Goal: Task Accomplishment & Management: Use online tool/utility

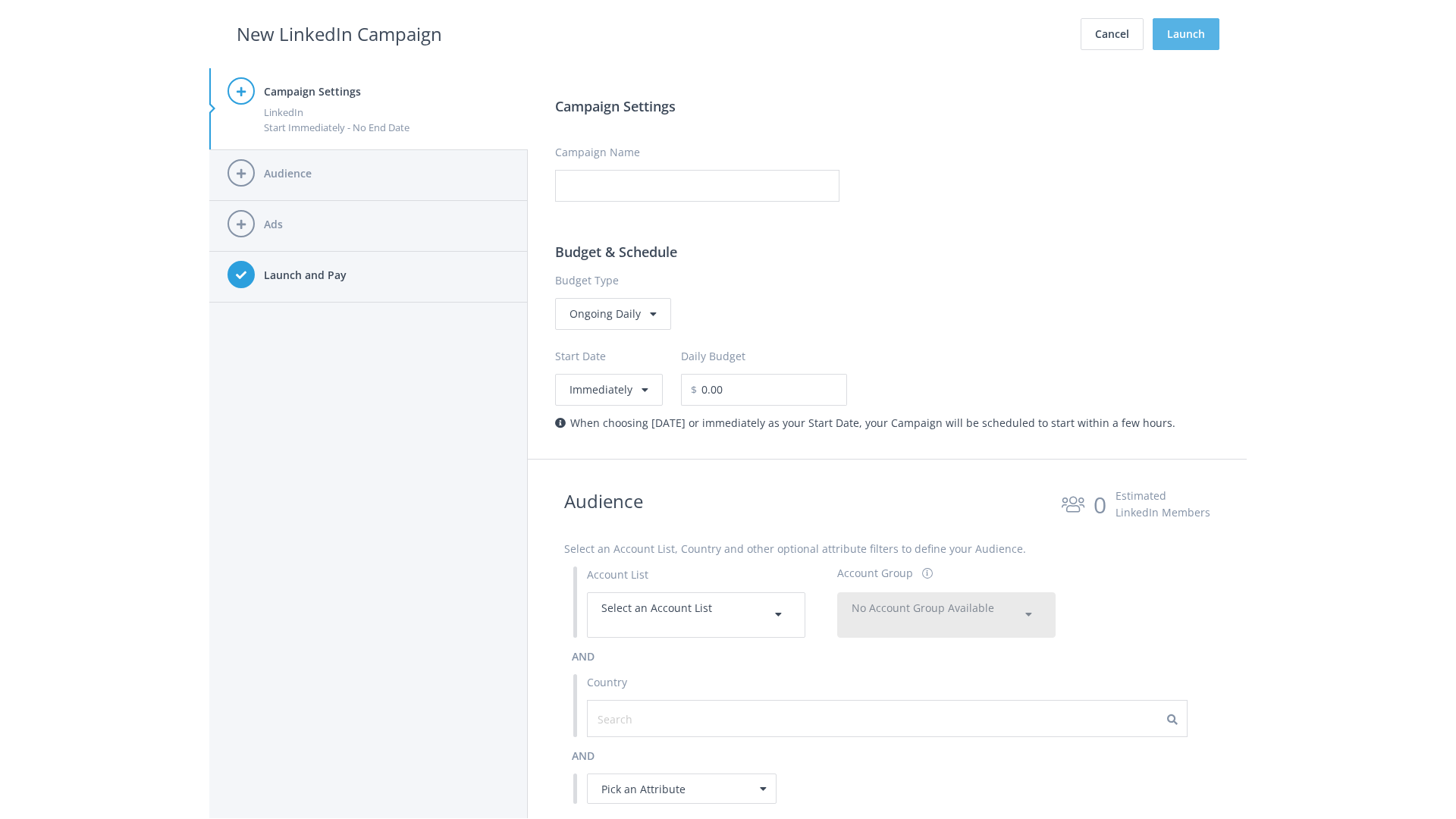
click at [1186, 34] on button "Launch" at bounding box center [1186, 33] width 66 height 32
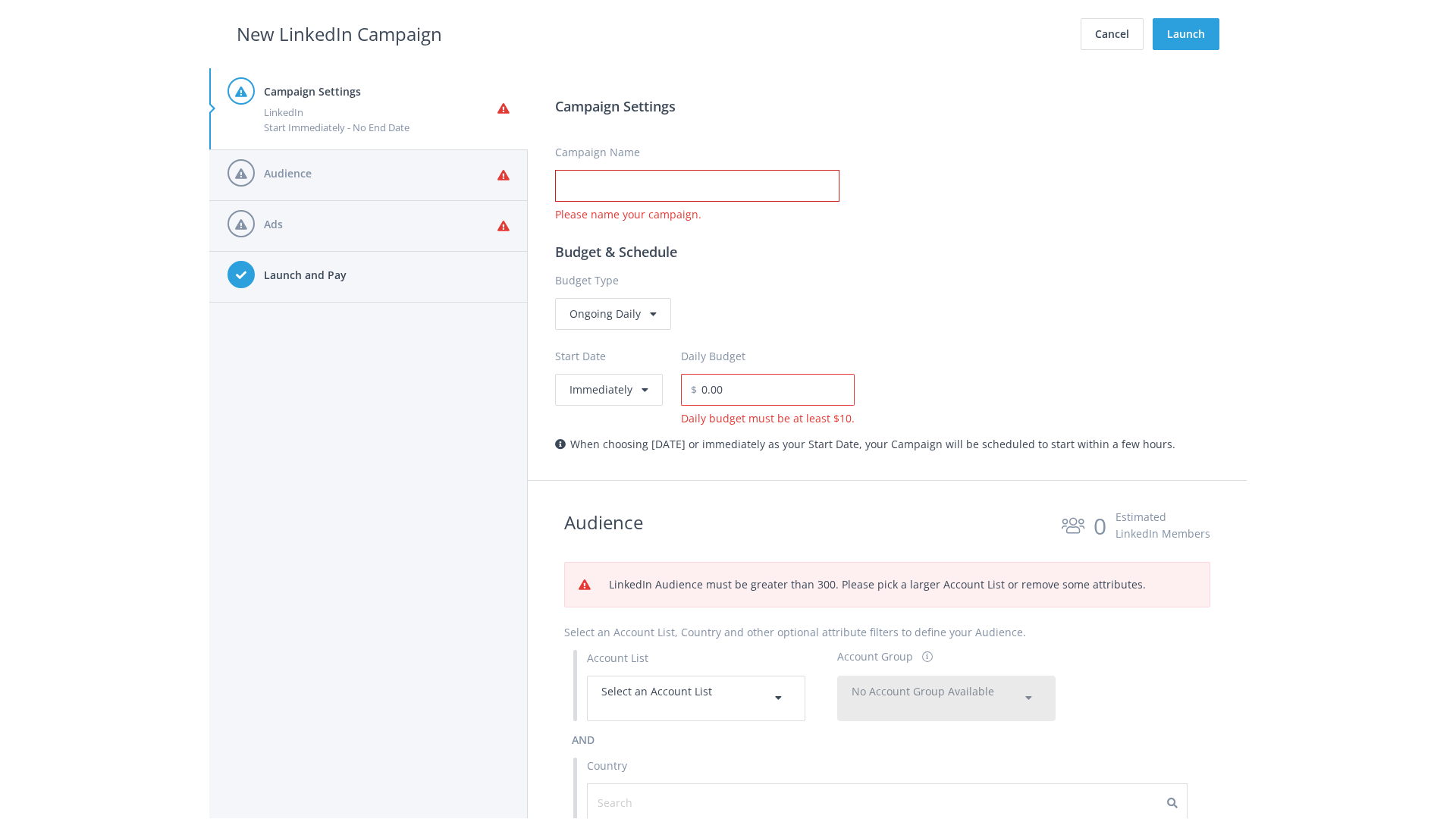
click at [697, 186] on input "Campaign Name" at bounding box center [697, 186] width 284 height 32
click at [339, 33] on h2 "New LinkedIn Campaign" at bounding box center [339, 34] width 205 height 29
type input "Campaign Name"
click at [339, 33] on h2 "New LinkedIn Campaign" at bounding box center [339, 34] width 205 height 29
click at [696, 697] on span "Select an Account List" at bounding box center [656, 690] width 111 height 14
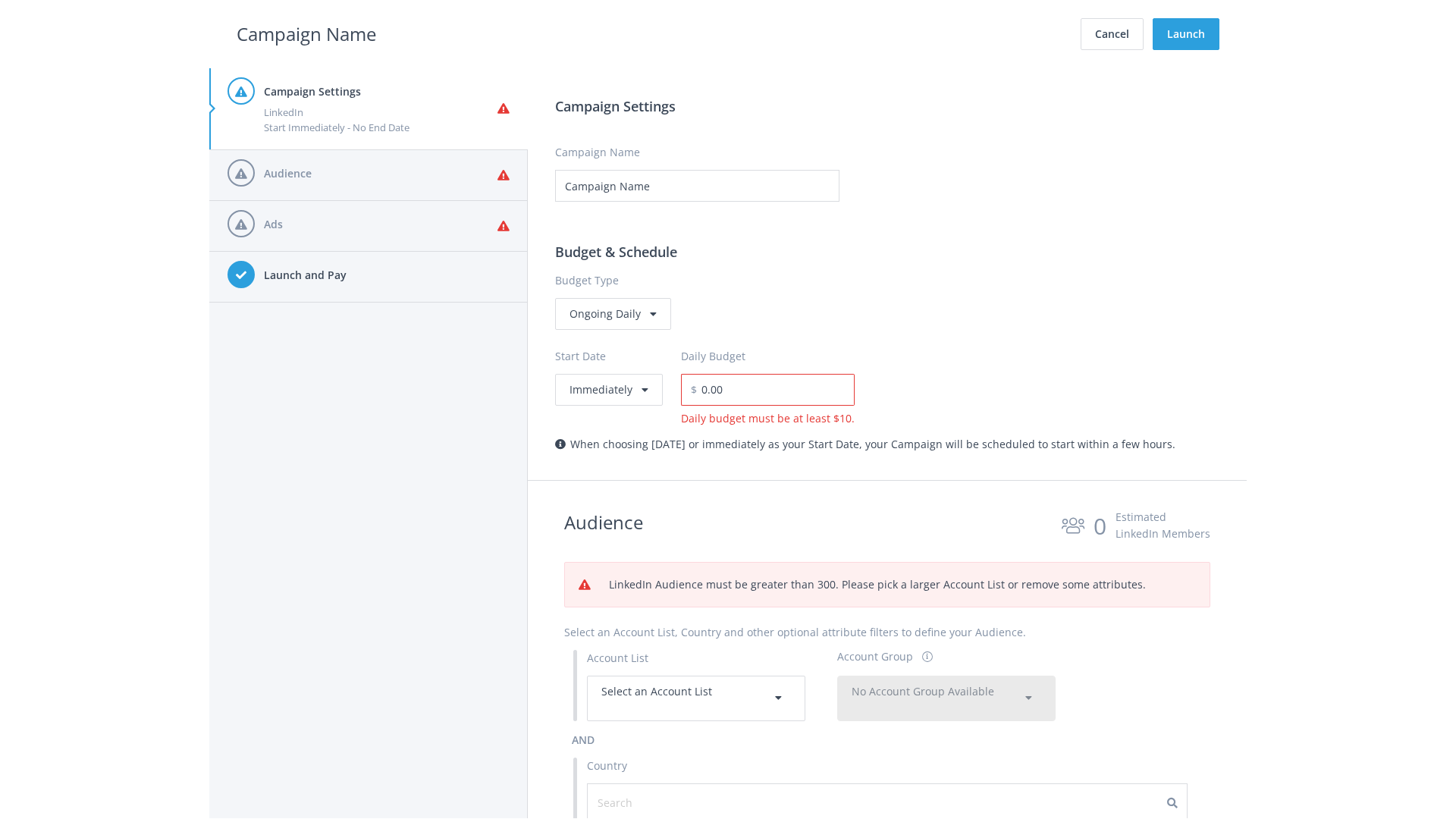
click at [947, 697] on span "No Account Group Available" at bounding box center [922, 690] width 142 height 14
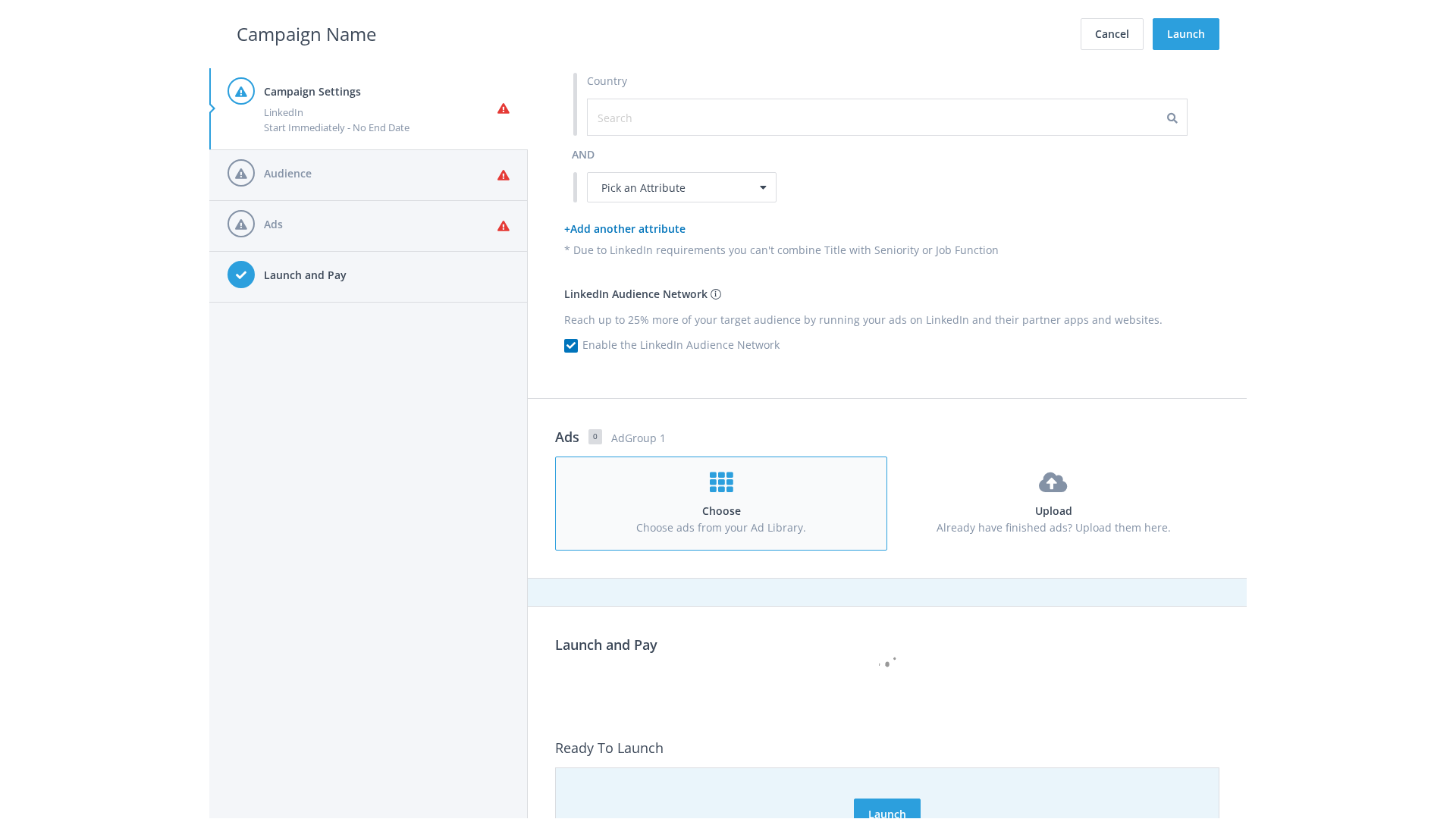
click at [721, 503] on h4 "Choose" at bounding box center [721, 512] width 303 height 17
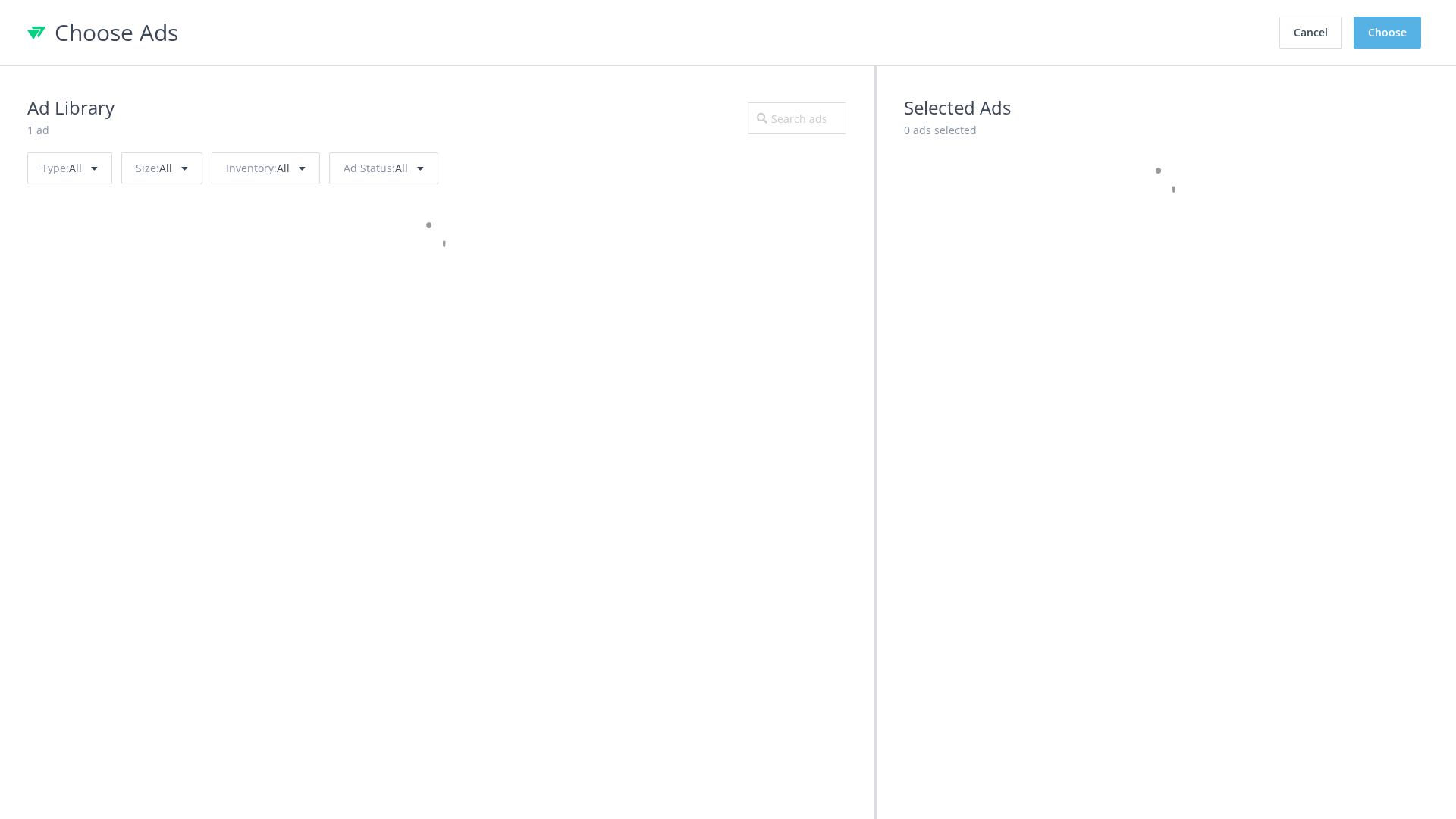
click at [1388, 32] on button "Choose" at bounding box center [1387, 32] width 67 height 32
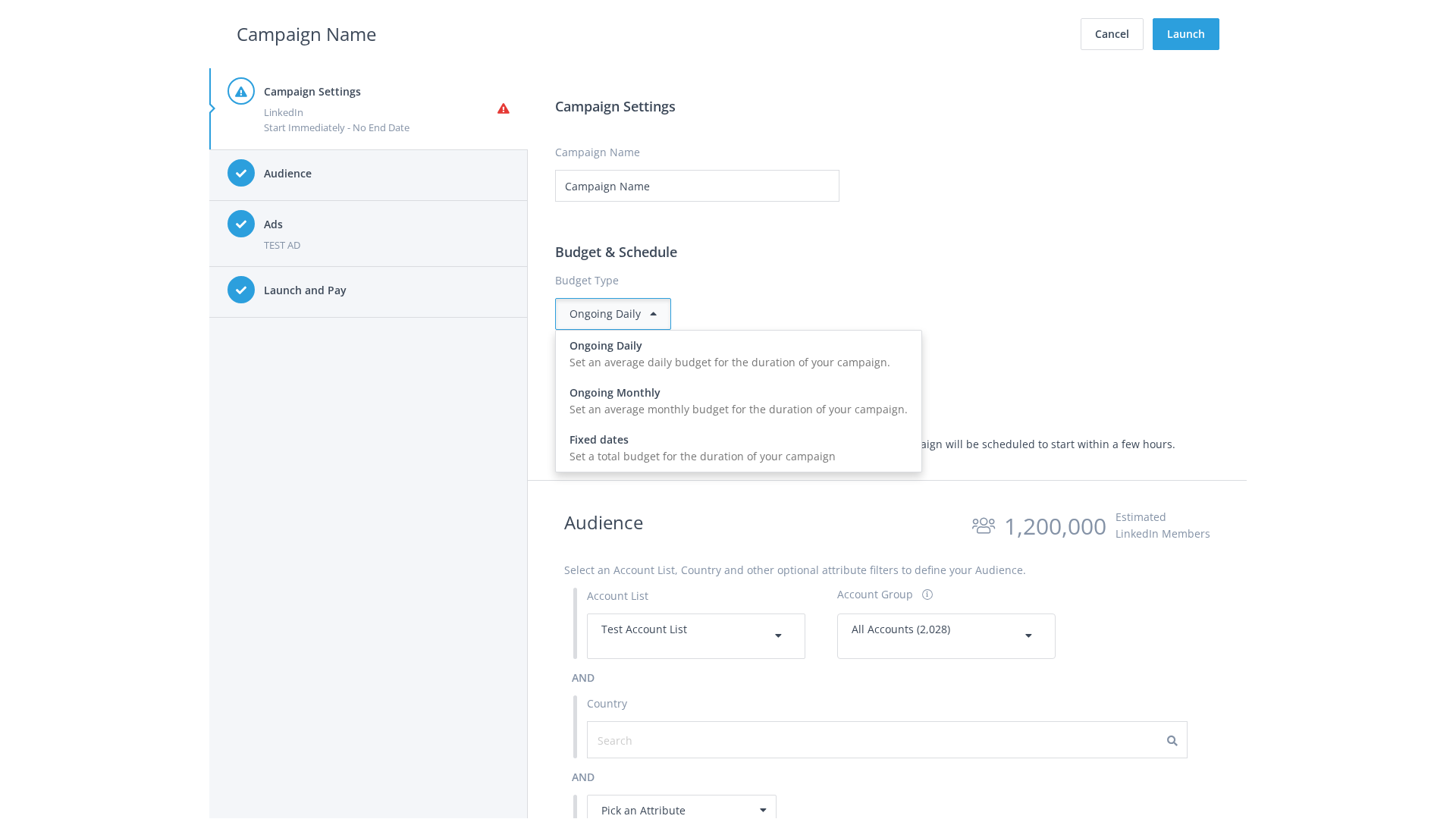
click at [782, 389] on input "0.00" at bounding box center [776, 389] width 158 height 32
click at [307, 33] on h2 "Campaign Name" at bounding box center [307, 34] width 140 height 29
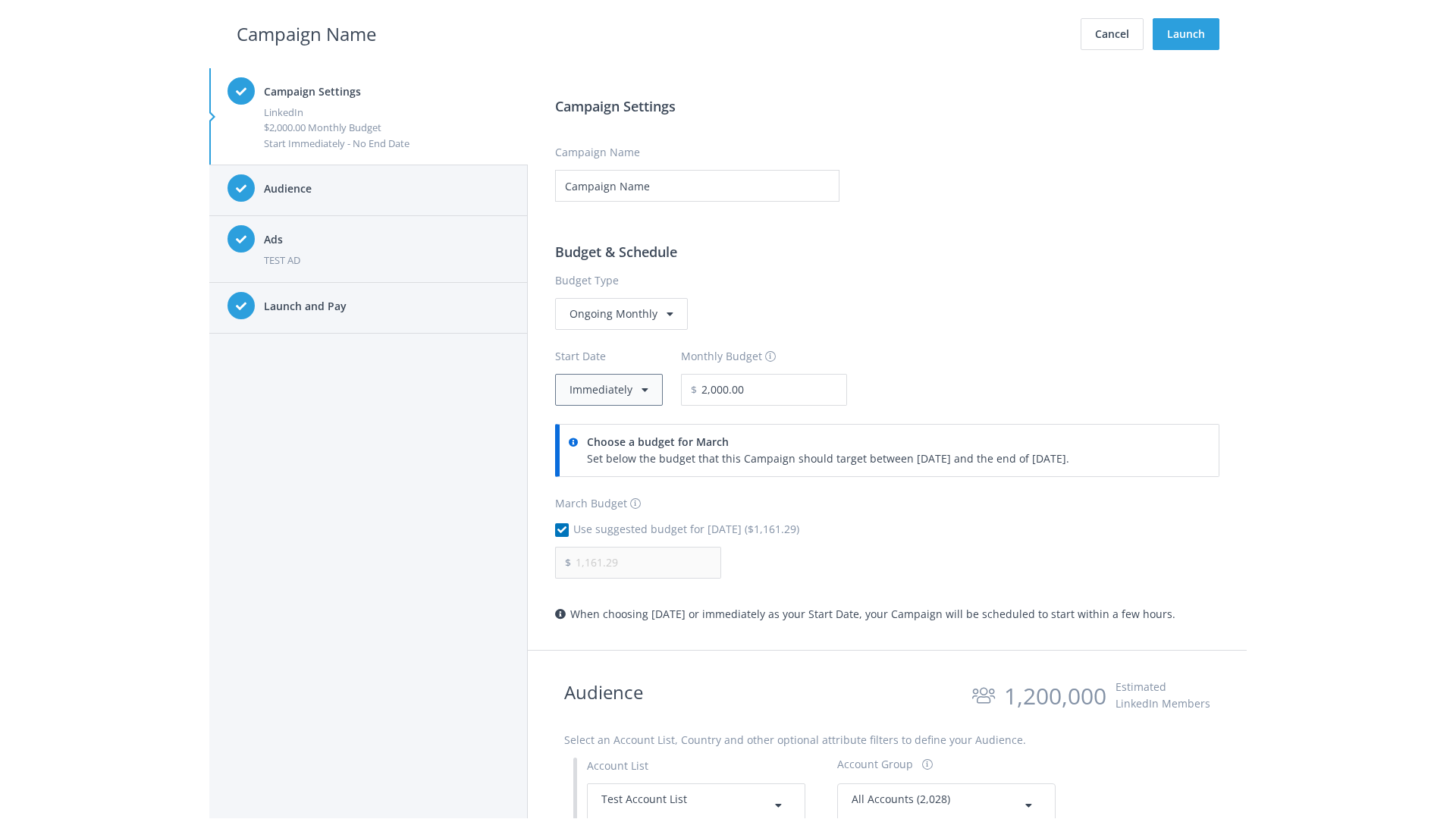
click at [607, 389] on button "Immediately" at bounding box center [609, 389] width 107 height 32
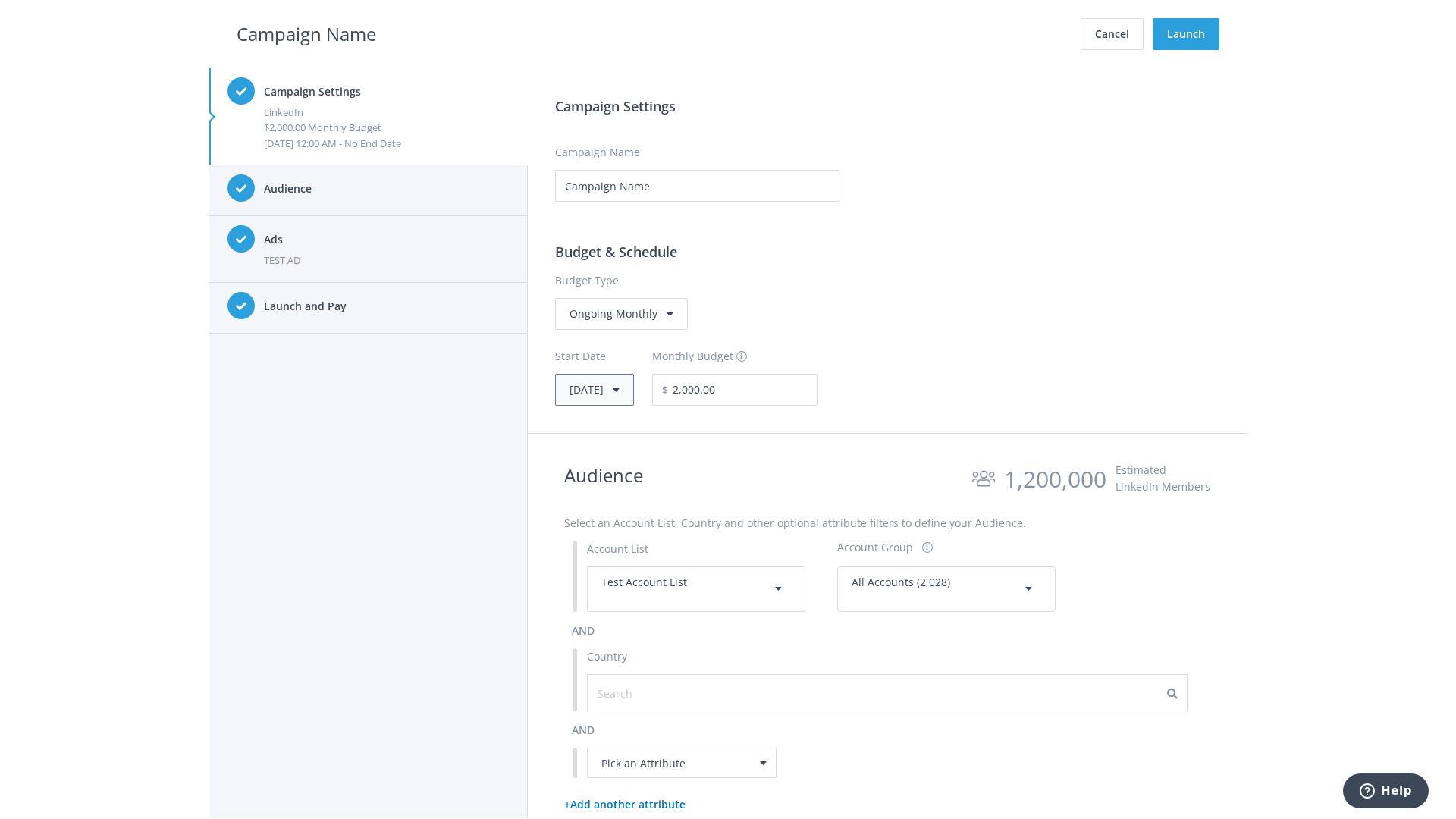
click at [617, 389] on button "Thu, Apr 1, 2021" at bounding box center [594, 389] width 79 height 32
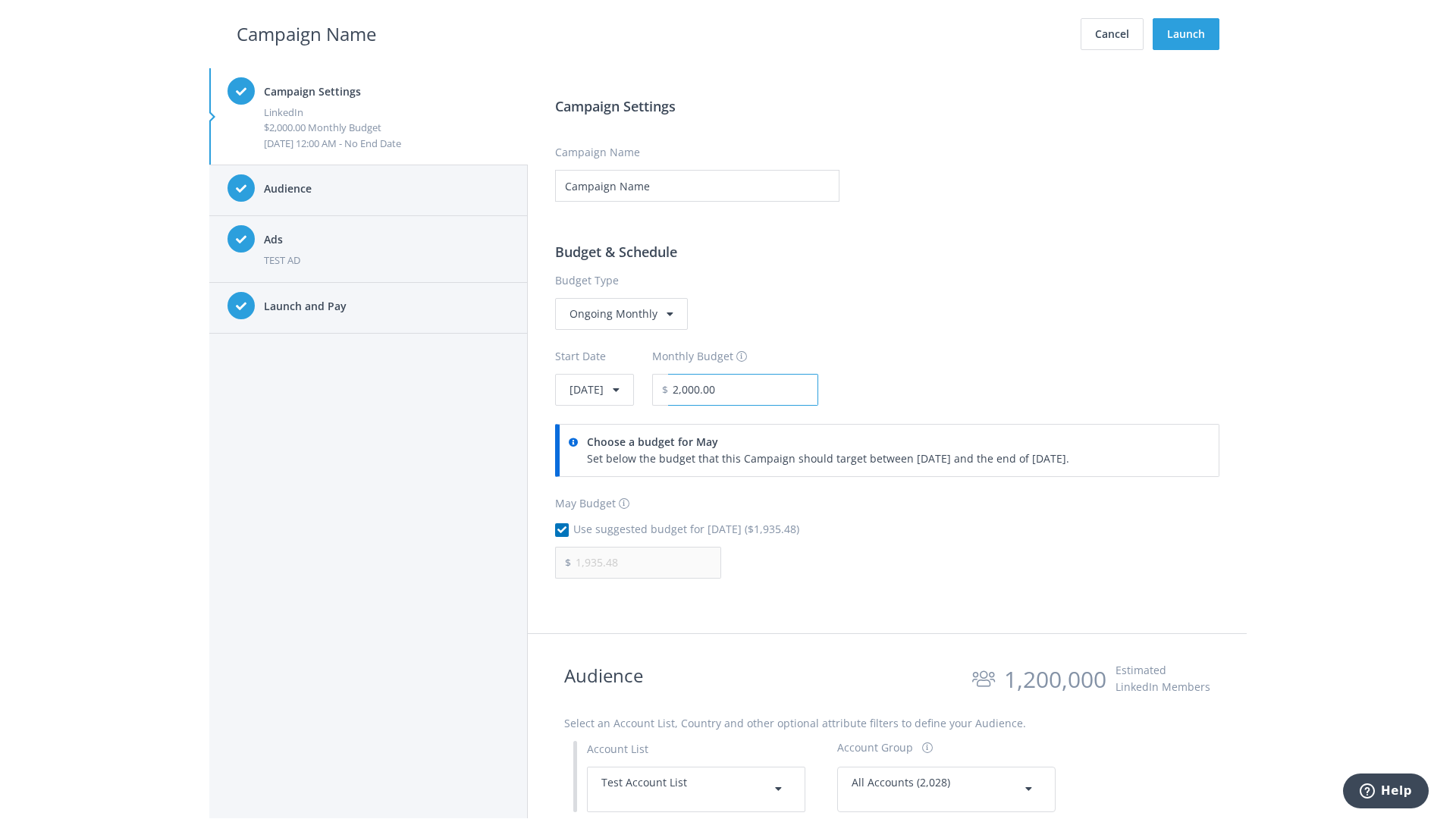
click at [784, 389] on input "2,000.00" at bounding box center [743, 389] width 150 height 32
click at [307, 33] on h2 "Campaign Name" at bounding box center [307, 34] width 140 height 29
type input "2,500.00"
type input "2,419.35"
checkbox input "false"
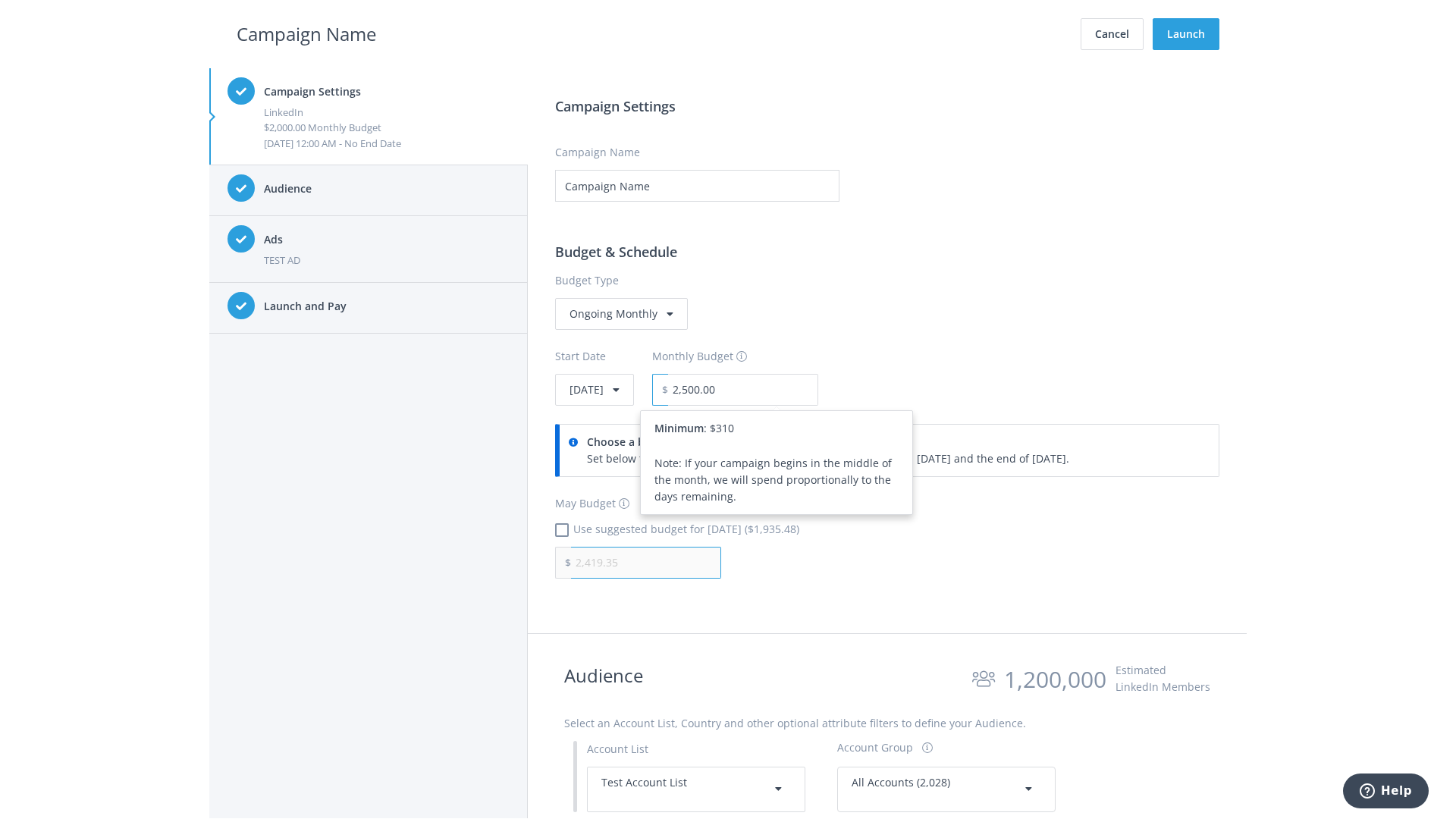
click at [646, 562] on input "2,419.35" at bounding box center [646, 562] width 150 height 32
type input "1,000.00"
click at [307, 33] on h2 "Campaign Name" at bounding box center [307, 34] width 140 height 29
click at [784, 389] on input "2,500.00" at bounding box center [743, 389] width 150 height 32
click at [307, 33] on h2 "Campaign Name" at bounding box center [307, 34] width 140 height 29
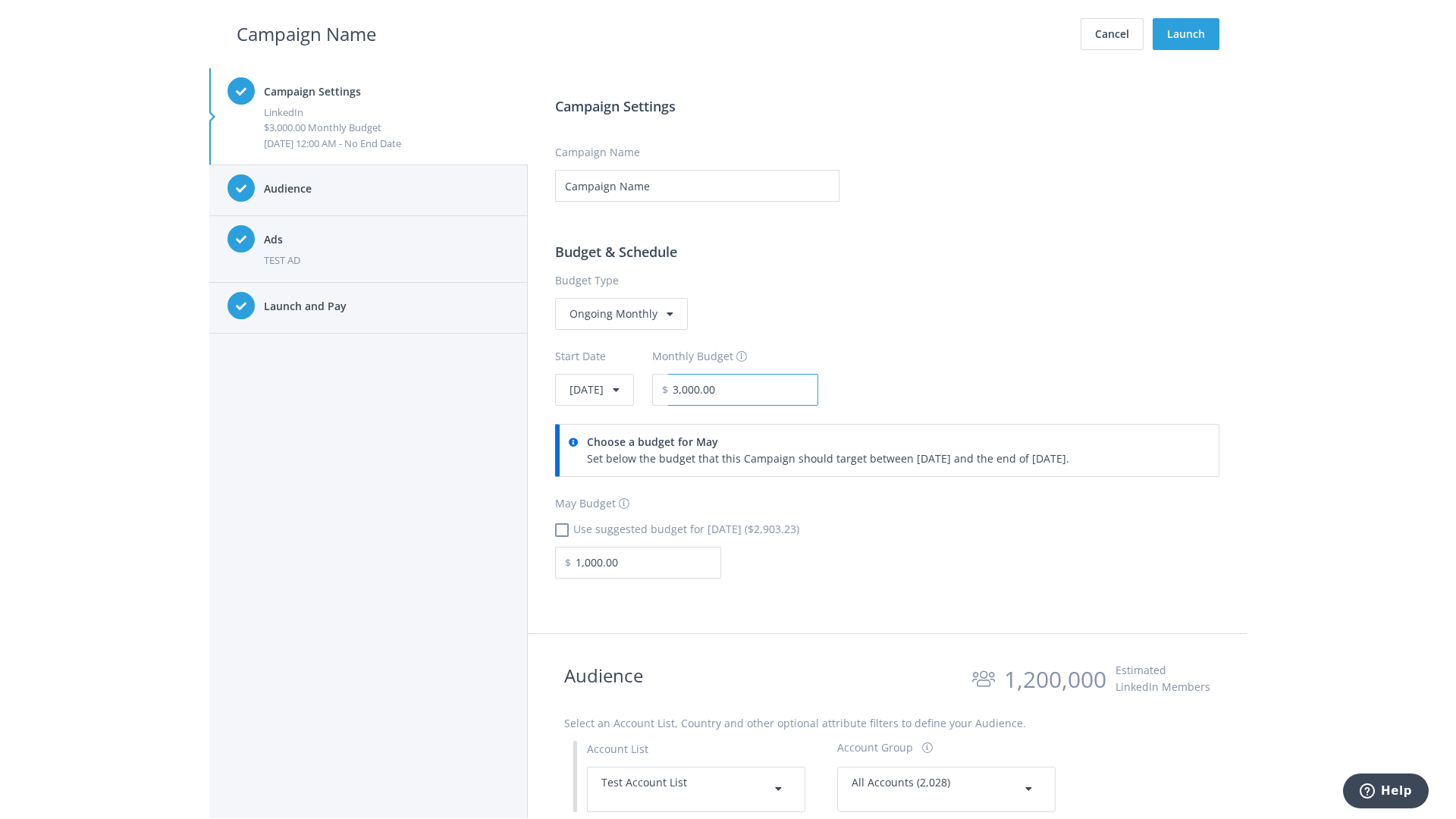
click at [784, 389] on input "3,000.00" at bounding box center [743, 389] width 150 height 32
click at [307, 33] on h2 "Campaign Name" at bounding box center [307, 34] width 140 height 29
type input "2,500.00"
checkbox input "true"
type input "2,419.35"
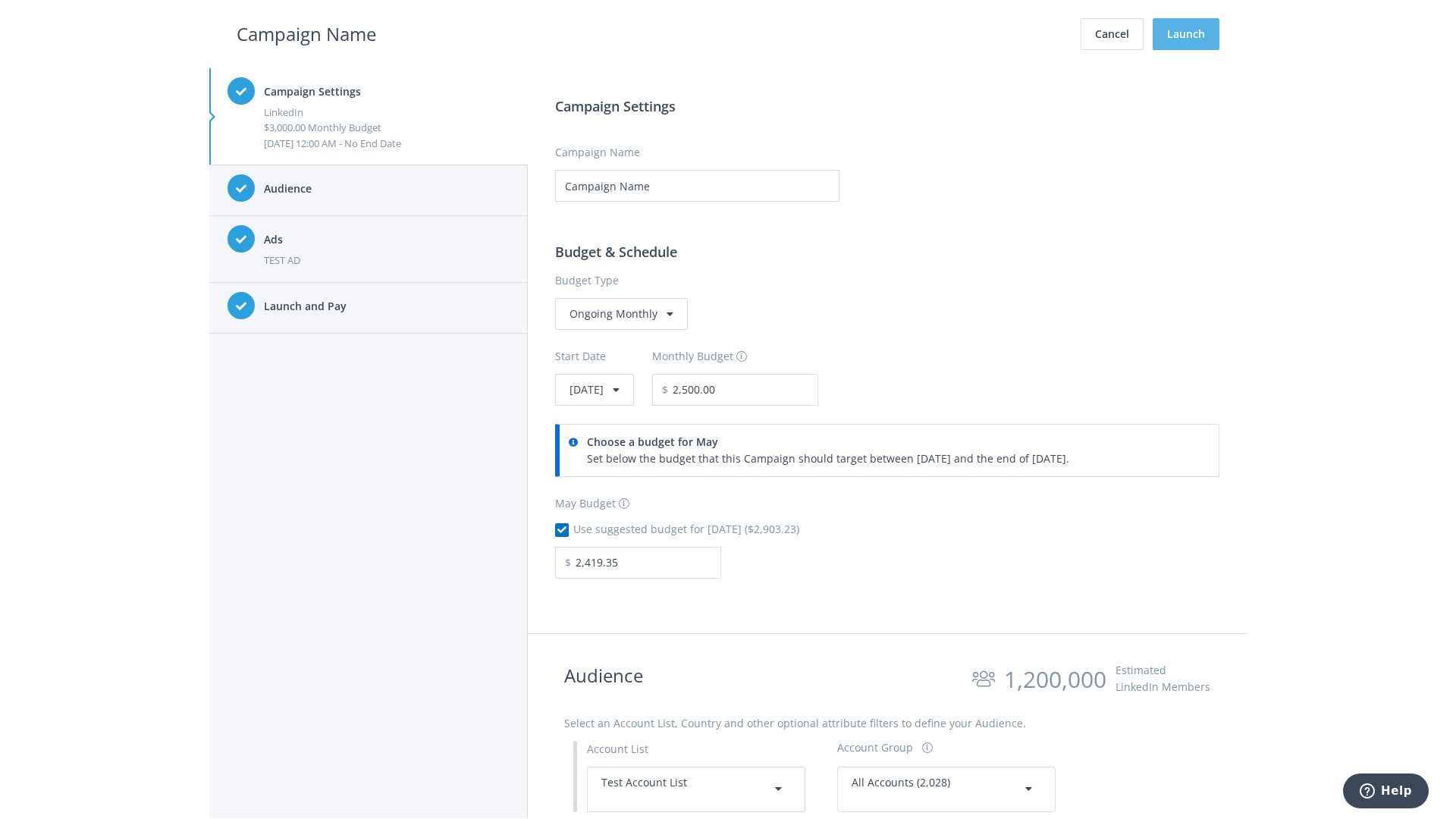
click at [1186, 34] on button "Launch" at bounding box center [1186, 33] width 66 height 32
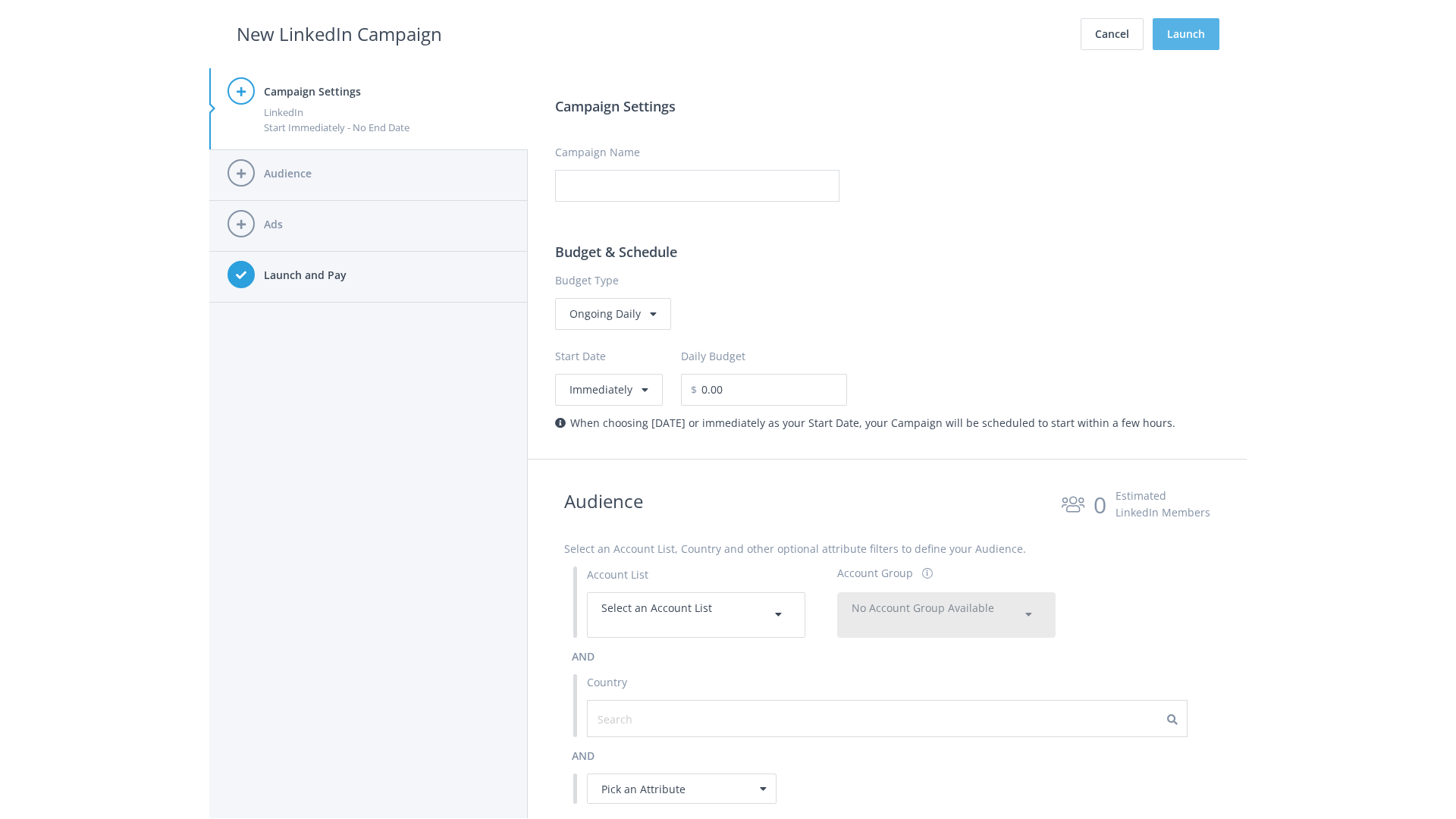
click at [1186, 34] on button "Launch" at bounding box center [1186, 33] width 66 height 32
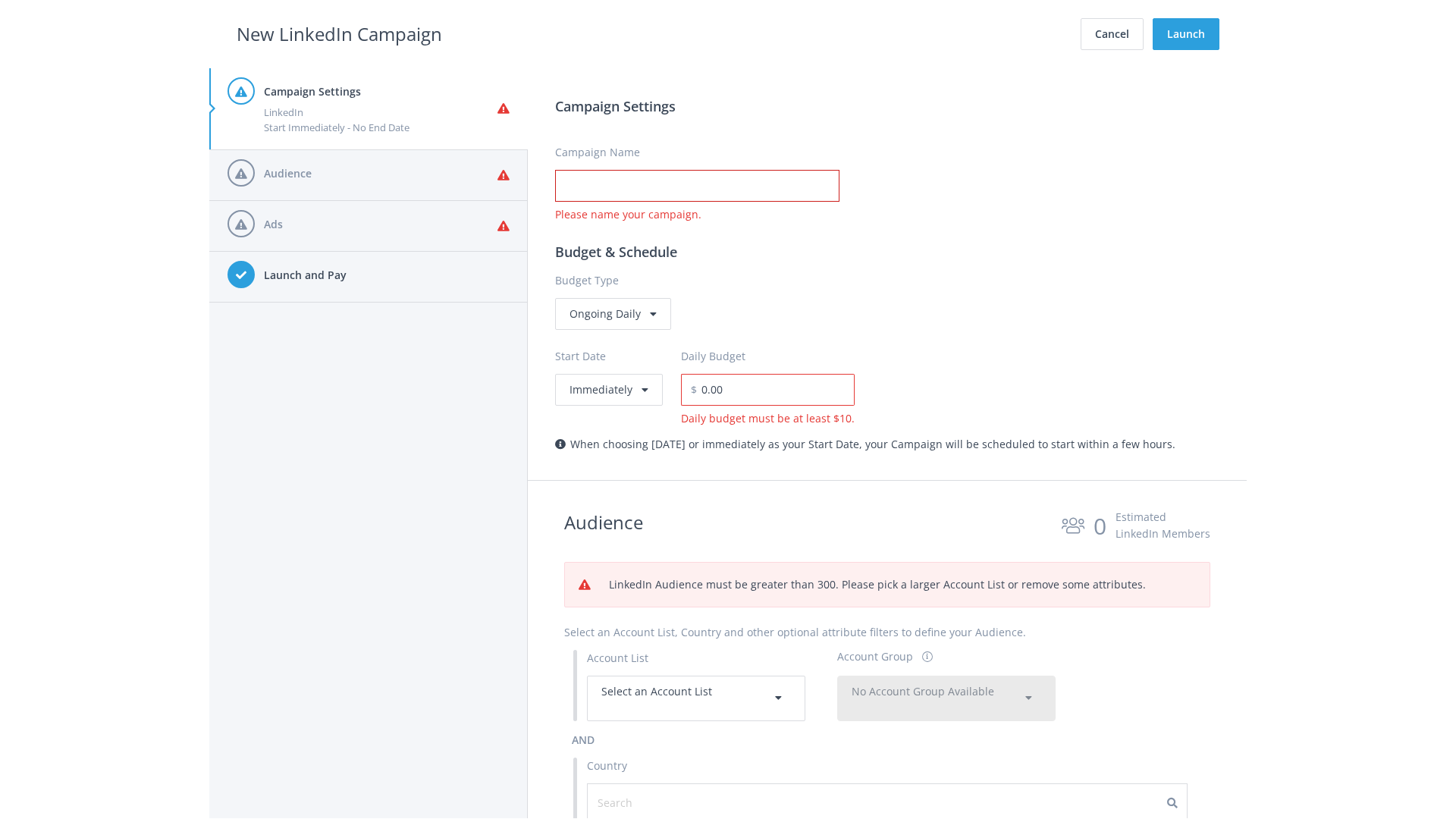
click at [697, 186] on input "Campaign Name" at bounding box center [697, 186] width 284 height 32
click at [339, 33] on h2 "New LinkedIn Campaign" at bounding box center [339, 34] width 205 height 29
type input "Campaign Name"
click at [339, 33] on h2 "New LinkedIn Campaign" at bounding box center [339, 34] width 205 height 29
click at [696, 697] on span "Select an Account List" at bounding box center [656, 690] width 111 height 14
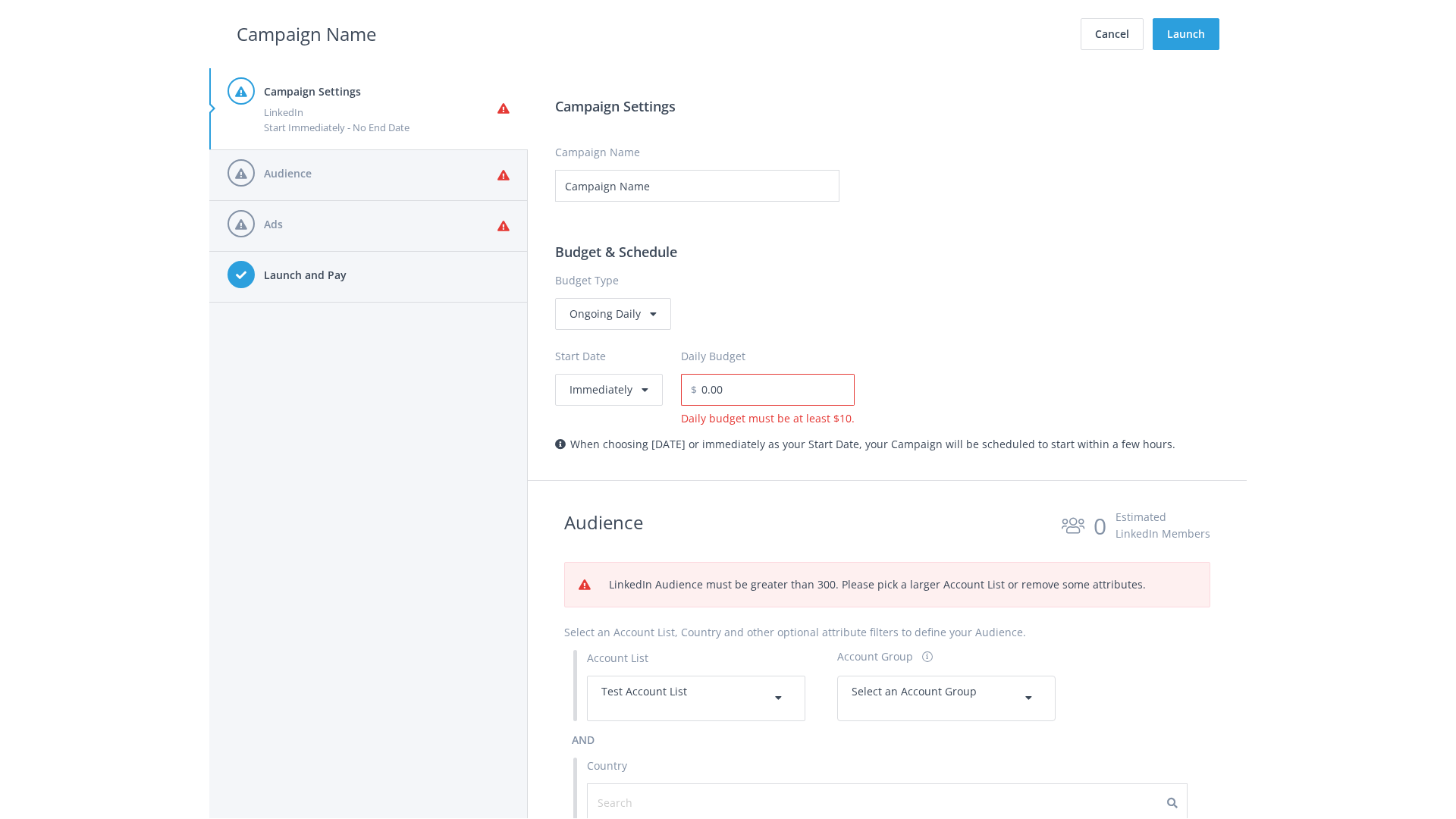
click at [947, 697] on span "Select an Account Group" at bounding box center [914, 690] width 125 height 14
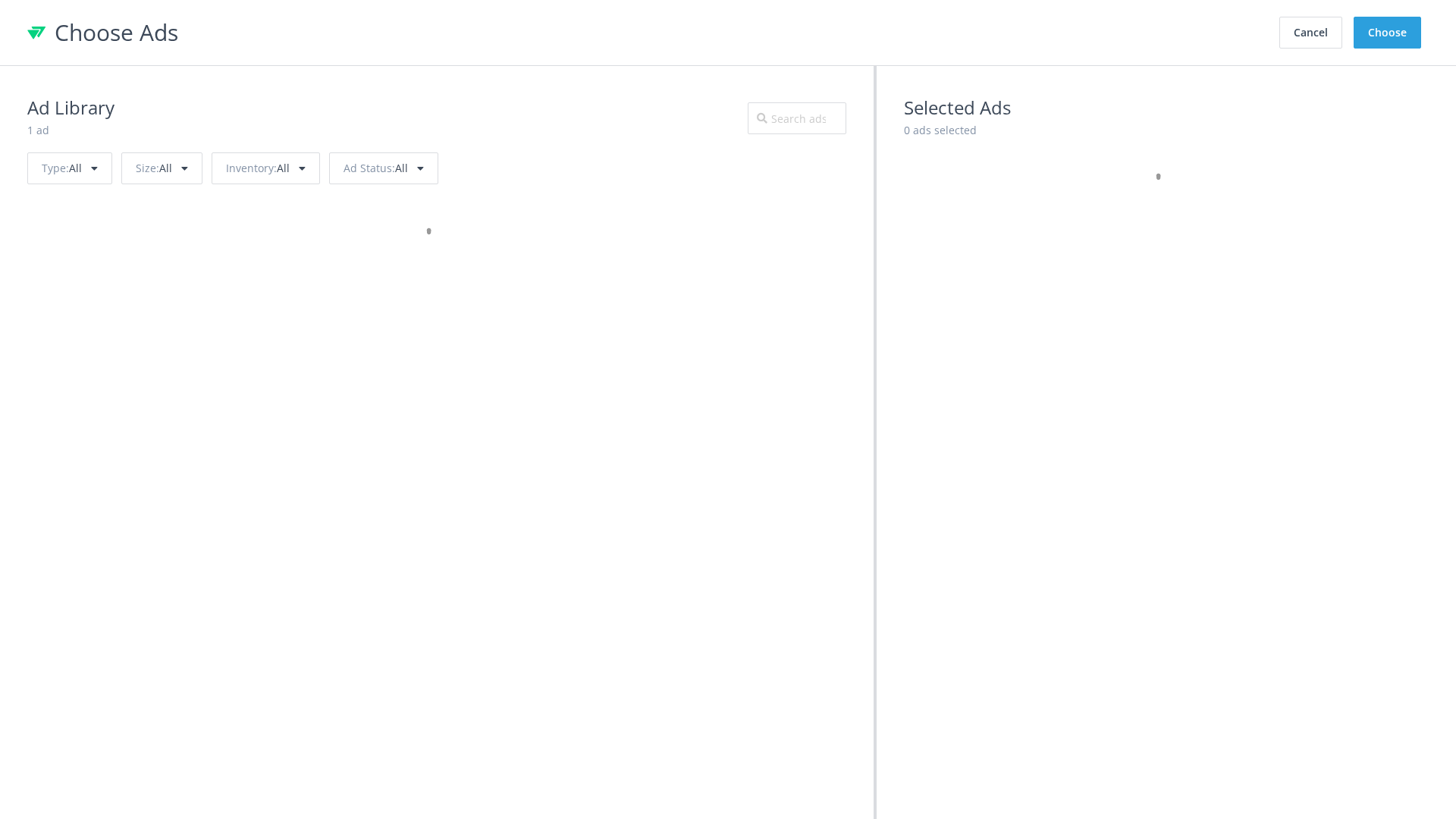
scroll to position [683, 0]
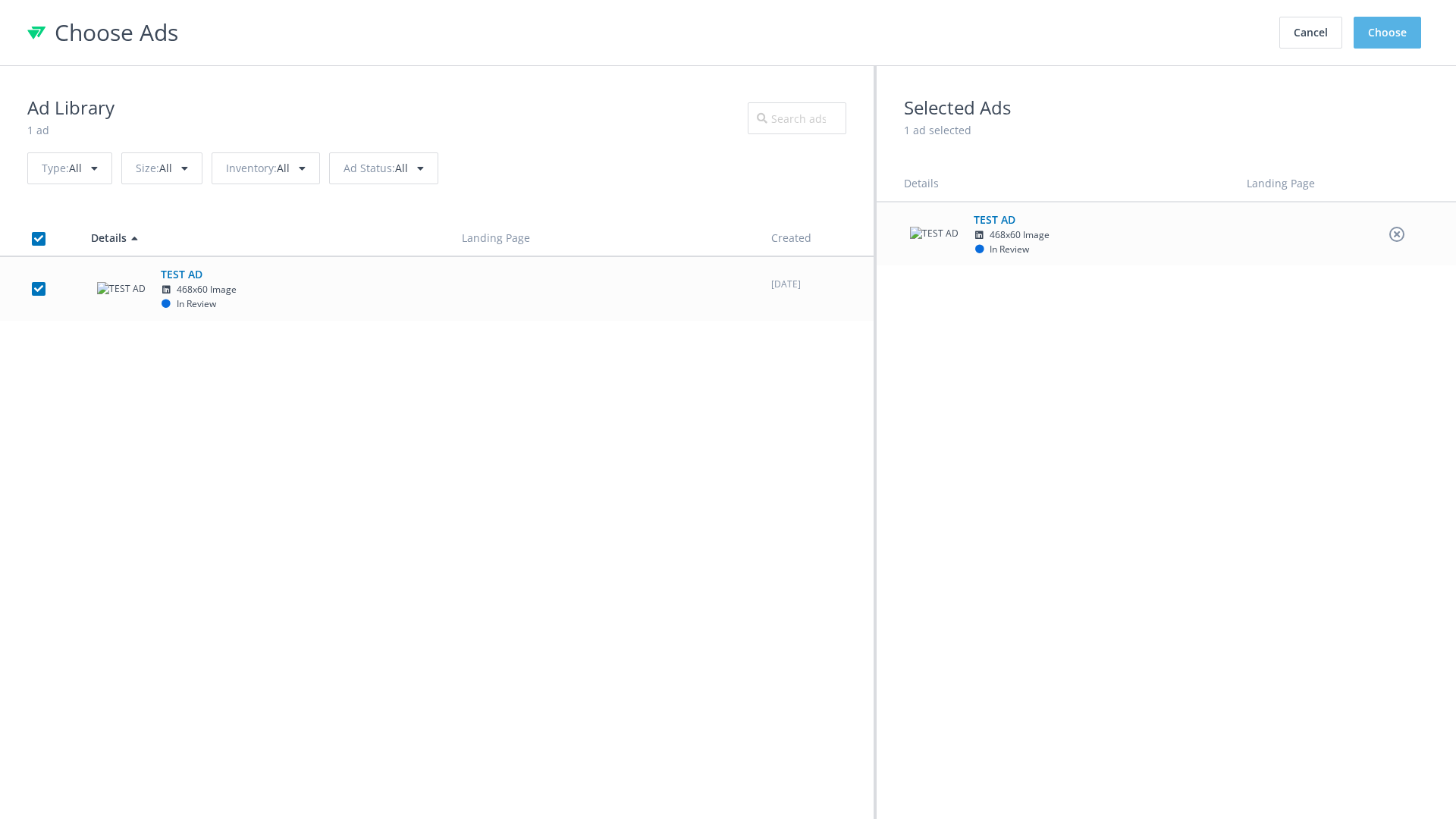
click at [1388, 32] on button "Choose" at bounding box center [1387, 32] width 67 height 32
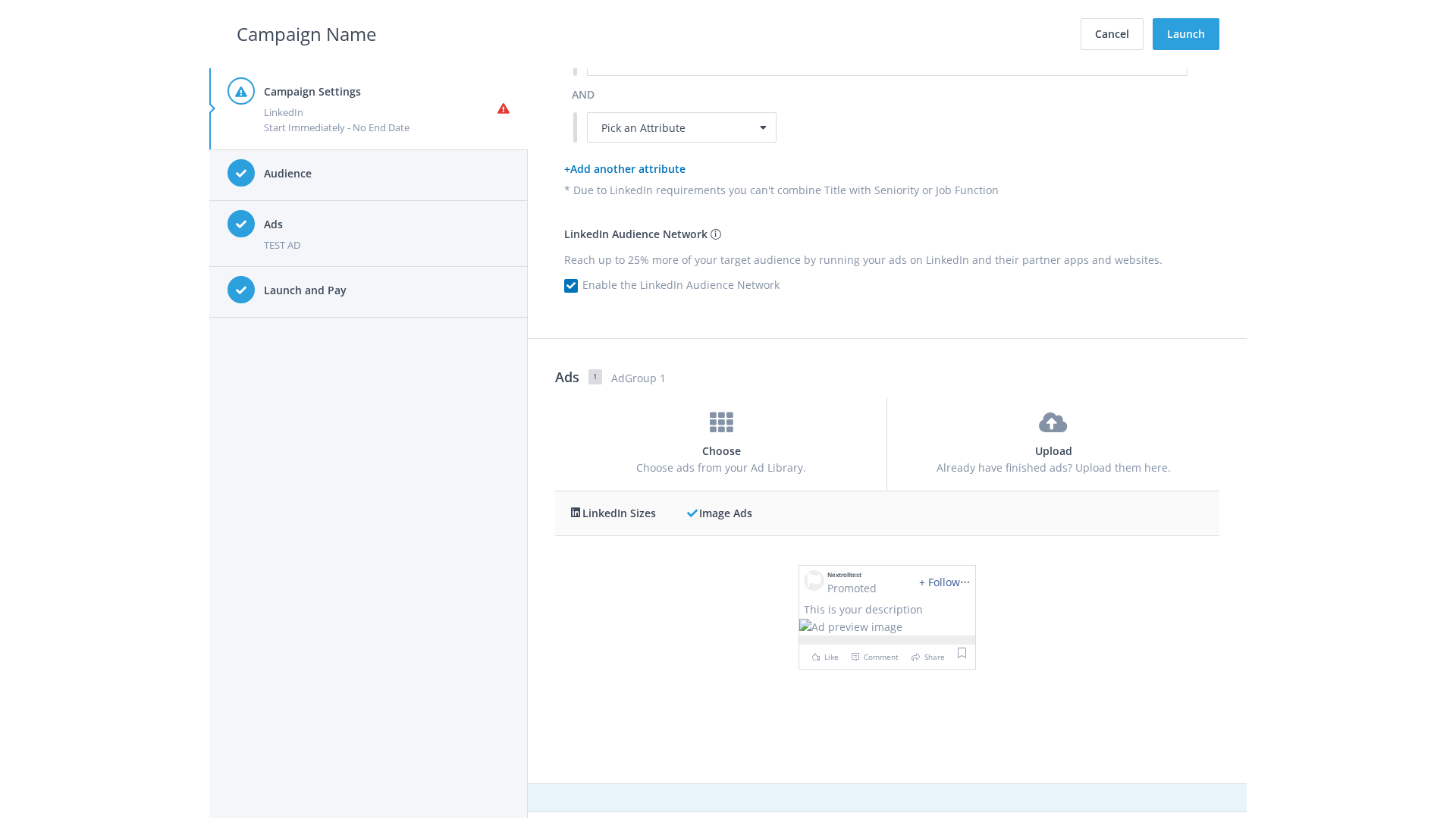
scroll to position [0, 0]
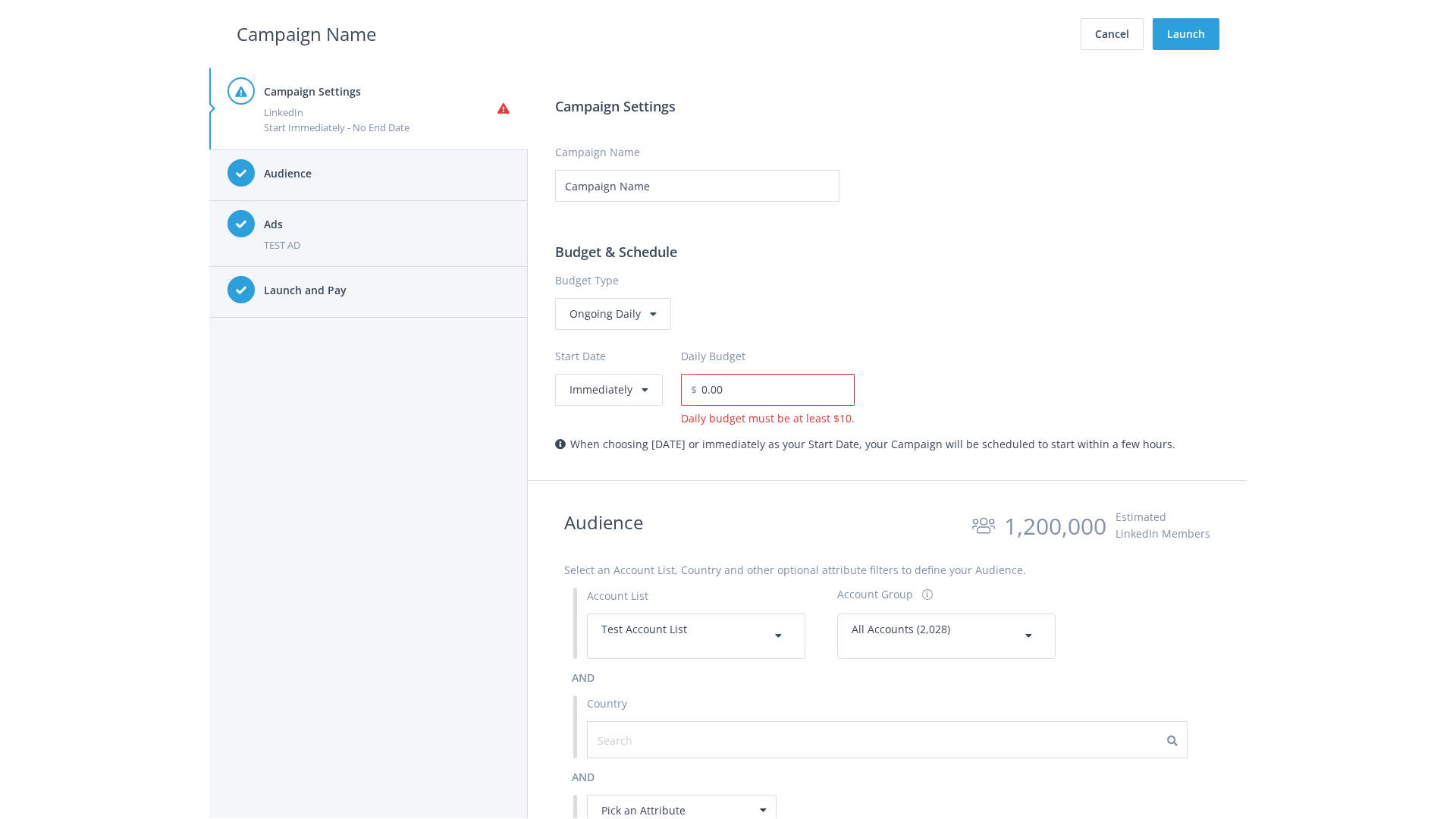
click at [771, 389] on input "0.00" at bounding box center [776, 389] width 158 height 32
click at [307, 33] on h2 "Campaign Name" at bounding box center [307, 34] width 140 height 29
type input "15.00"
click at [1186, 34] on button "Launch" at bounding box center [1186, 33] width 66 height 32
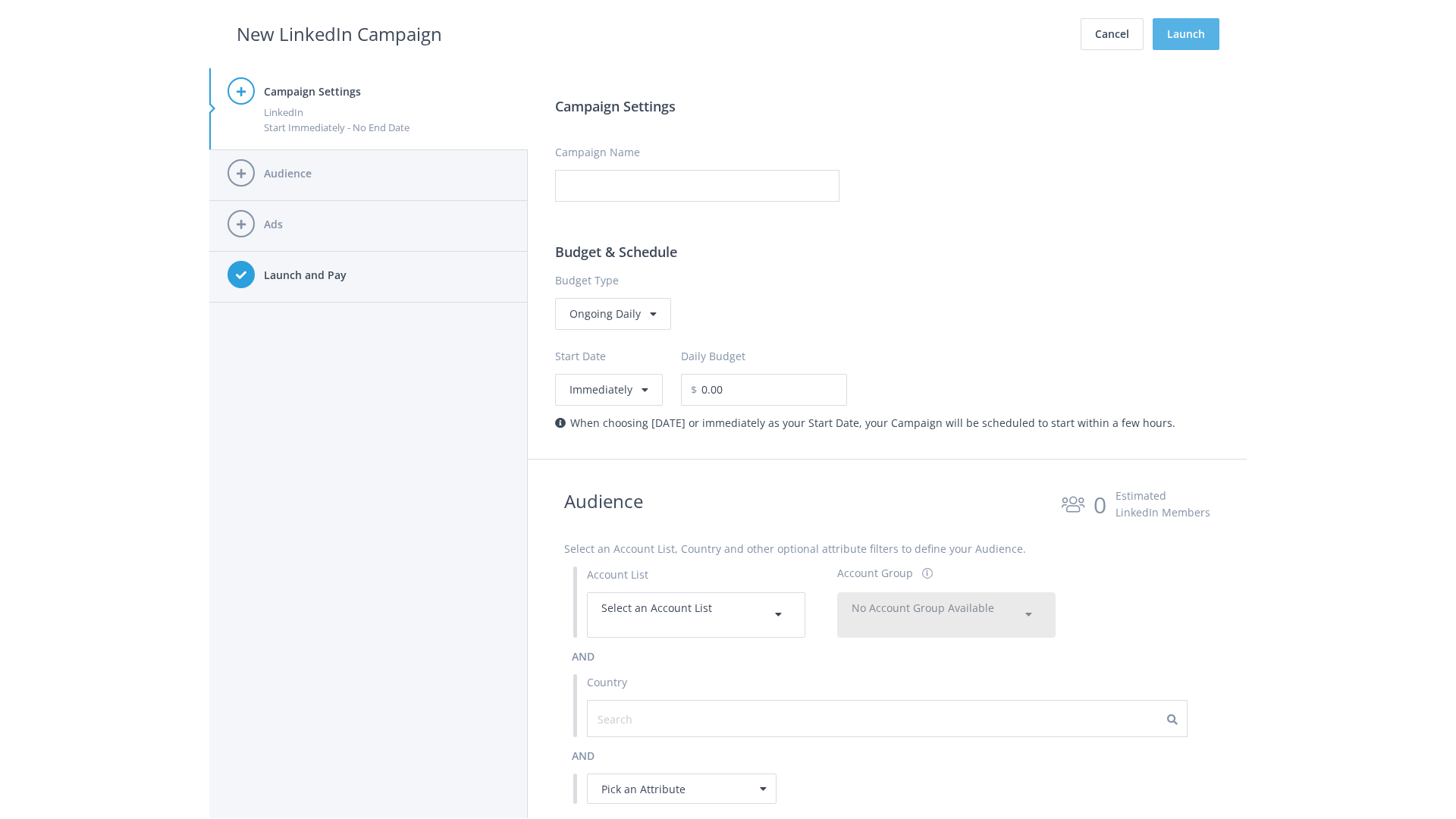
click at [1186, 34] on button "Launch" at bounding box center [1186, 33] width 66 height 32
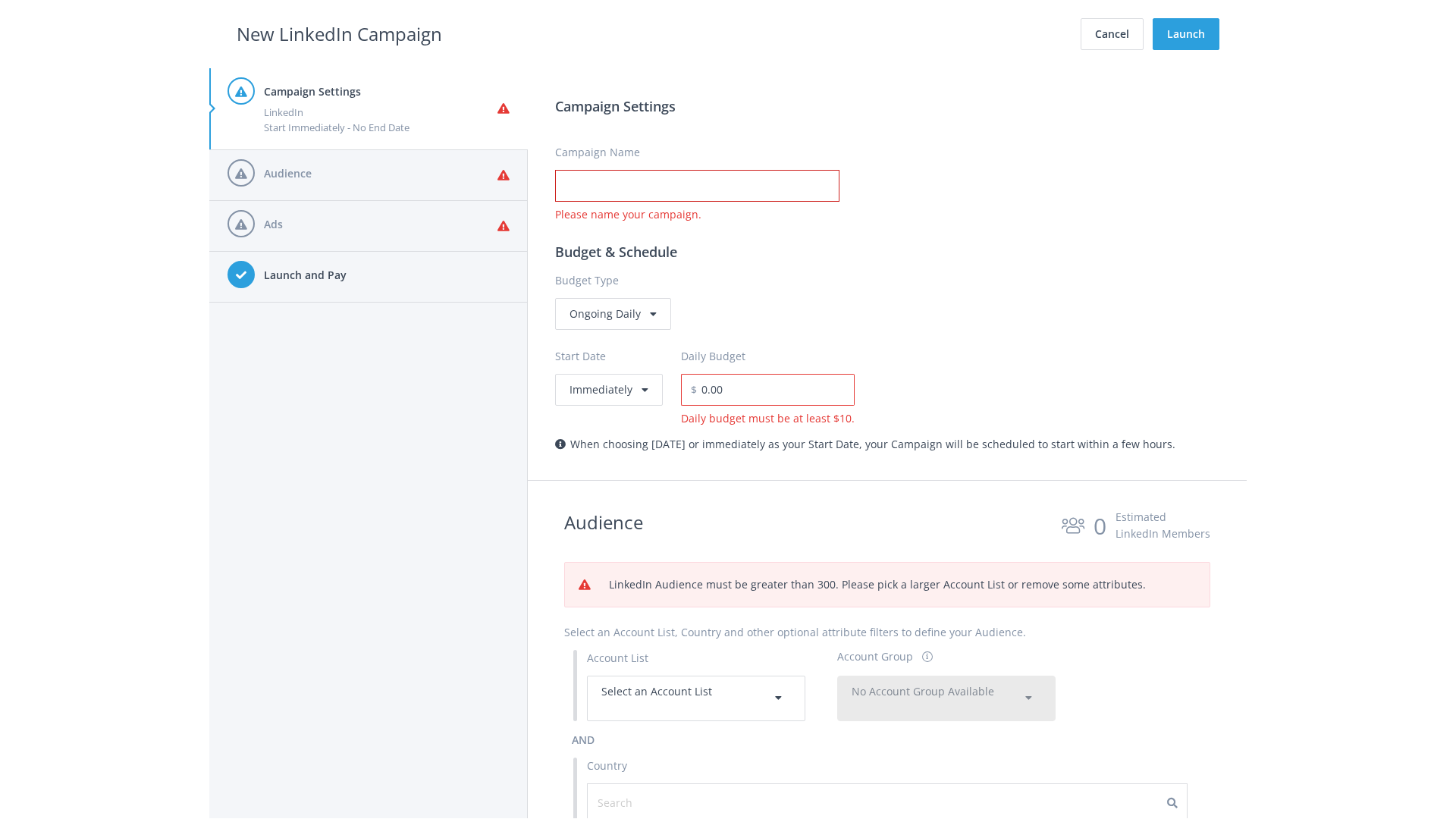
click at [697, 186] on input "Campaign Name" at bounding box center [697, 186] width 284 height 32
click at [339, 33] on h2 "New LinkedIn Campaign" at bounding box center [339, 34] width 205 height 29
type input "Campaign Name"
click at [339, 33] on h2 "New LinkedIn Campaign" at bounding box center [339, 34] width 205 height 29
click at [696, 697] on span "Select an Account List" at bounding box center [656, 690] width 111 height 14
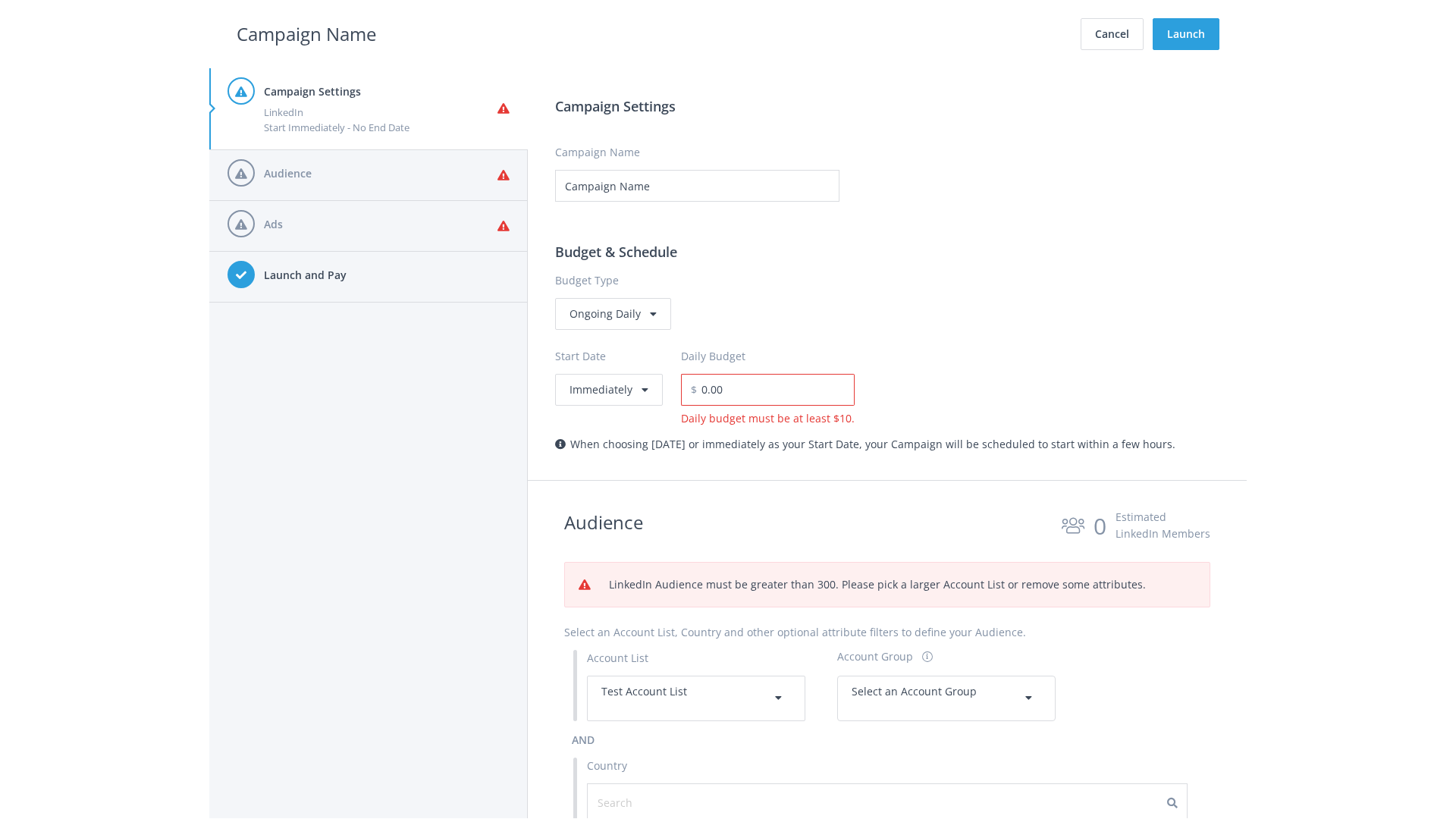
click at [947, 697] on span "Select an Account Group" at bounding box center [914, 690] width 125 height 14
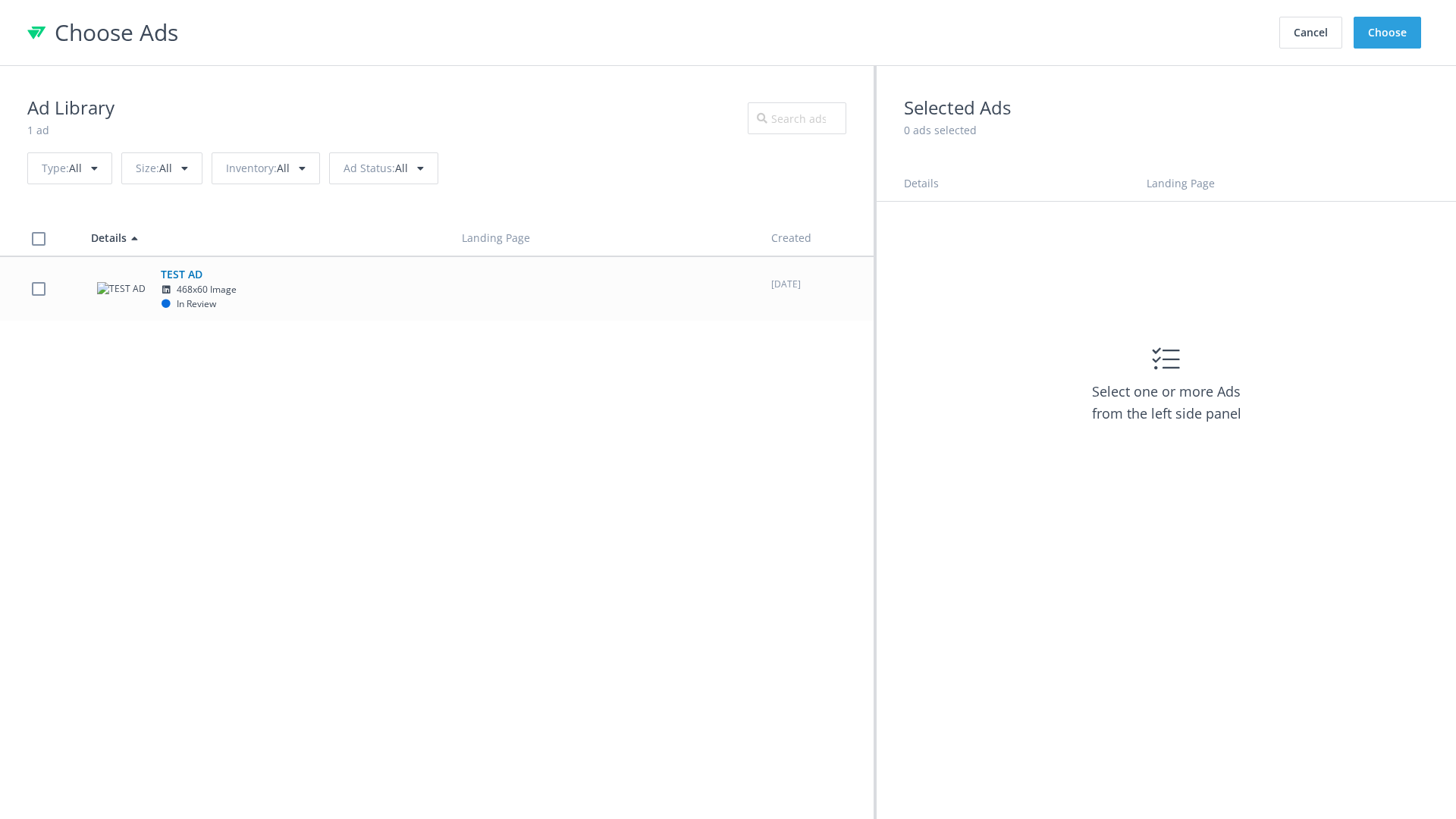
click at [437, 288] on td "TEST AD 468x60 Image In Review" at bounding box center [263, 289] width 371 height 65
checkbox input "true"
click at [1388, 32] on button "Choose" at bounding box center [1387, 32] width 67 height 32
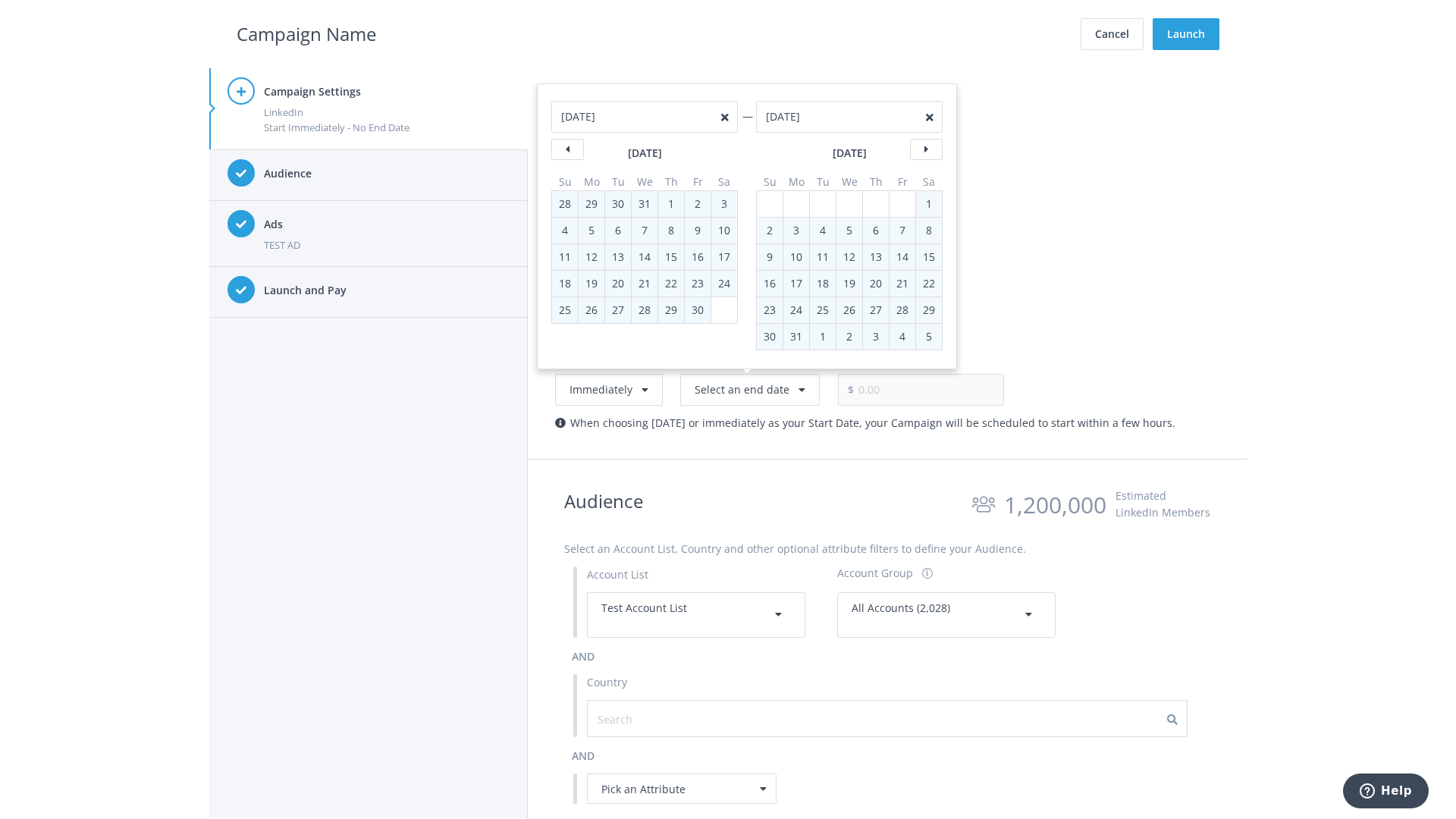
click at [770, 230] on div "2" at bounding box center [769, 231] width 20 height 26
type input "05/02/2021"
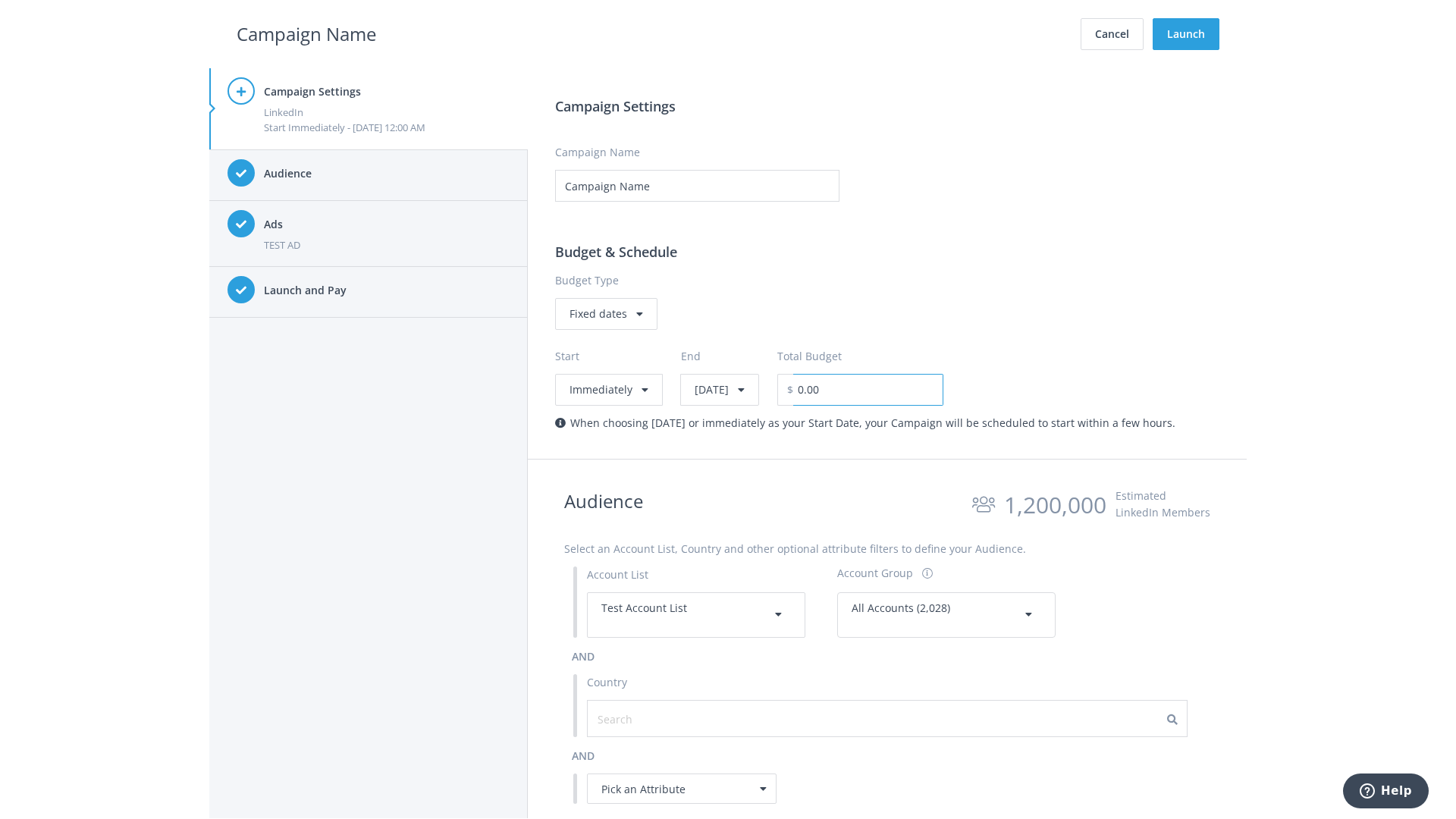
click at [907, 389] on input "0.00" at bounding box center [868, 389] width 150 height 32
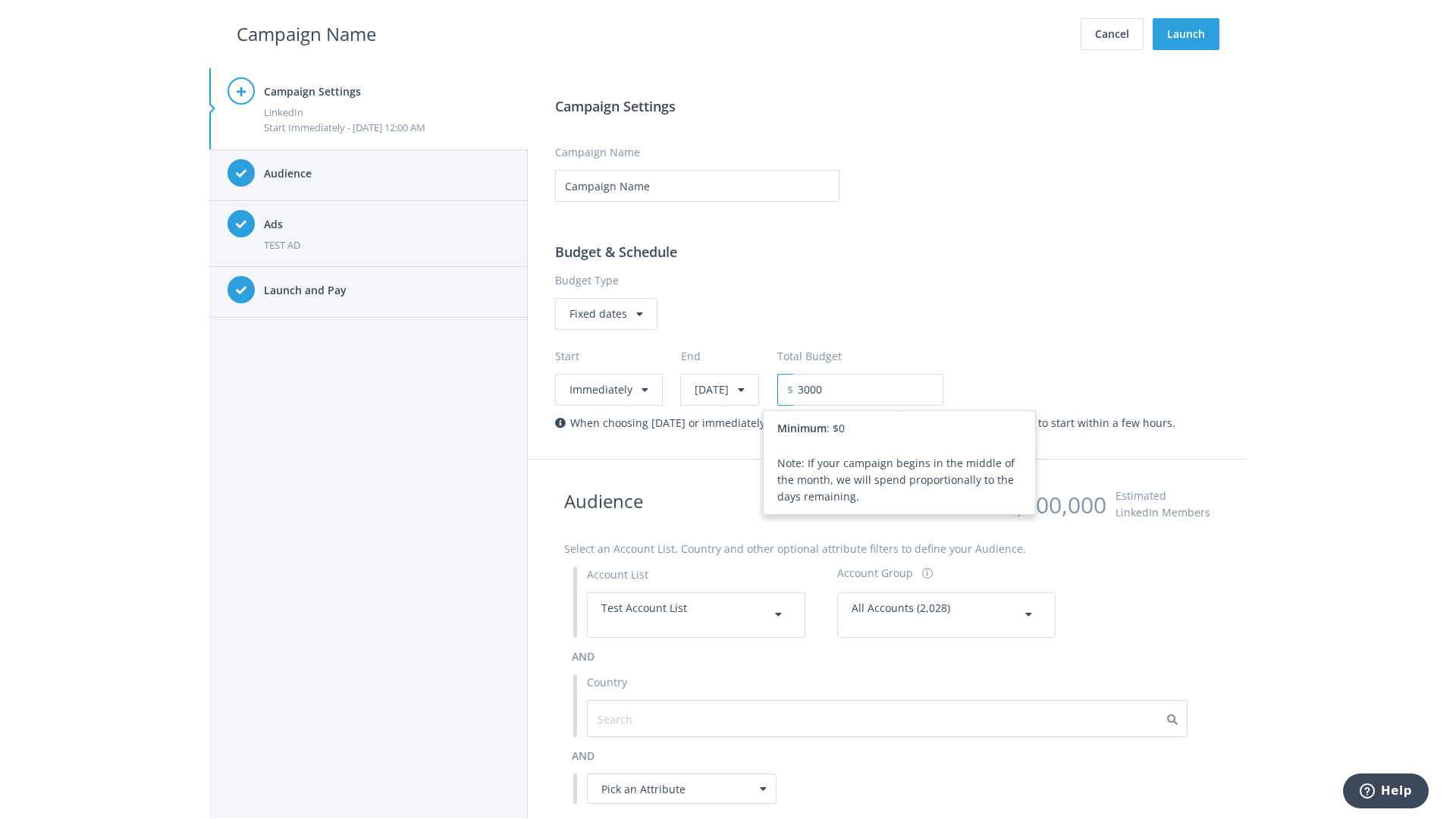
click at [307, 33] on h2 "Campaign Name" at bounding box center [307, 34] width 140 height 29
type input "3,000.00"
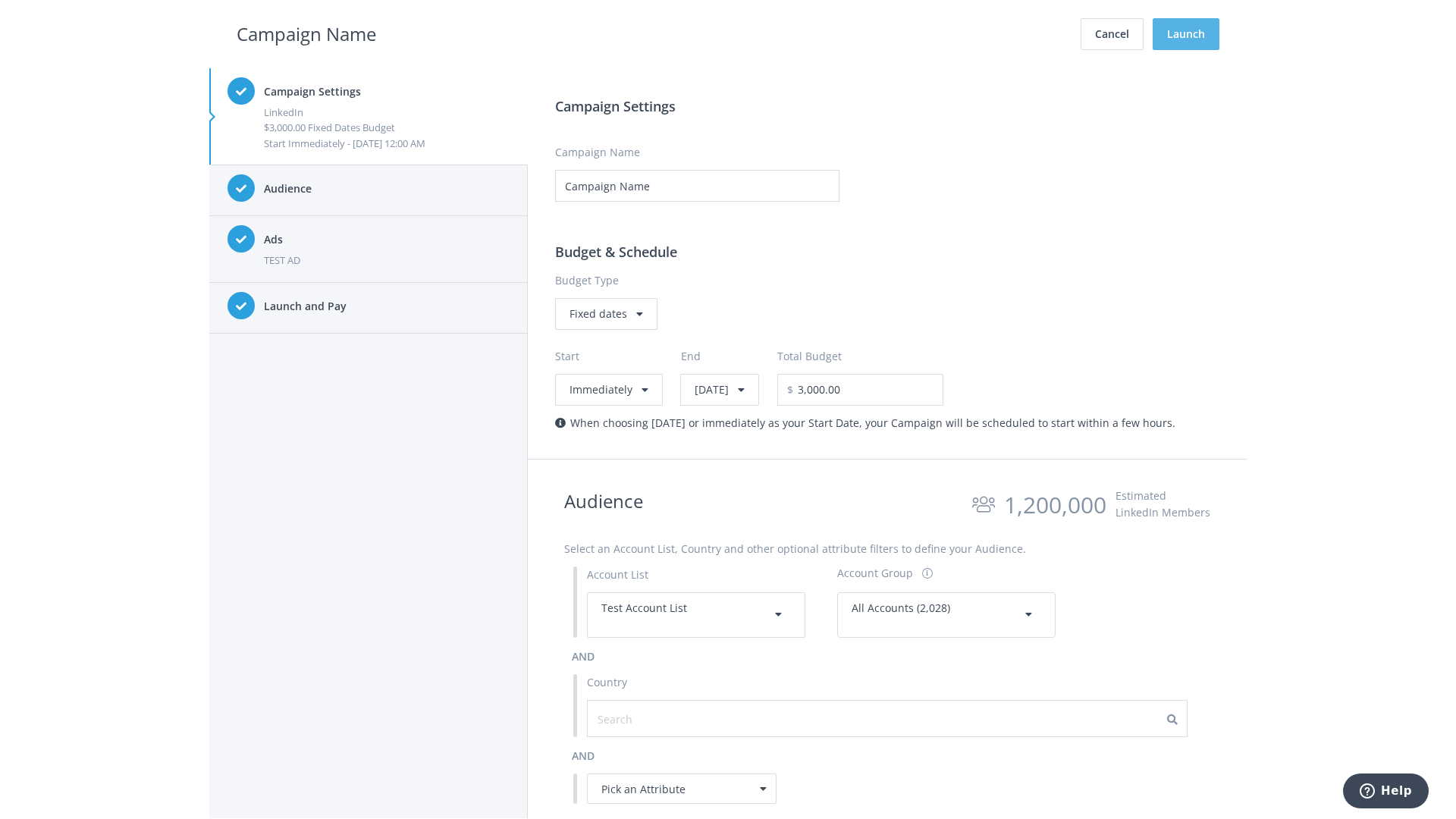
click at [1186, 34] on button "Launch" at bounding box center [1186, 33] width 66 height 32
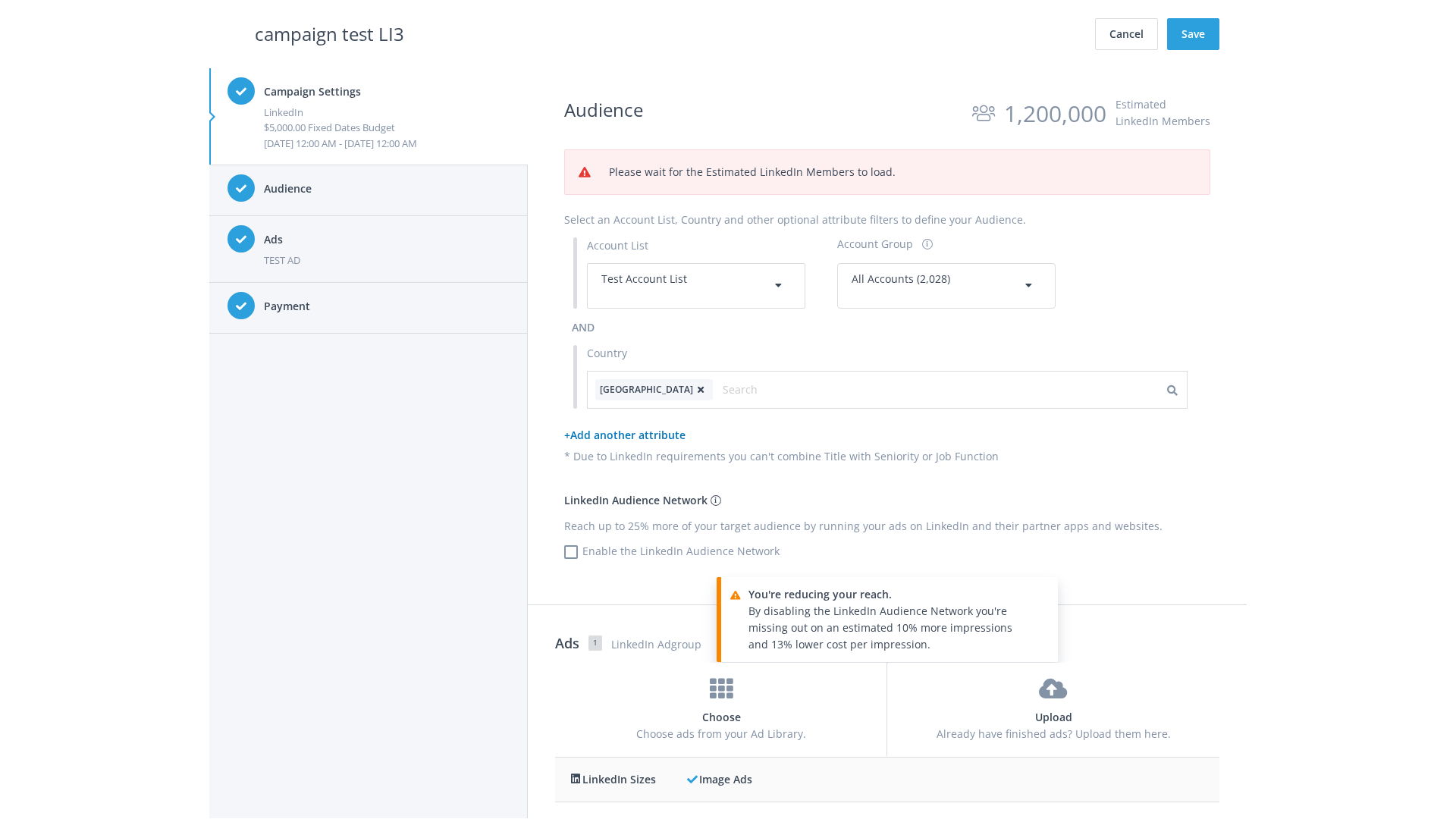
scroll to position [490, 0]
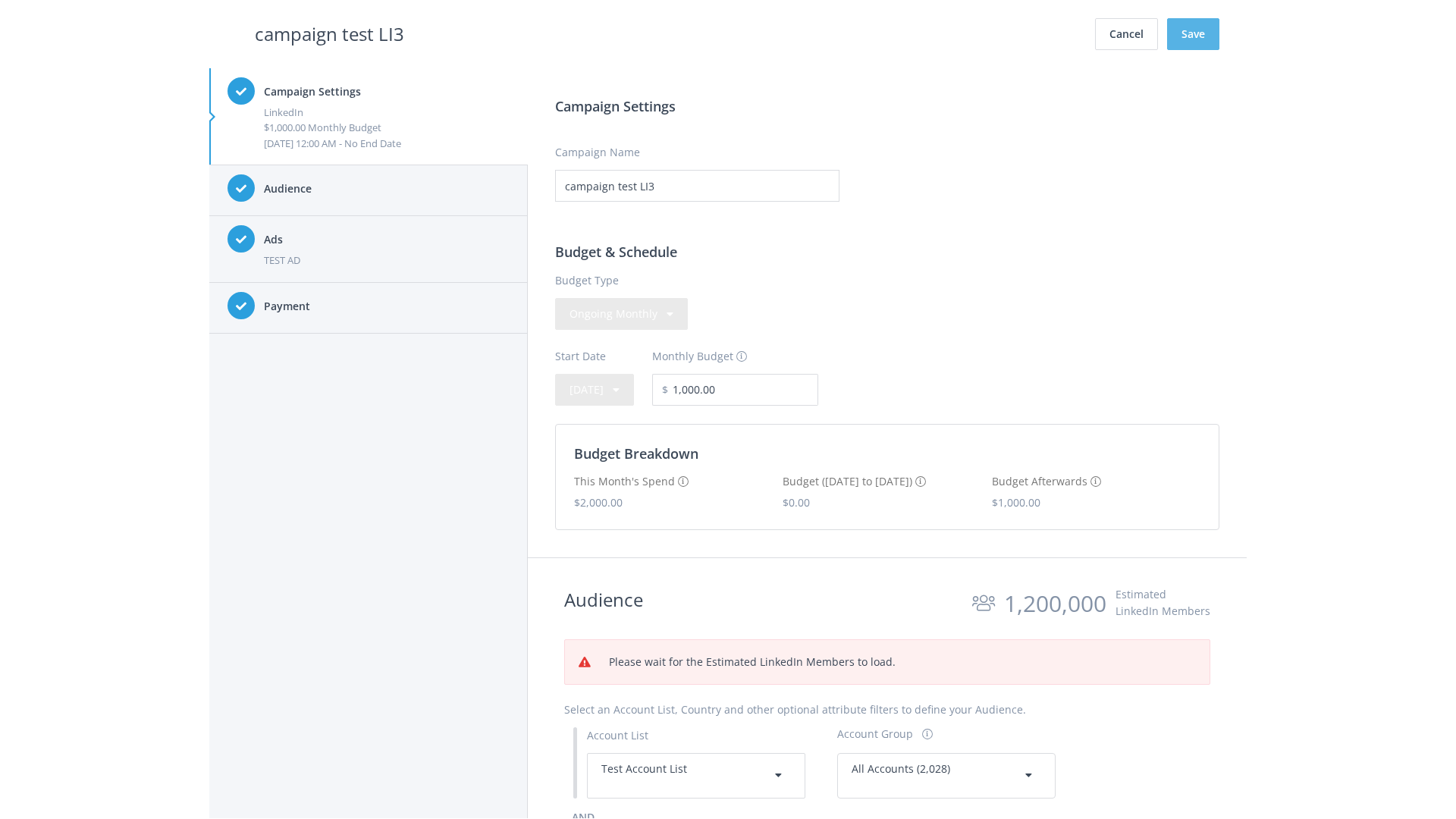
click at [1193, 34] on button "Save" at bounding box center [1193, 33] width 52 height 32
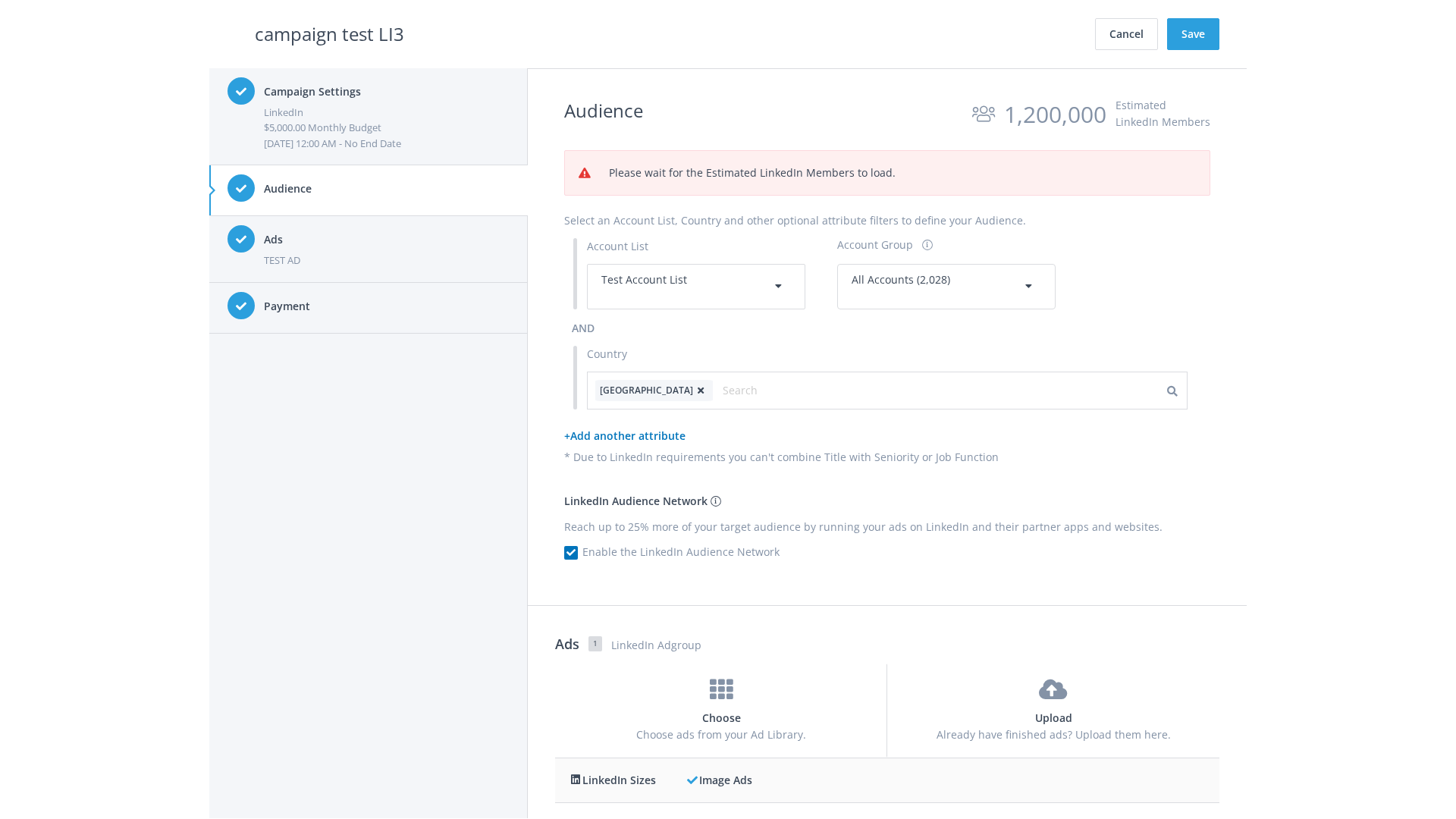
scroll to position [646, 0]
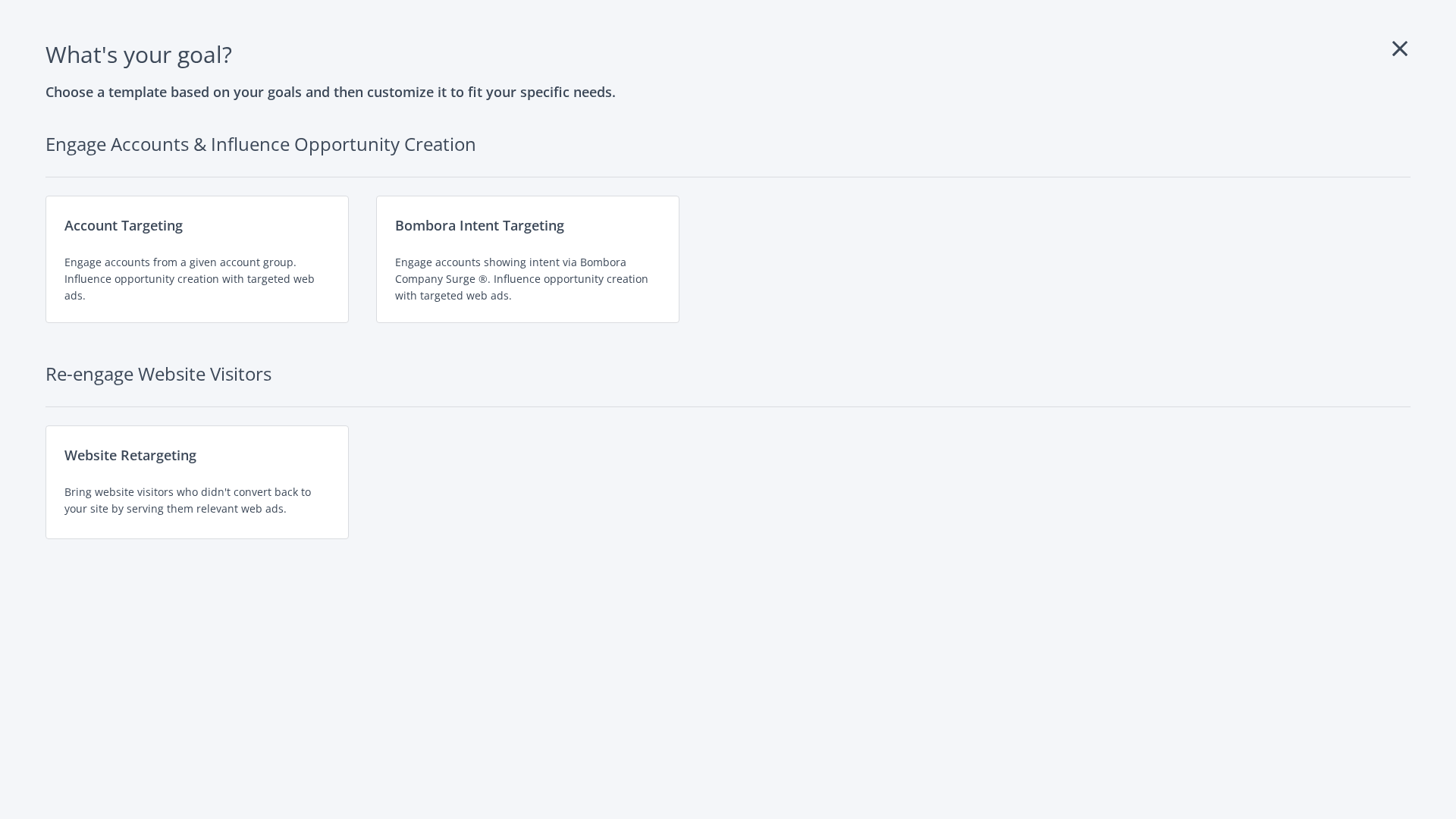
click at [198, 260] on div "Engage accounts from a given account group. Influence opportunity creation with…" at bounding box center [198, 278] width 266 height 50
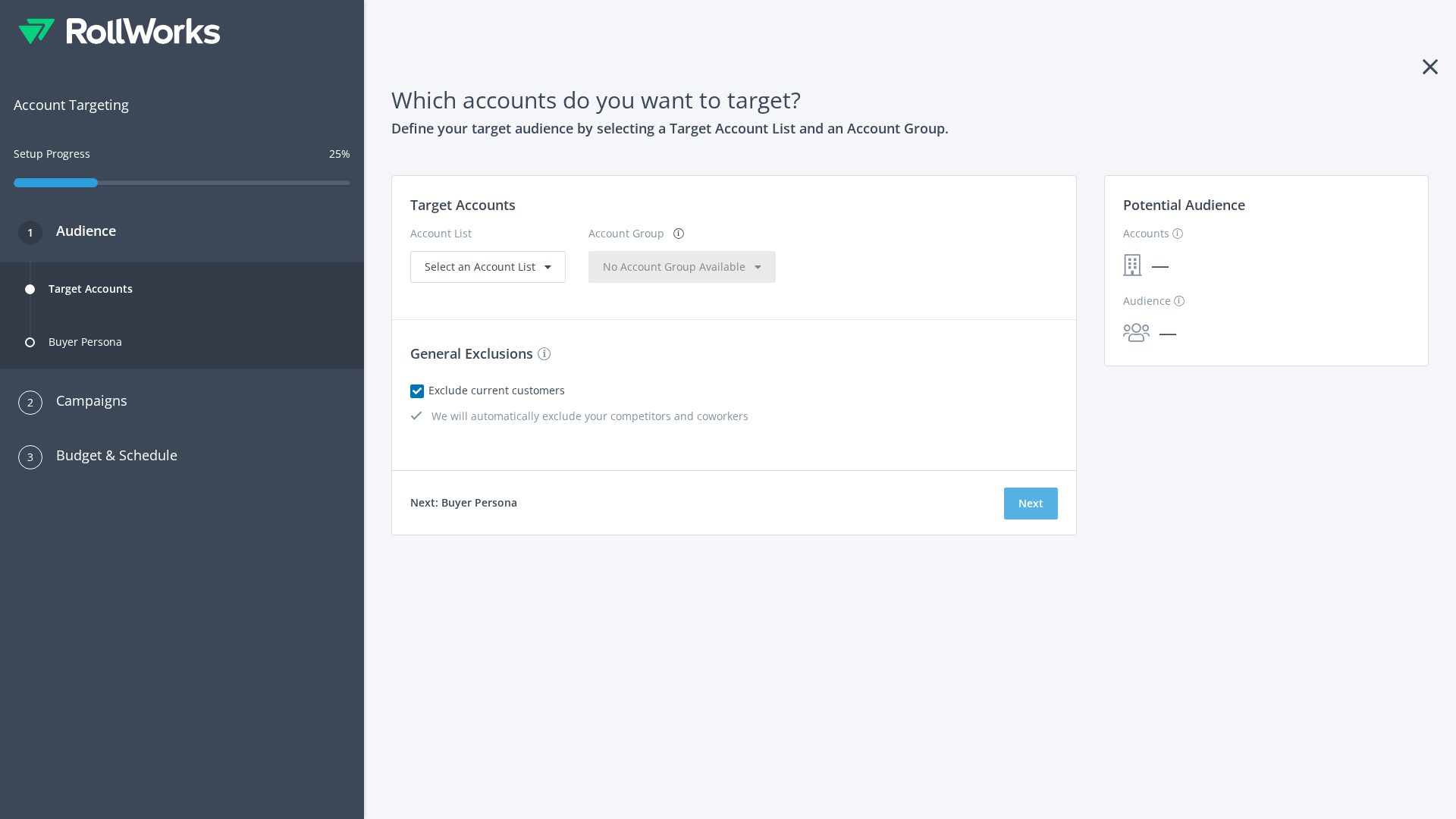
click at [1030, 503] on button "Next" at bounding box center [1030, 503] width 54 height 32
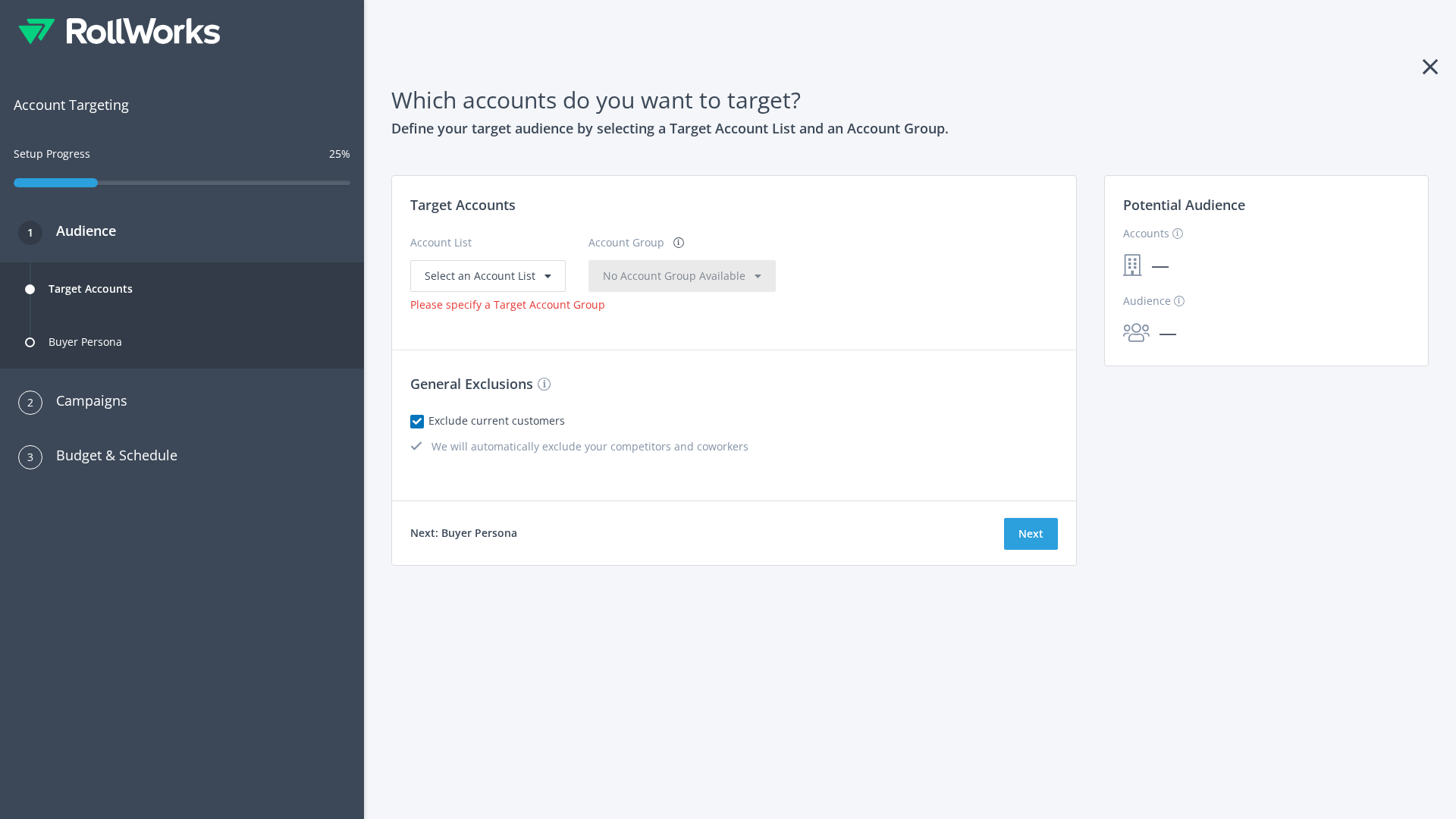
click at [486, 275] on span "Select an Account List" at bounding box center [480, 275] width 111 height 14
click at [644, 275] on span "No Account Group Available" at bounding box center [674, 275] width 142 height 14
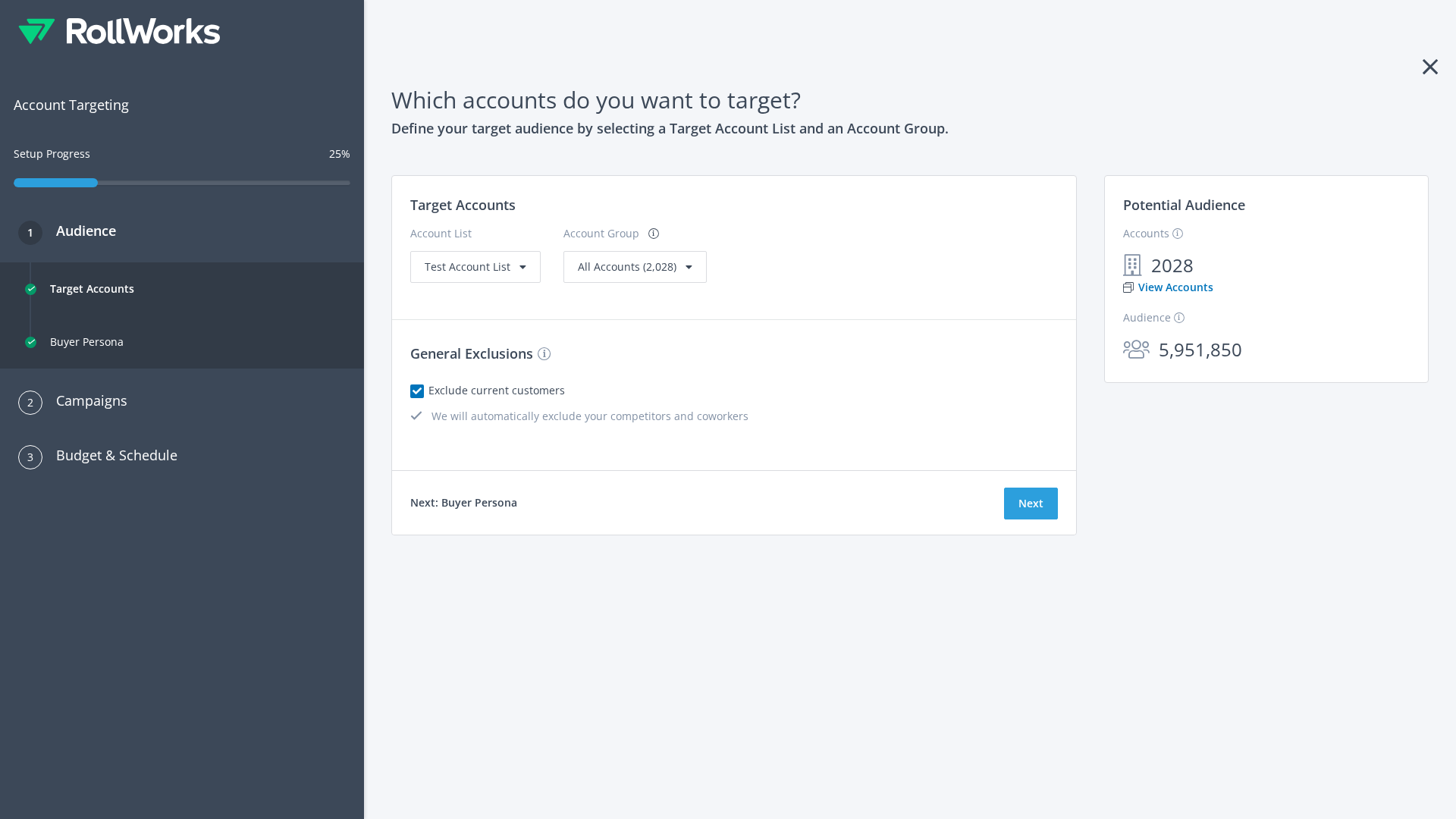
click at [1167, 288] on link "View Accounts" at bounding box center [1168, 288] width 90 height 17
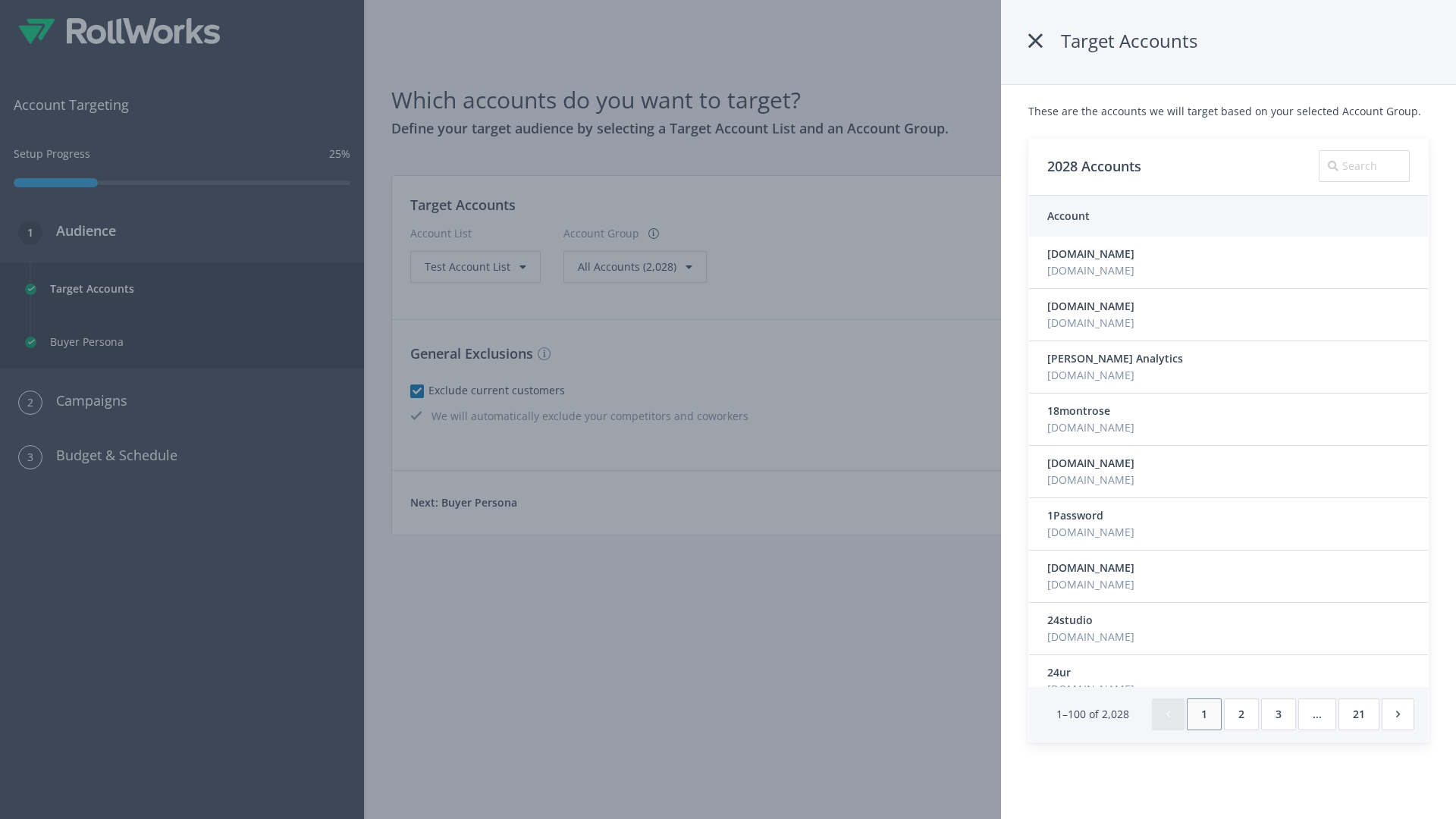
click at [1038, 41] on icon at bounding box center [1035, 41] width 14 height 27
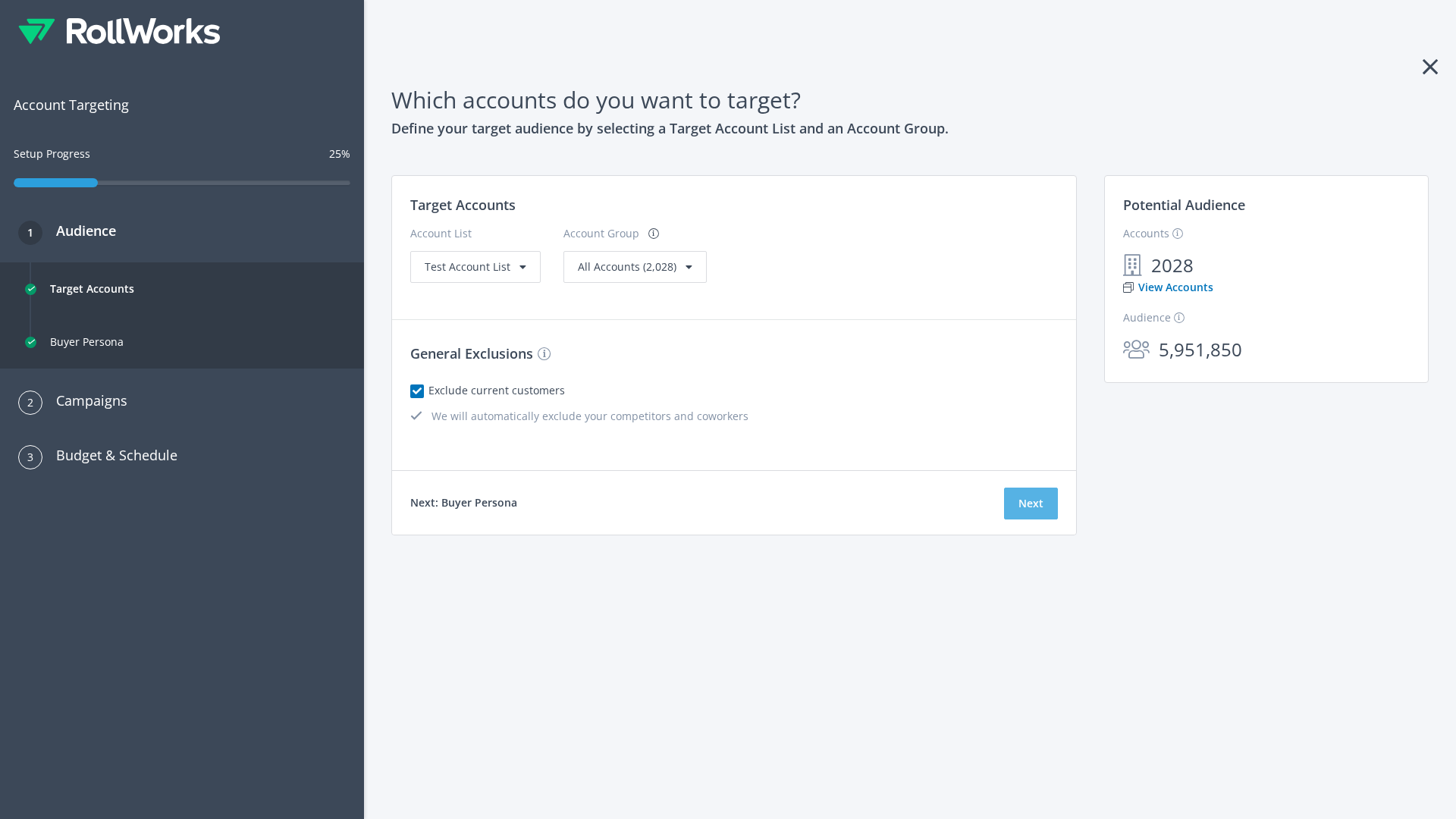
click at [1030, 503] on button "Next" at bounding box center [1030, 503] width 54 height 32
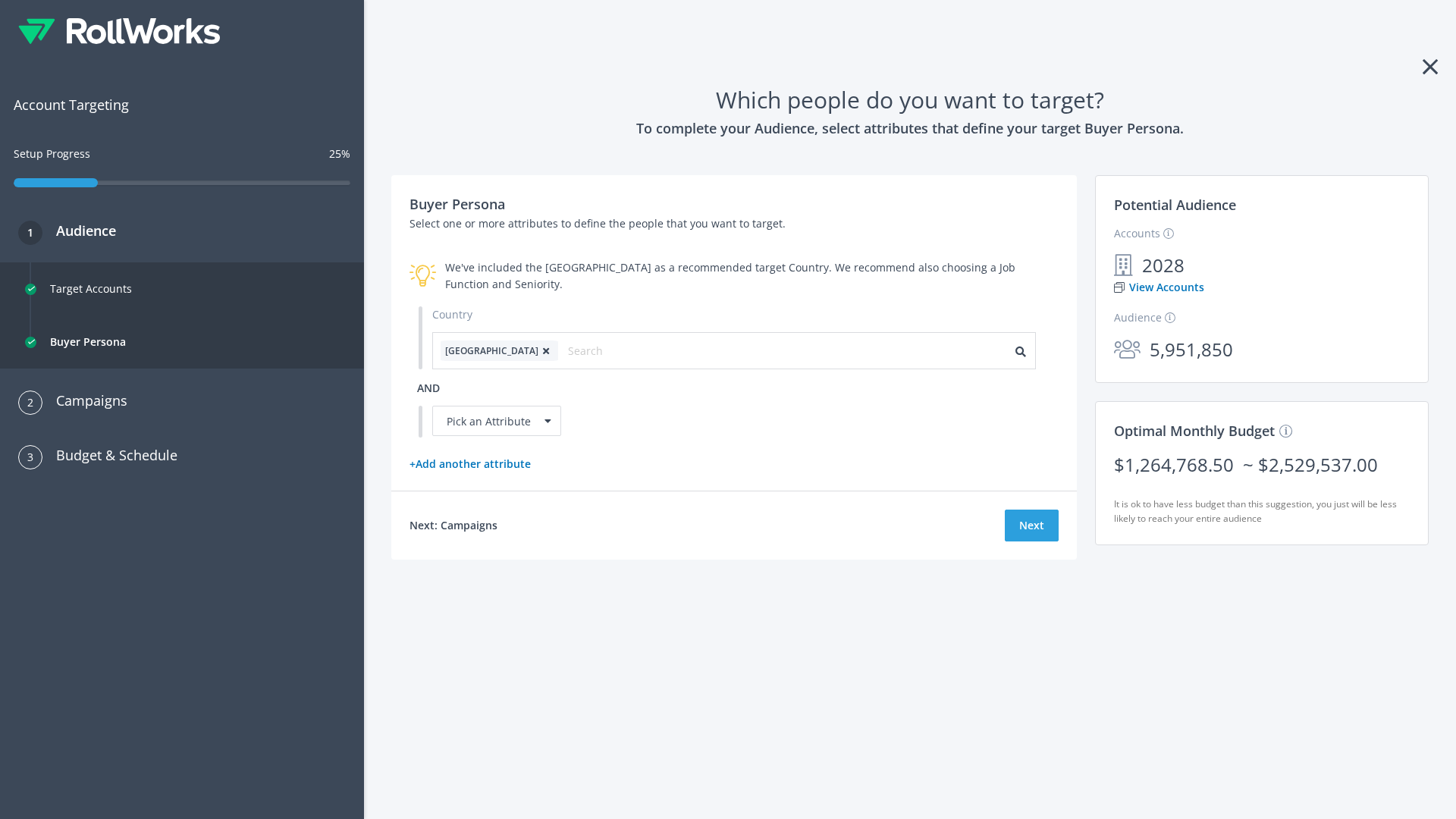
click at [538, 350] on icon at bounding box center [546, 351] width 15 height 9
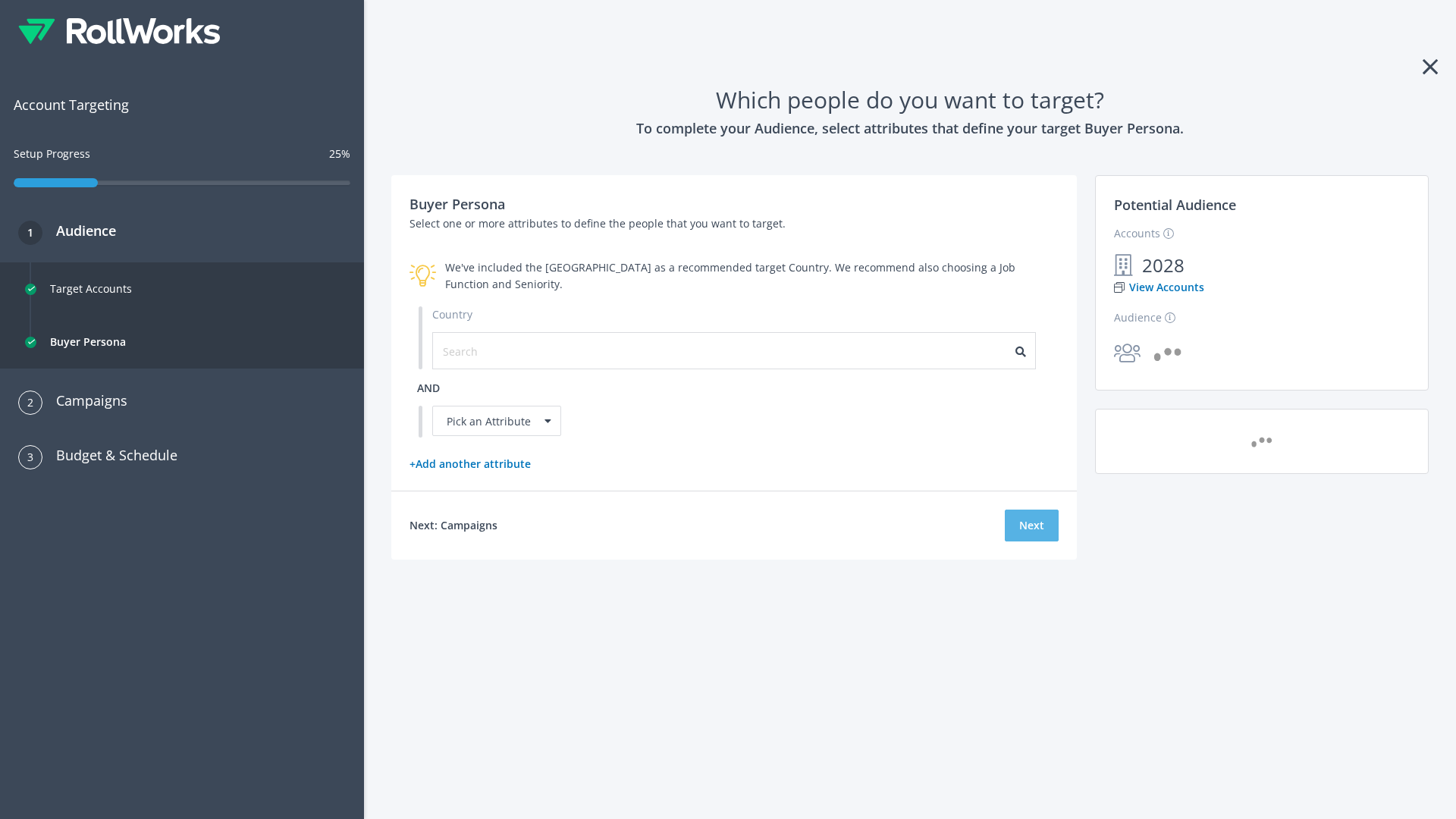
click at [1031, 524] on button "Next" at bounding box center [1031, 525] width 54 height 32
click at [502, 350] on input "text" at bounding box center [510, 352] width 135 height 17
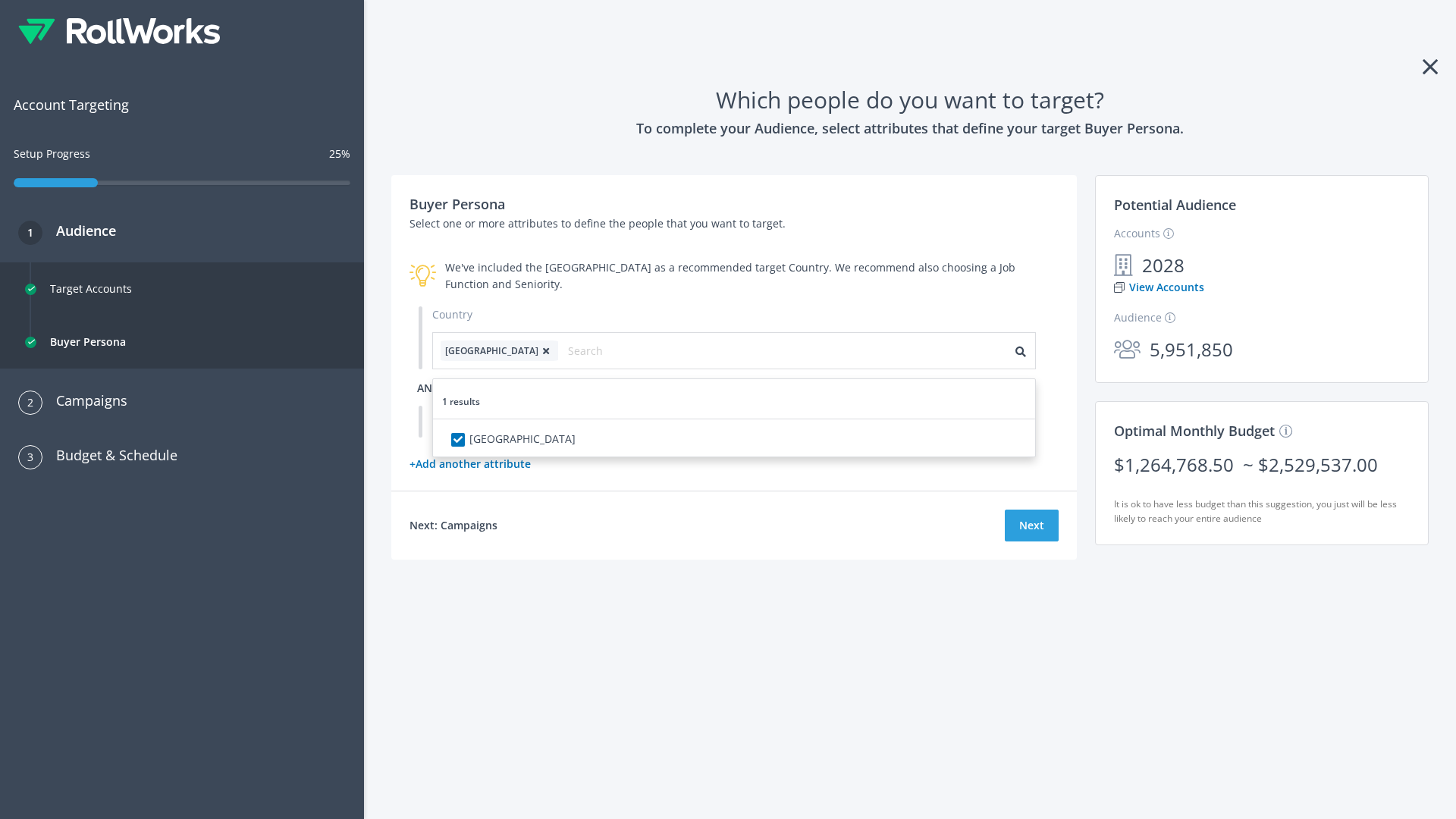
click at [428, 387] on span "and" at bounding box center [428, 387] width 23 height 14
click at [496, 421] on div "Pick an Attribute" at bounding box center [496, 421] width 129 height 31
click at [1031, 541] on button "Next" at bounding box center [1031, 525] width 54 height 32
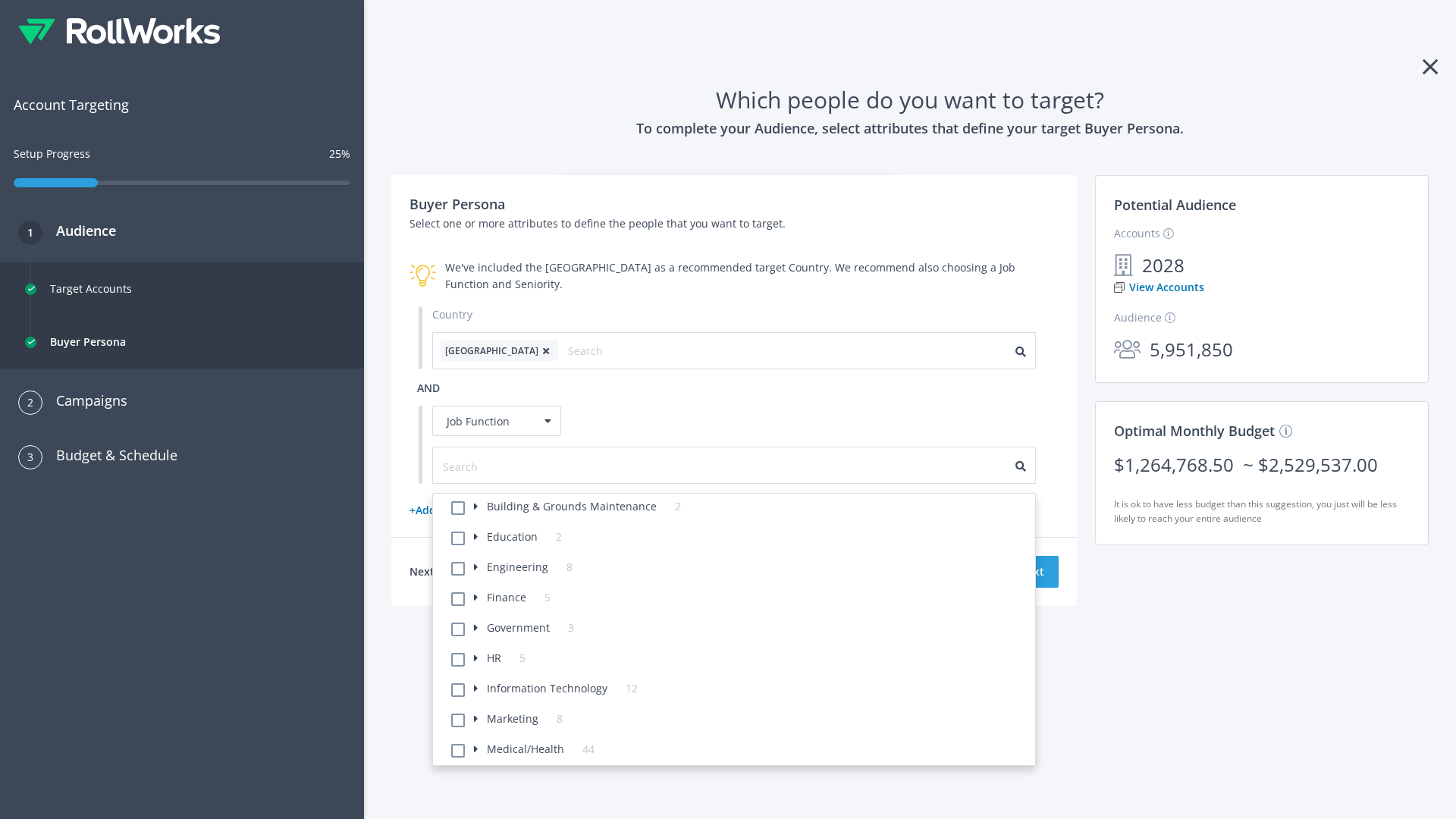
click at [739, 509] on li "Building & Grounds Maintenance 2" at bounding box center [738, 509] width 593 height 31
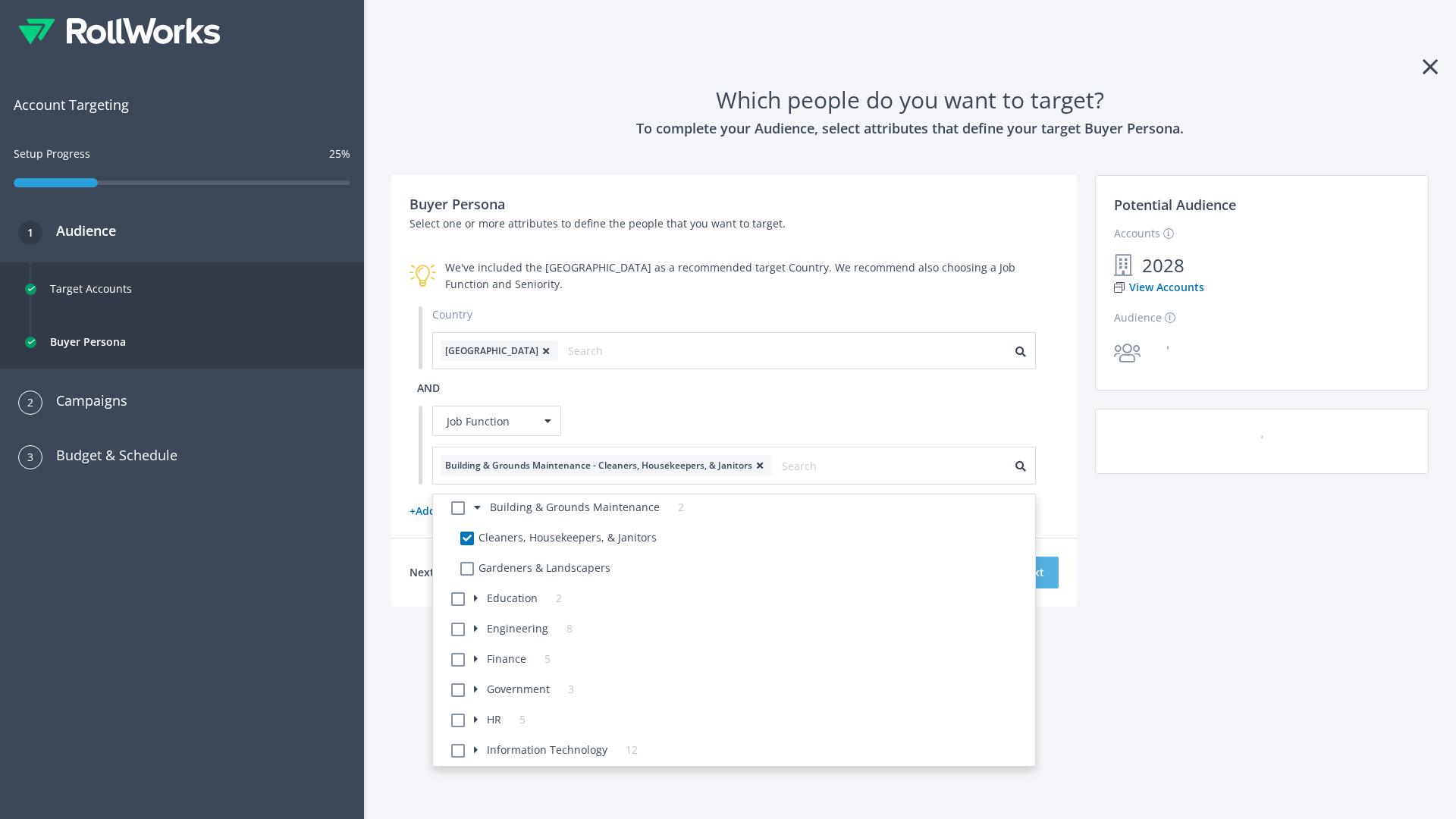
click at [1031, 572] on button "Next" at bounding box center [1031, 572] width 54 height 32
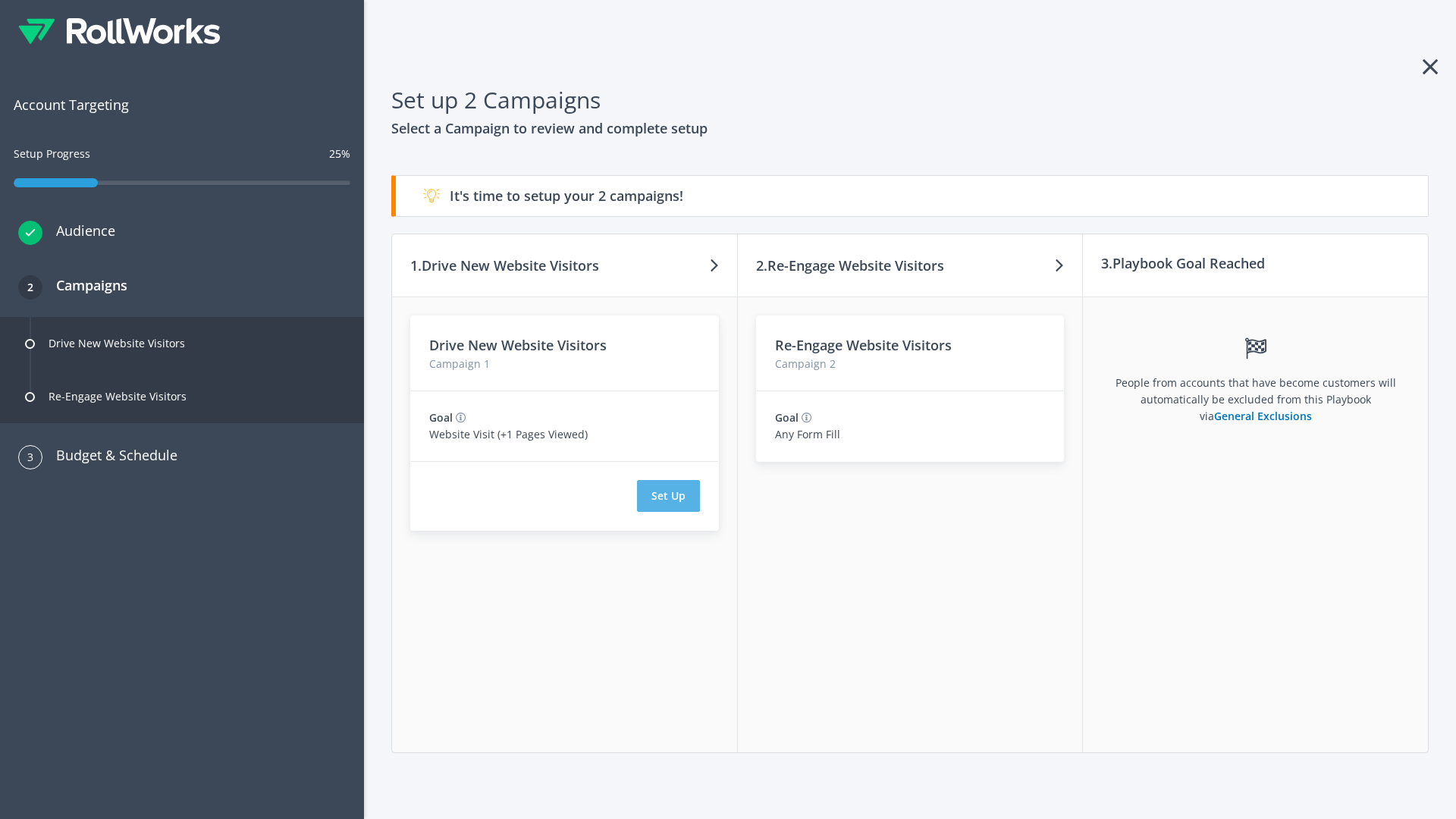
click at [668, 495] on button "Set Up" at bounding box center [668, 495] width 63 height 32
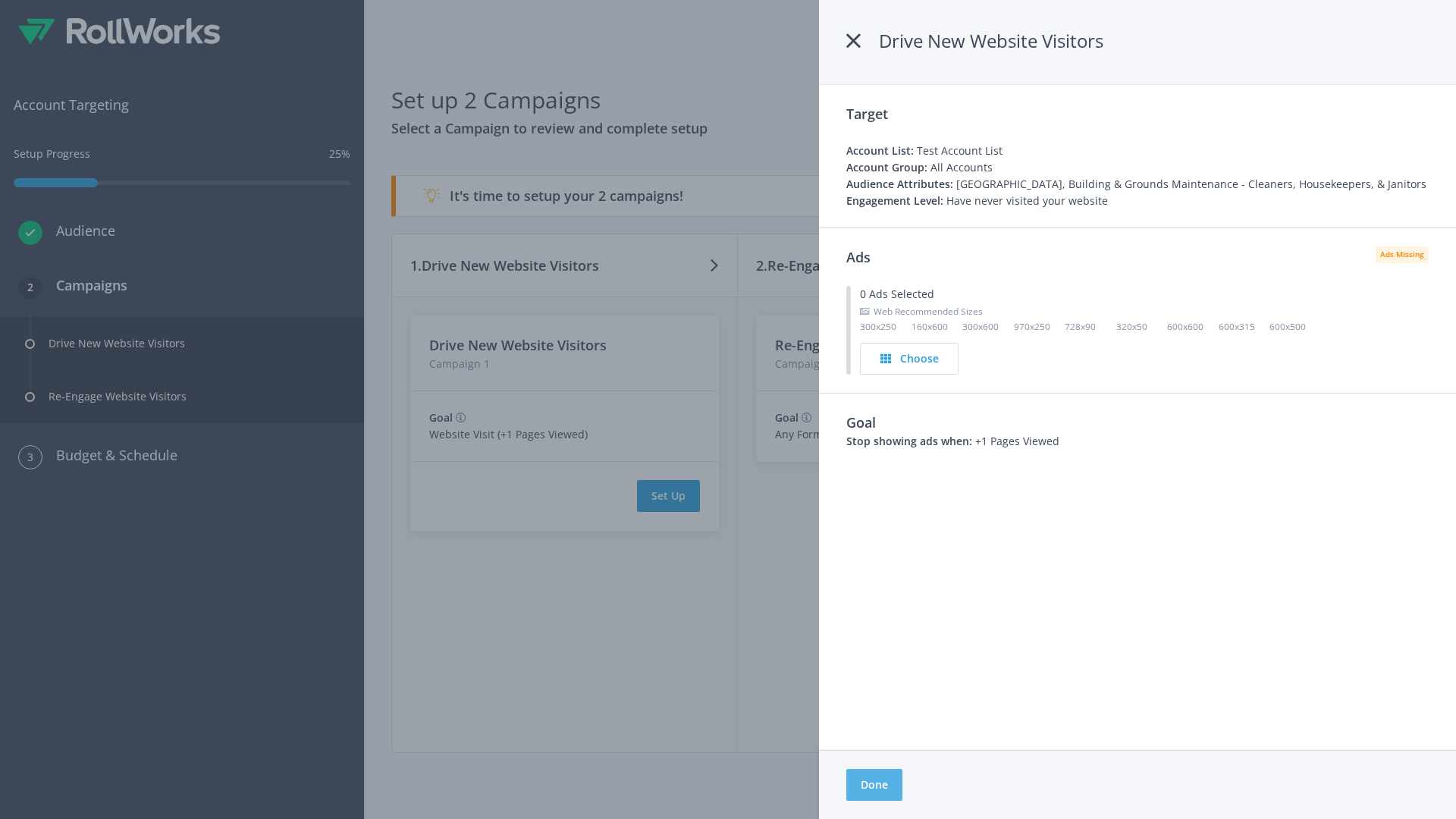
click at [874, 785] on button "Done" at bounding box center [874, 784] width 56 height 32
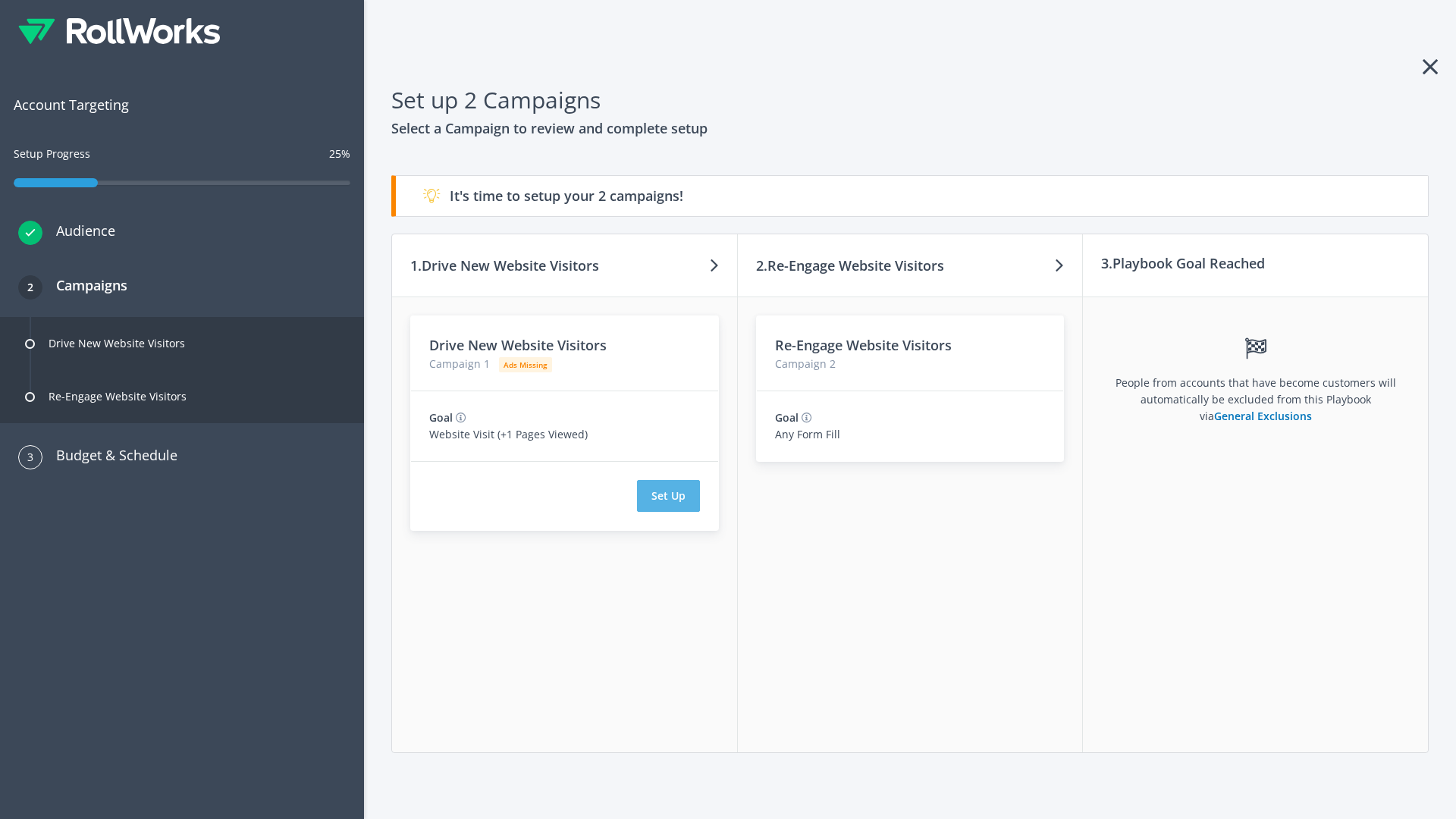
click at [668, 495] on button "Set Up" at bounding box center [668, 495] width 63 height 32
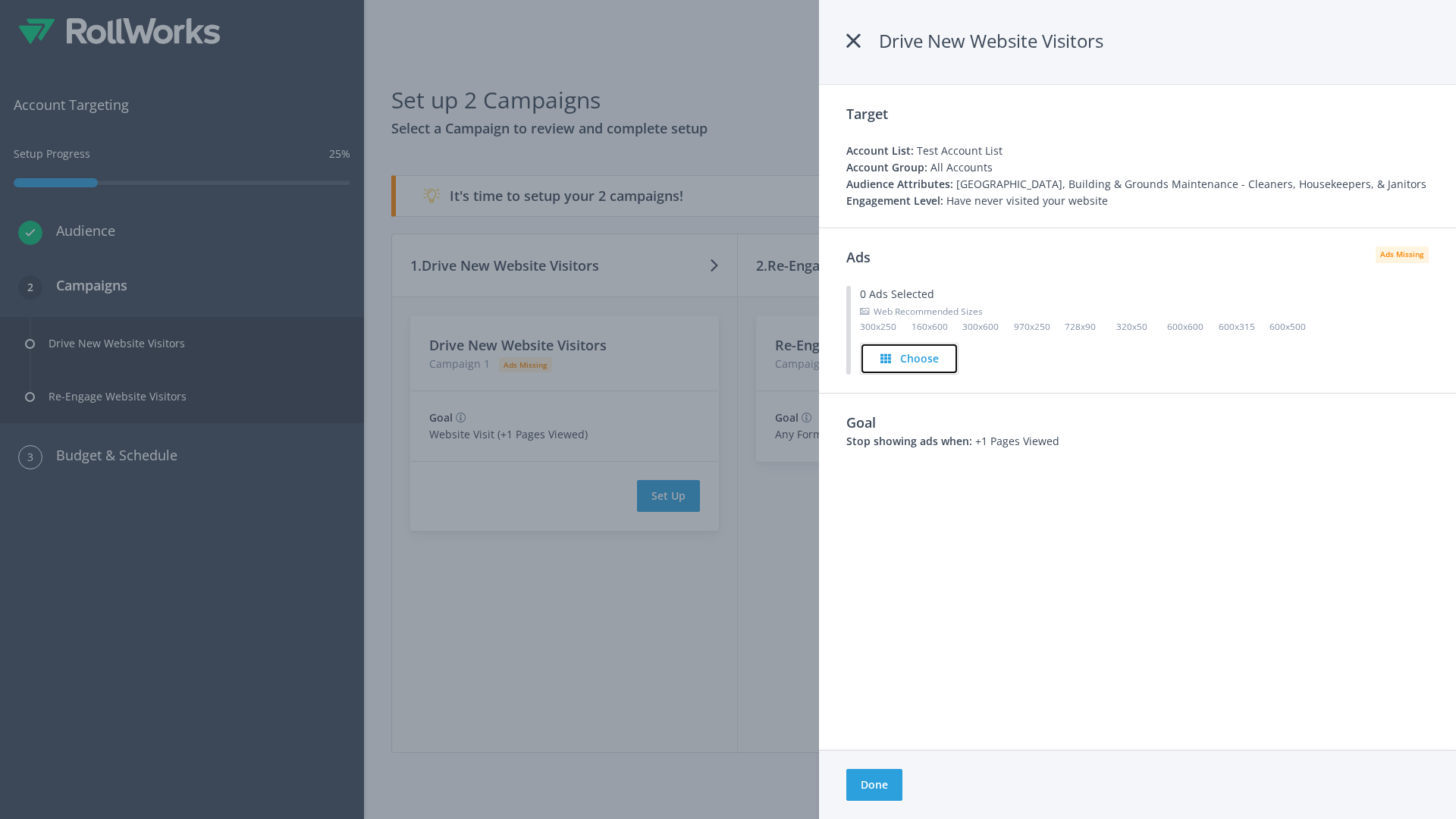
click at [910, 358] on h4 "Choose" at bounding box center [919, 358] width 38 height 17
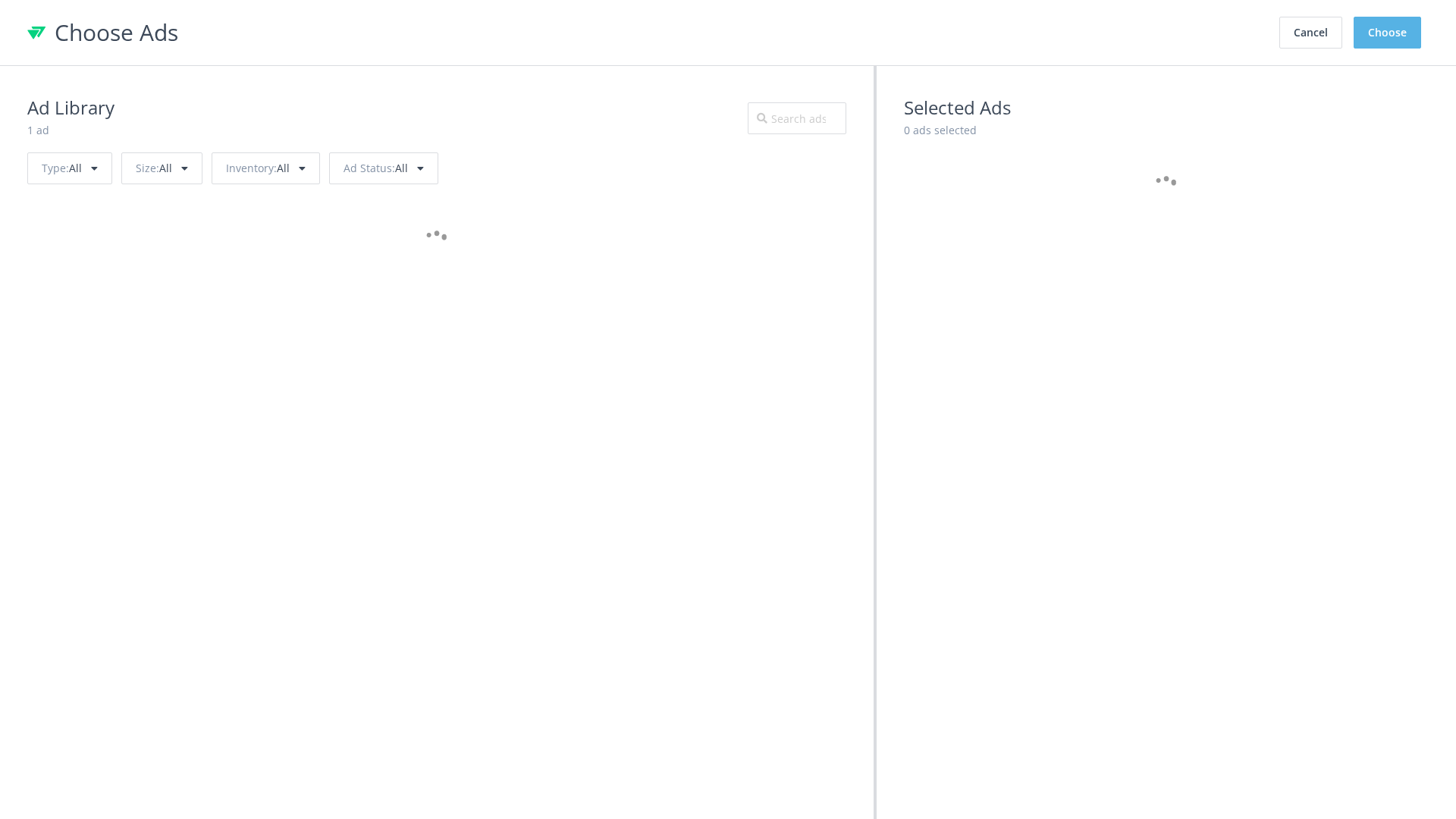
click at [1388, 32] on button "Choose" at bounding box center [1387, 32] width 67 height 32
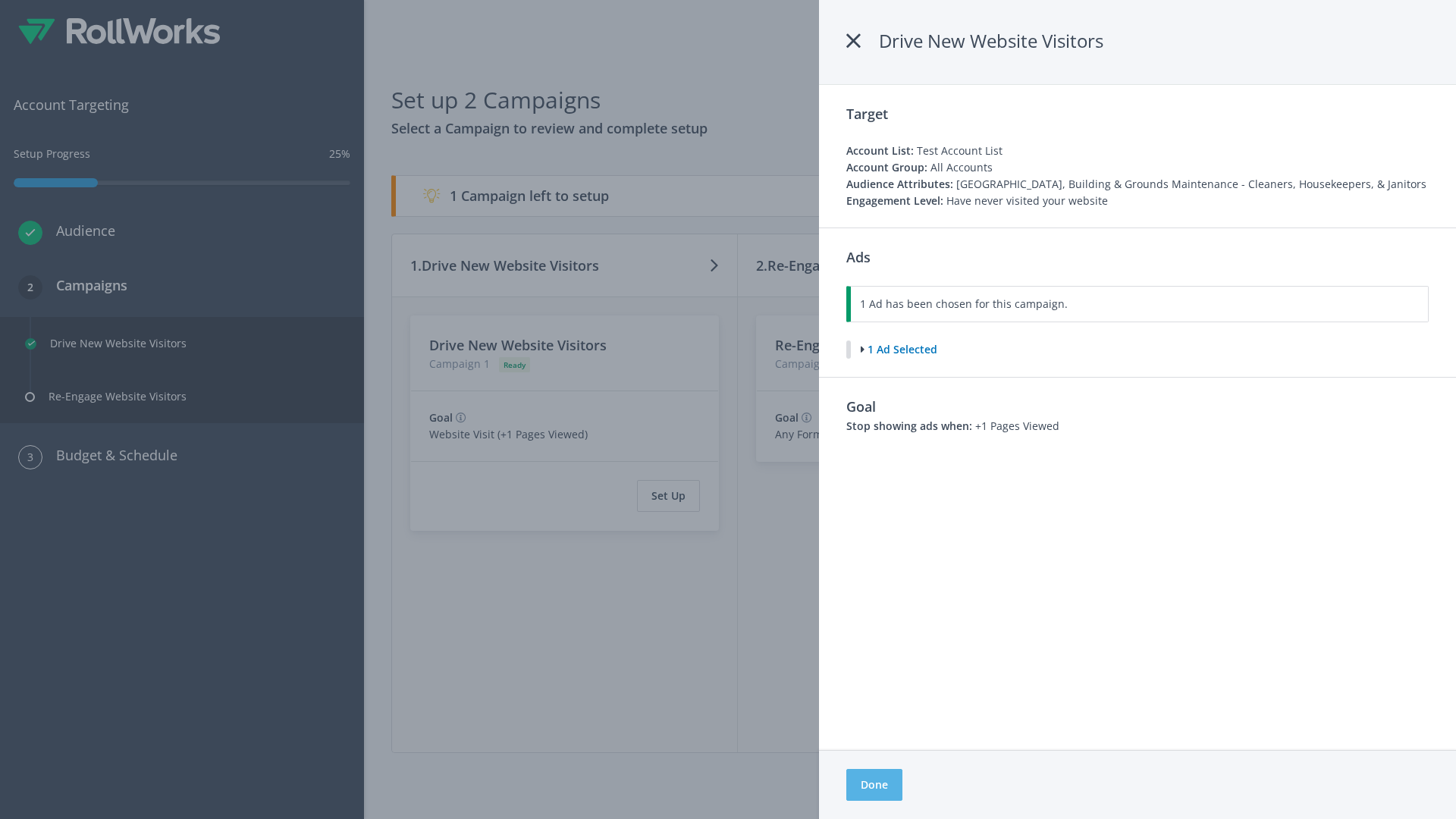
click at [874, 785] on button "Done" at bounding box center [874, 784] width 56 height 32
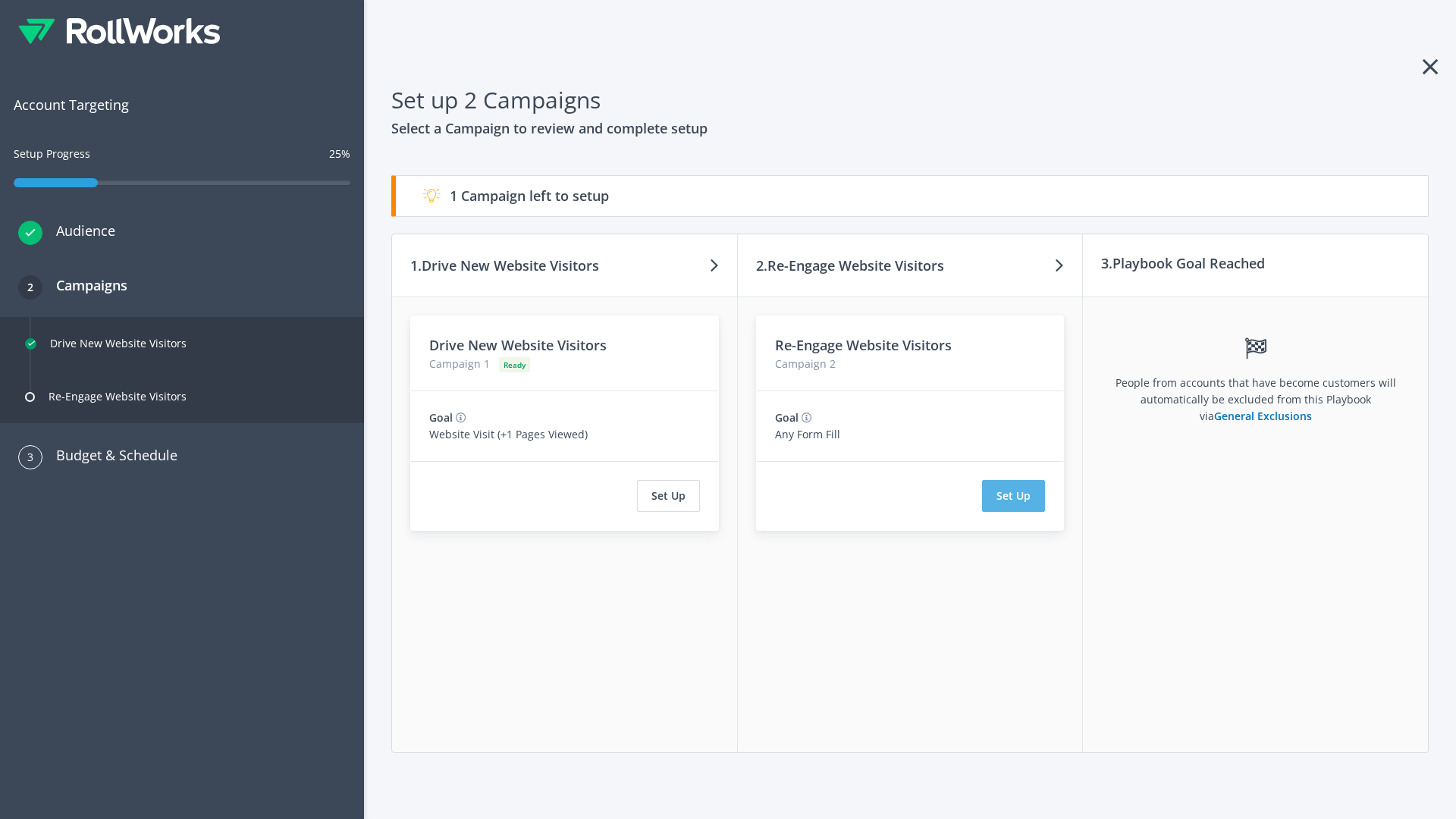
click at [1014, 495] on button "Set Up" at bounding box center [1013, 495] width 63 height 32
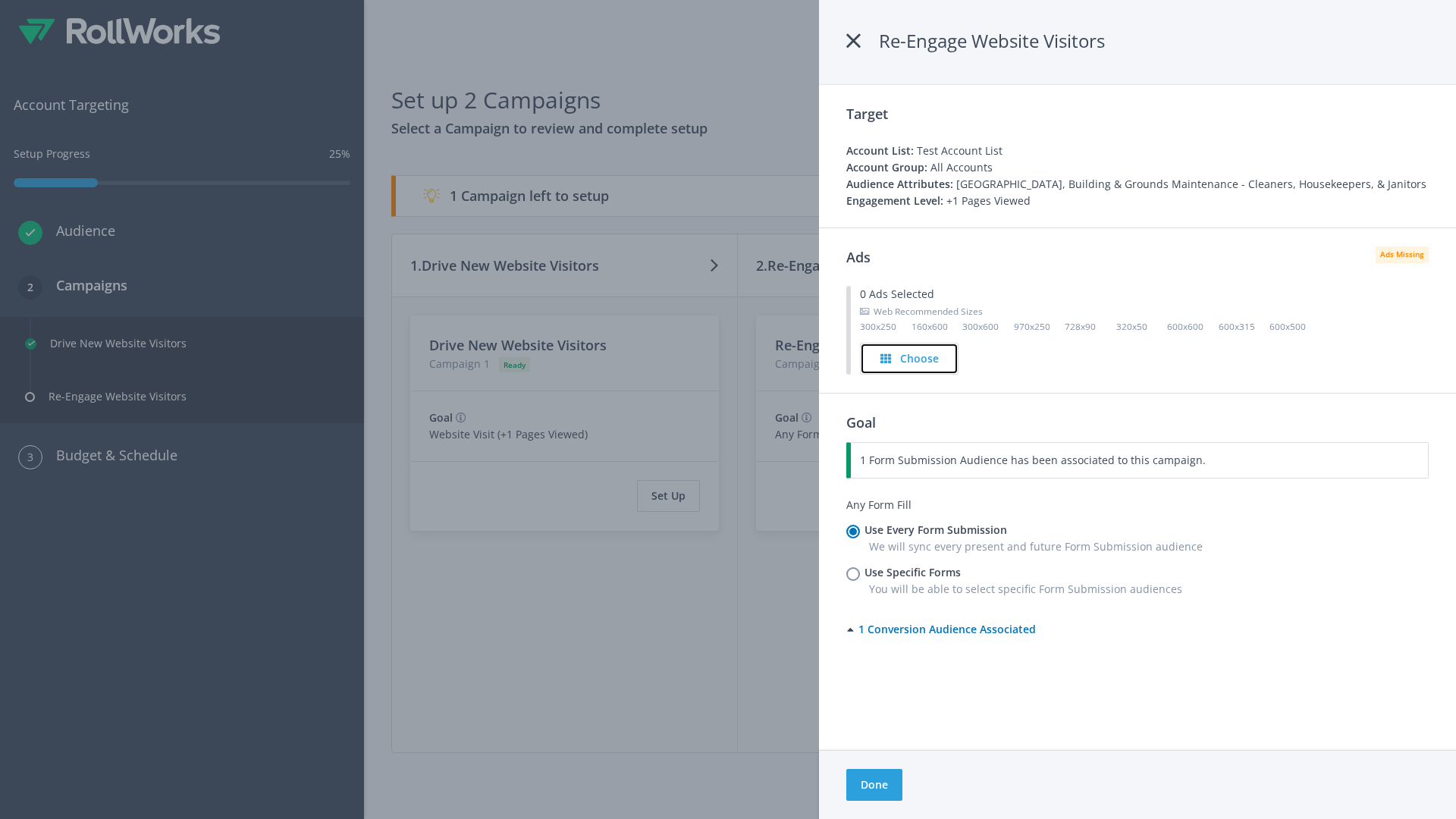
click at [909, 358] on h4 "Choose" at bounding box center [919, 358] width 38 height 17
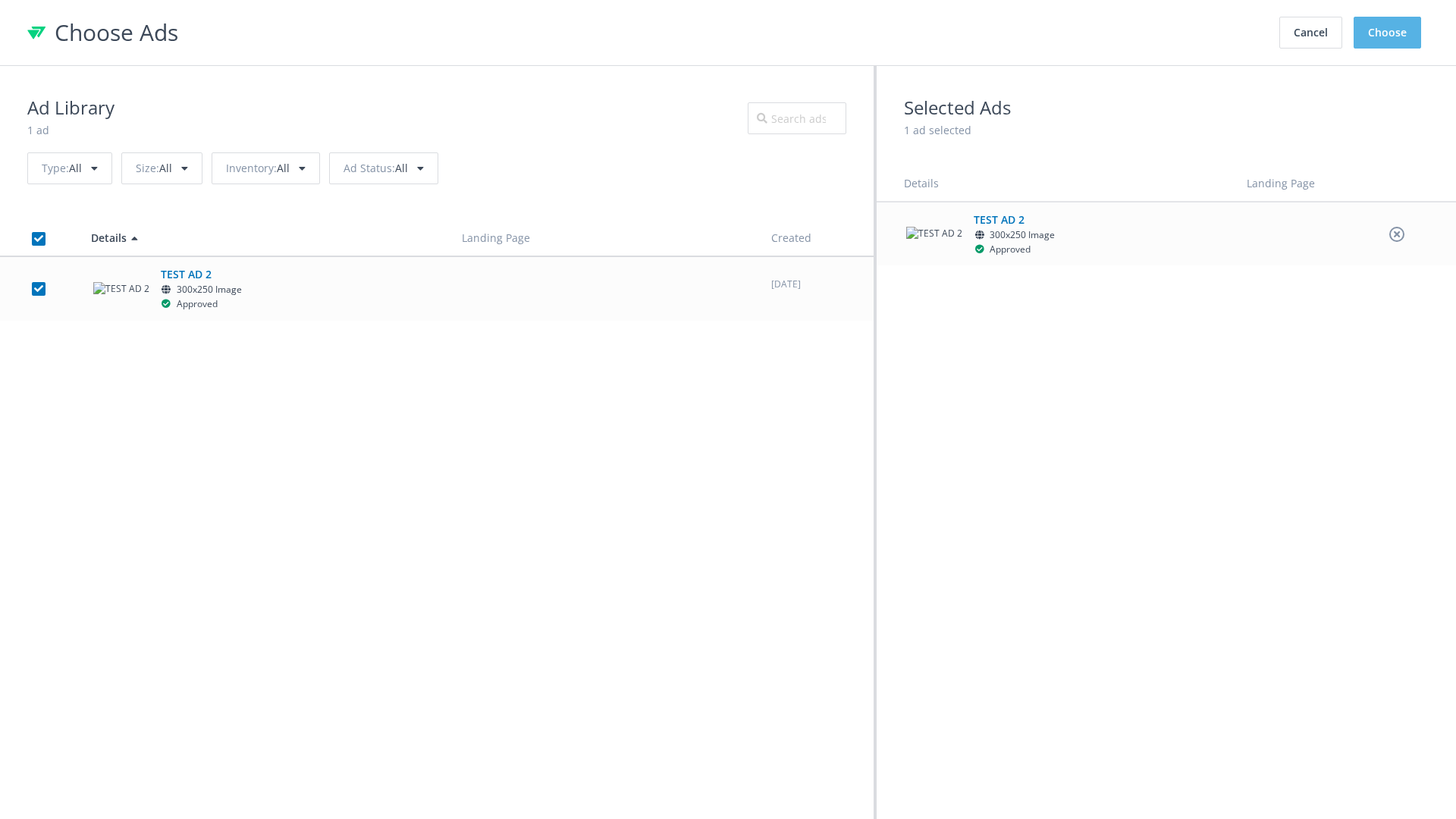
click at [1388, 32] on button "Choose" at bounding box center [1387, 32] width 67 height 32
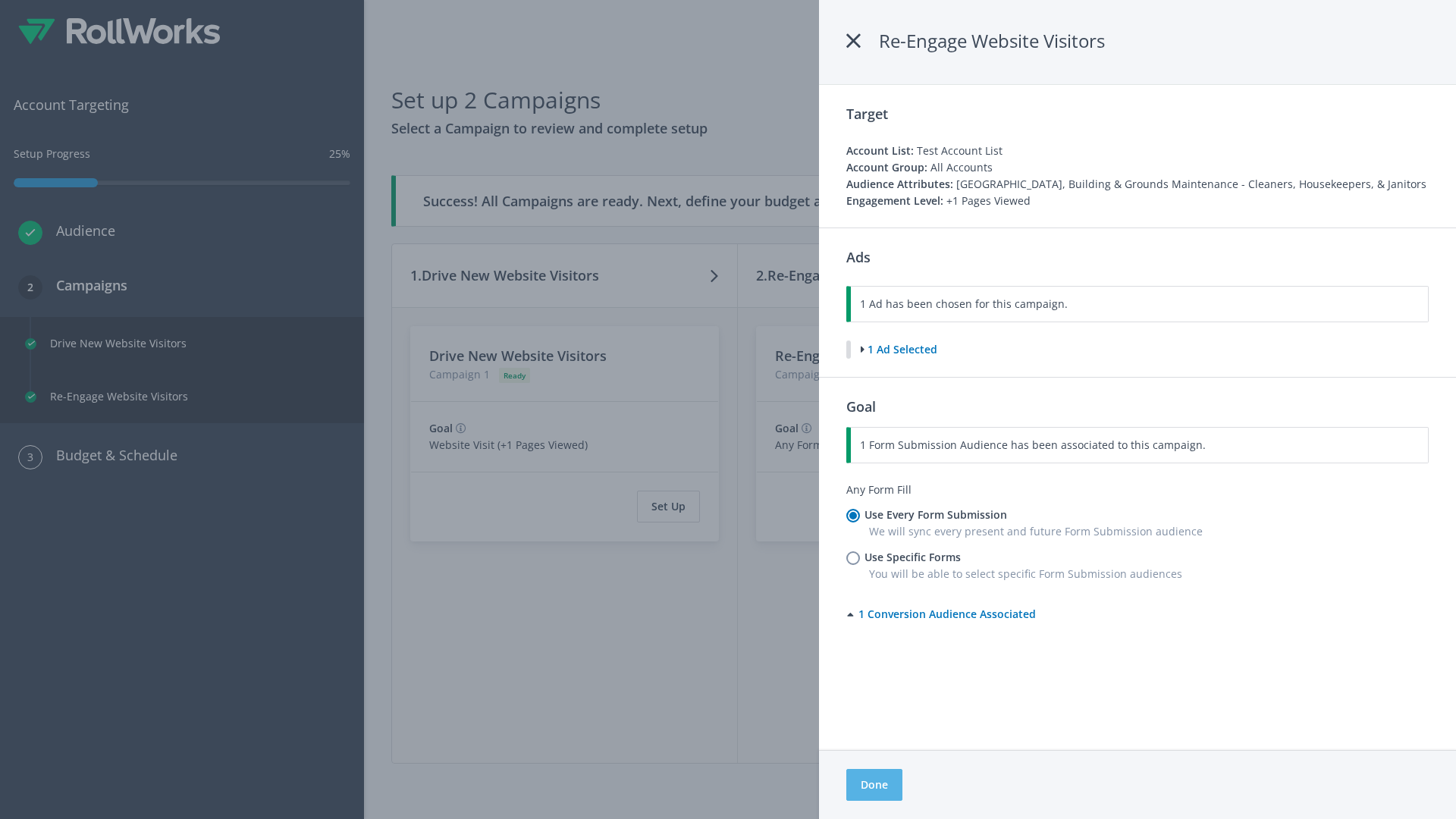
click at [874, 785] on button "Done" at bounding box center [874, 784] width 56 height 32
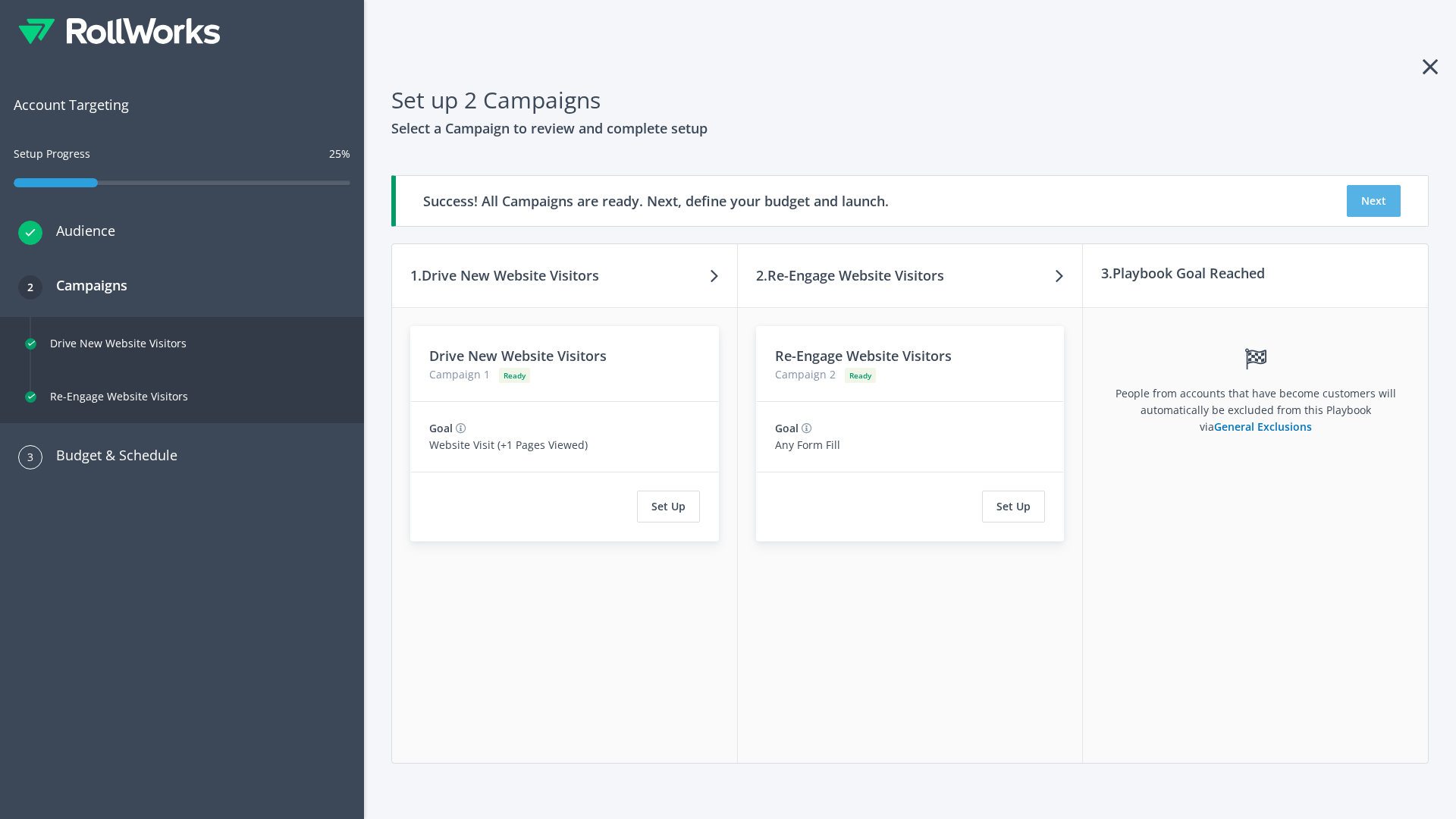
click at [1373, 201] on button "Next" at bounding box center [1373, 200] width 54 height 32
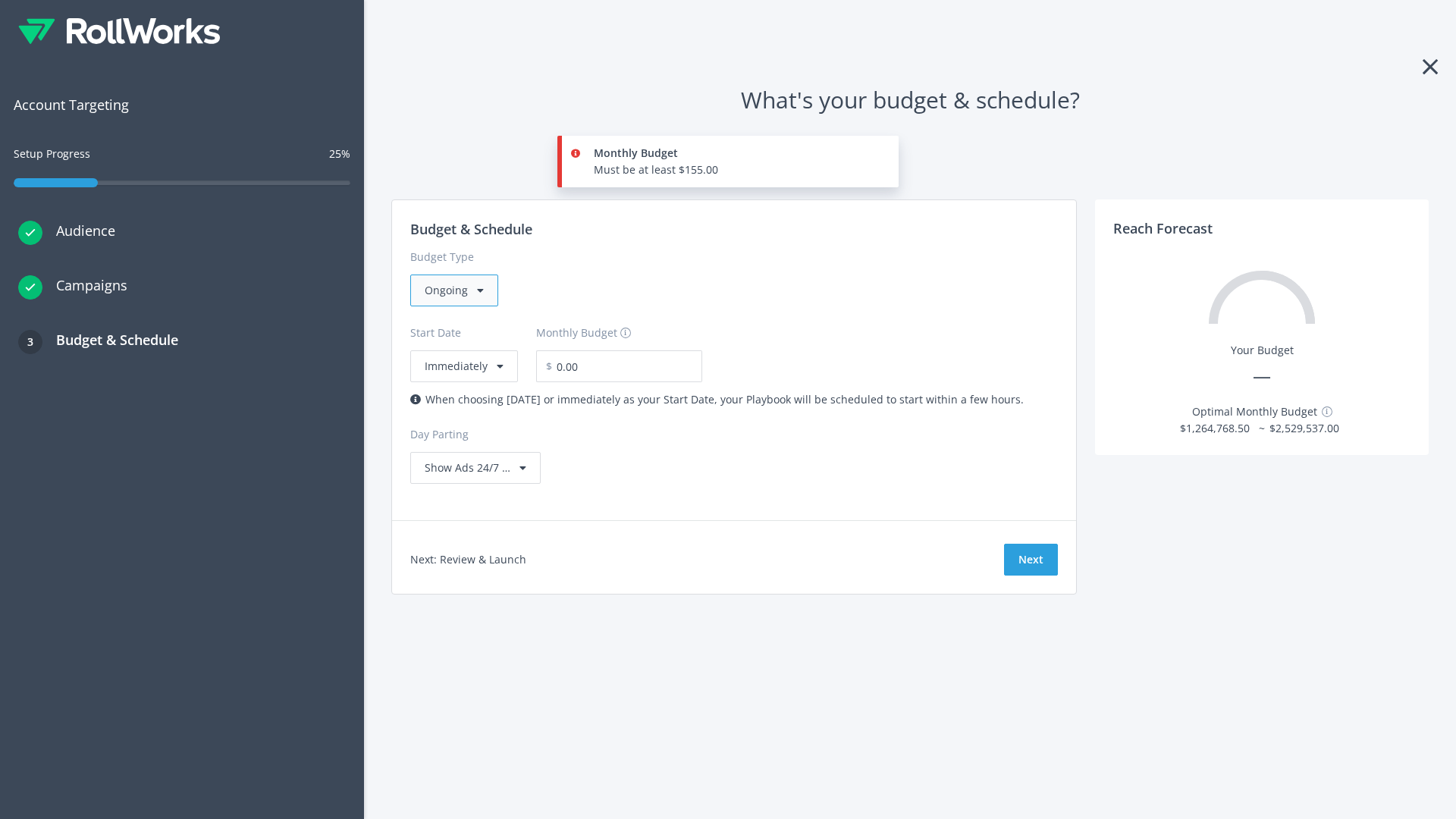
click at [453, 290] on div "Ongoing" at bounding box center [454, 289] width 88 height 32
click at [585, 378] on div "For Playbooks that you want to run for a specific duration of time" at bounding box center [589, 387] width 330 height 17
click at [461, 290] on div "Ongoing" at bounding box center [454, 289] width 88 height 32
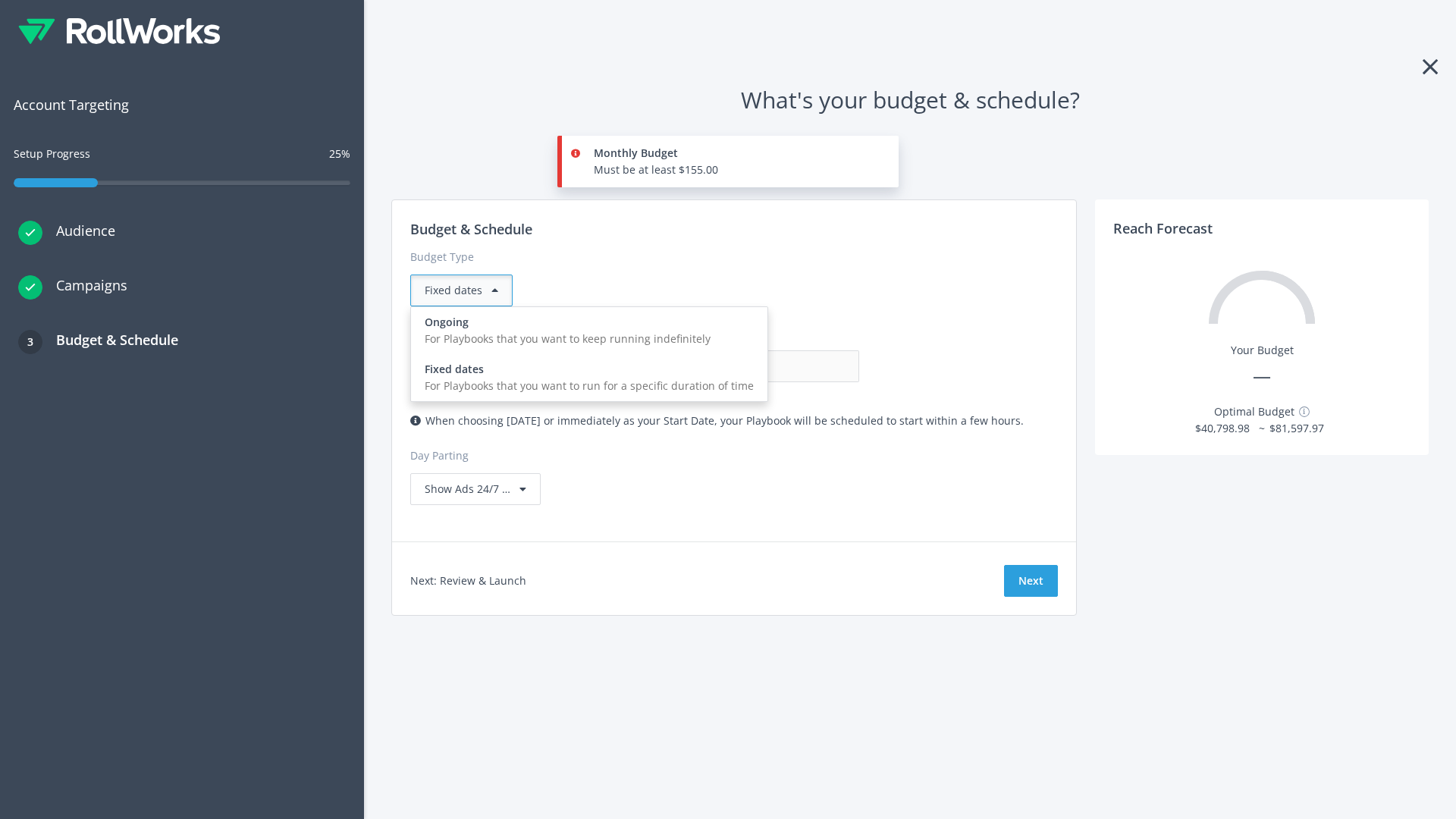
click at [585, 330] on div "For Playbooks that you want to keep running indefinitely" at bounding box center [589, 339] width 330 height 17
click at [709, 366] on input "0.00" at bounding box center [784, 365] width 150 height 32
click at [709, 366] on input "1.00" at bounding box center [784, 365] width 150 height 32
type input "1,000.00"
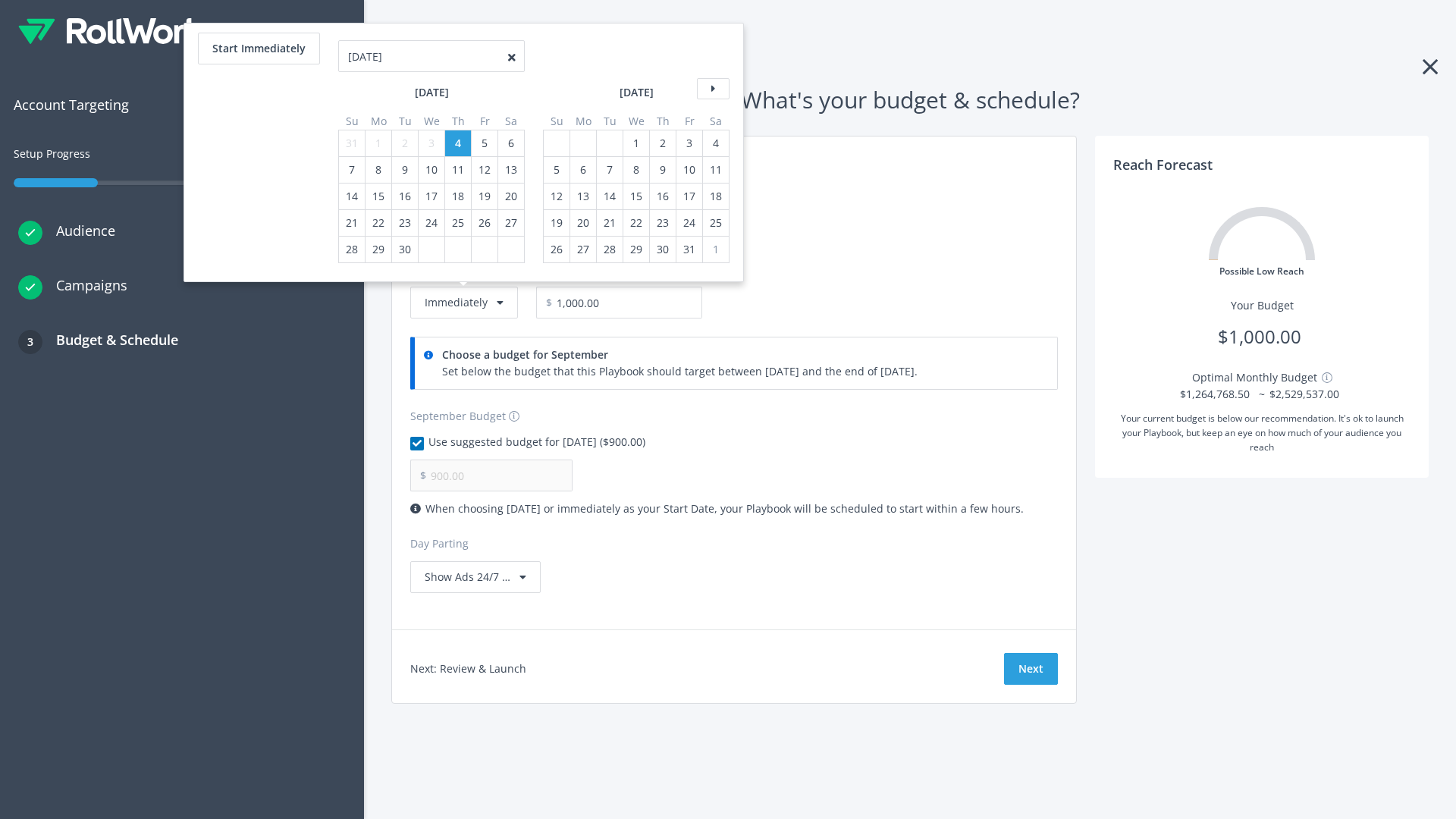
click at [711, 89] on icon at bounding box center [714, 89] width 32 height 21
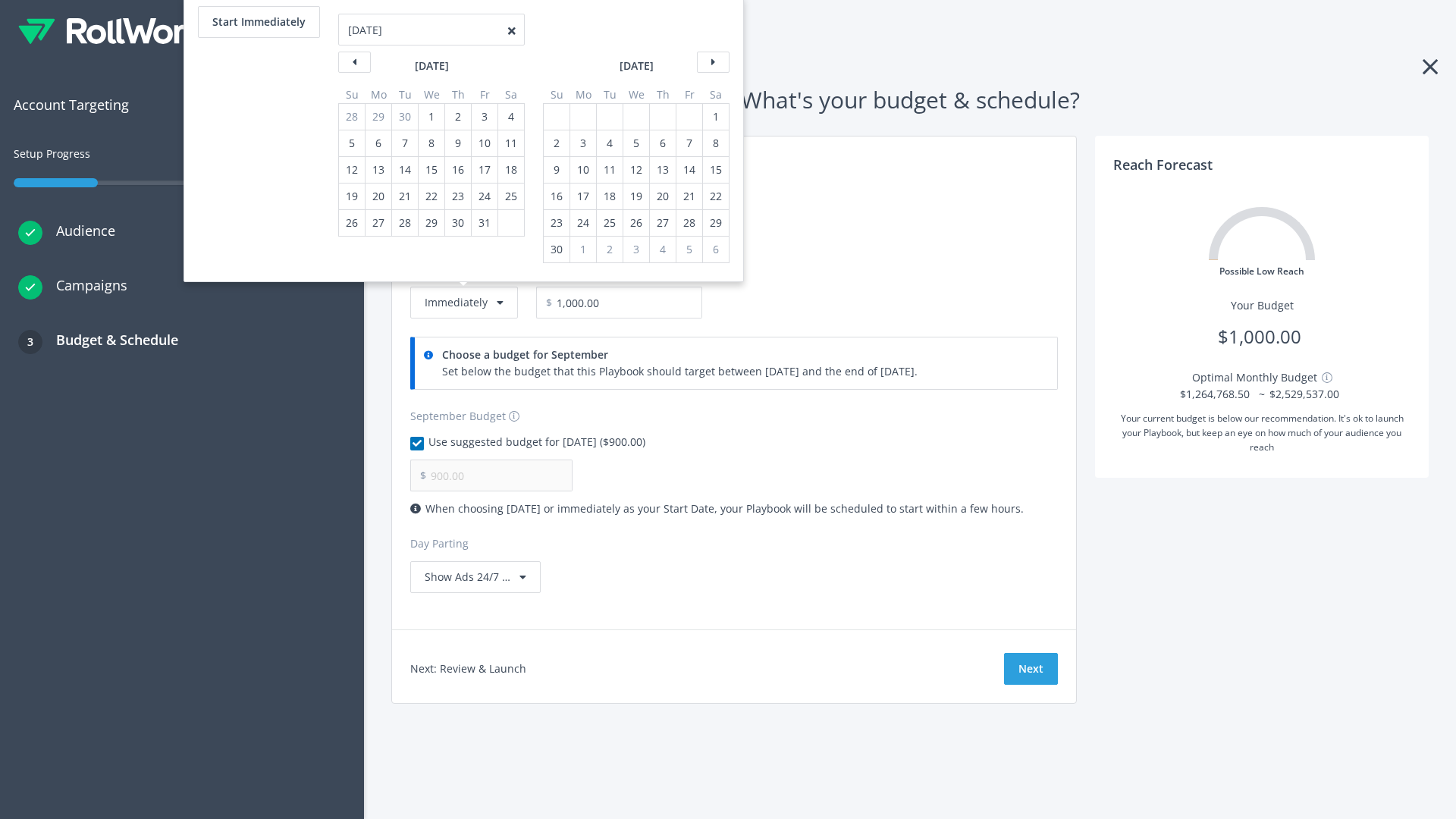
click at [555, 143] on div "2" at bounding box center [556, 143] width 20 height 26
type input "966.67"
click at [714, 117] on div "1" at bounding box center [715, 117] width 20 height 26
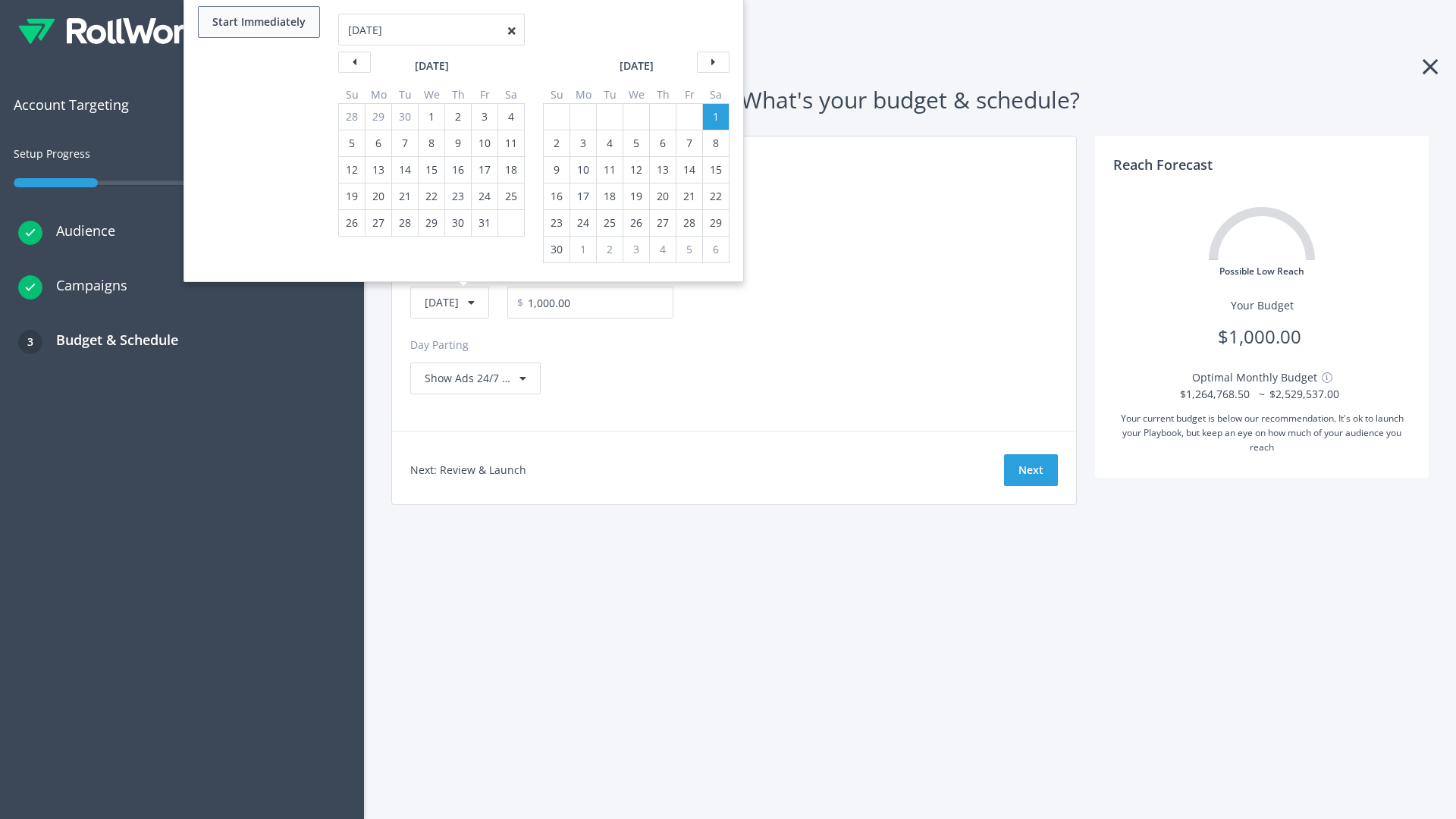
click at [258, 22] on button "Start Immediately" at bounding box center [258, 21] width 122 height 32
type input "[DATE]"
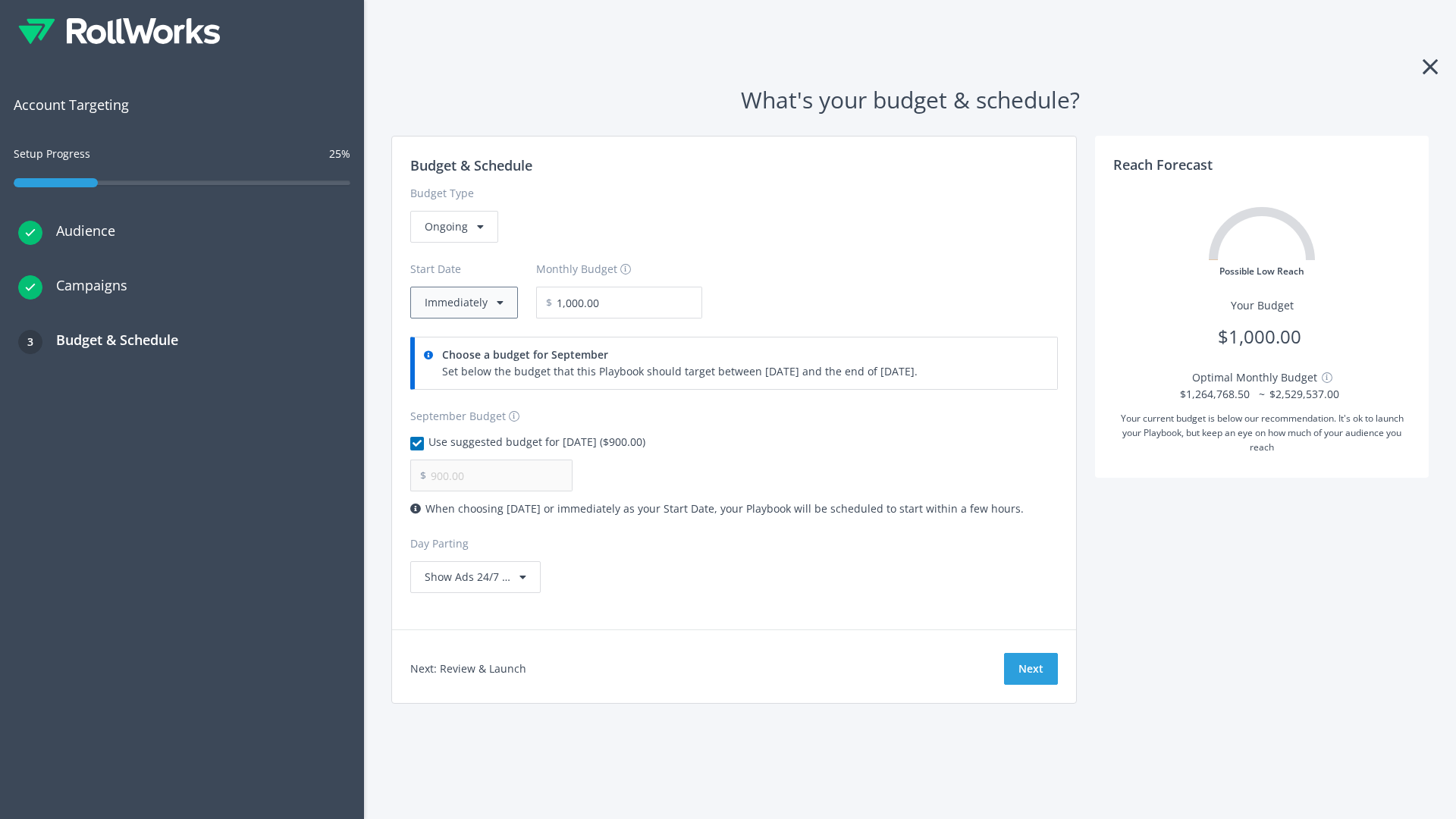
click at [462, 302] on button "Immediately" at bounding box center [464, 302] width 107 height 32
click at [1030, 669] on button "Next" at bounding box center [1030, 668] width 54 height 32
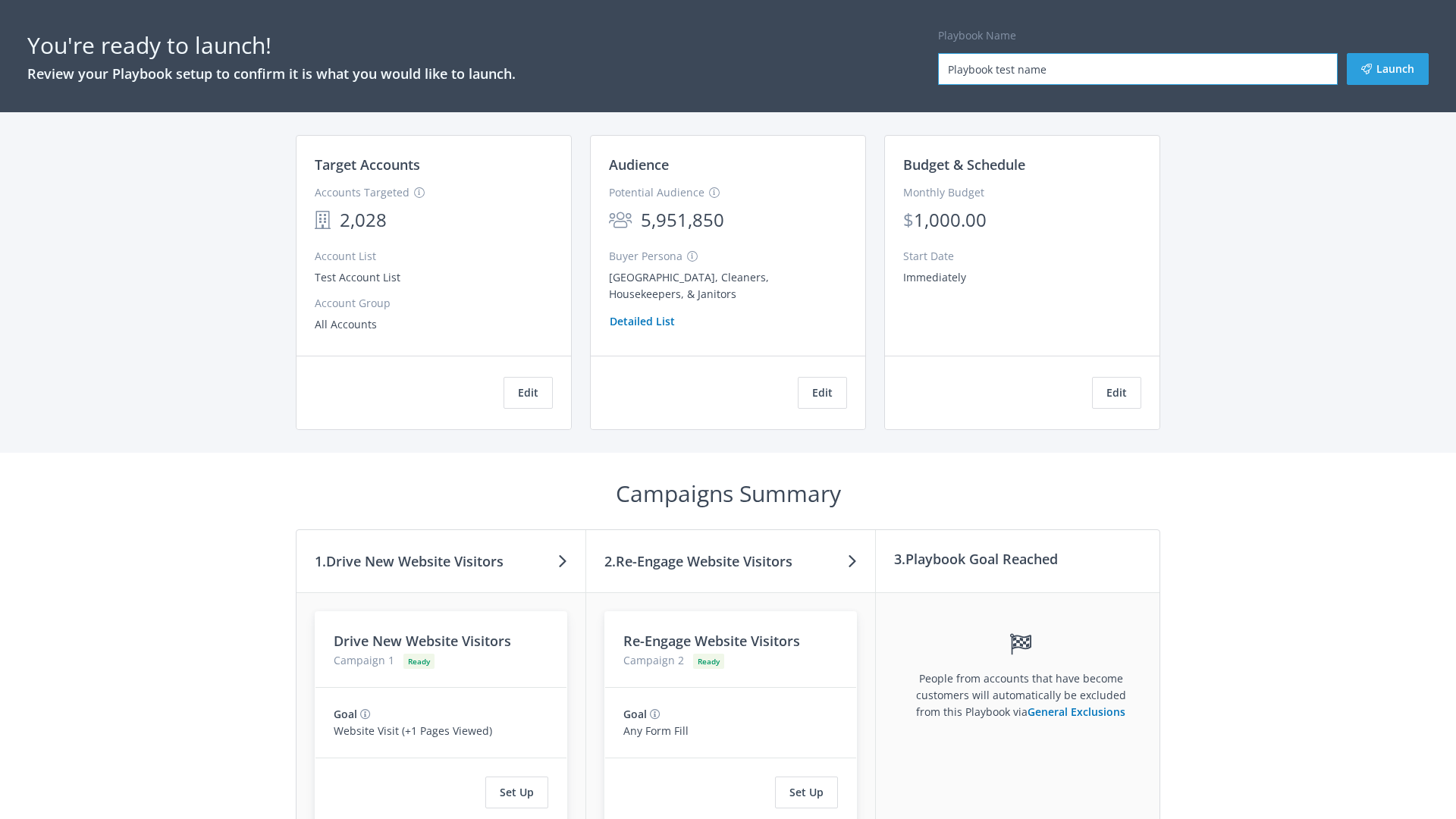
type input "Playbook test name"
click at [1388, 69] on button "Launch" at bounding box center [1388, 68] width 82 height 32
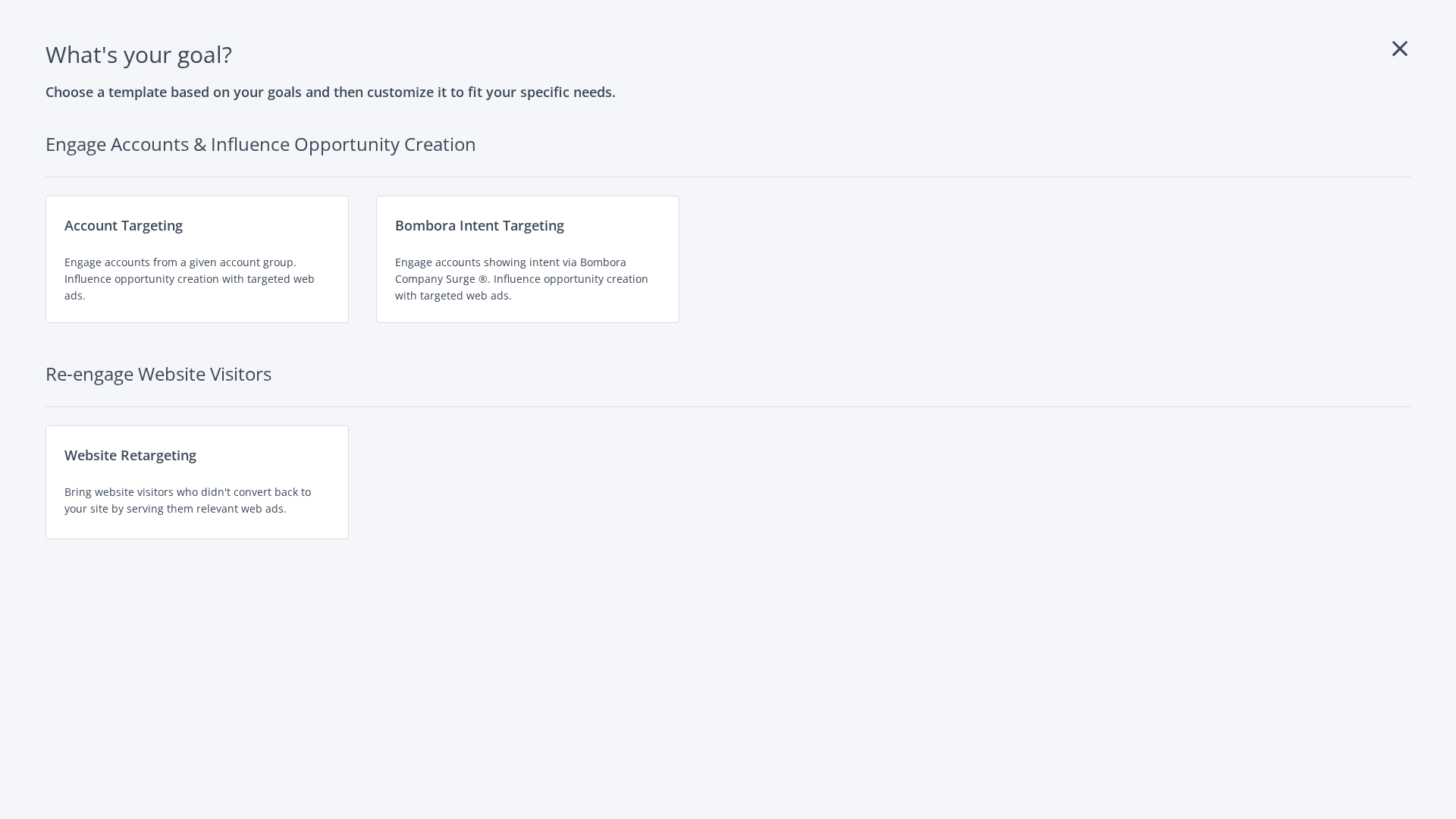
click at [528, 260] on div "Engage accounts showing intent via Bombora Company Surge ®. Influence opportuni…" at bounding box center [528, 278] width 266 height 50
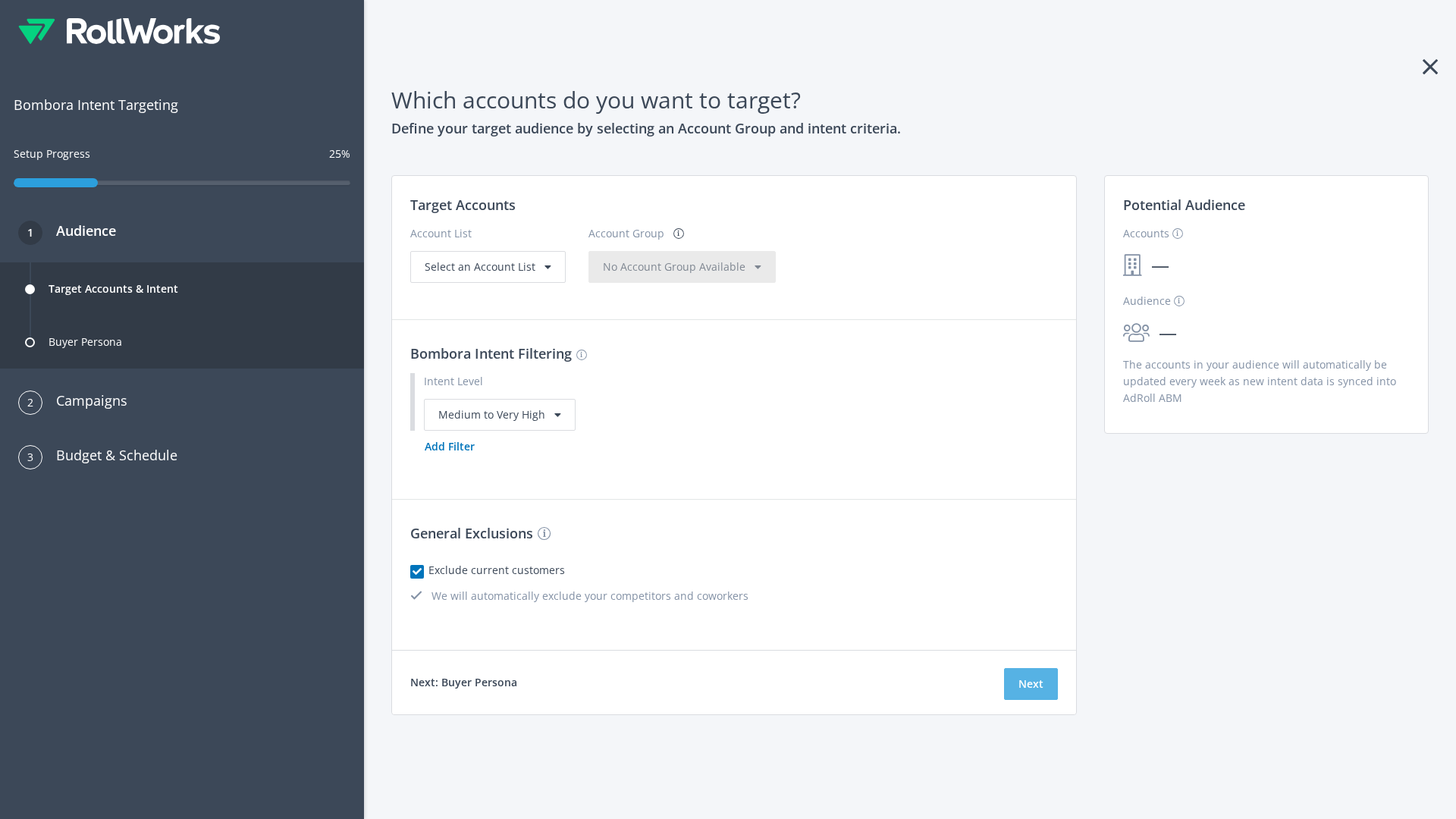
click at [1030, 683] on button "Next" at bounding box center [1030, 684] width 54 height 32
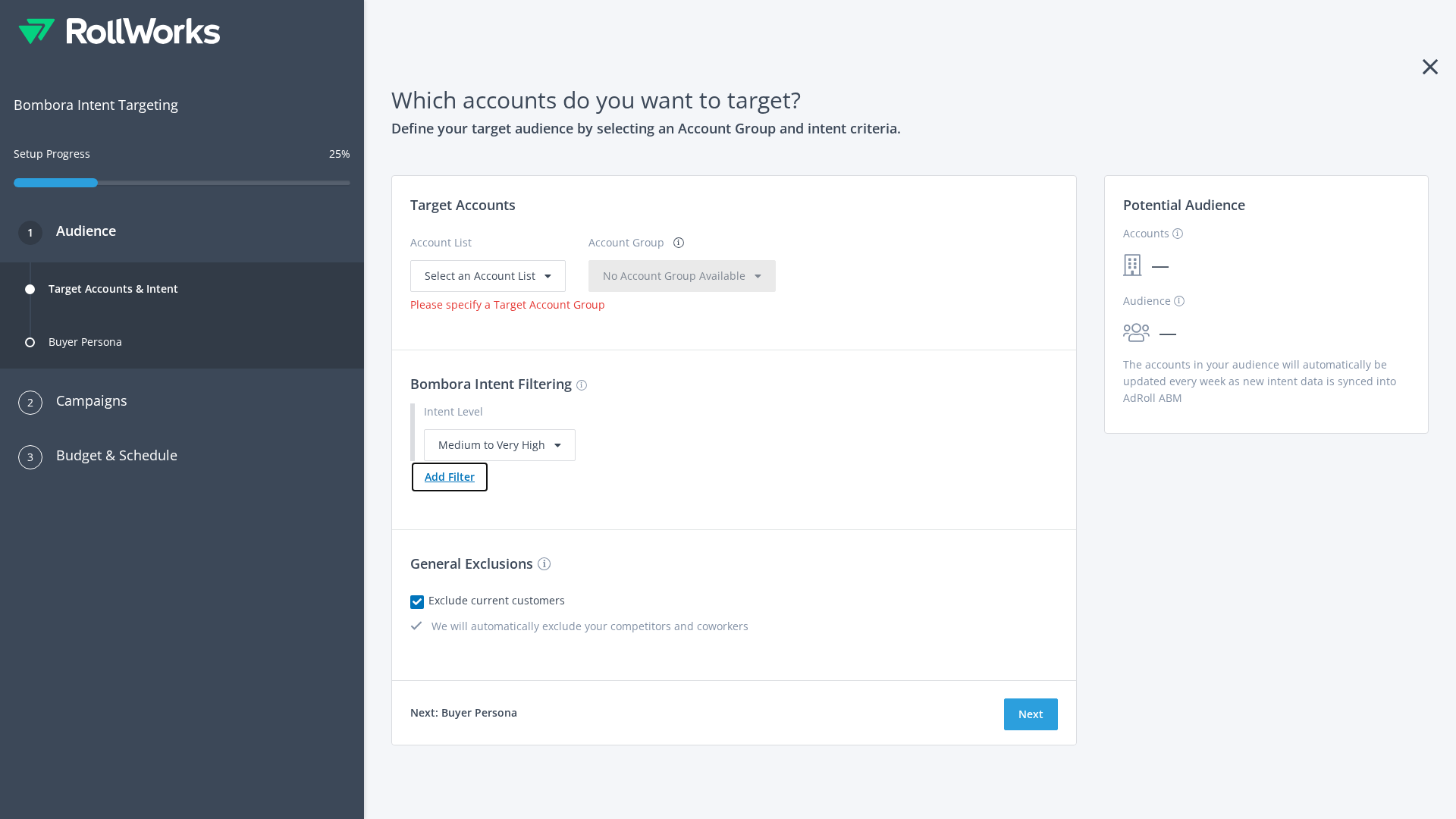
click at [449, 476] on button "Add Filter" at bounding box center [450, 477] width 79 height 32
click at [1030, 730] on button "Next" at bounding box center [1030, 713] width 54 height 32
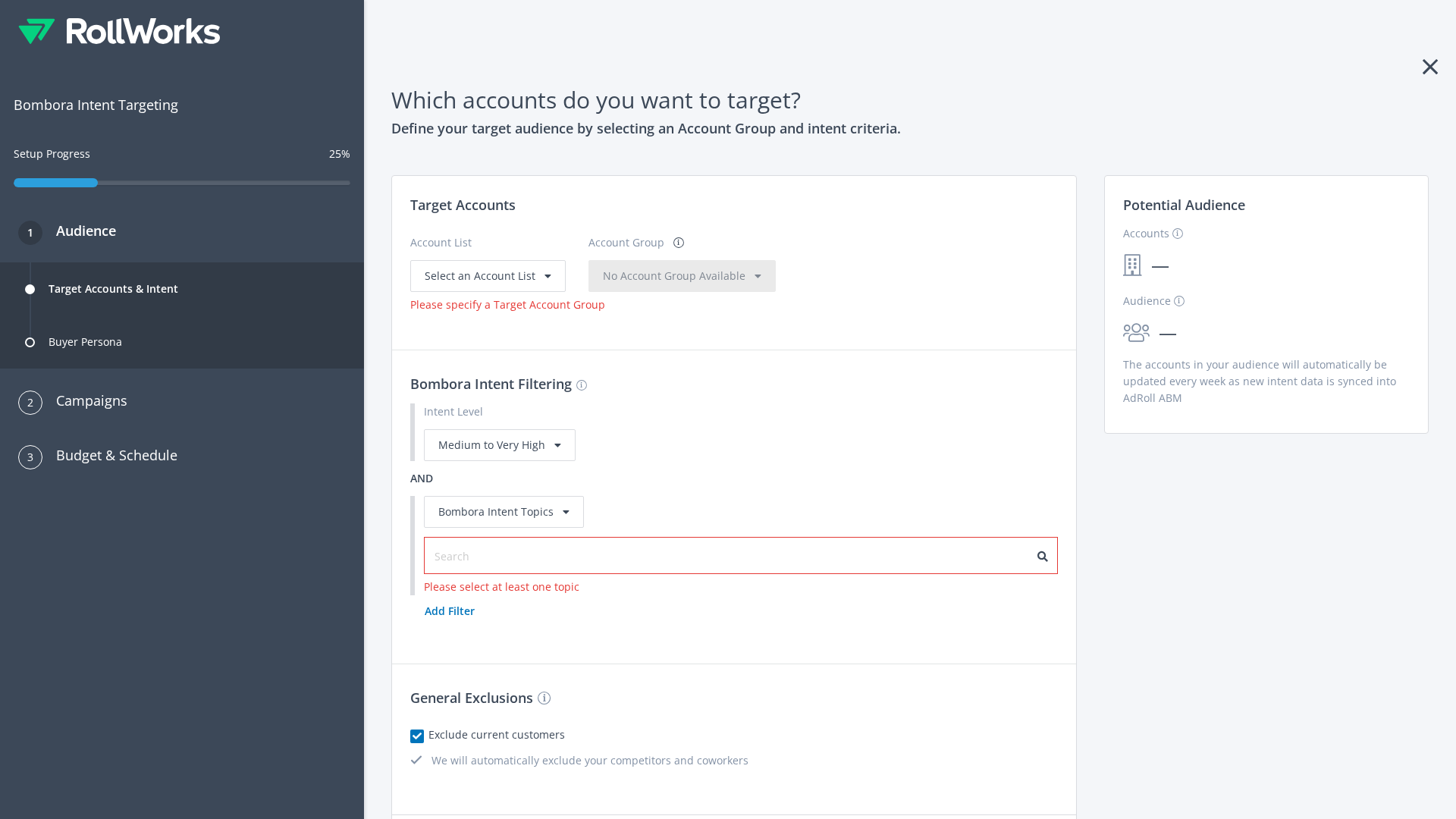
click at [494, 548] on input "text" at bounding box center [502, 557] width 135 height 17
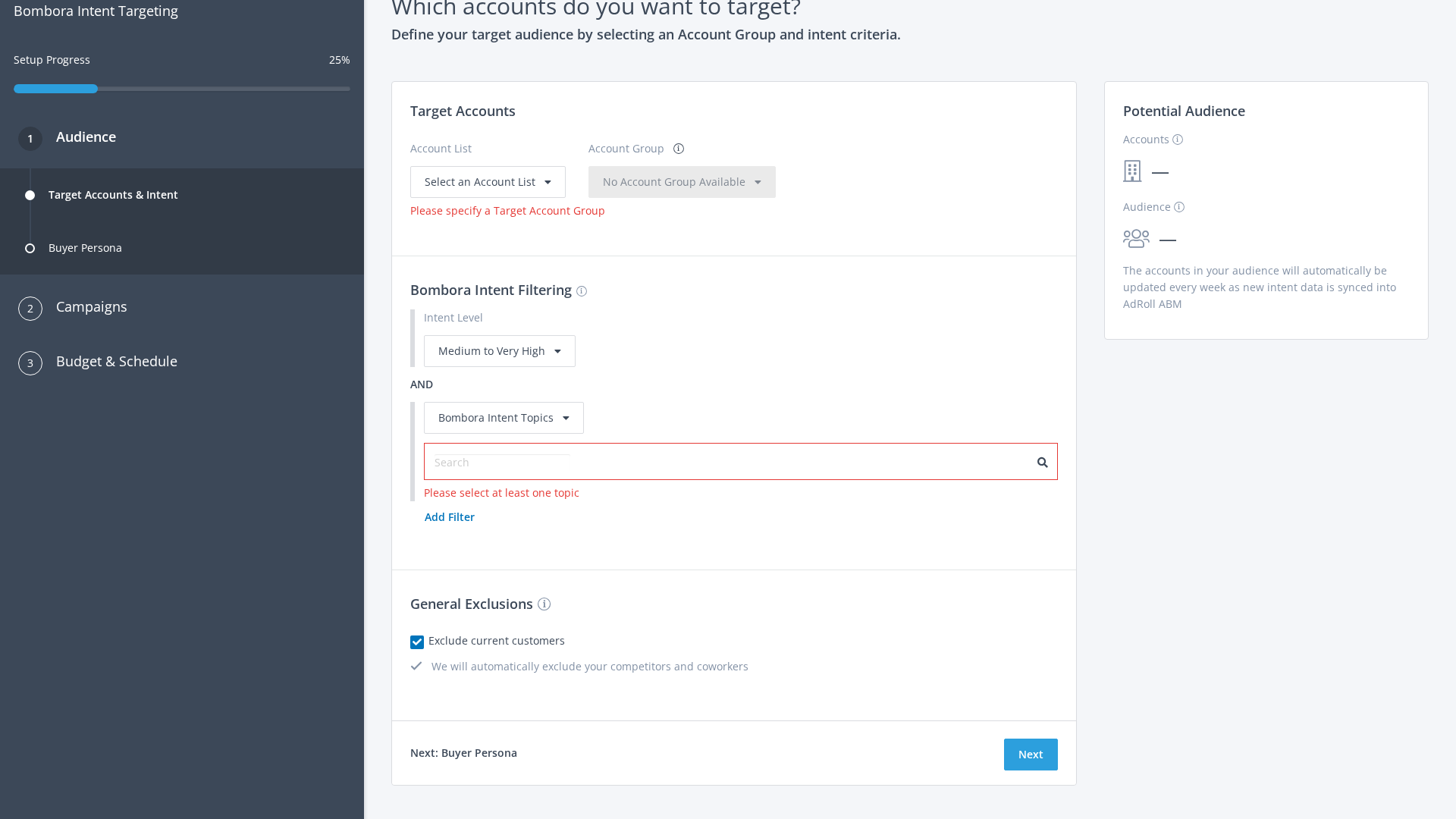
click at [486, 181] on span "Select an Account List" at bounding box center [480, 181] width 111 height 14
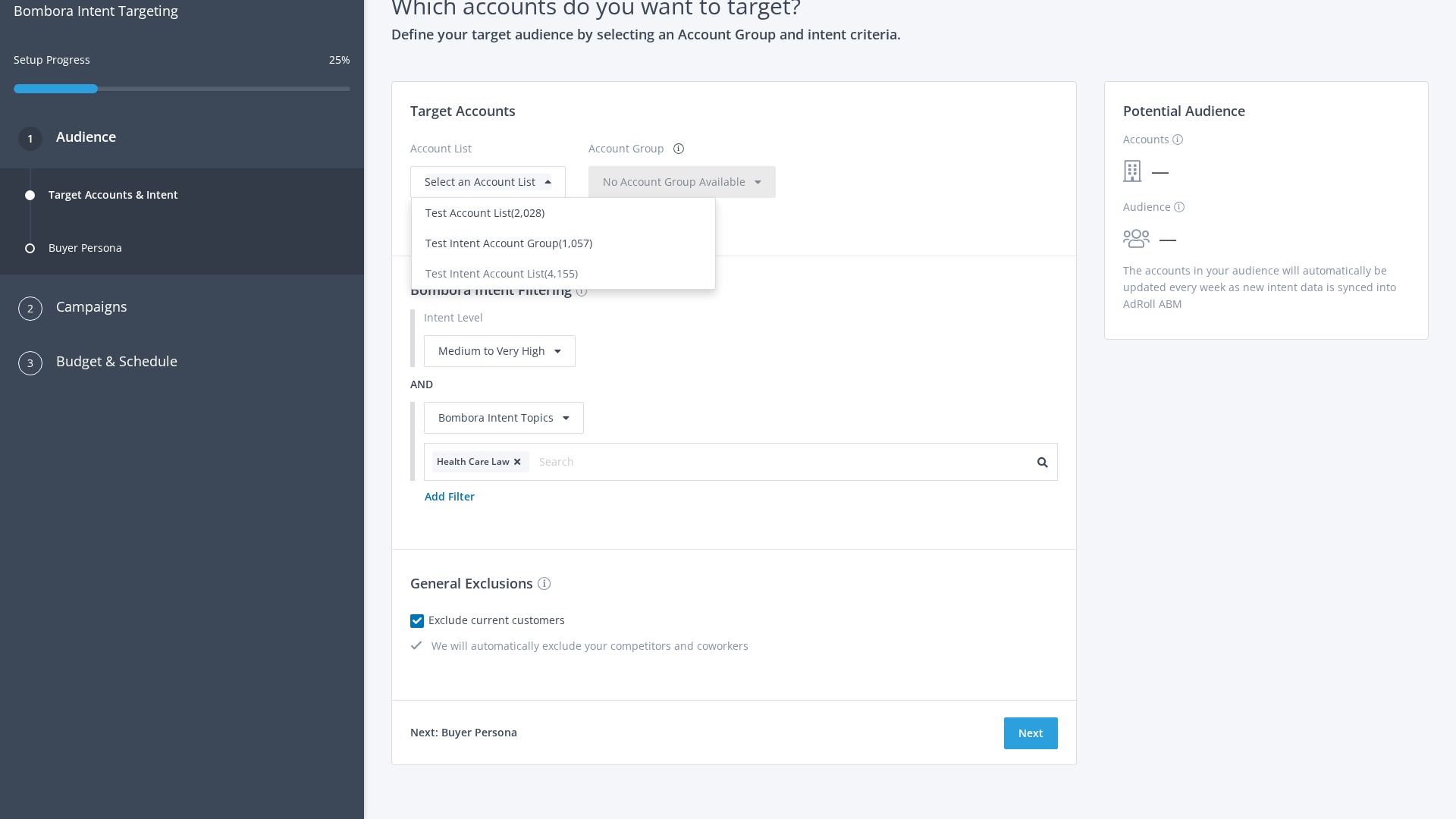
click at [564, 243] on span "(1,057)" at bounding box center [575, 243] width 33 height 14
click at [690, 181] on span "No Account Group Available" at bounding box center [674, 181] width 142 height 14
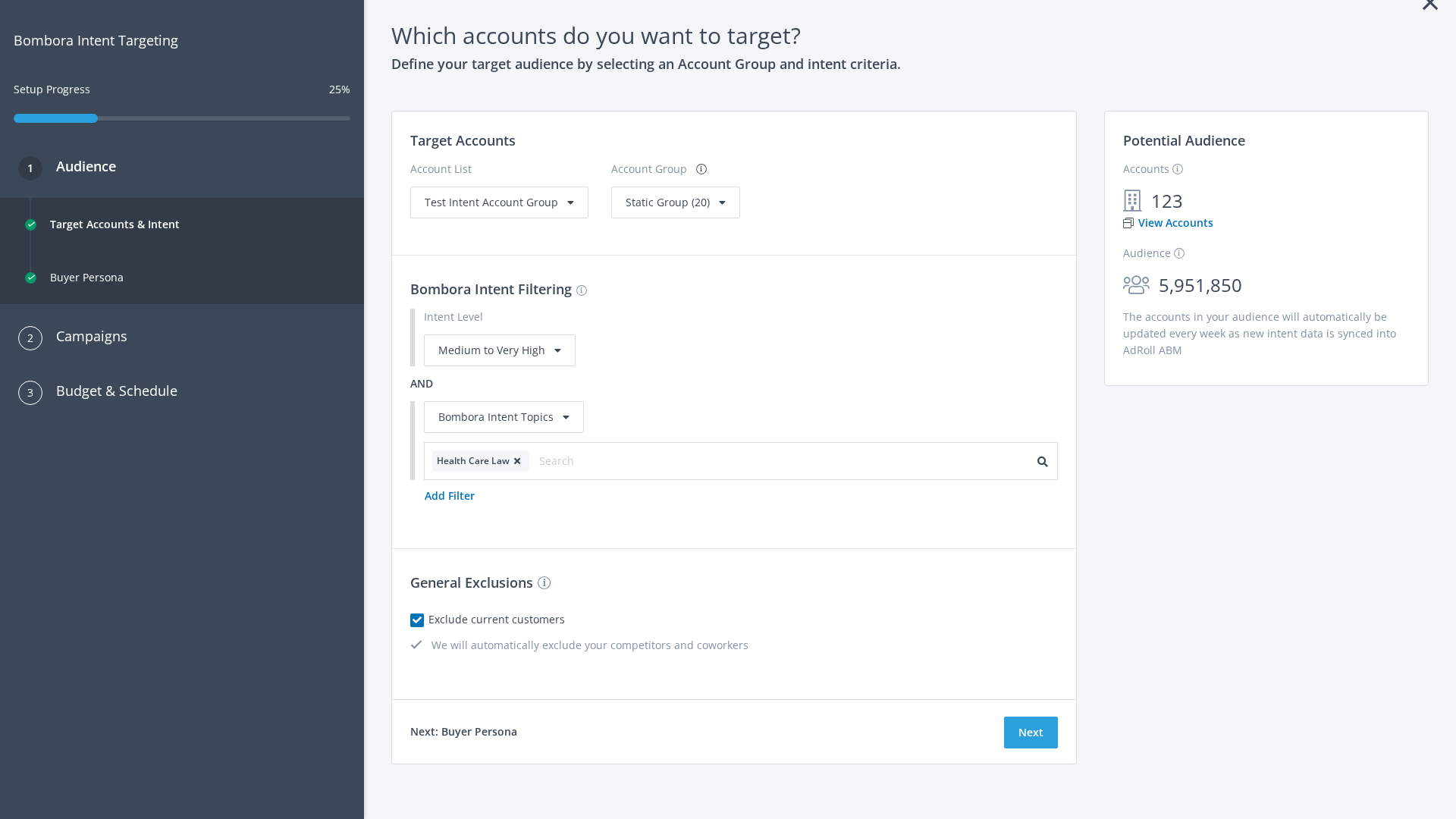
scroll to position [65, 0]
click at [670, 202] on span "Static Group (20)" at bounding box center [668, 202] width 84 height 14
click at [497, 202] on span "Test Intent Account Group" at bounding box center [491, 202] width 134 height 14
click at [644, 209] on span "Static Group (20)" at bounding box center [668, 202] width 84 height 14
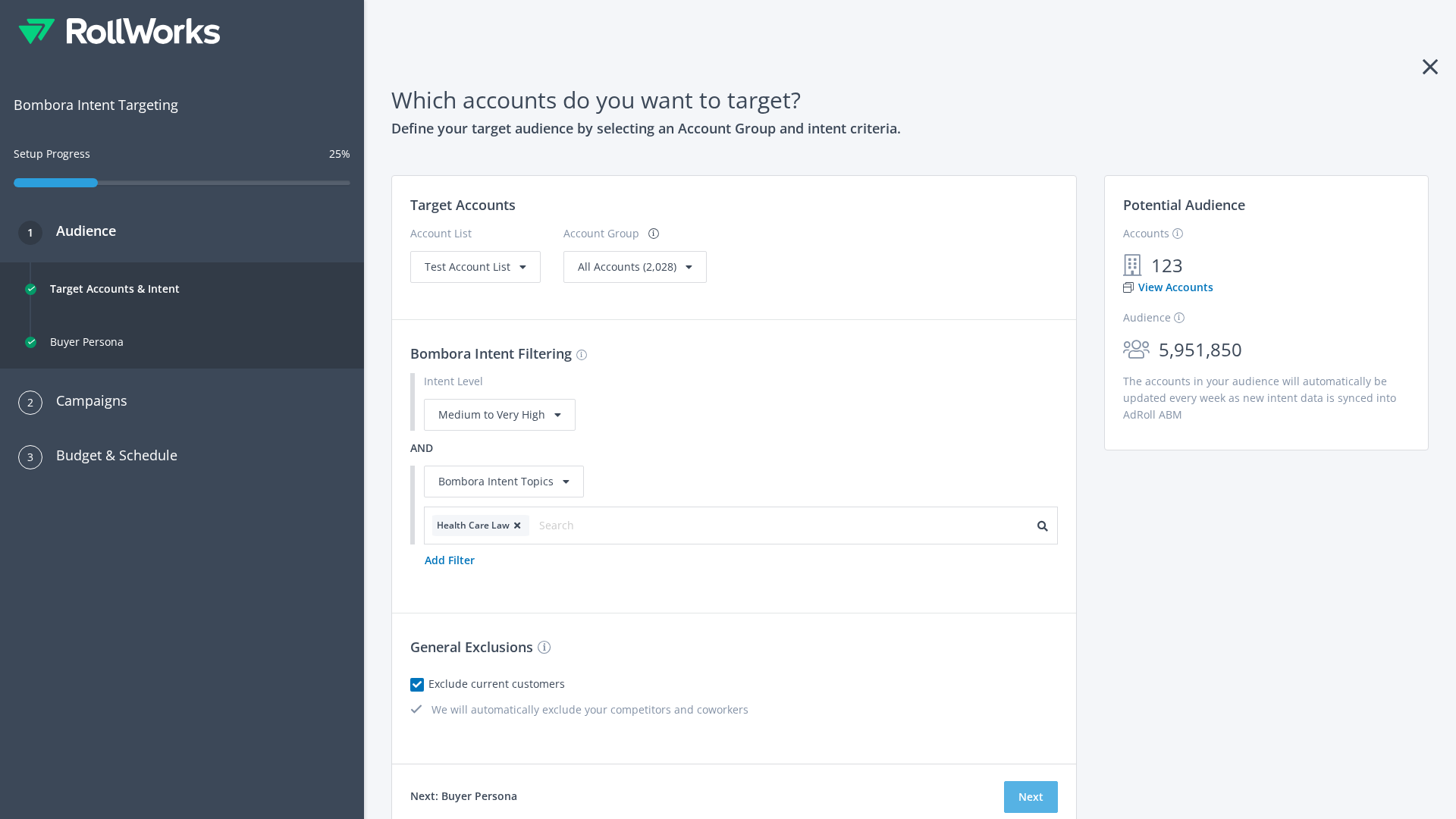
click at [1030, 797] on button "Next" at bounding box center [1030, 796] width 54 height 32
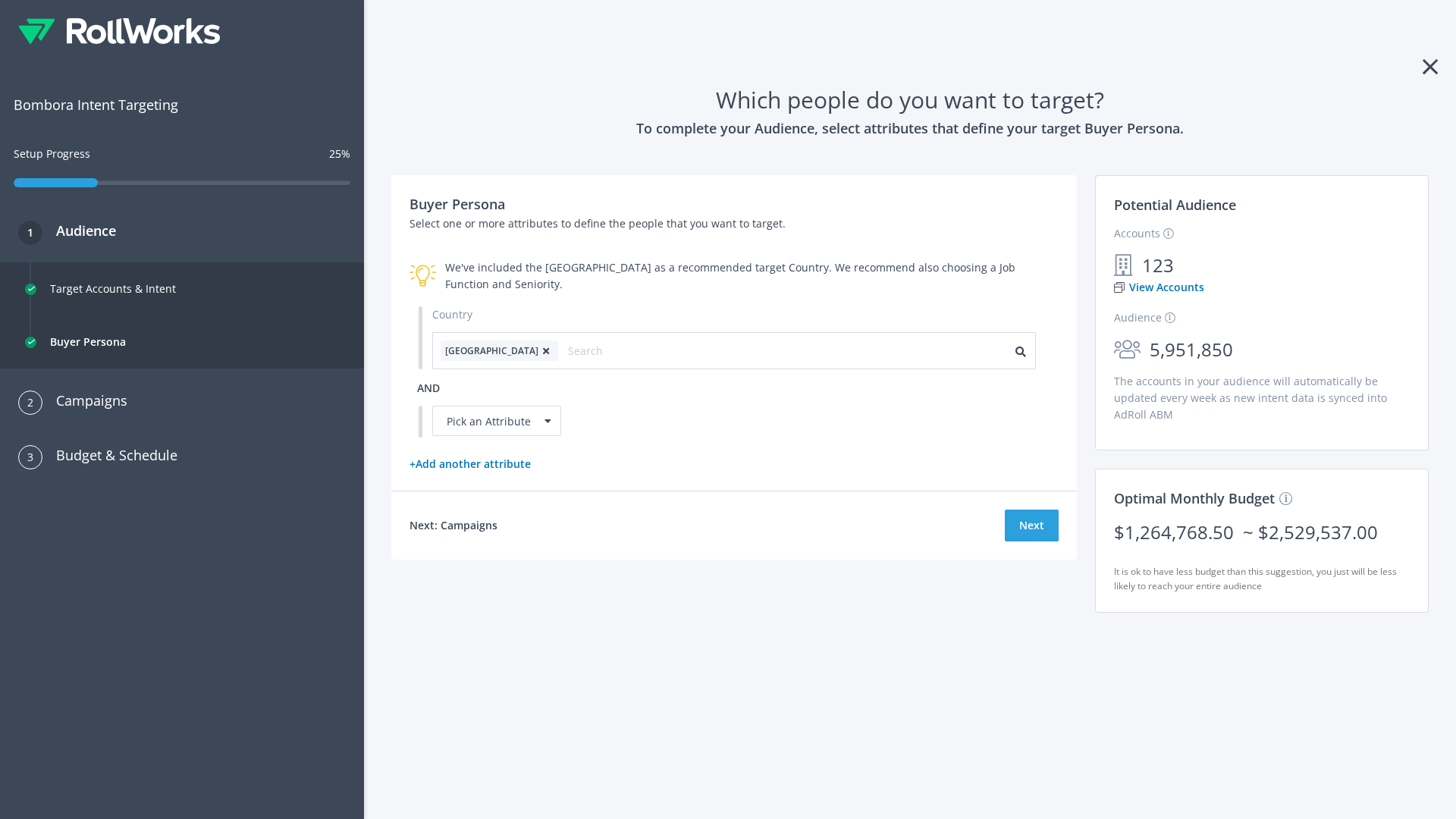
click at [538, 350] on icon at bounding box center [546, 351] width 15 height 9
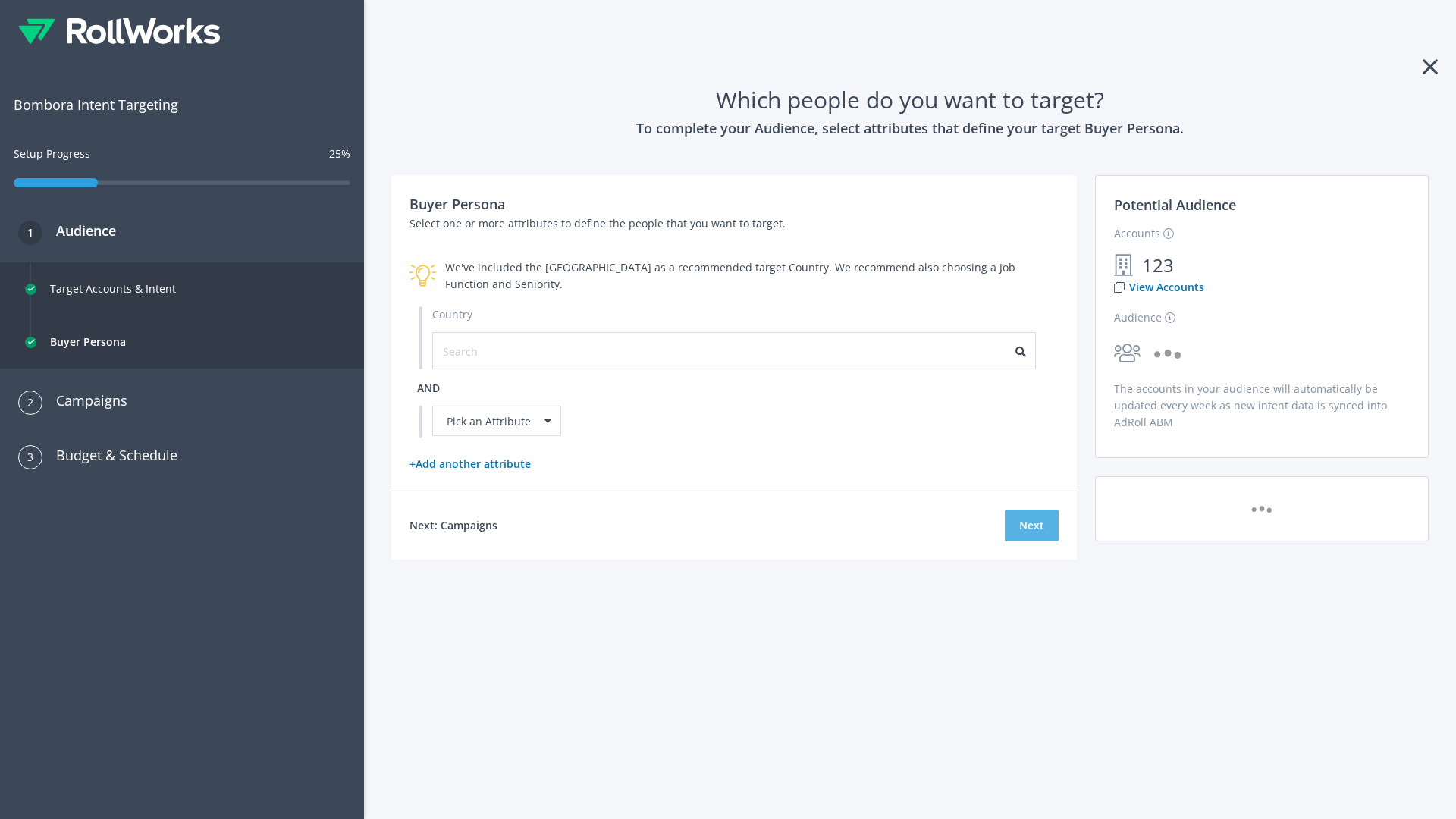
click at [1031, 524] on button "Next" at bounding box center [1031, 525] width 54 height 32
click at [502, 350] on input "text" at bounding box center [510, 352] width 135 height 17
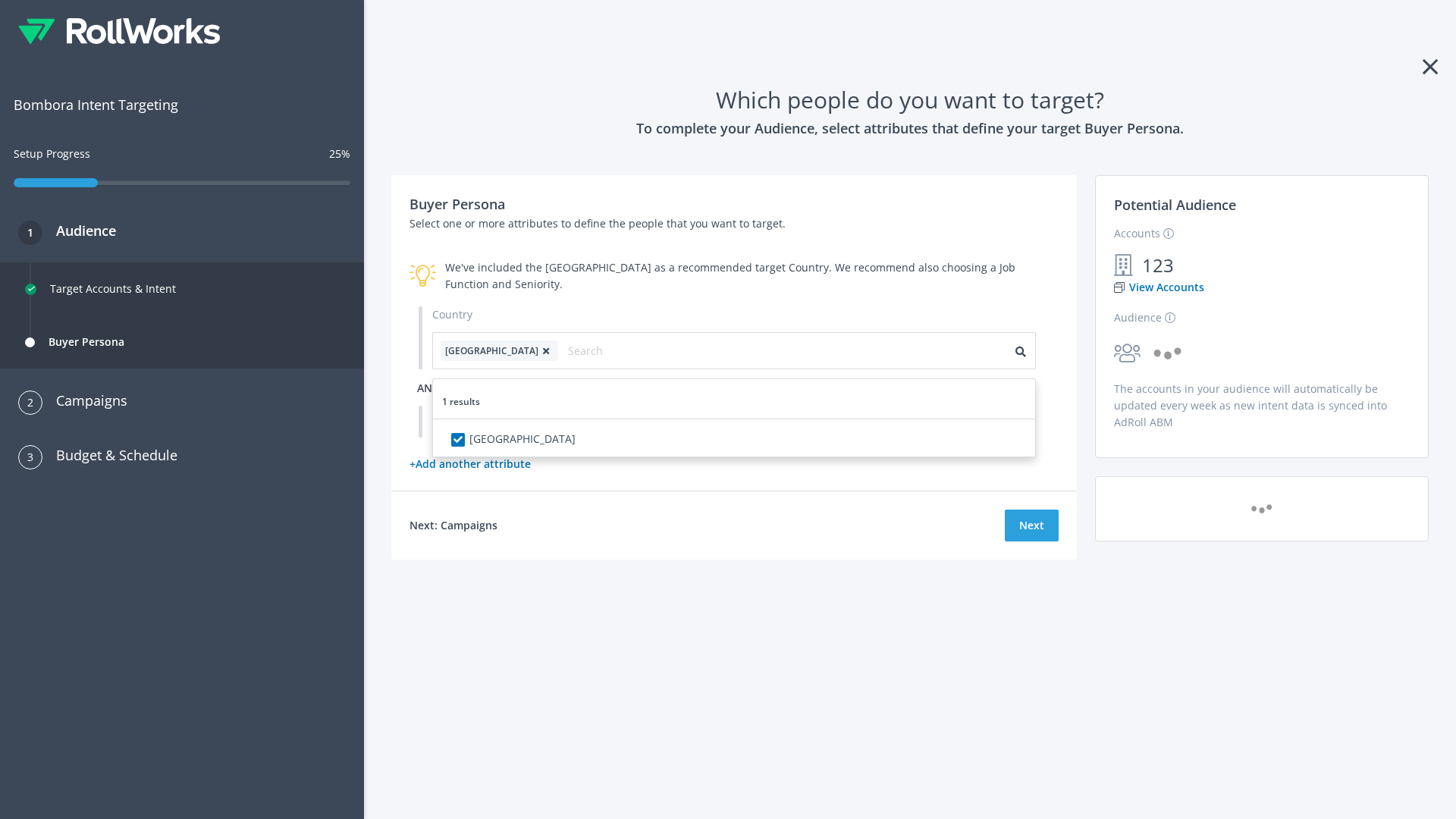
click at [428, 387] on span "and" at bounding box center [428, 387] width 23 height 14
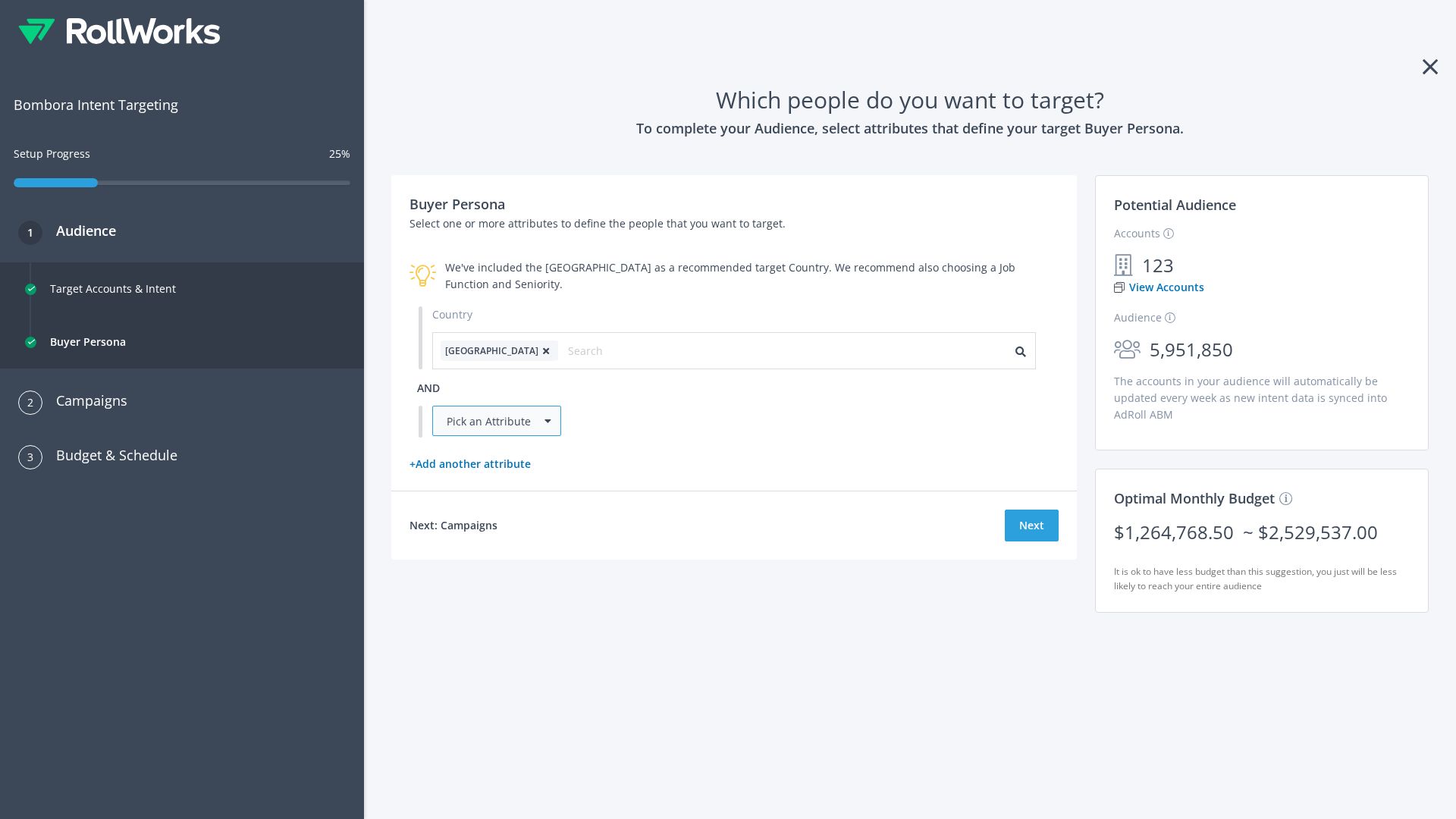
click at [496, 421] on div "Pick an Attribute" at bounding box center [496, 421] width 129 height 31
click at [1031, 541] on button "Next" at bounding box center [1031, 525] width 54 height 32
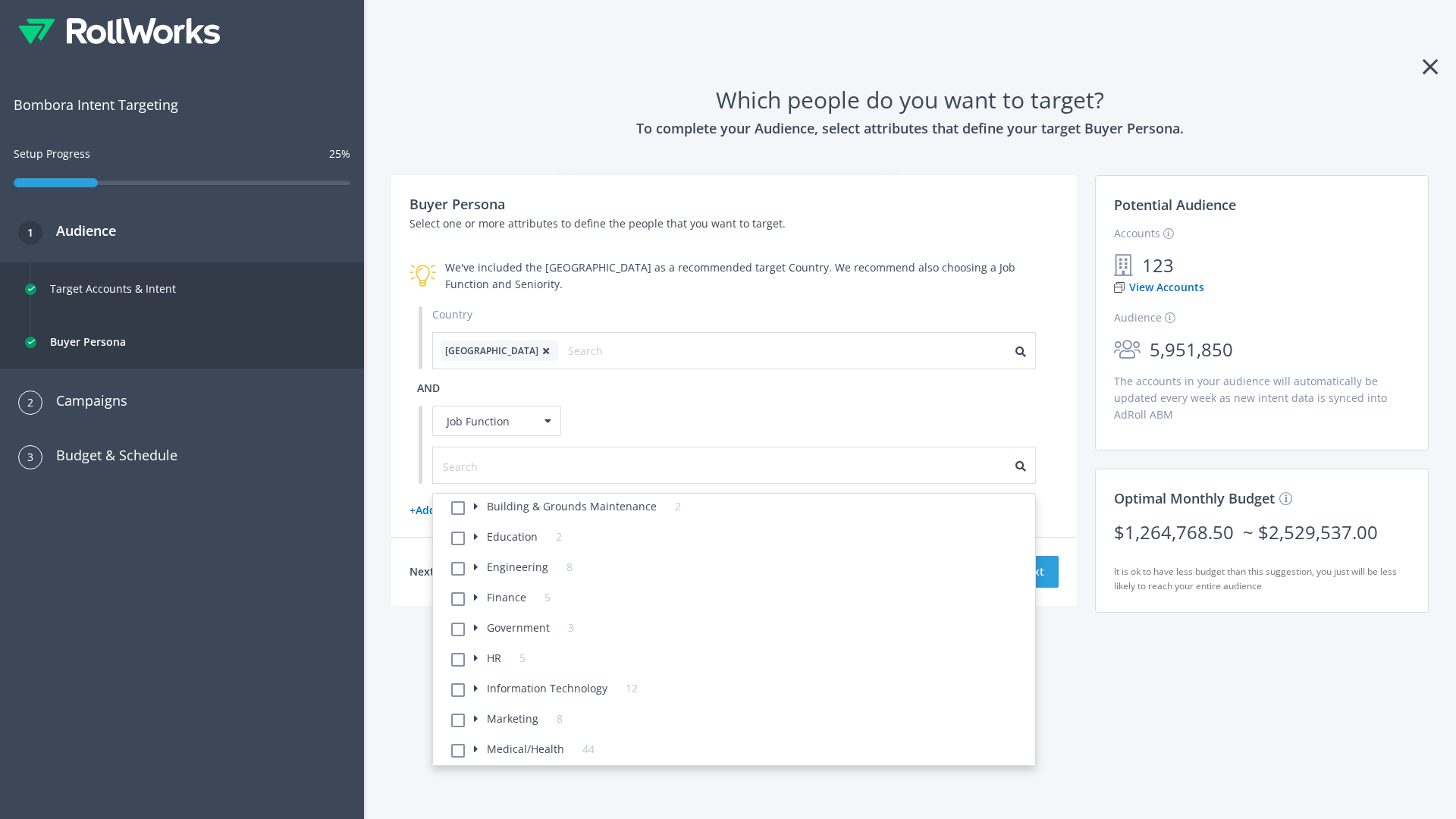
click at [739, 509] on li "Building & Grounds Maintenance 2" at bounding box center [738, 509] width 593 height 31
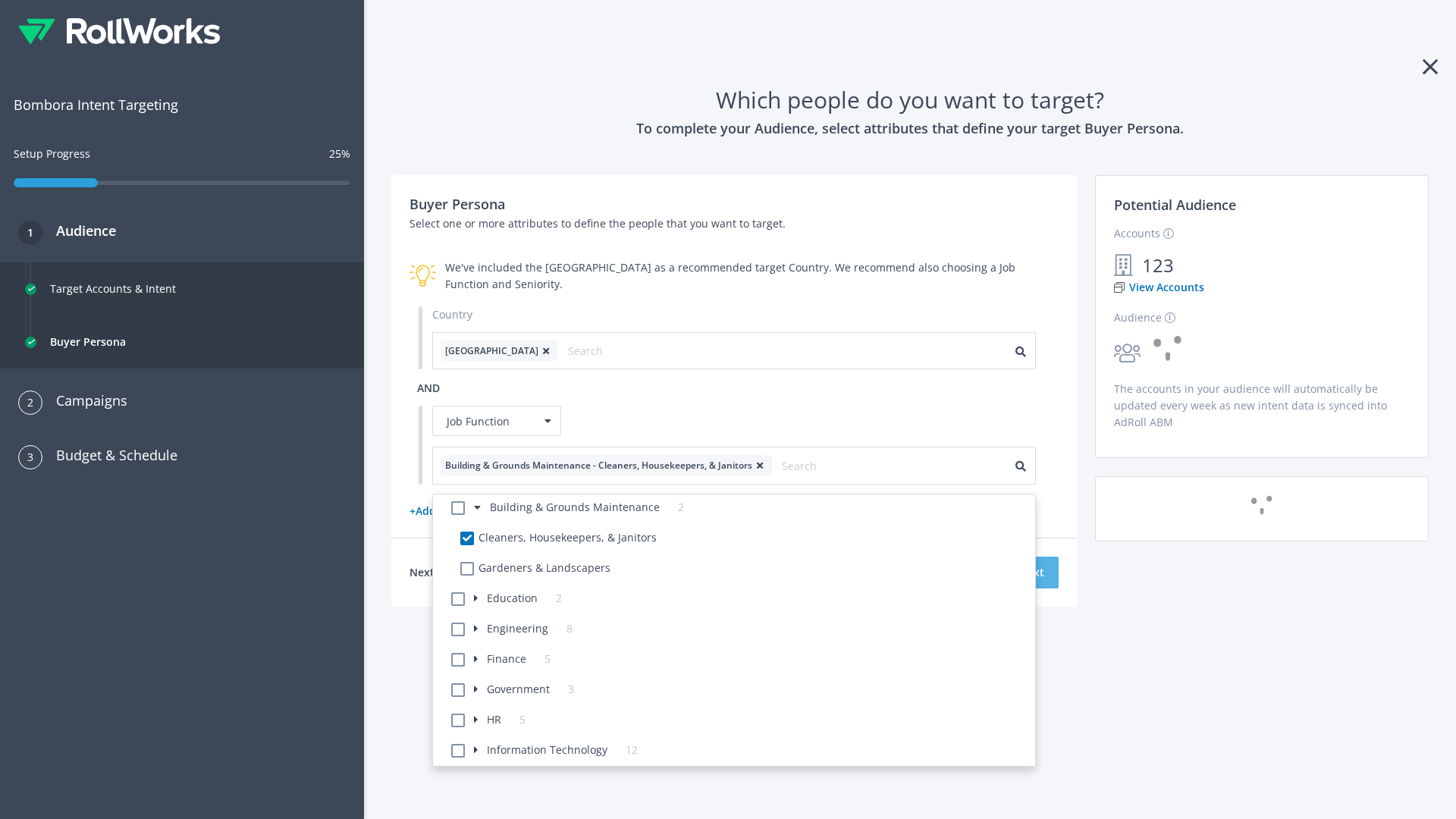
click at [1031, 572] on button "Next" at bounding box center [1031, 572] width 54 height 32
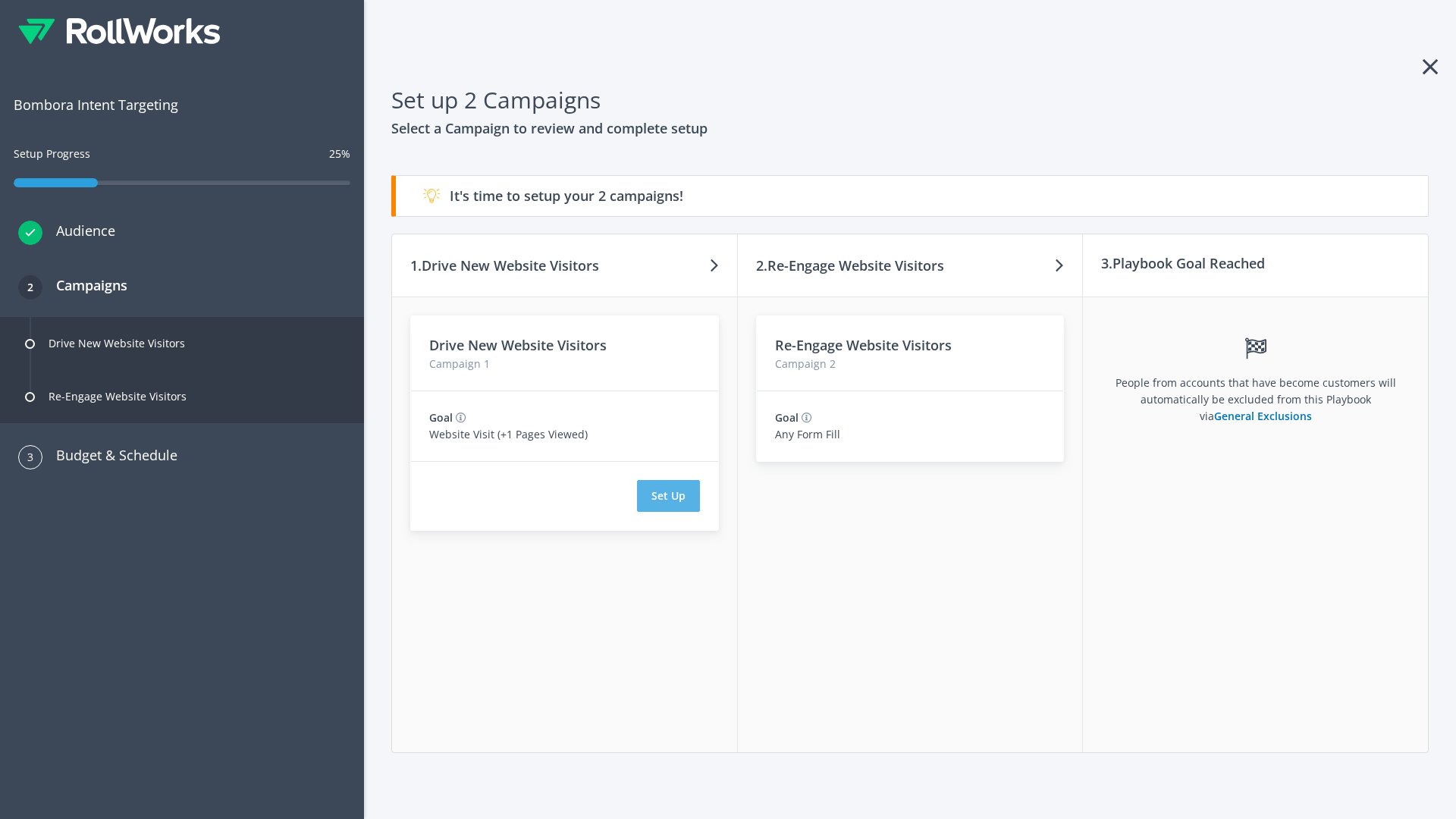
click at [668, 495] on button "Set Up" at bounding box center [668, 495] width 63 height 32
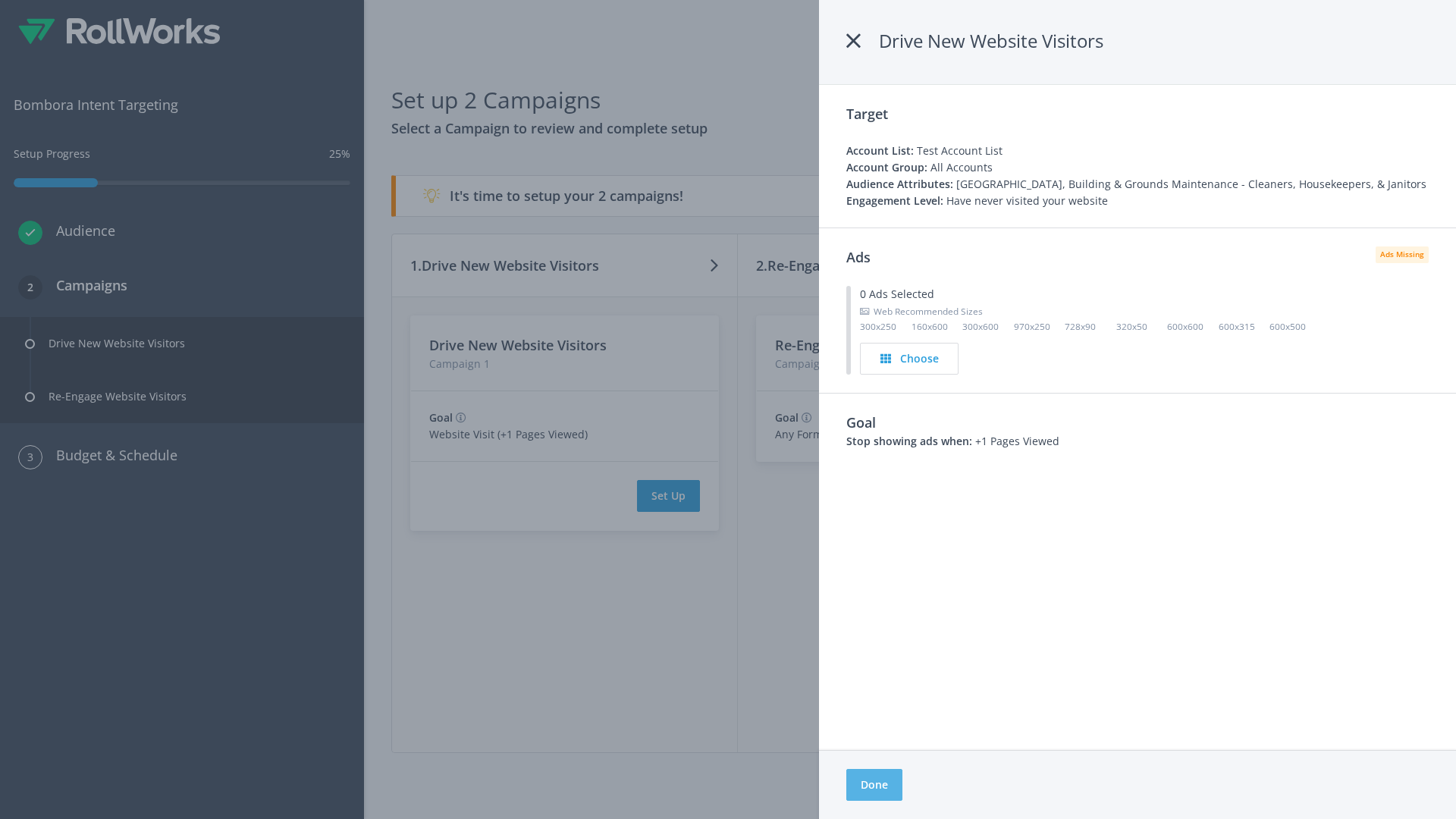
click at [874, 785] on button "Done" at bounding box center [874, 784] width 56 height 32
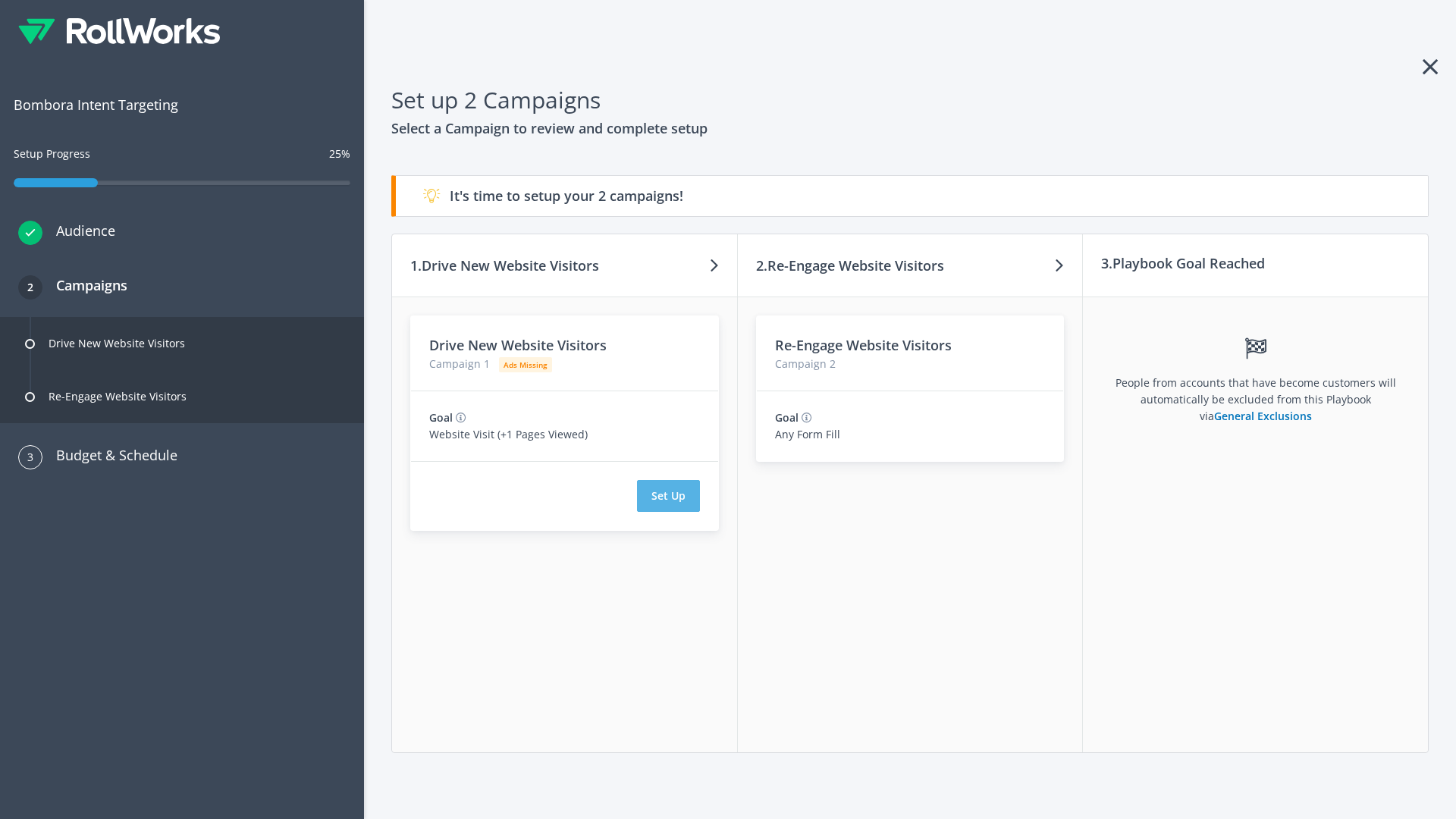
click at [668, 495] on button "Set Up" at bounding box center [668, 495] width 63 height 32
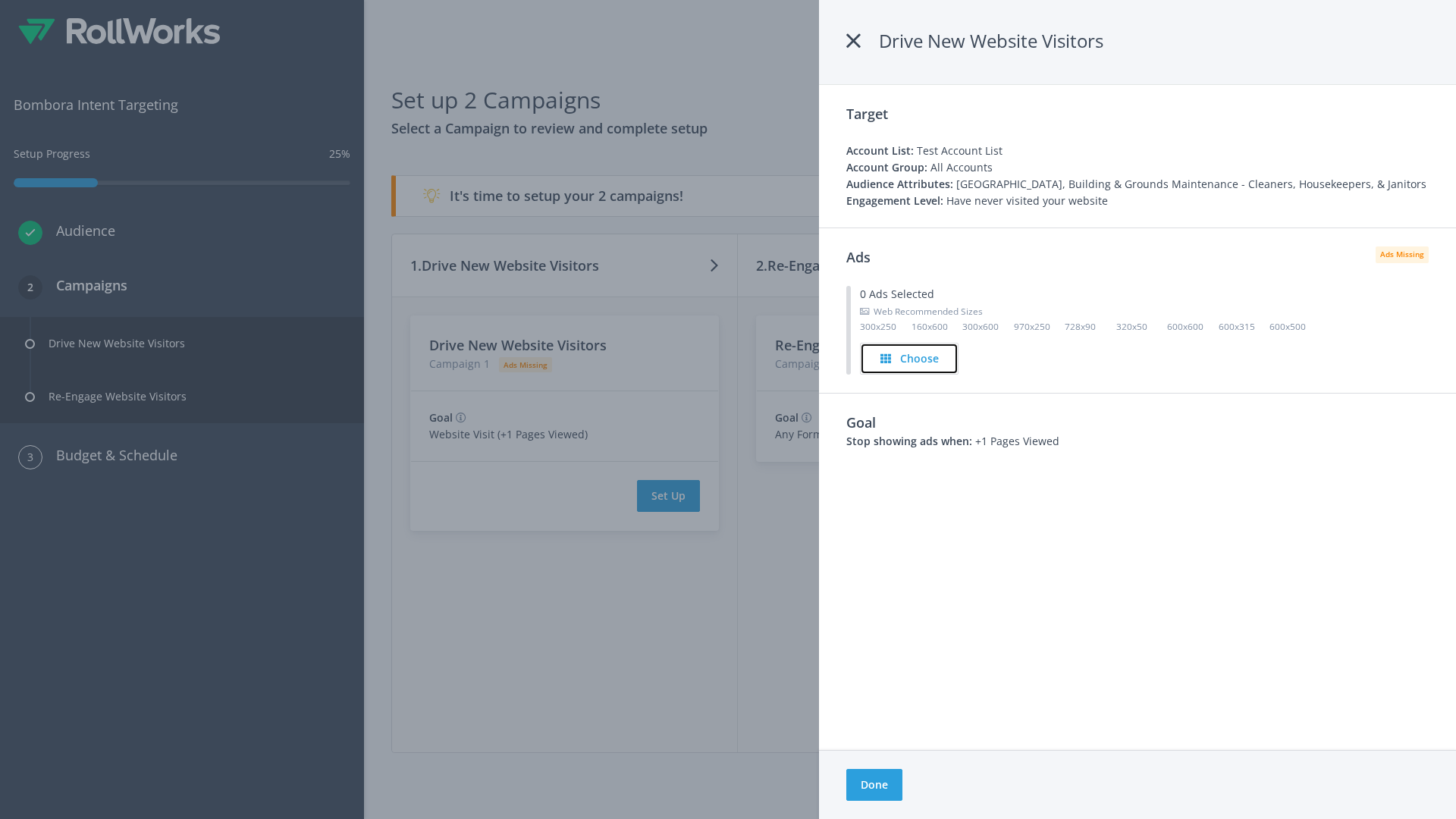
click at [910, 358] on h4 "Choose" at bounding box center [919, 358] width 38 height 17
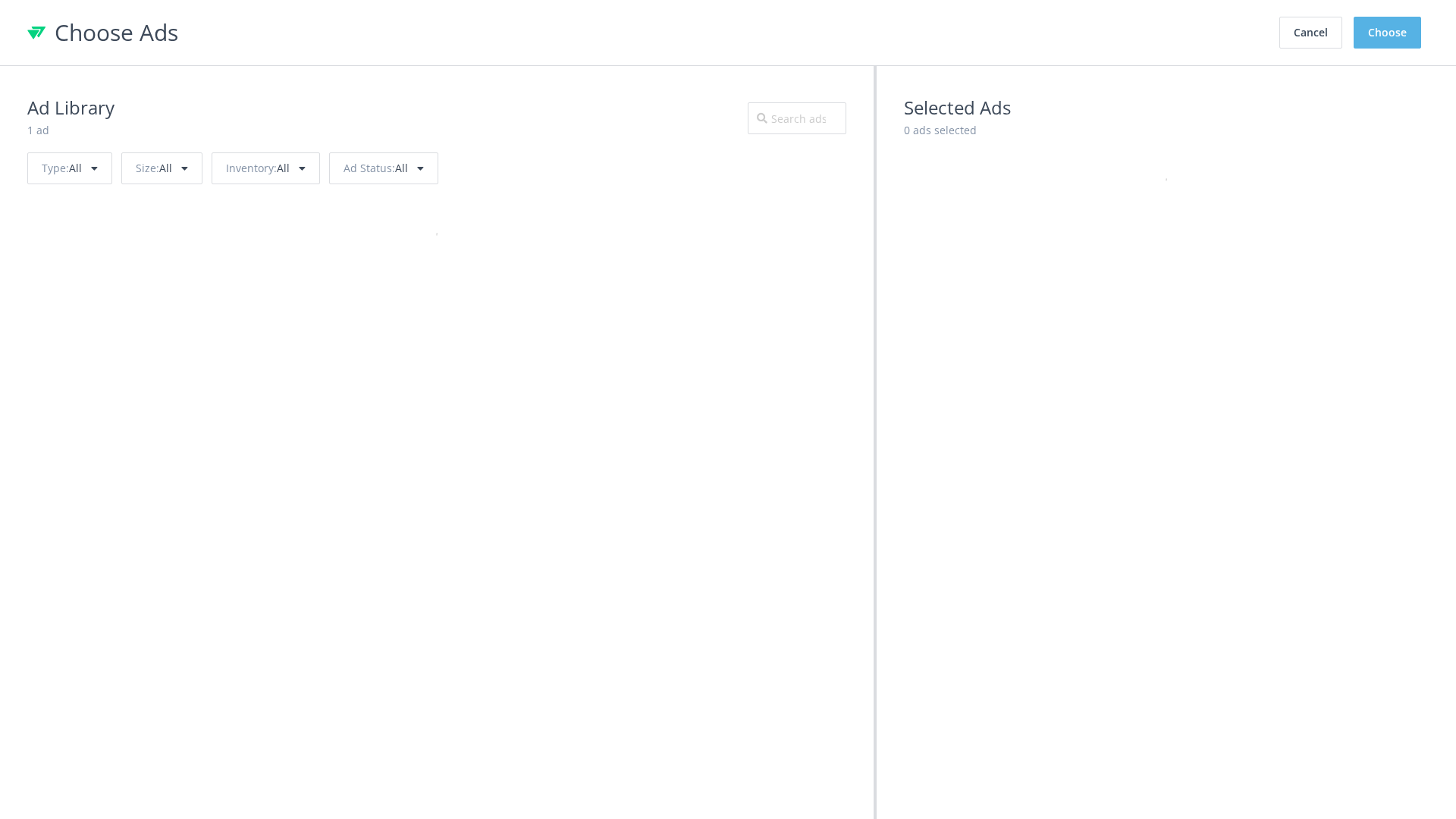
click at [1388, 32] on button "Choose" at bounding box center [1387, 32] width 67 height 32
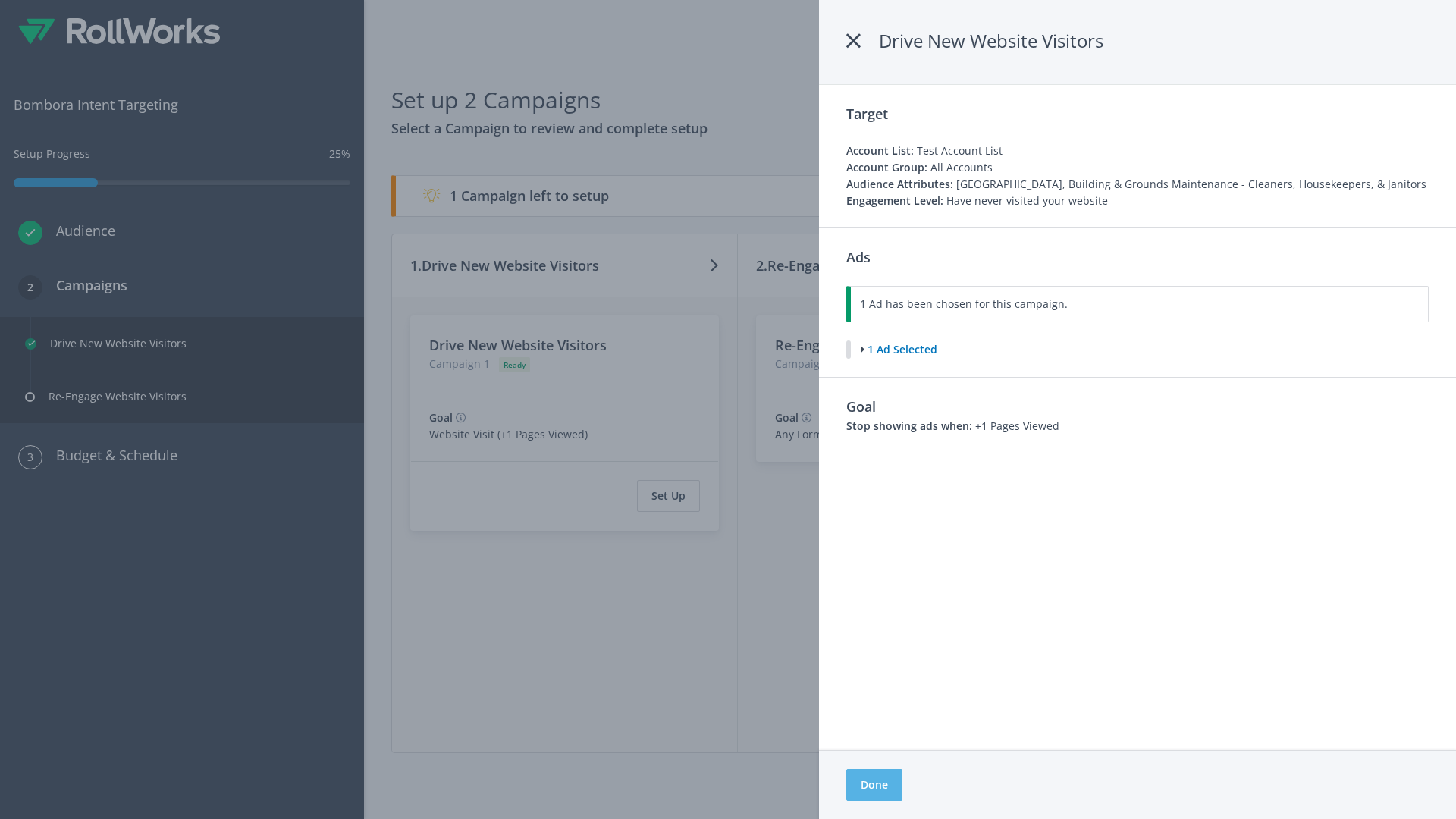
click at [874, 785] on button "Done" at bounding box center [874, 784] width 56 height 32
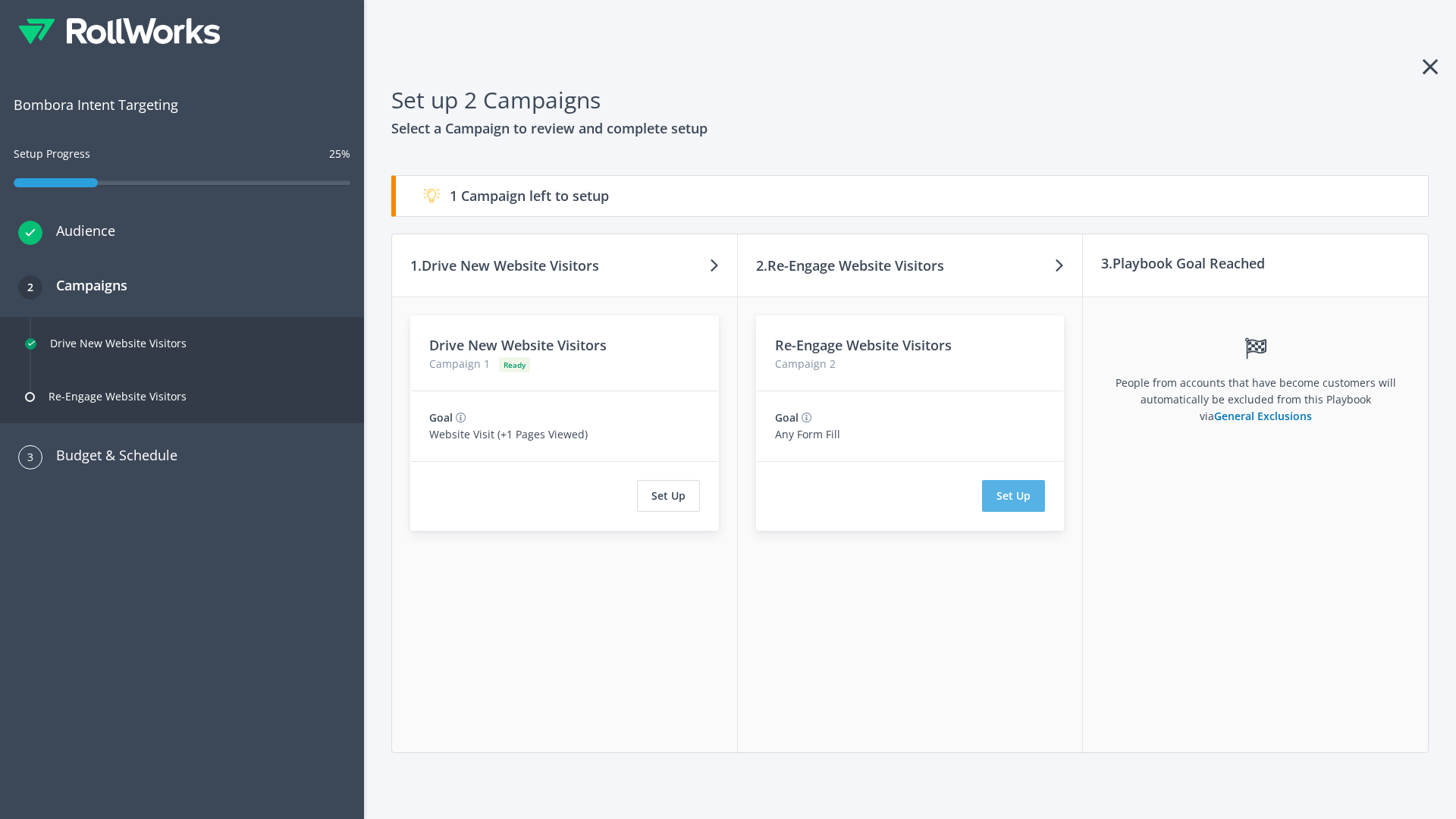
click at [1014, 495] on button "Set Up" at bounding box center [1013, 495] width 63 height 32
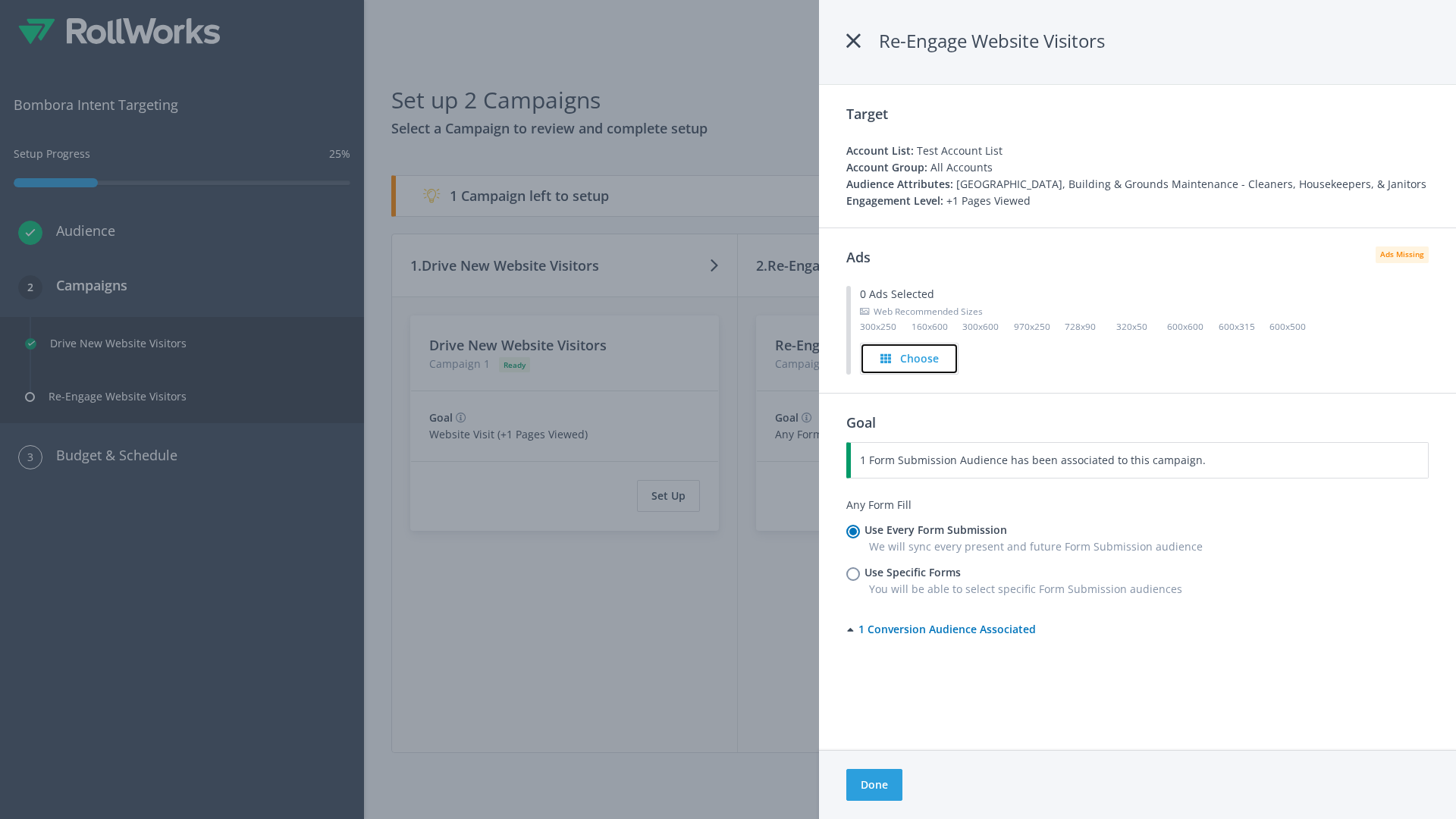
click at [910, 358] on h4 "Choose" at bounding box center [919, 358] width 38 height 17
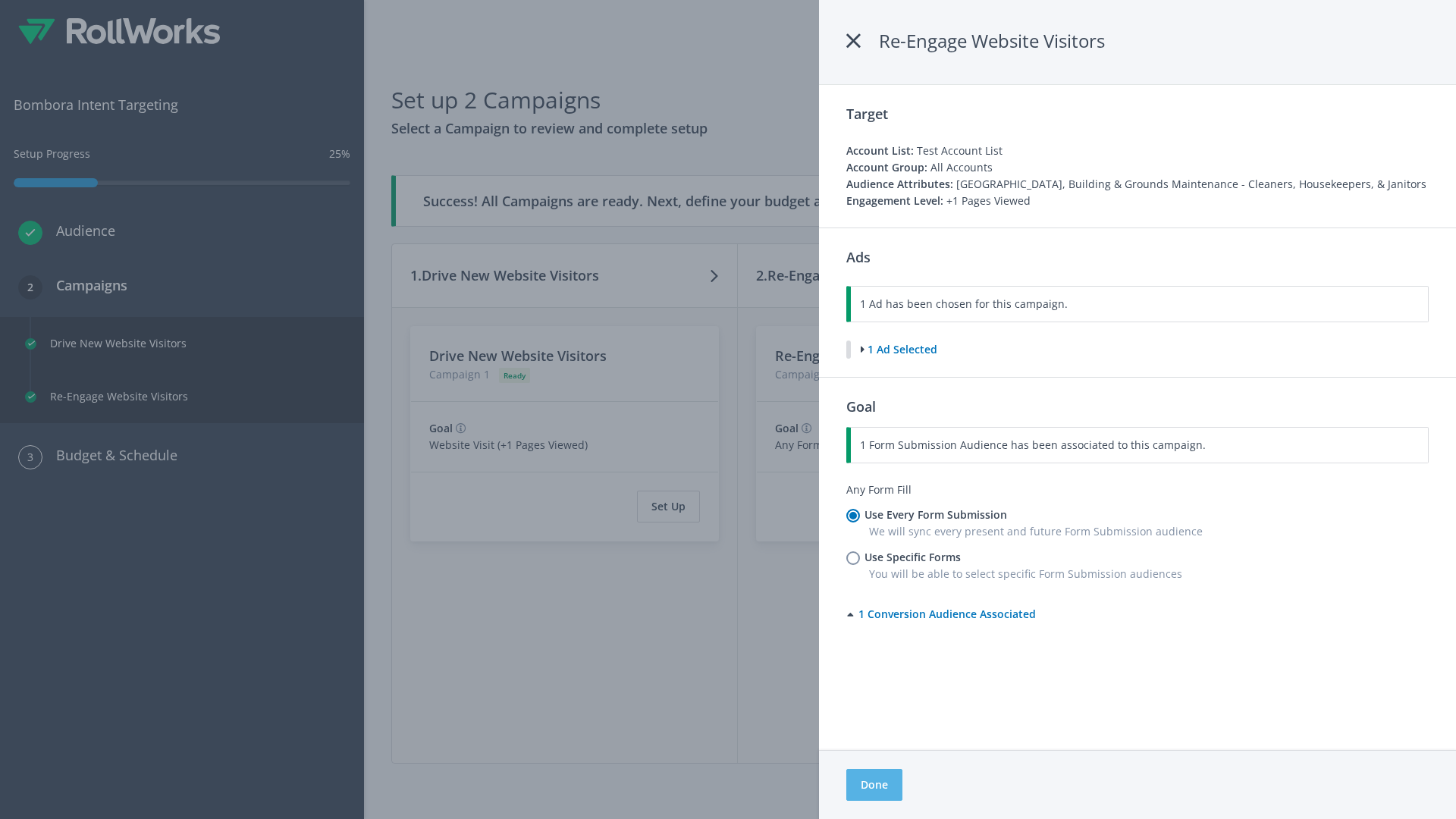
click at [874, 785] on button "Done" at bounding box center [874, 784] width 56 height 32
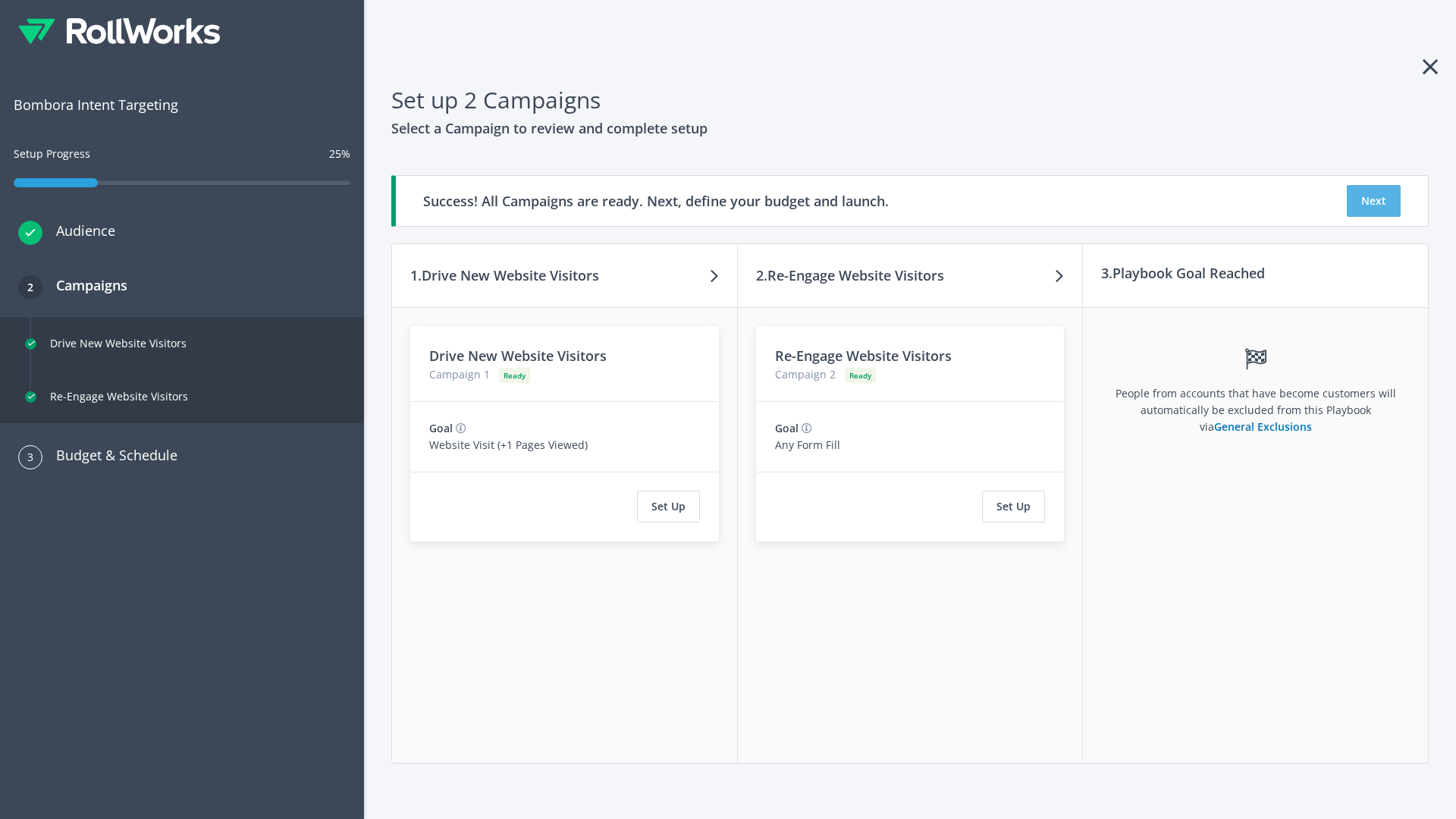
click at [1373, 201] on button "Next" at bounding box center [1373, 200] width 54 height 32
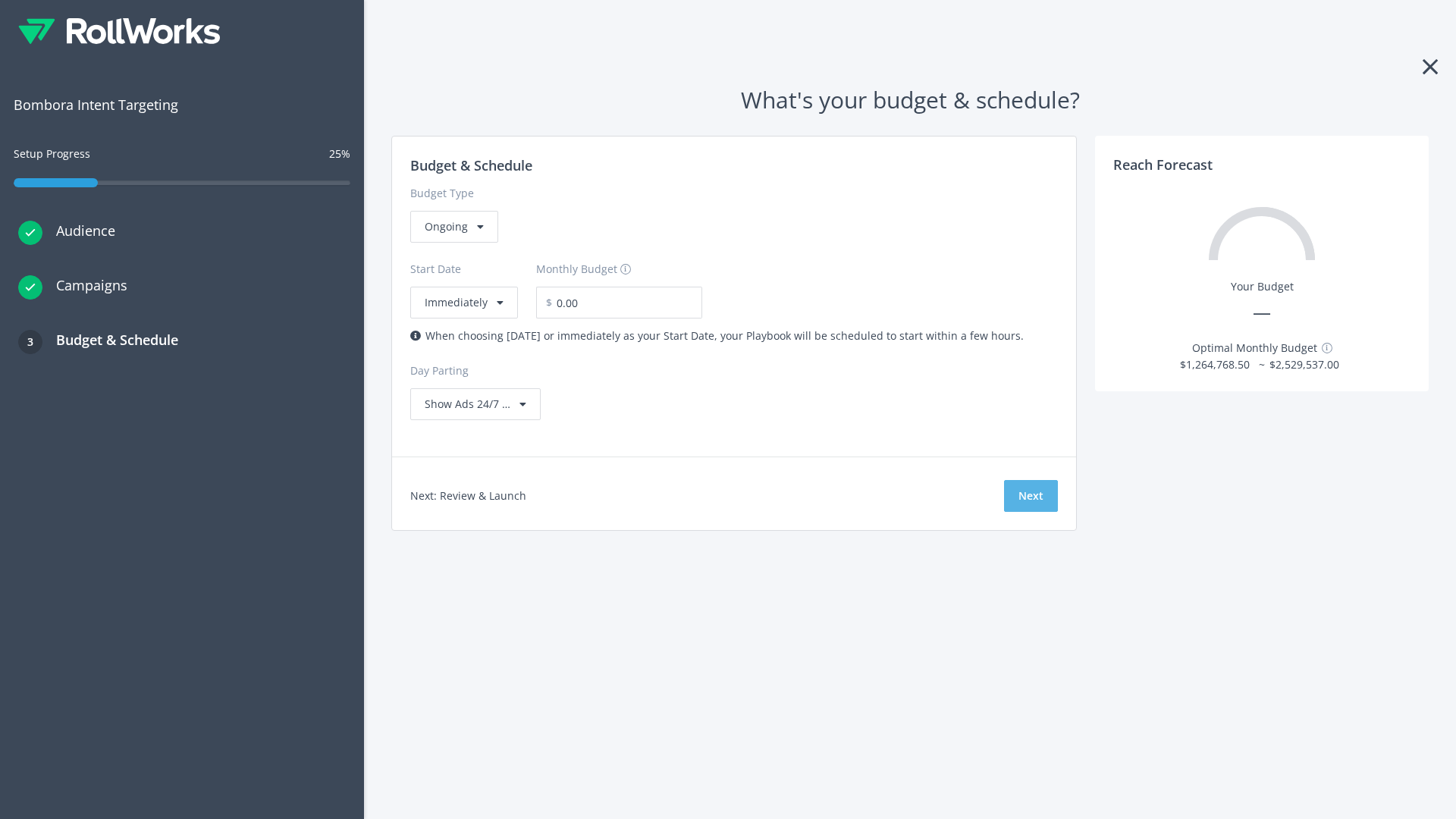
click at [1030, 495] on button "Next" at bounding box center [1030, 495] width 54 height 32
click at [453, 243] on div "Ongoing" at bounding box center [454, 226] width 88 height 32
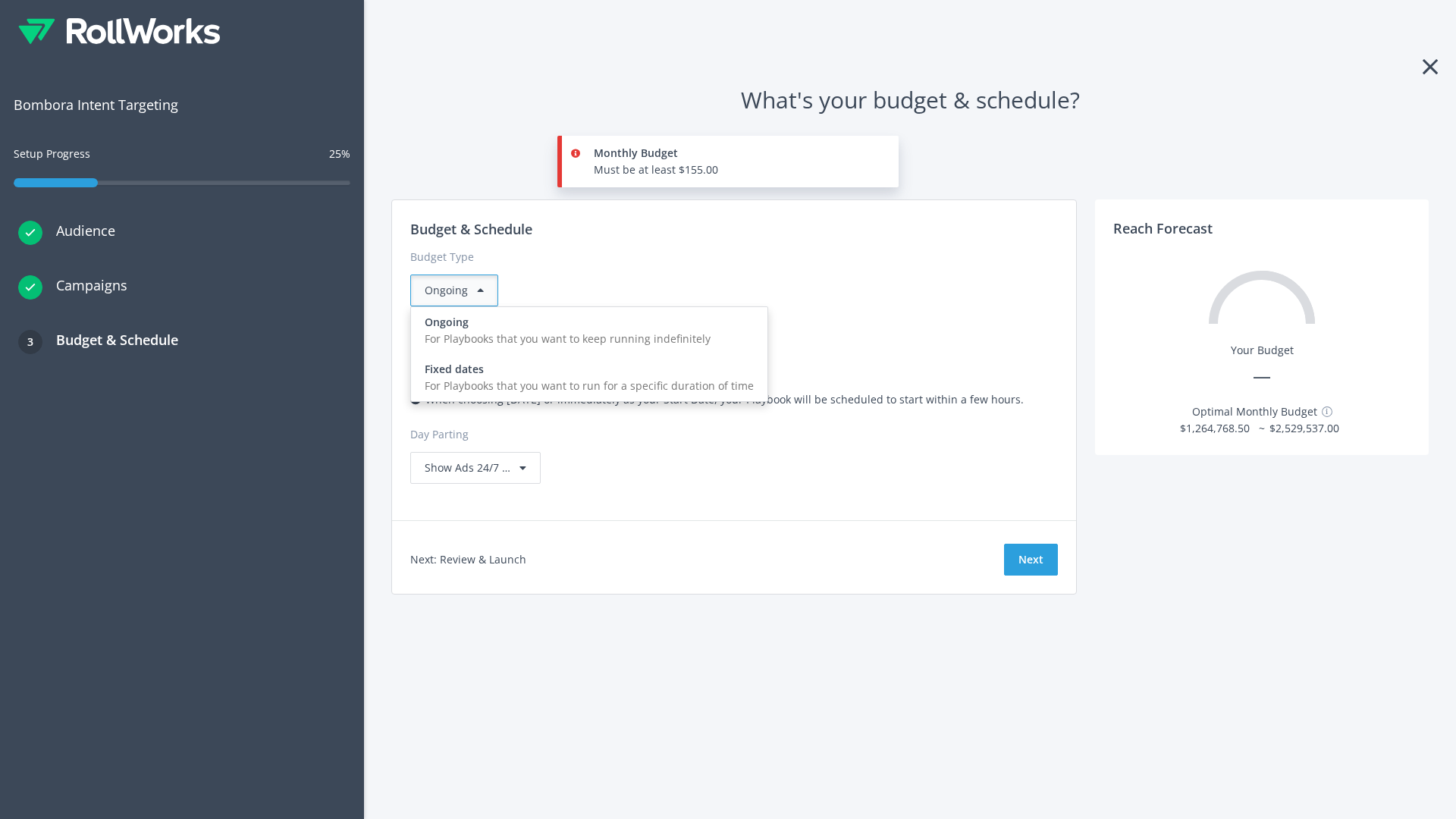
click at [585, 378] on div "For Playbooks that you want to run for a specific duration of time" at bounding box center [589, 387] width 330 height 17
click at [461, 290] on div "Ongoing" at bounding box center [454, 289] width 88 height 32
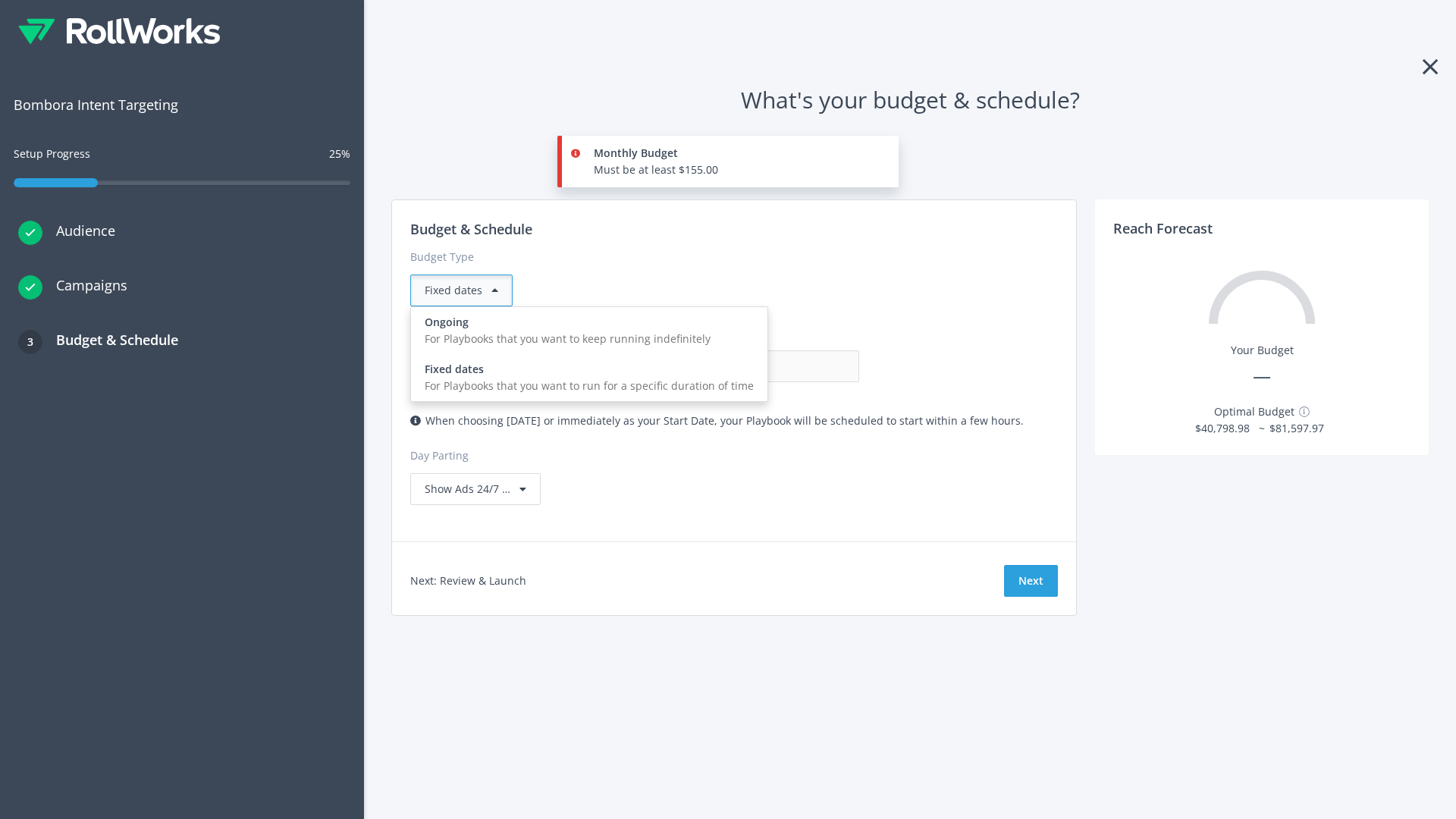
click at [585, 330] on div "For Playbooks that you want to keep running indefinitely" at bounding box center [589, 339] width 330 height 17
click at [709, 366] on input "0.00" at bounding box center [784, 365] width 150 height 32
click at [709, 366] on input "1.00" at bounding box center [784, 365] width 150 height 32
type input "1,000.00"
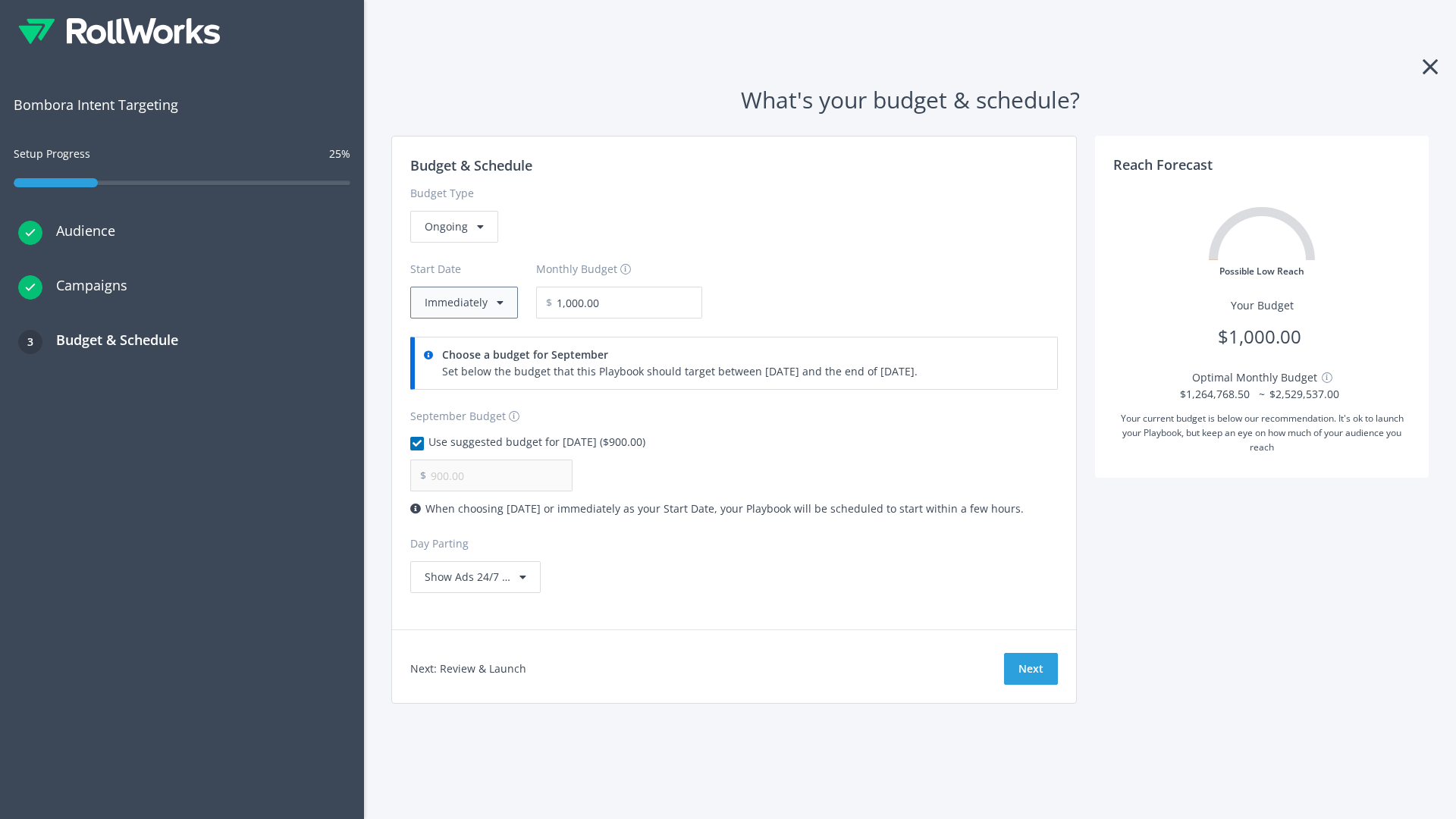
click at [462, 302] on button "Immediately" at bounding box center [464, 302] width 107 height 32
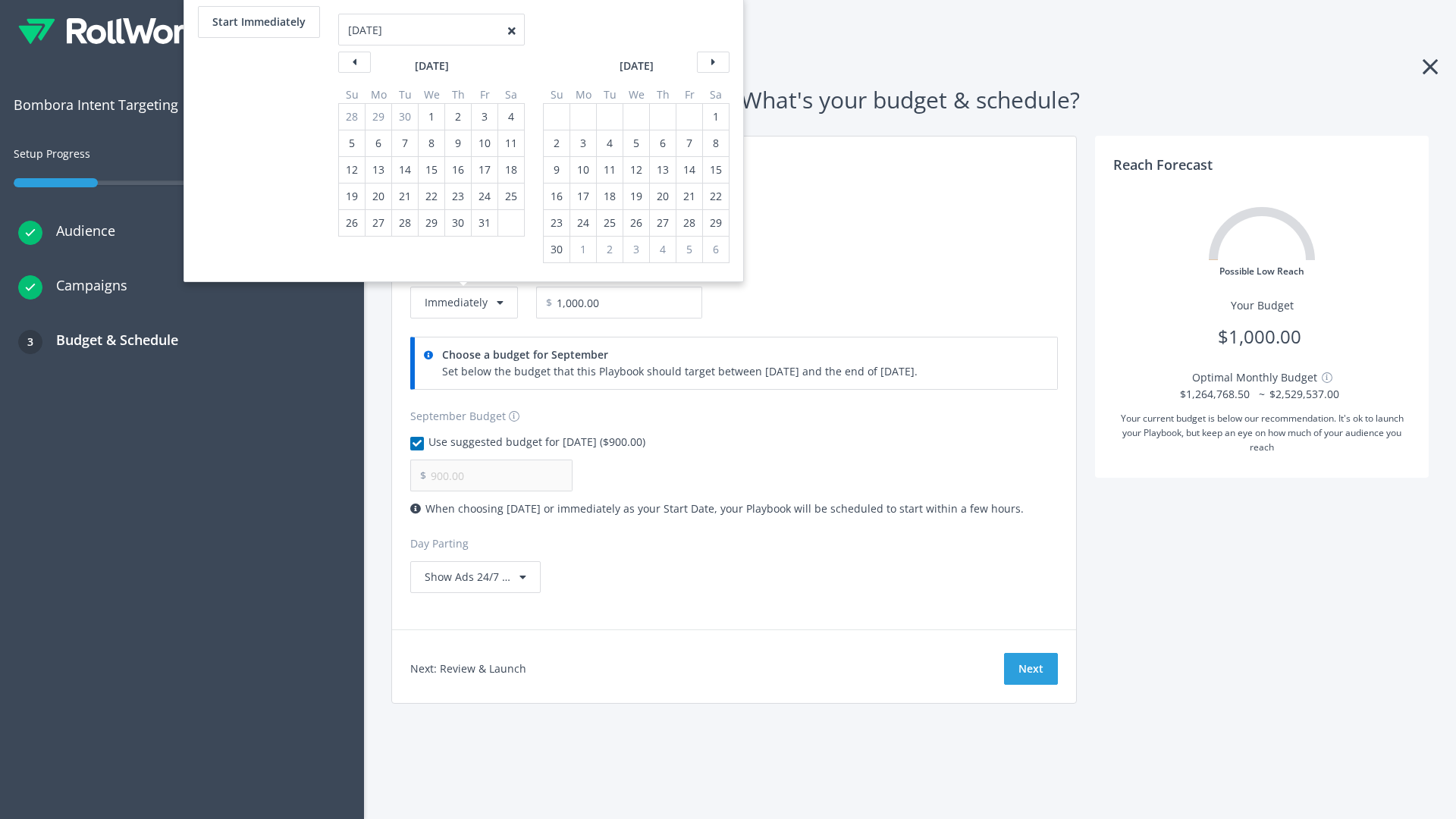
click at [555, 143] on div "2" at bounding box center [556, 143] width 20 height 26
type input "966.67"
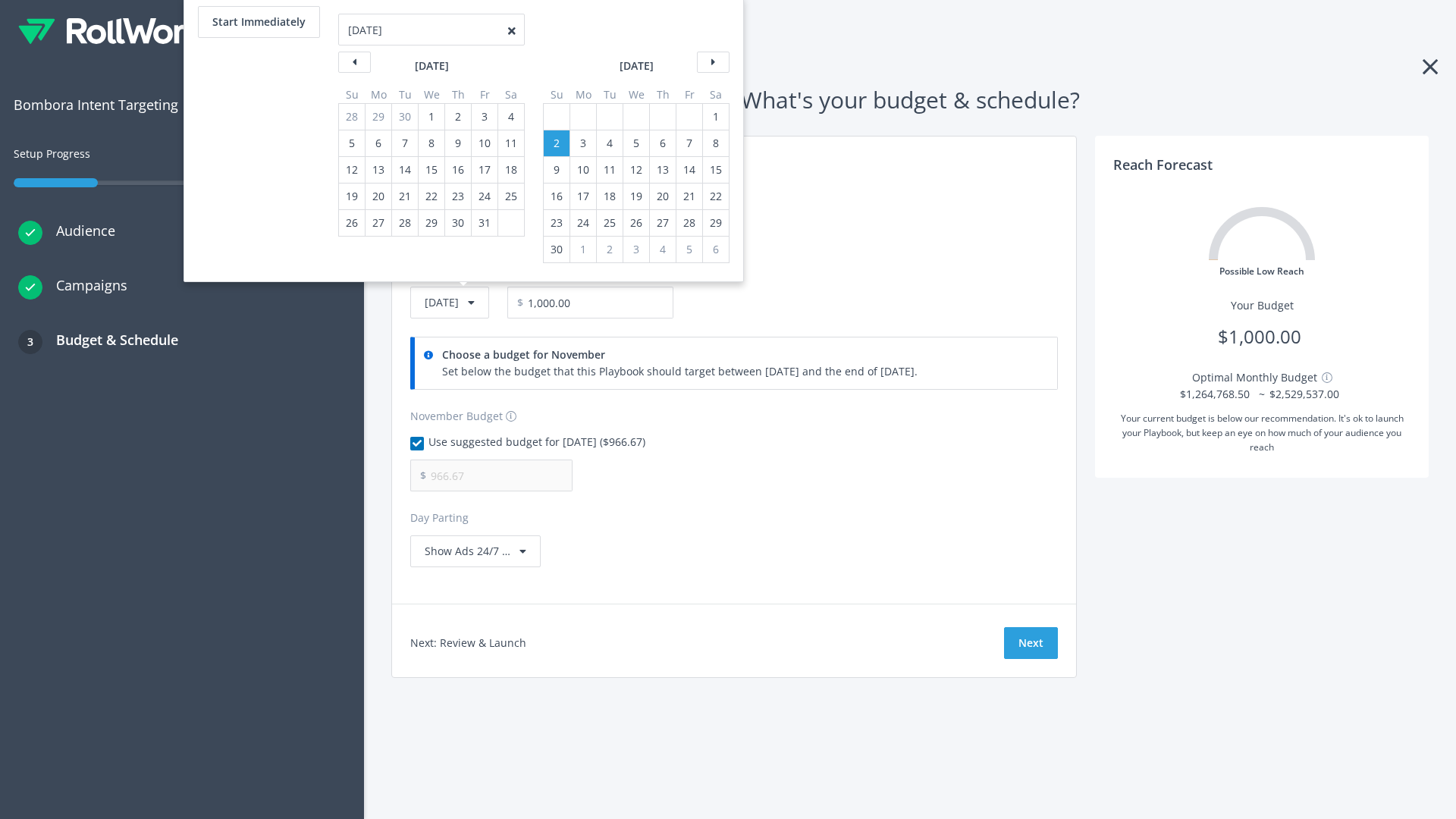
click at [714, 117] on div "1" at bounding box center [715, 117] width 20 height 26
click at [258, 22] on button "Start Immediately" at bounding box center [258, 21] width 122 height 32
type input "[DATE]"
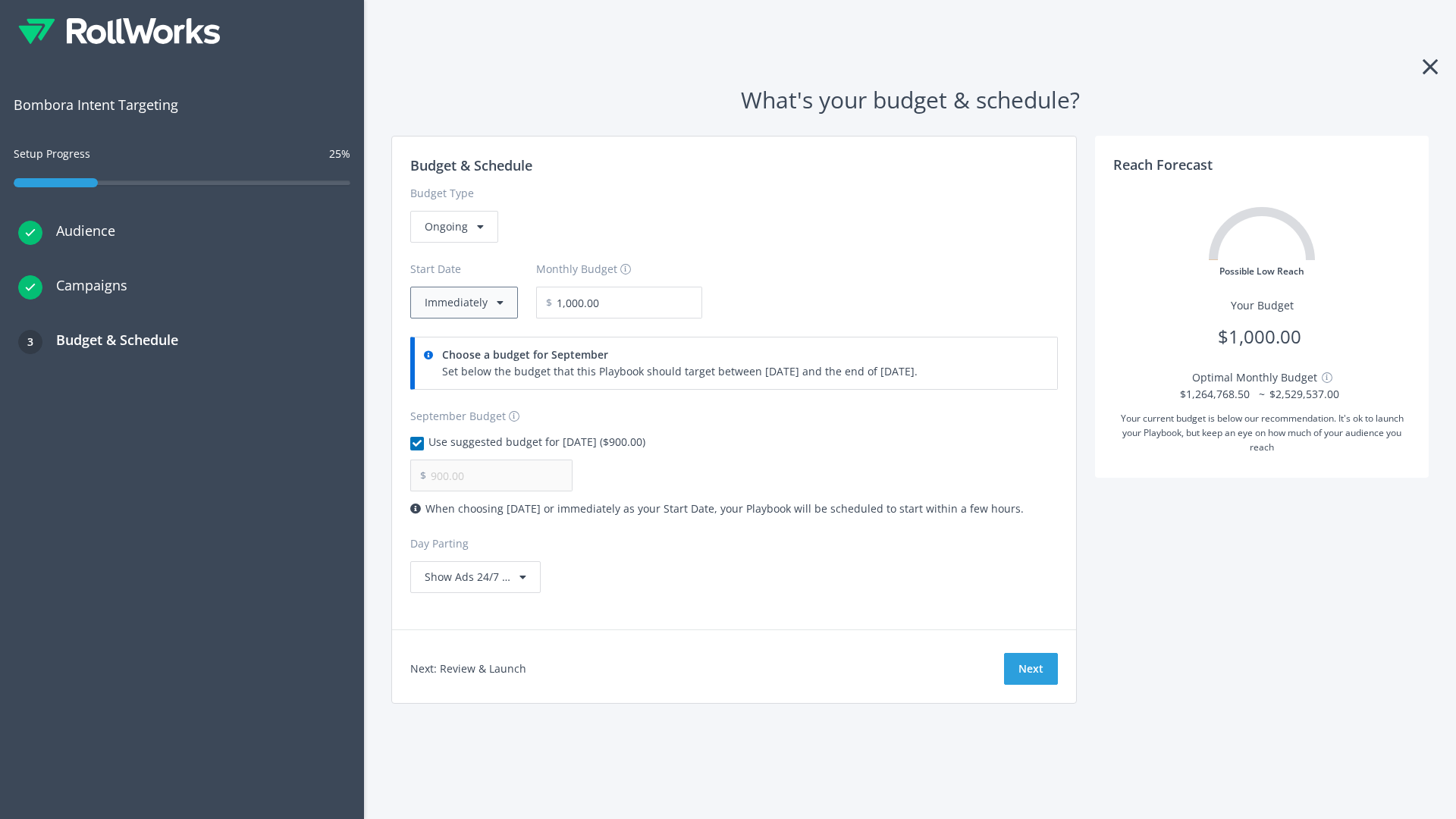
click at [462, 302] on button "Immediately" at bounding box center [464, 302] width 107 height 32
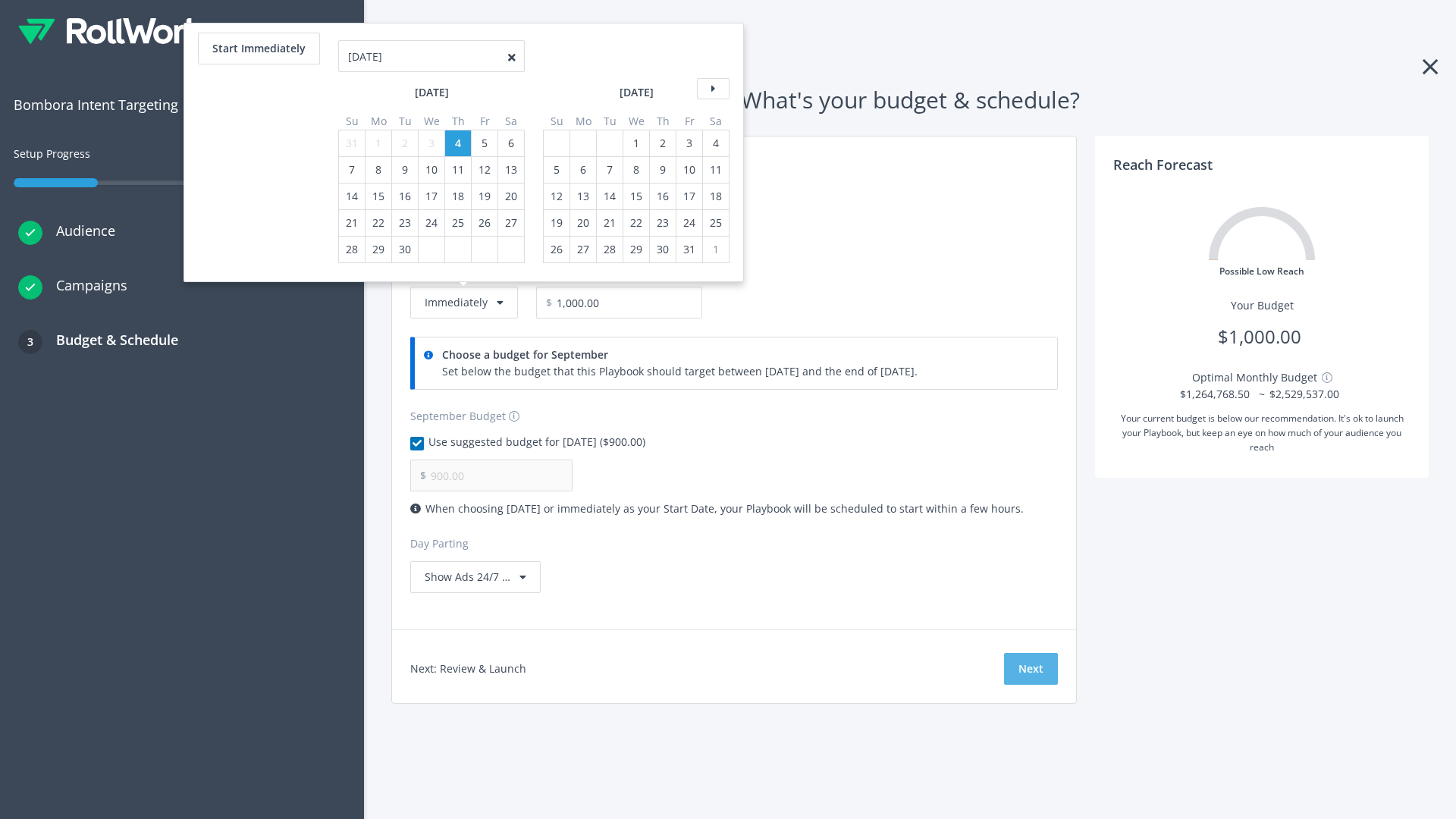
click at [1030, 669] on button "Next" at bounding box center [1030, 668] width 54 height 32
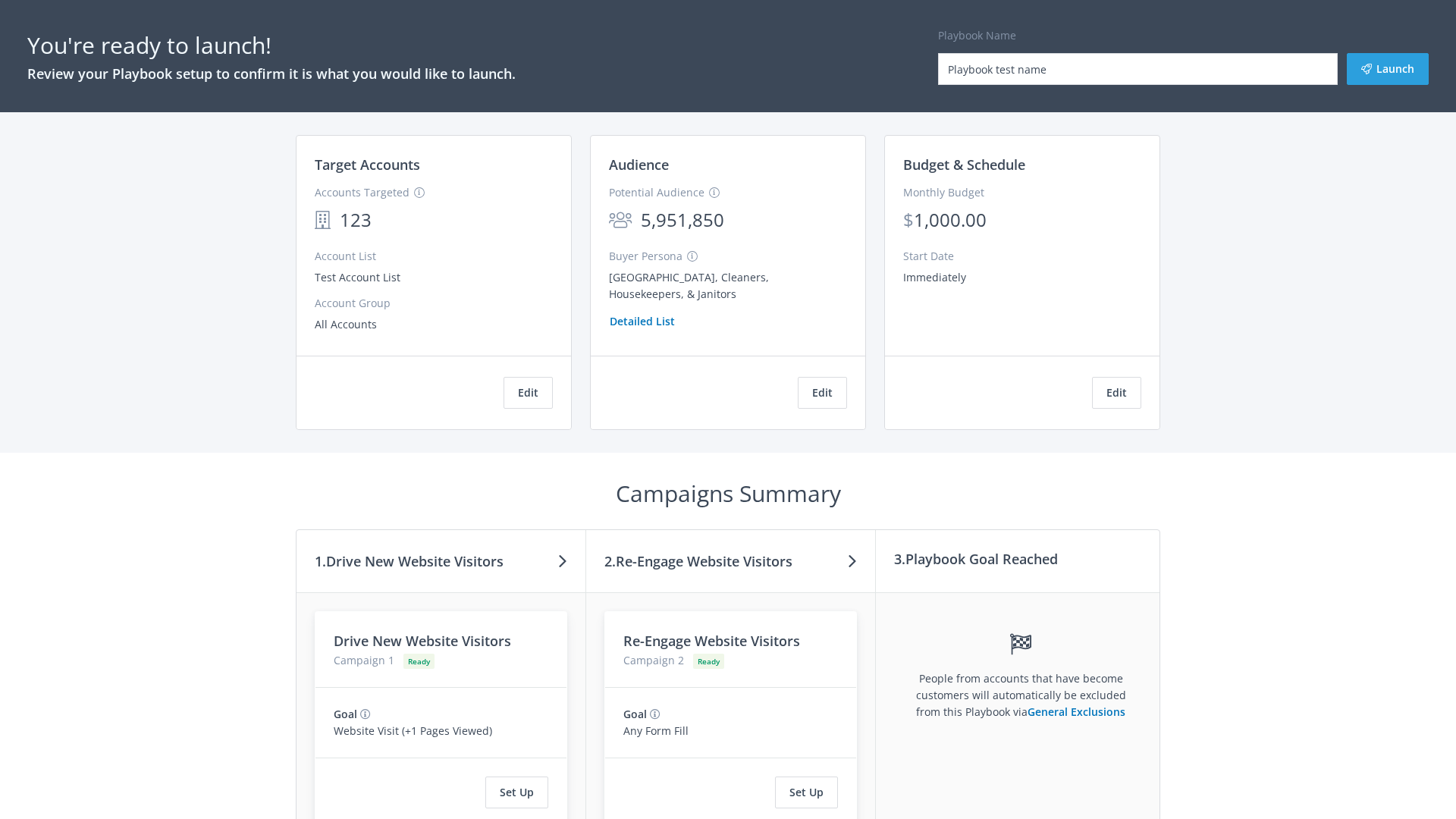
type input "Playbook test name"
click at [1388, 69] on button "Launch" at bounding box center [1388, 68] width 82 height 32
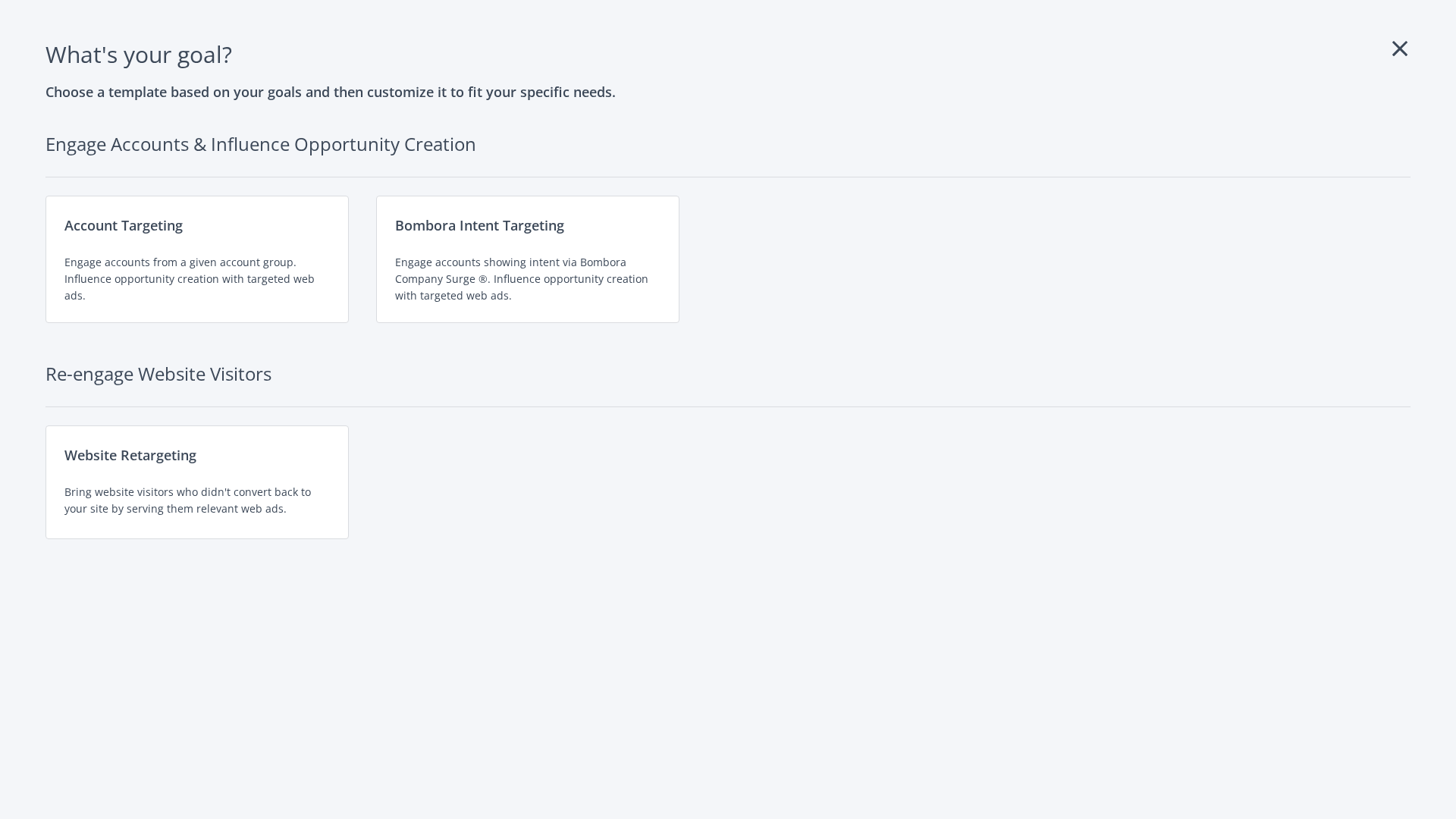
click at [198, 482] on div "Website Retargeting Bring website visitors who didn't convert back to your site…" at bounding box center [197, 483] width 303 height 114
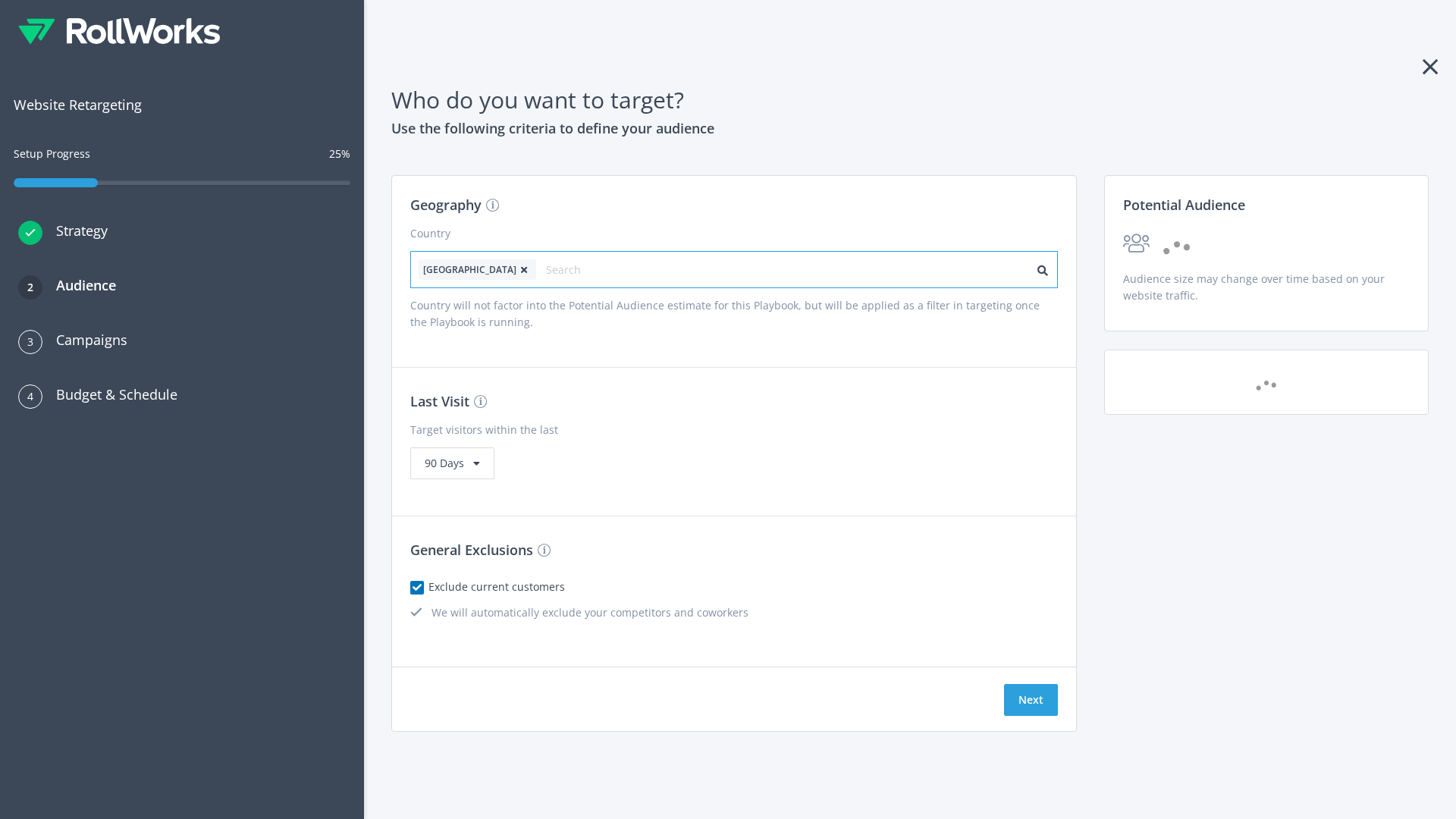
click at [571, 269] on input "text" at bounding box center [613, 270] width 135 height 21
type input "[GEOGRAPHIC_DATA]"
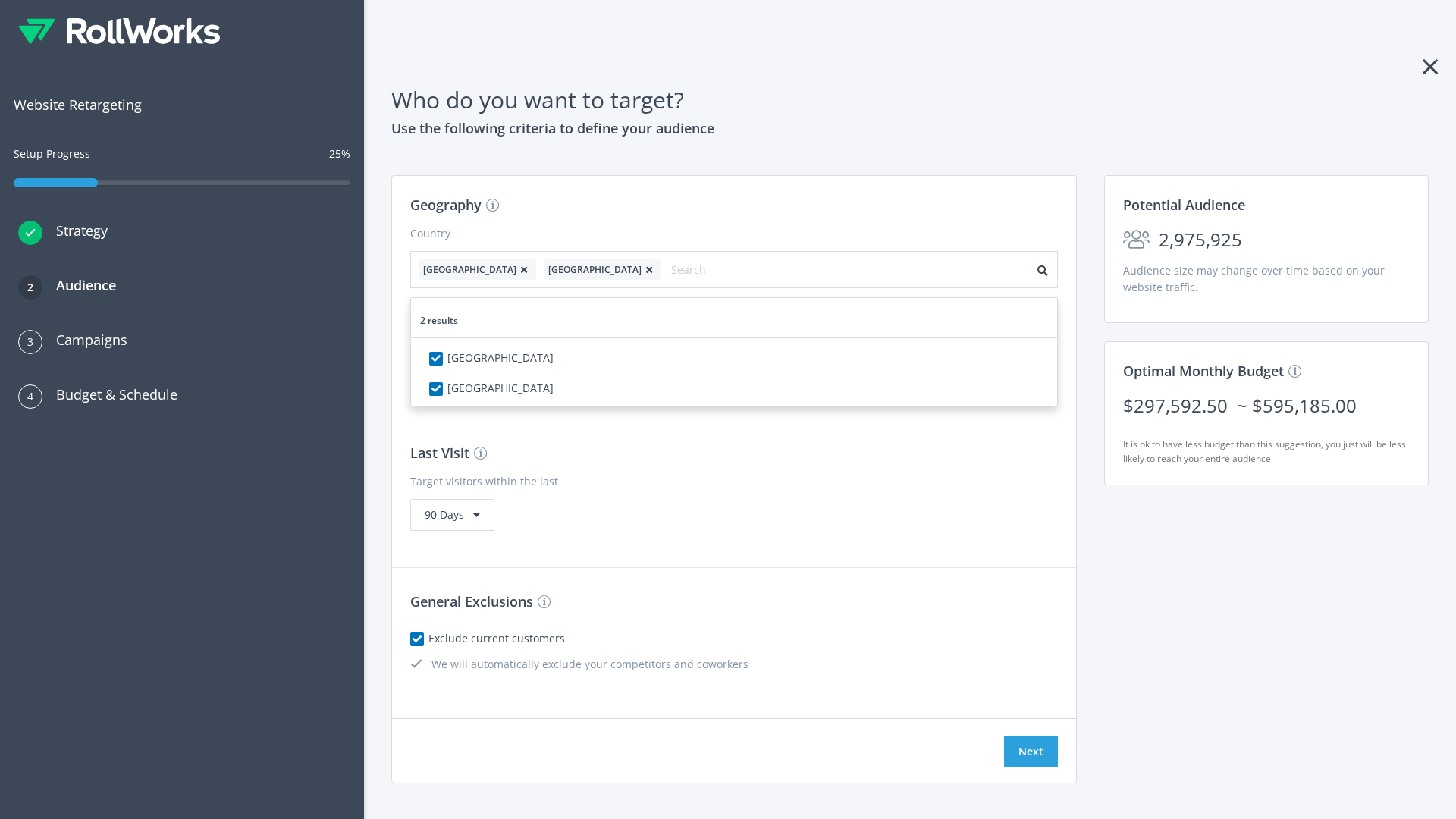
click at [517, 269] on icon at bounding box center [525, 270] width 15 height 9
checkbox input "false"
click at [1030, 736] on button "Next" at bounding box center [1030, 751] width 54 height 32
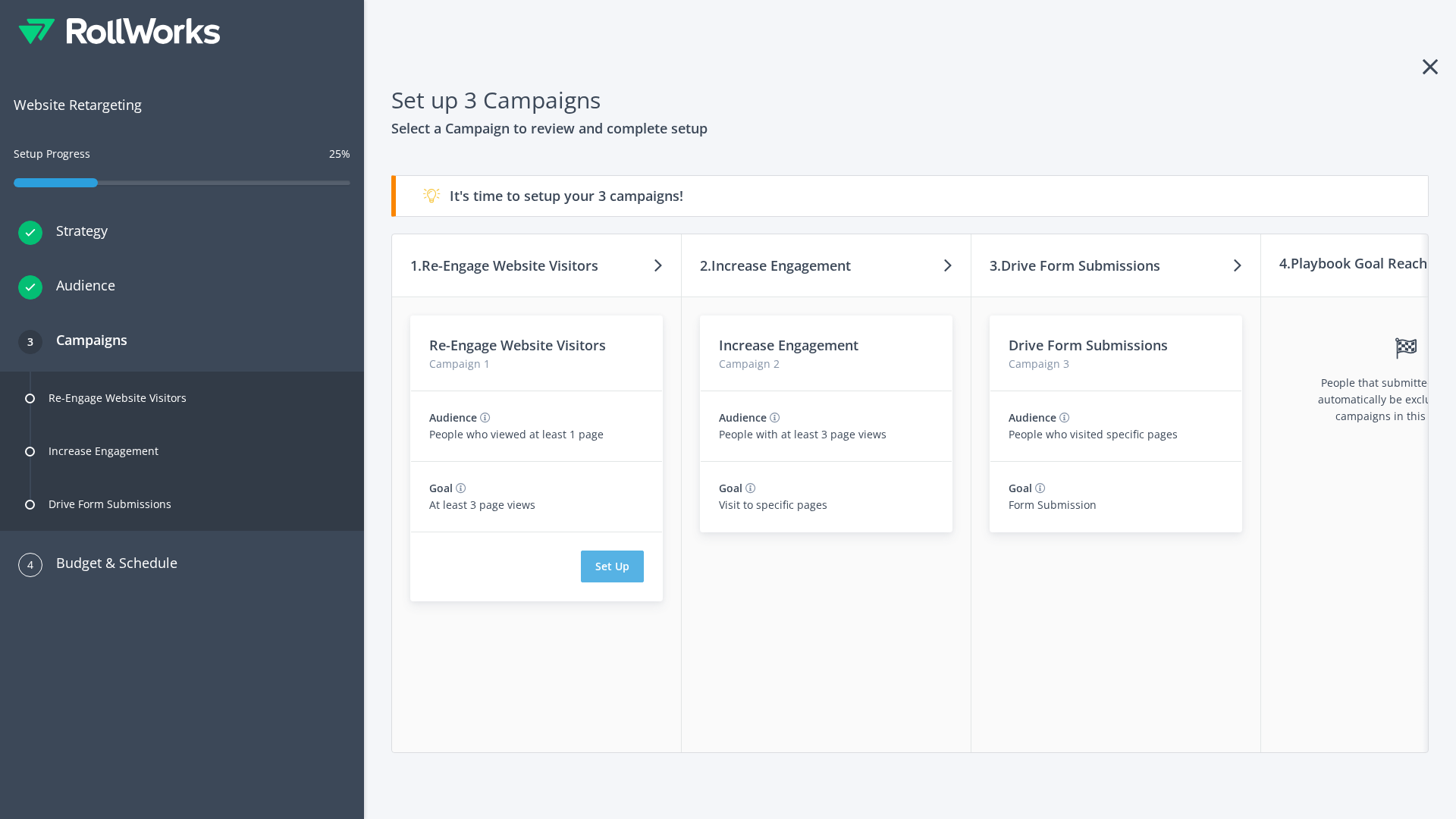
click at [612, 566] on button "Set Up" at bounding box center [612, 566] width 63 height 32
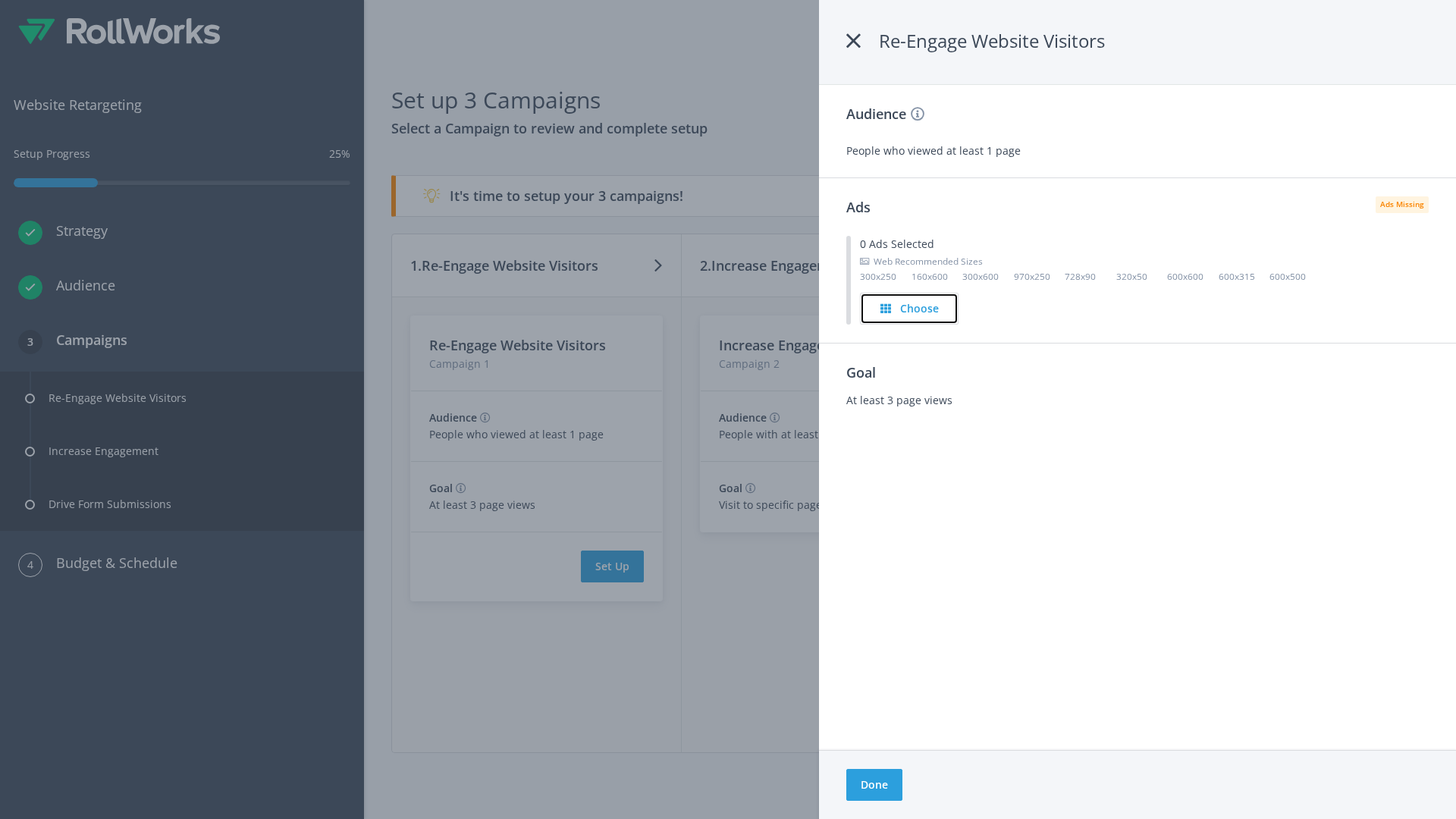
click at [910, 308] on h4 "Choose" at bounding box center [919, 309] width 38 height 17
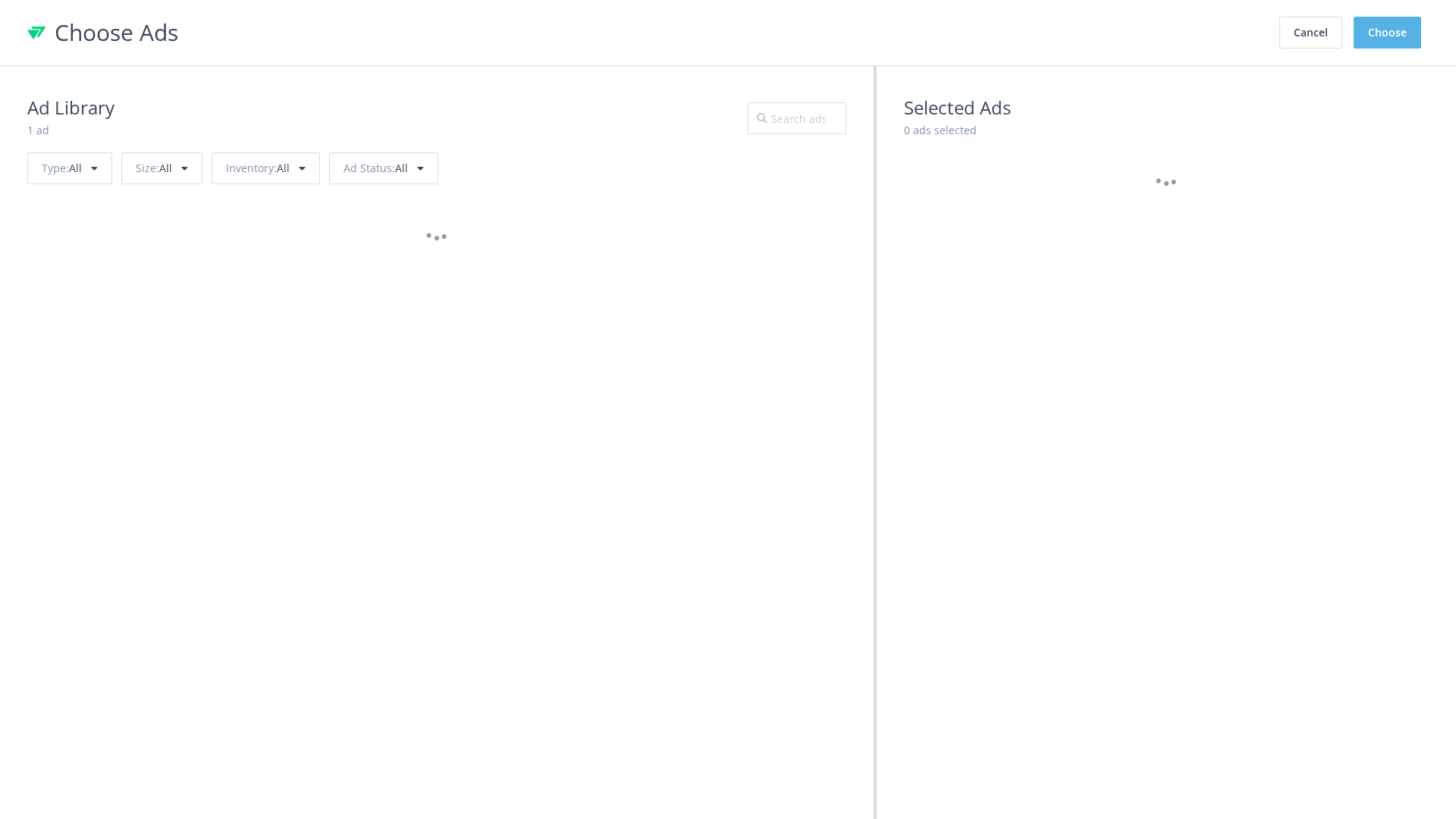
click at [1388, 32] on button "Choose" at bounding box center [1387, 32] width 67 height 32
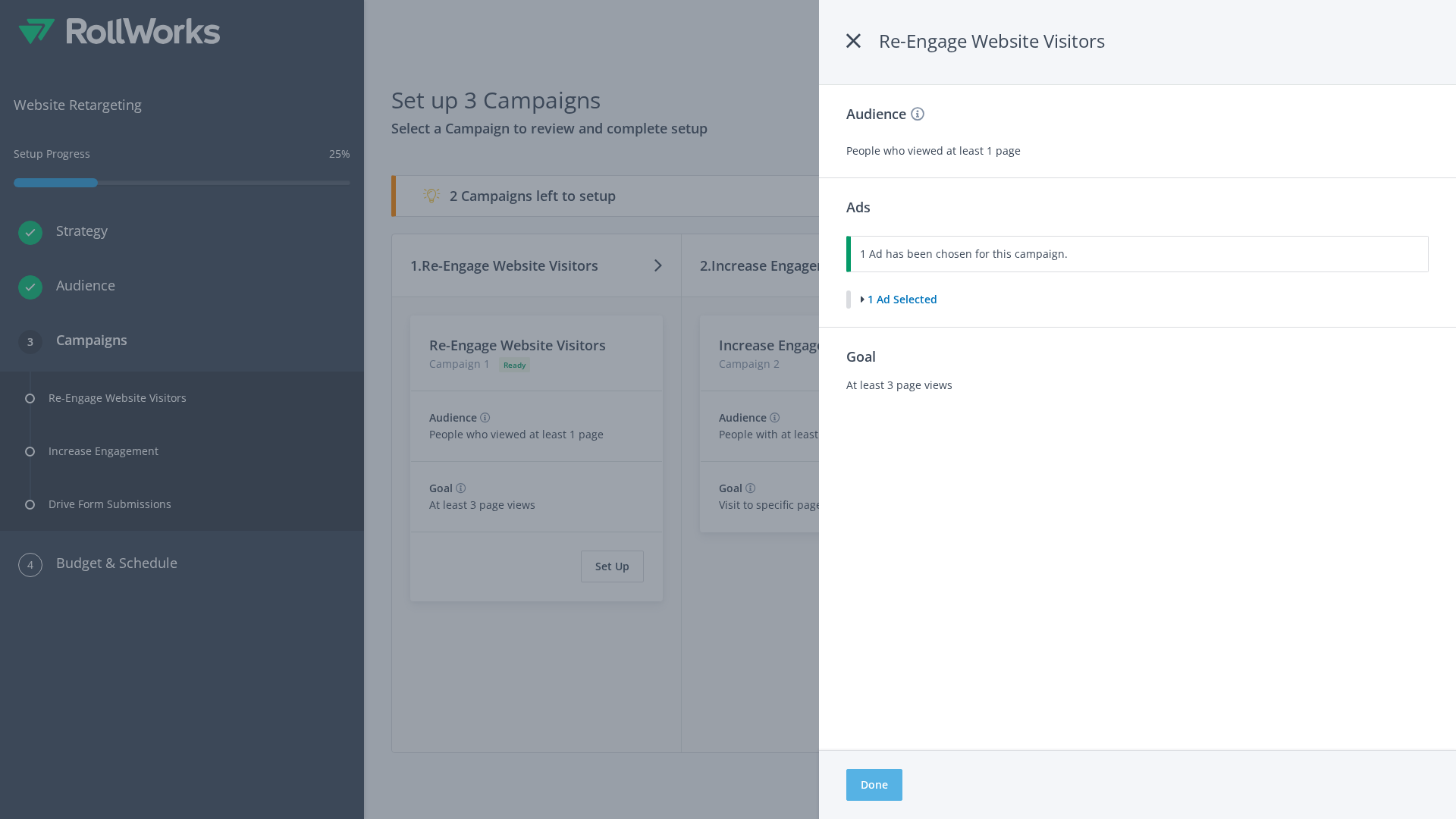
click at [874, 785] on button "Done" at bounding box center [874, 784] width 56 height 32
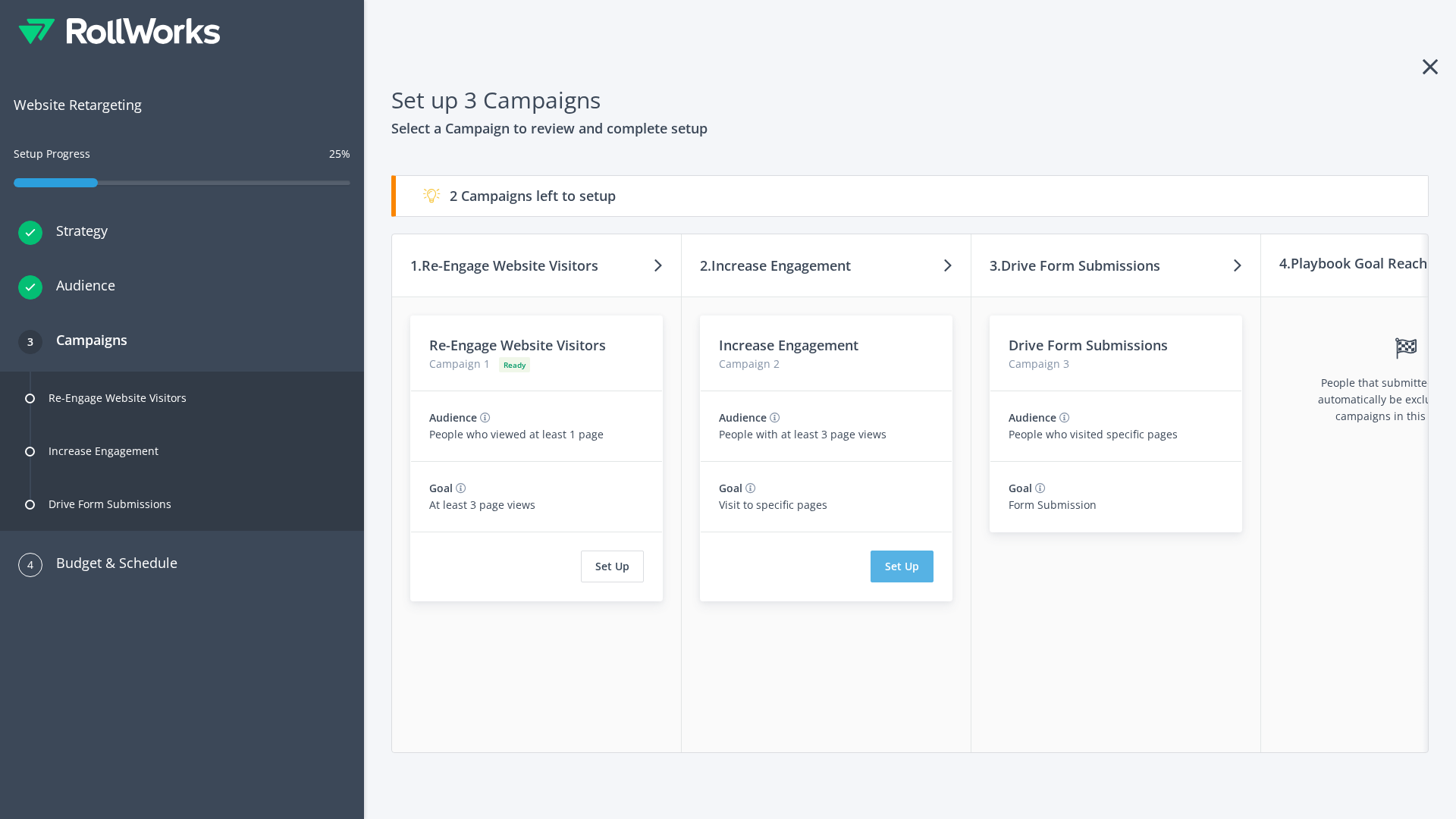
click at [902, 566] on button "Set Up" at bounding box center [902, 566] width 63 height 32
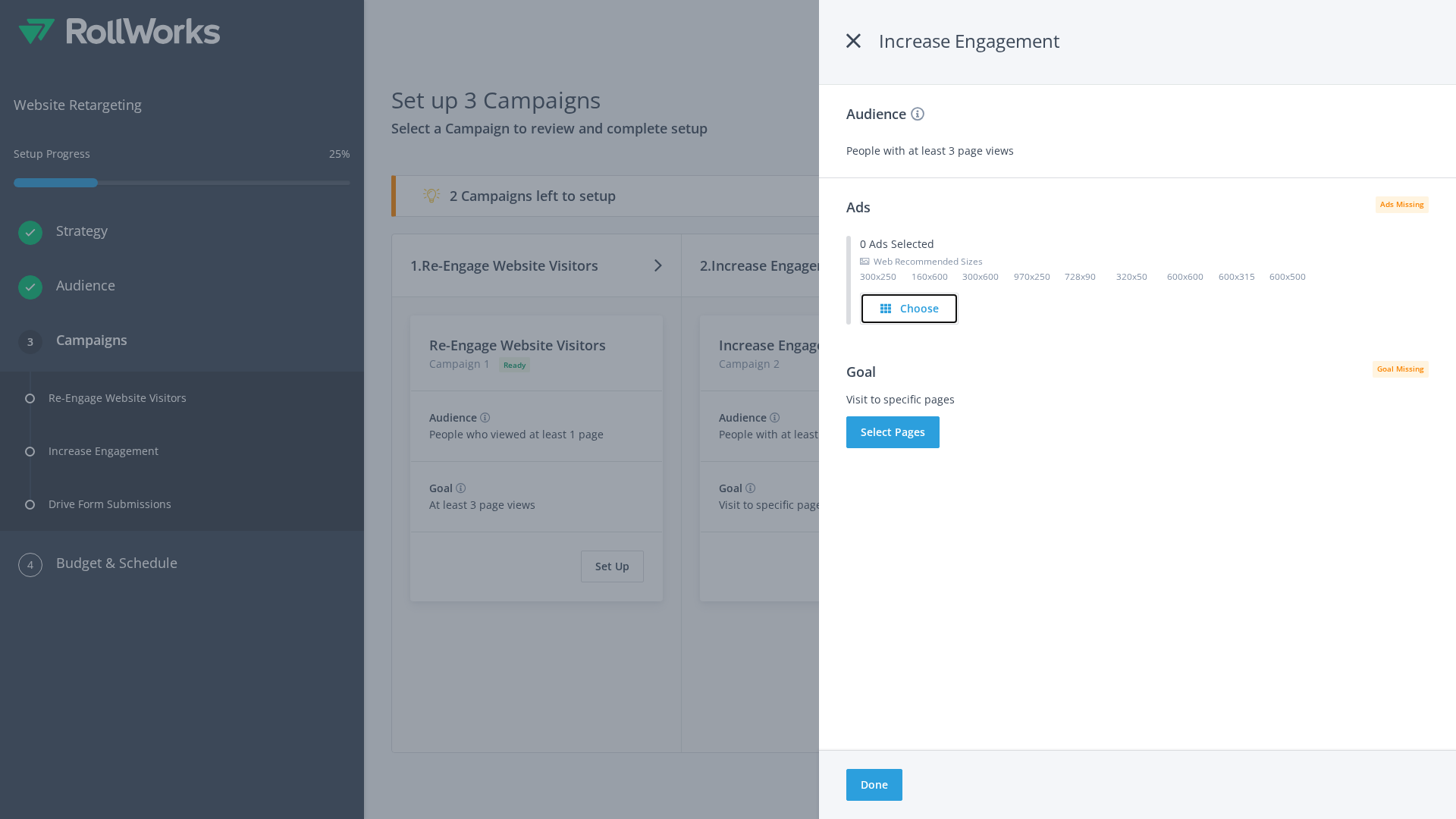
click at [910, 308] on h4 "Choose" at bounding box center [919, 309] width 38 height 17
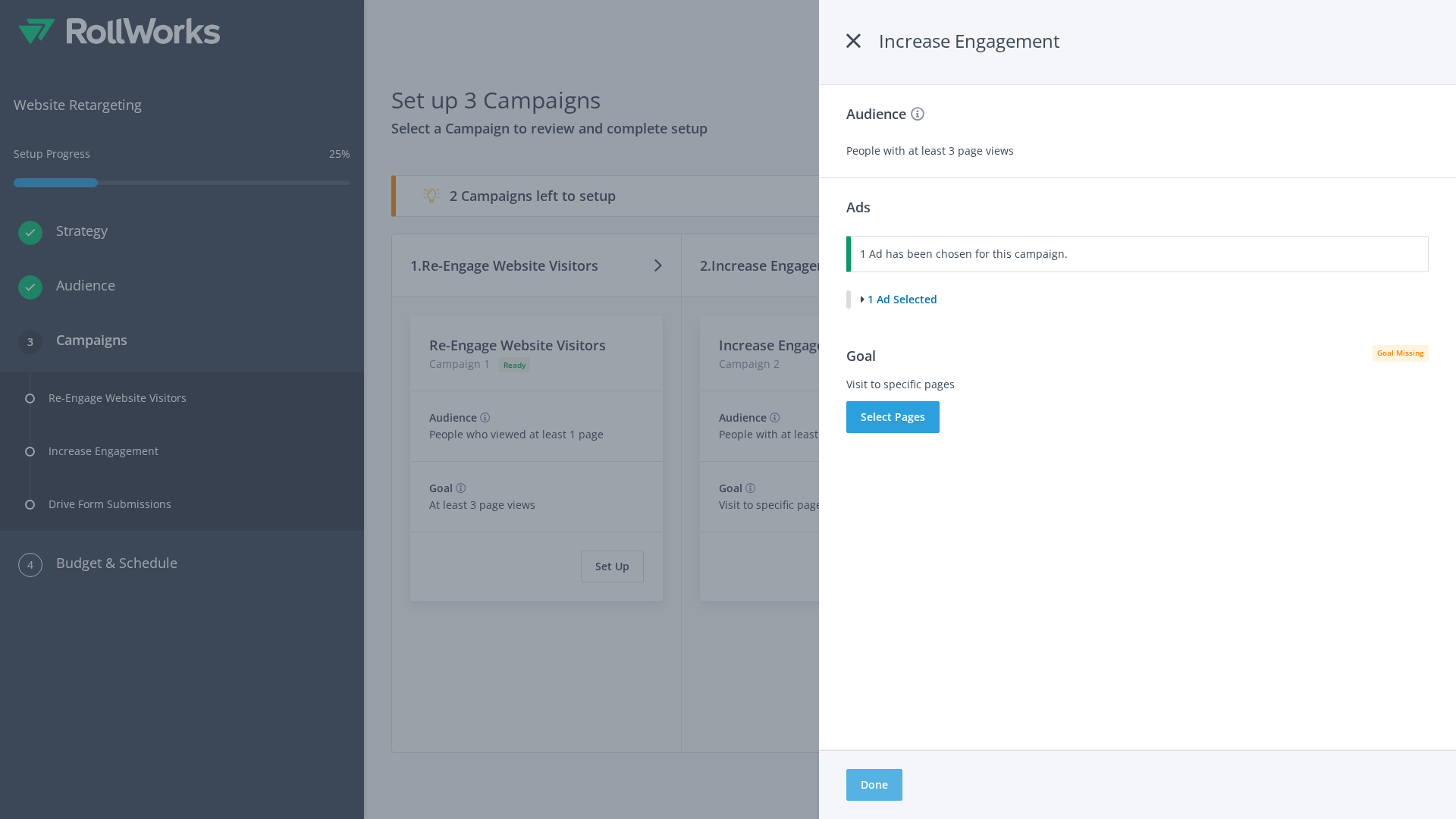
click at [874, 785] on button "Done" at bounding box center [874, 784] width 56 height 32
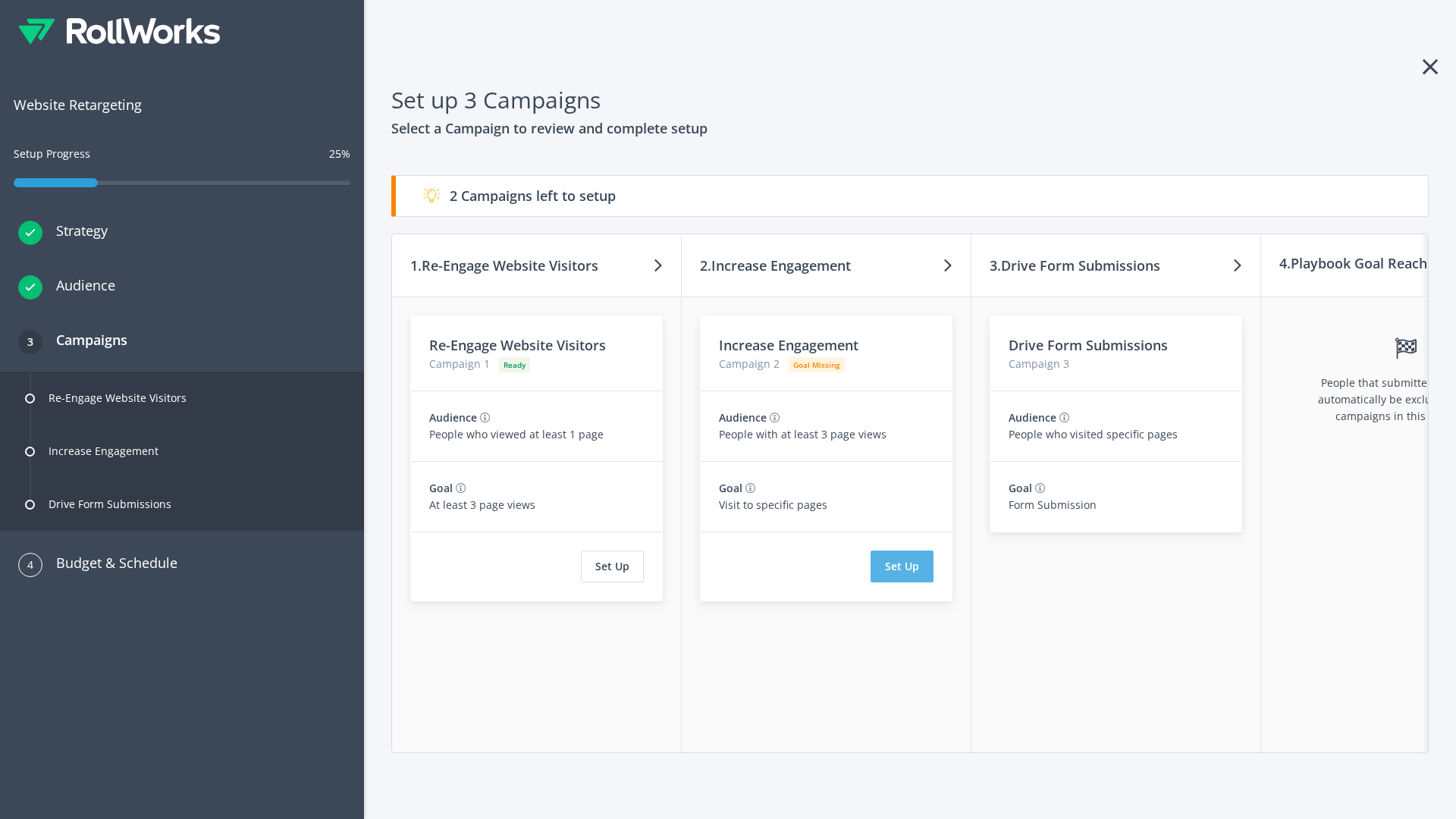
click at [902, 566] on button "Set Up" at bounding box center [902, 566] width 63 height 32
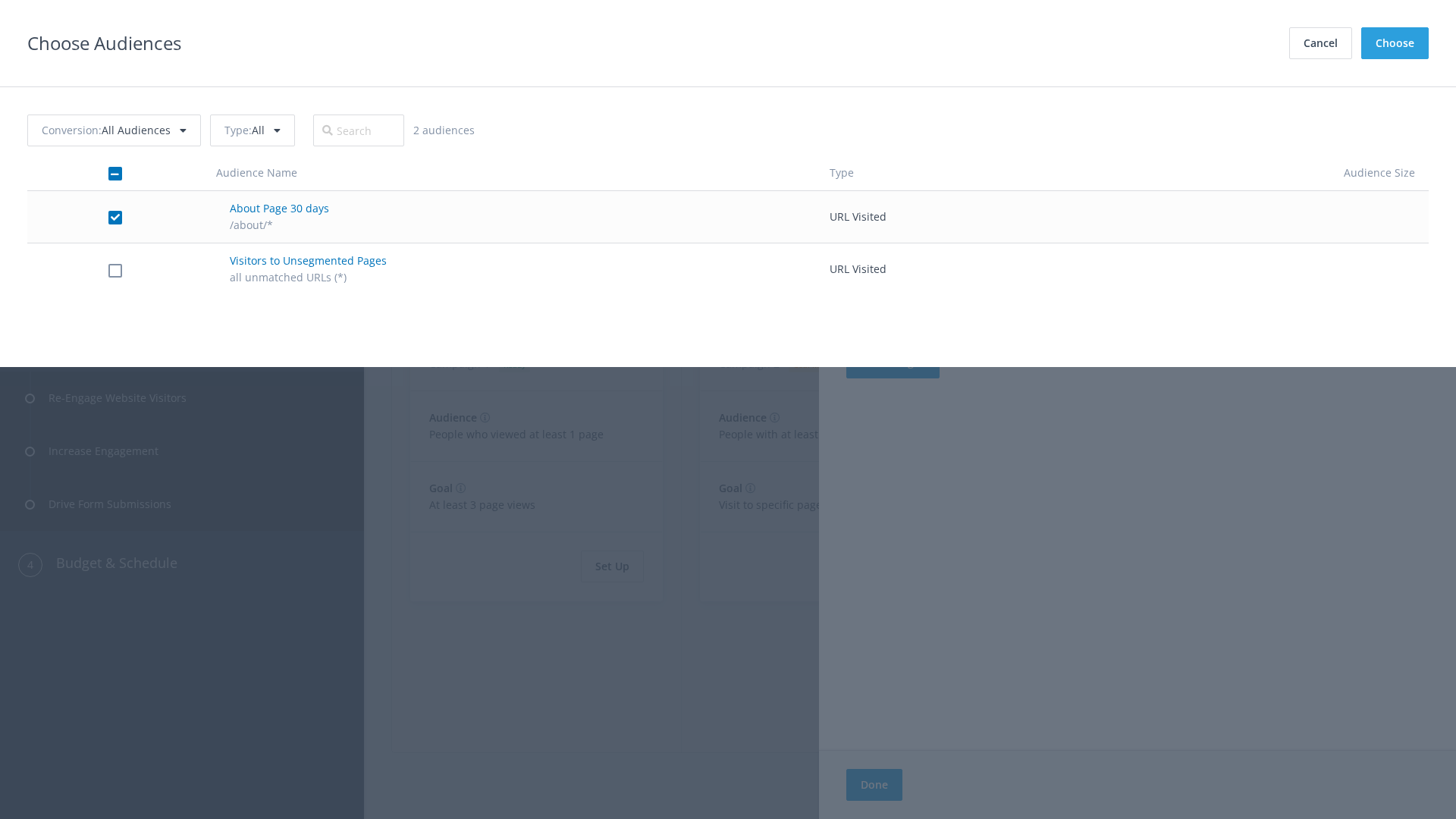
checkbox input "true"
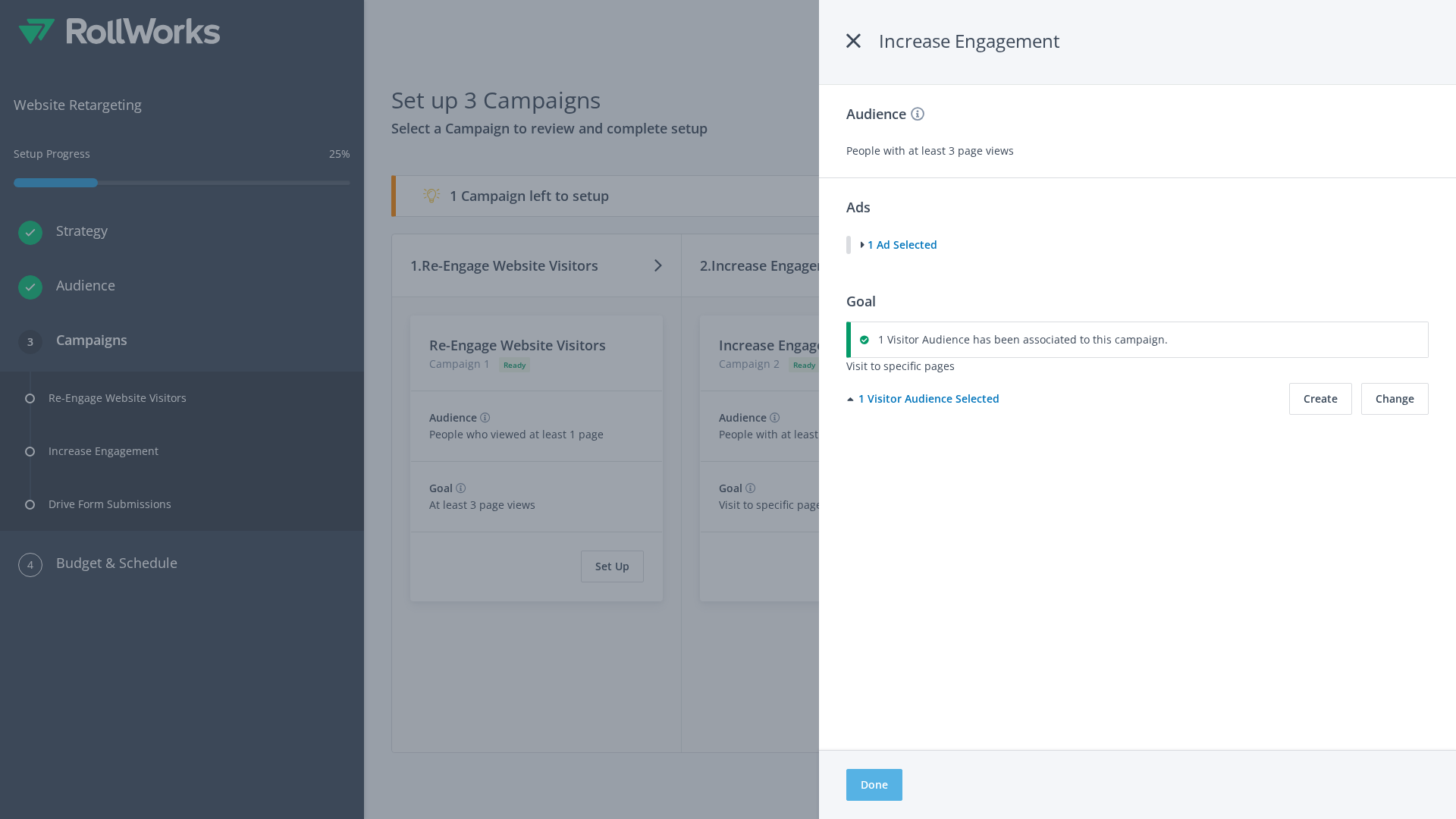
click at [874, 785] on button "Done" at bounding box center [874, 784] width 56 height 32
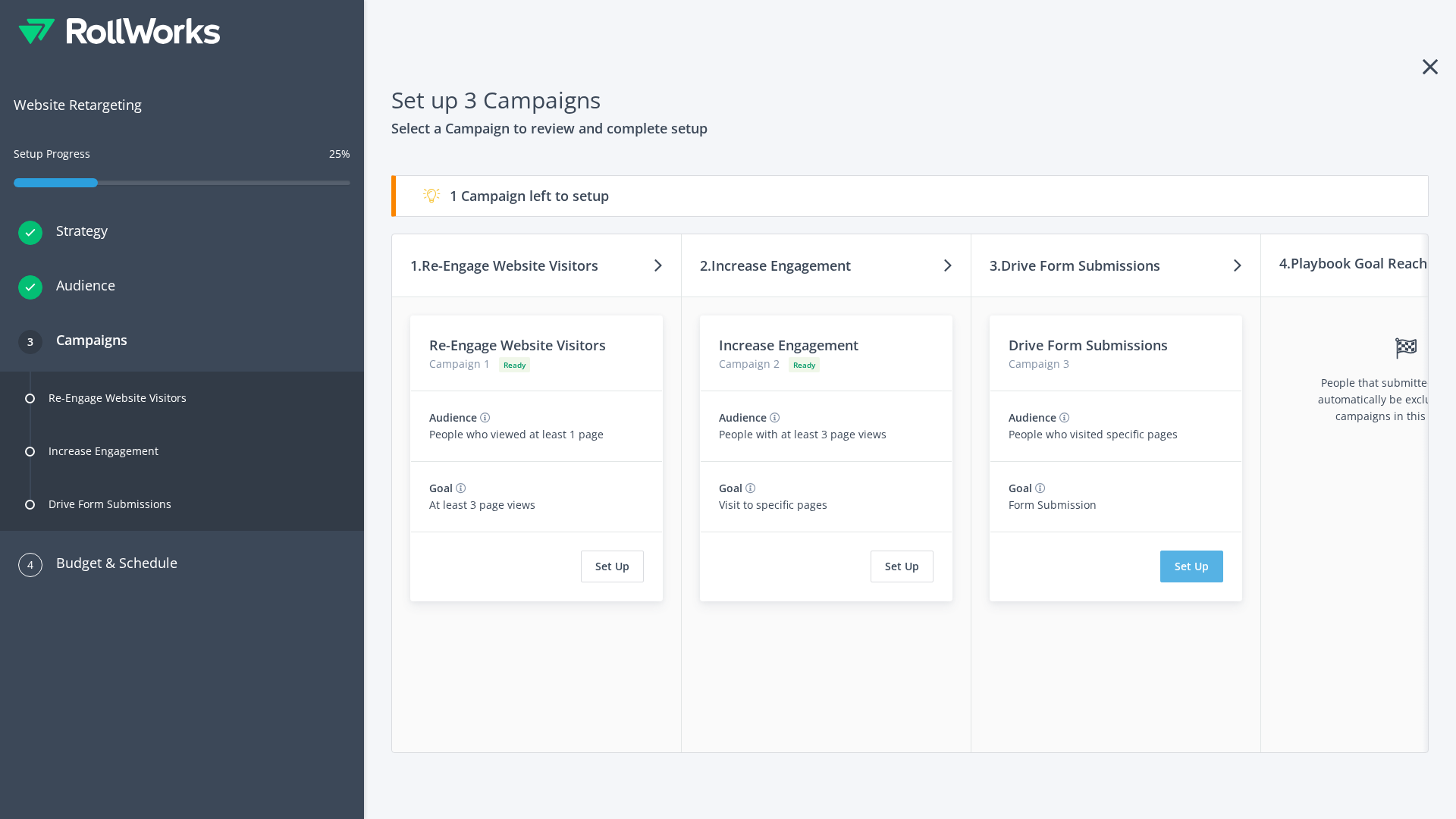
click at [1191, 566] on button "Set Up" at bounding box center [1192, 566] width 63 height 32
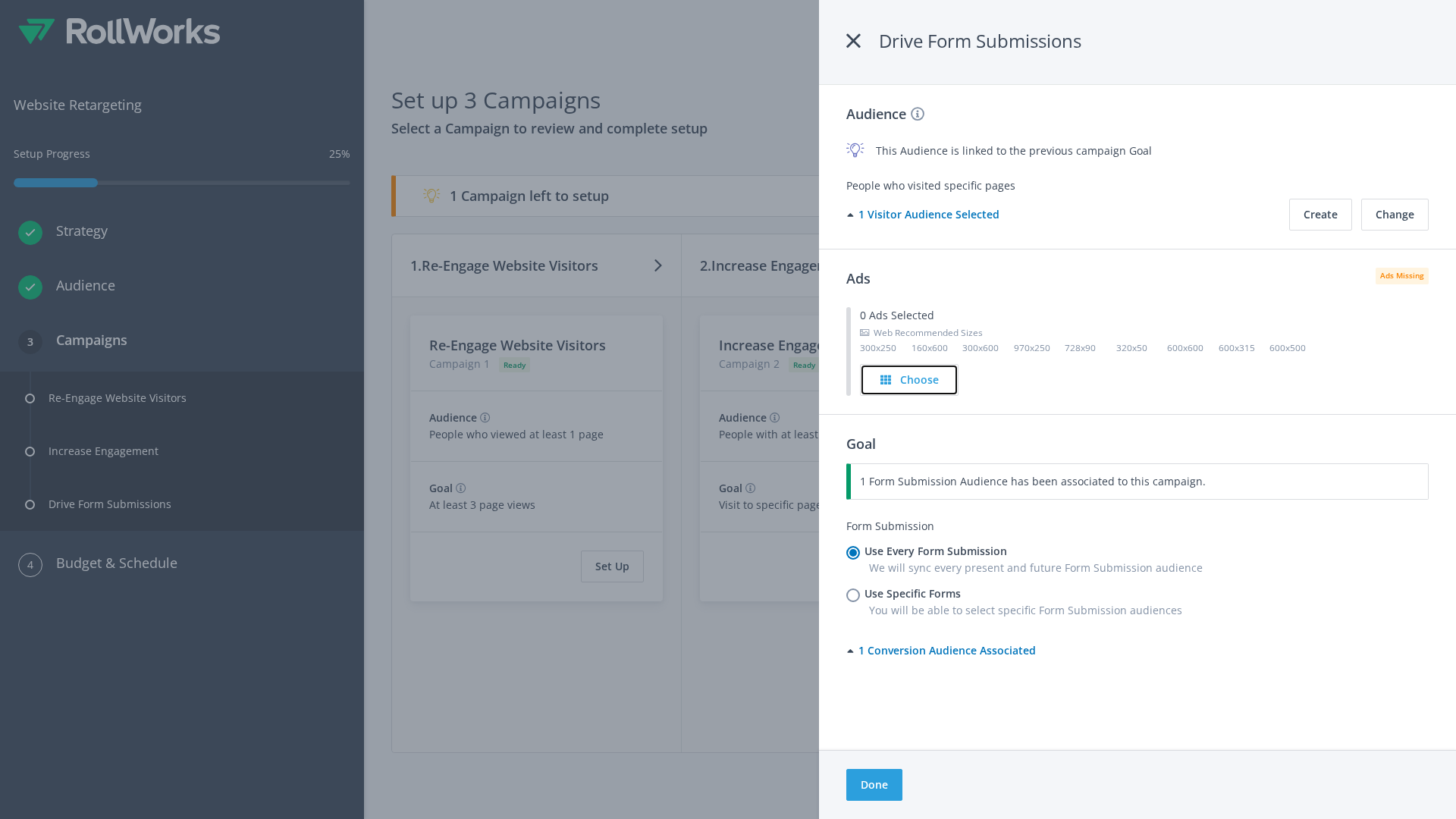
click at [909, 379] on h4 "Choose" at bounding box center [919, 380] width 38 height 17
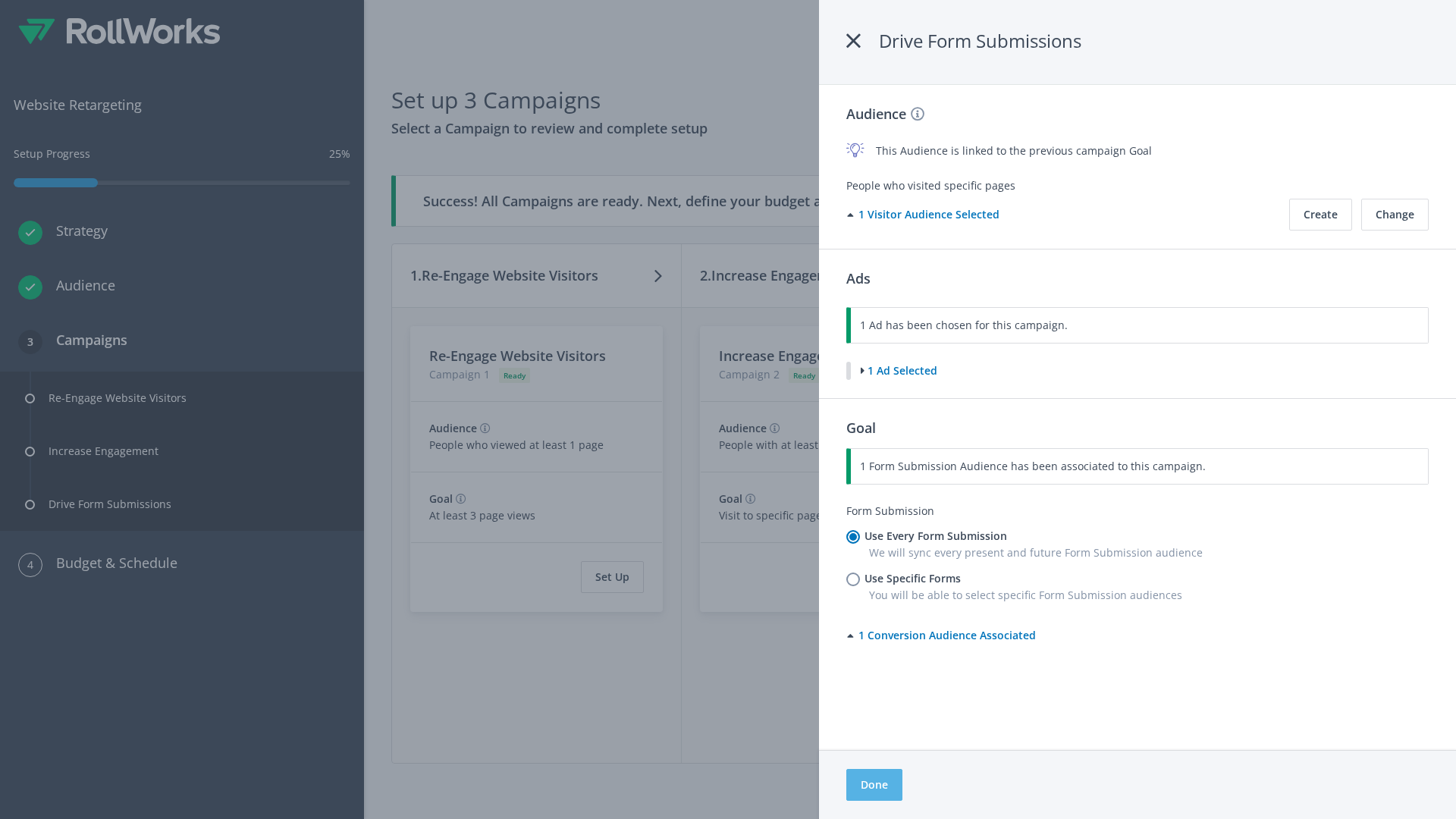
click at [874, 785] on button "Done" at bounding box center [874, 784] width 56 height 32
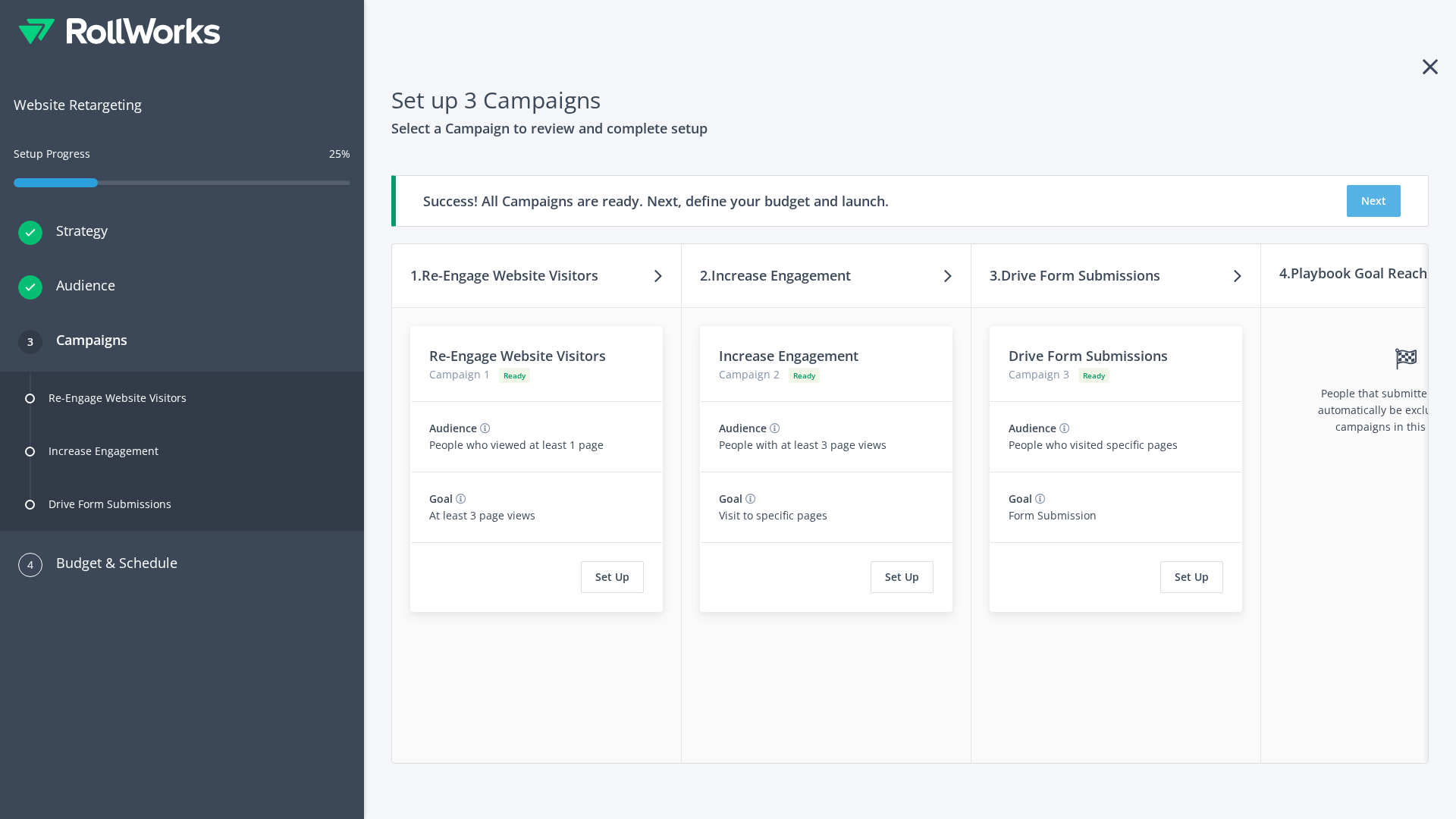
click at [1373, 201] on button "Next" at bounding box center [1373, 200] width 54 height 32
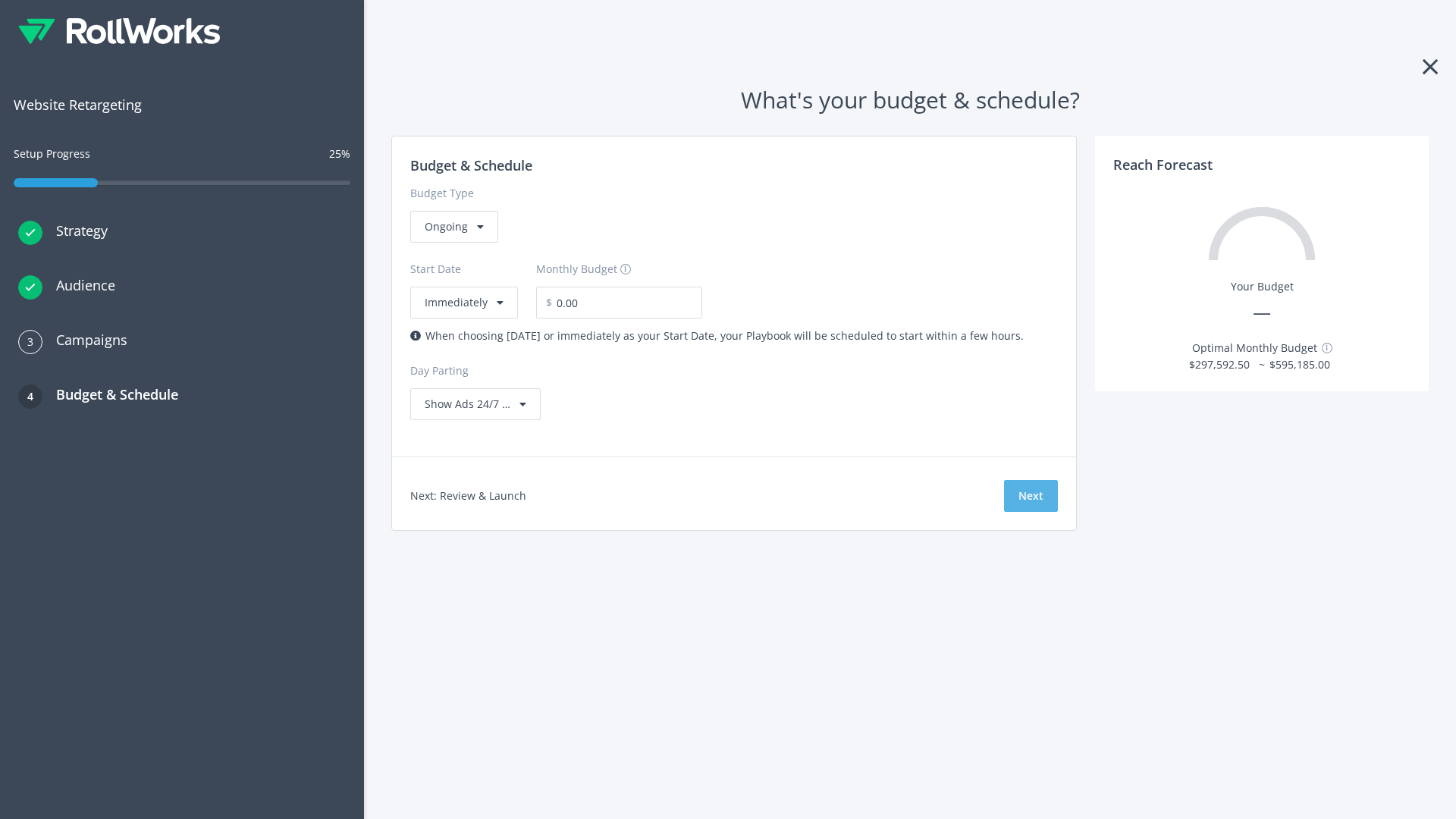
click at [1030, 495] on button "Next" at bounding box center [1030, 495] width 54 height 32
click at [453, 243] on div "Ongoing" at bounding box center [454, 226] width 88 height 32
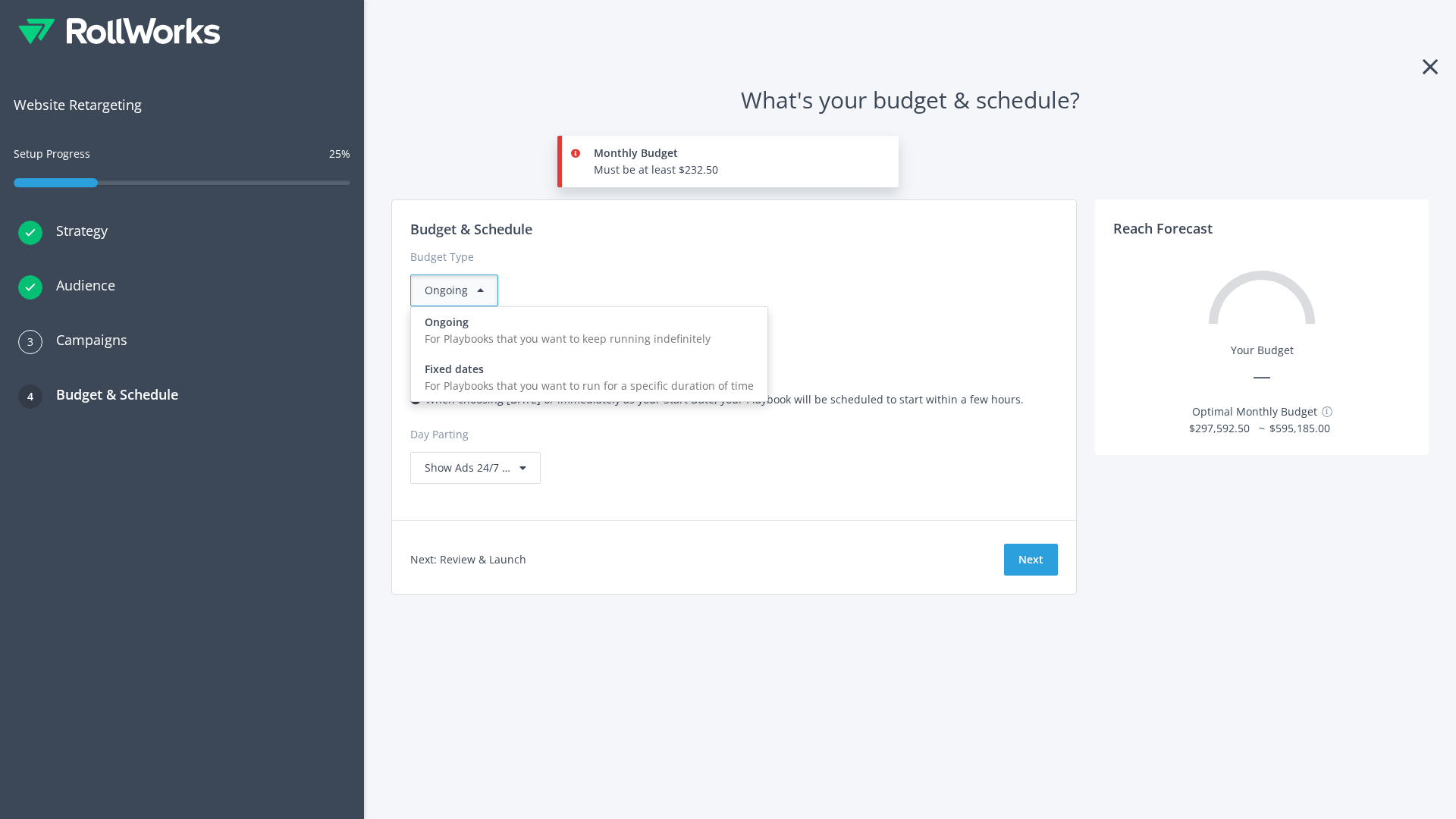
click at [585, 378] on div "For Playbooks that you want to run for a specific duration of time" at bounding box center [589, 387] width 330 height 17
click at [461, 290] on div "Ongoing" at bounding box center [454, 289] width 88 height 32
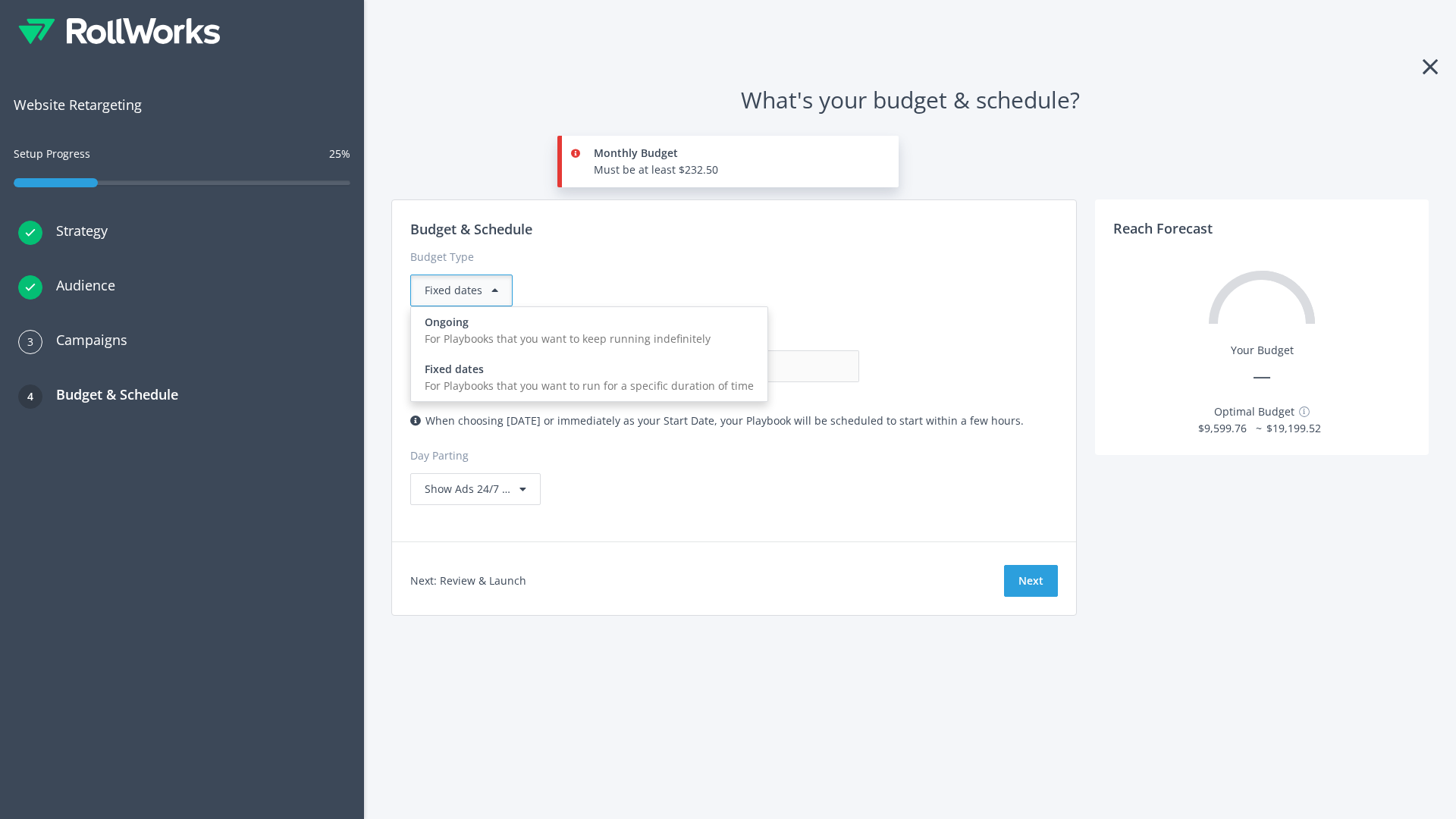
click at [585, 330] on div "For Playbooks that you want to keep running indefinitely" at bounding box center [589, 339] width 330 height 17
click at [709, 366] on input "0.00" at bounding box center [784, 365] width 150 height 32
click at [709, 366] on input "1.00" at bounding box center [784, 365] width 150 height 32
type input "1,000.00"
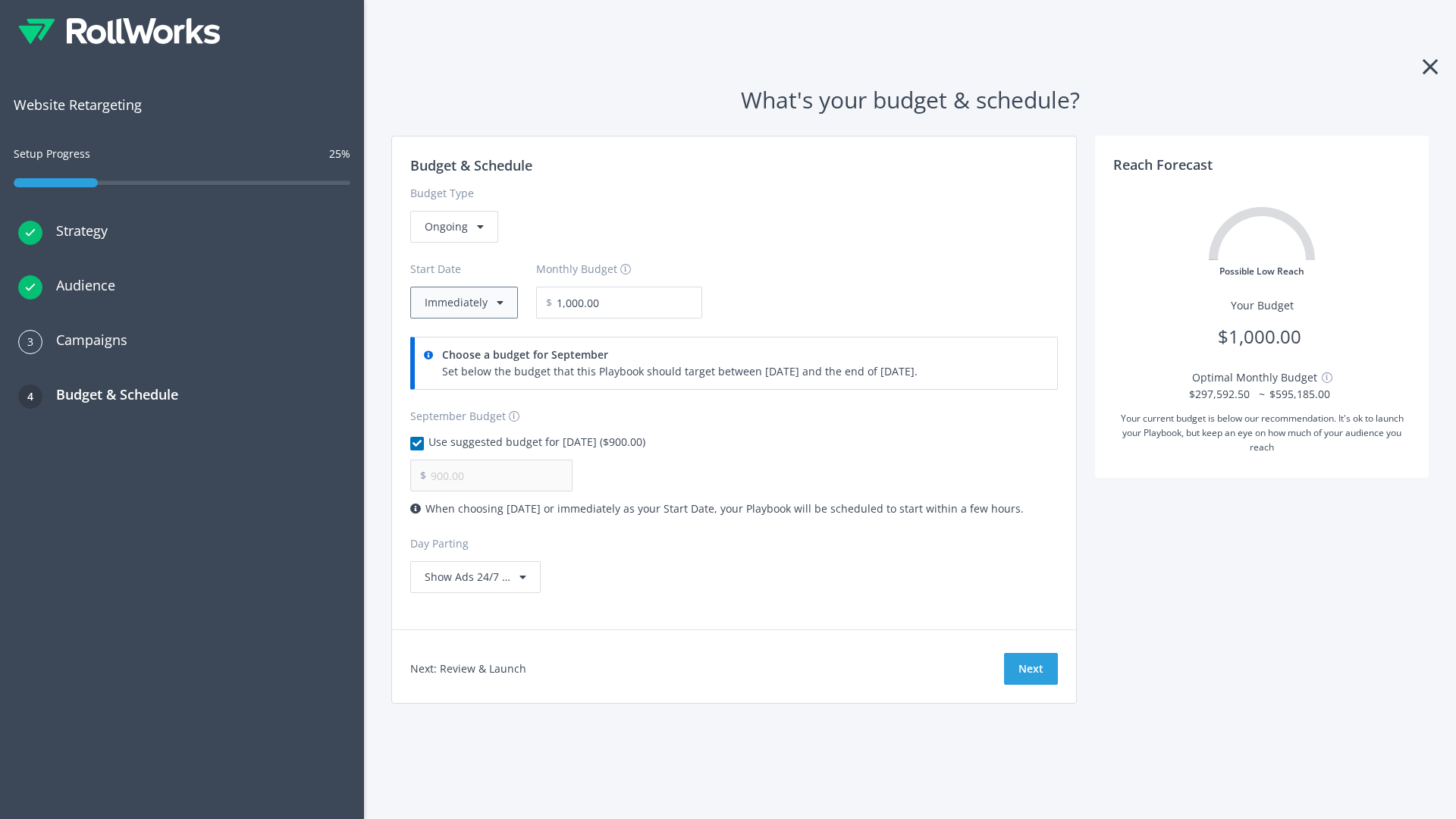
click at [462, 302] on button "Immediately" at bounding box center [464, 302] width 107 height 32
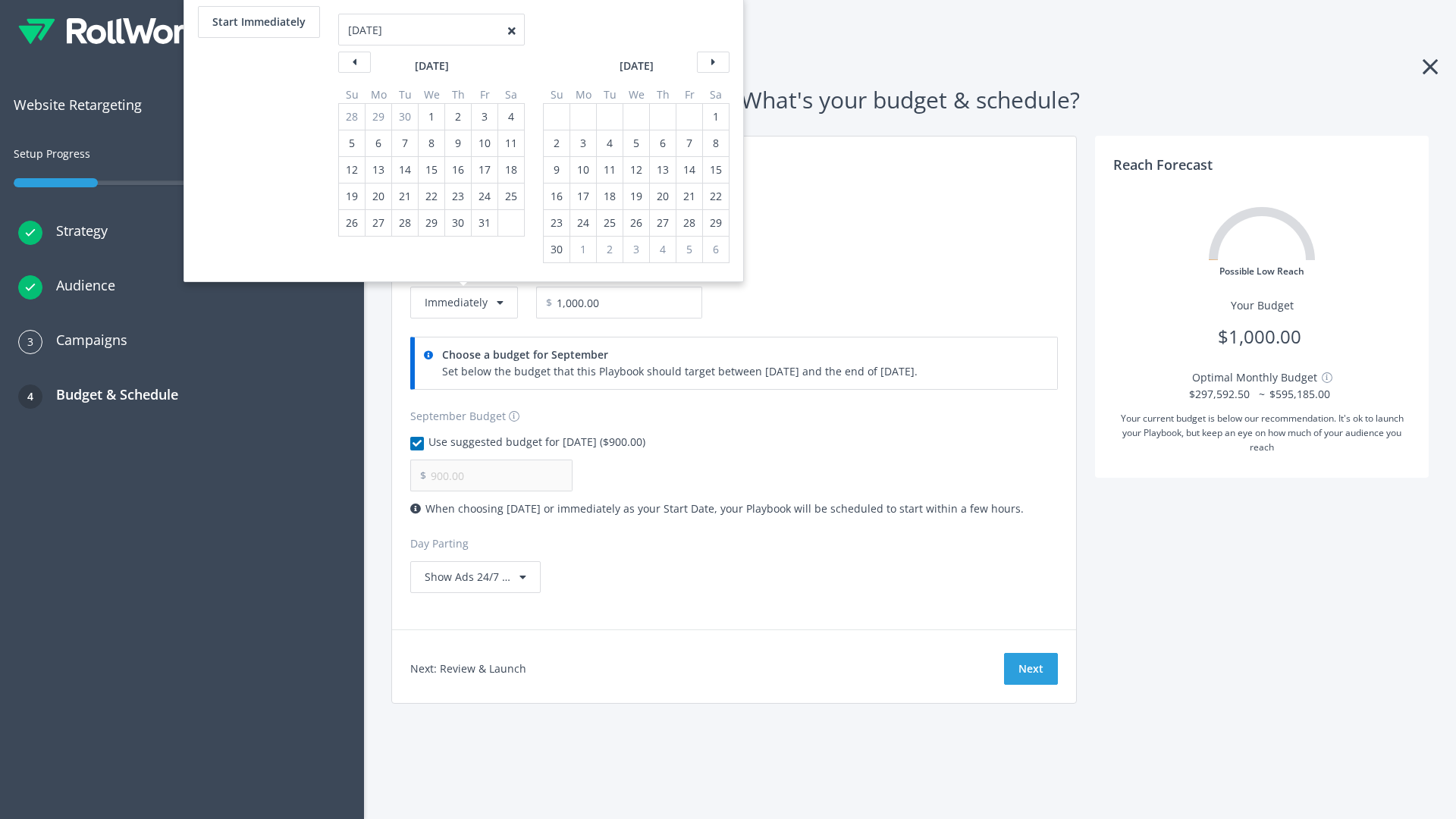
click at [555, 143] on div "2" at bounding box center [556, 143] width 20 height 26
type input "966.67"
click at [714, 117] on div "1" at bounding box center [715, 117] width 20 height 26
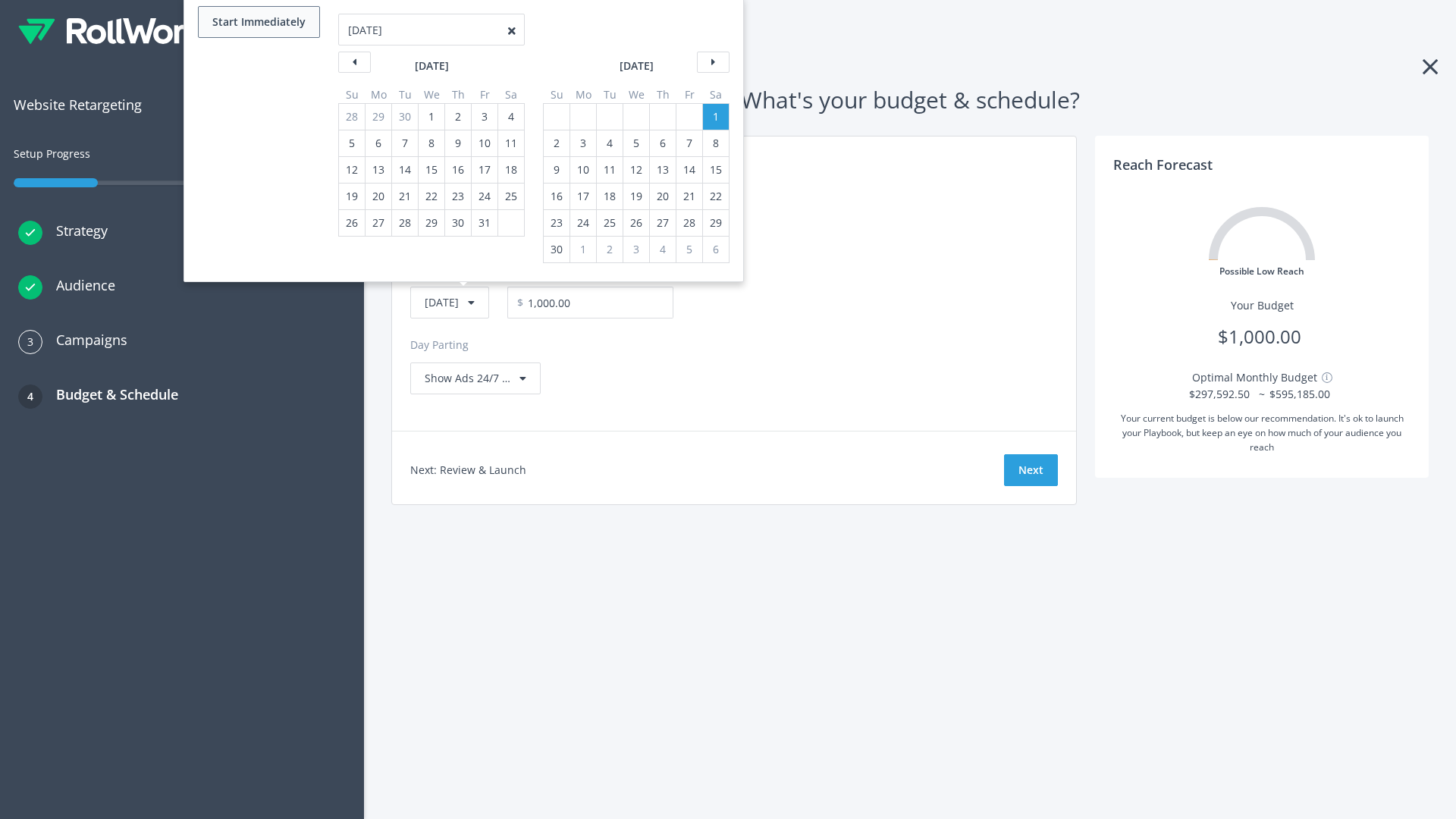
click at [258, 22] on button "Start Immediately" at bounding box center [258, 21] width 122 height 32
type input "09/04/2025"
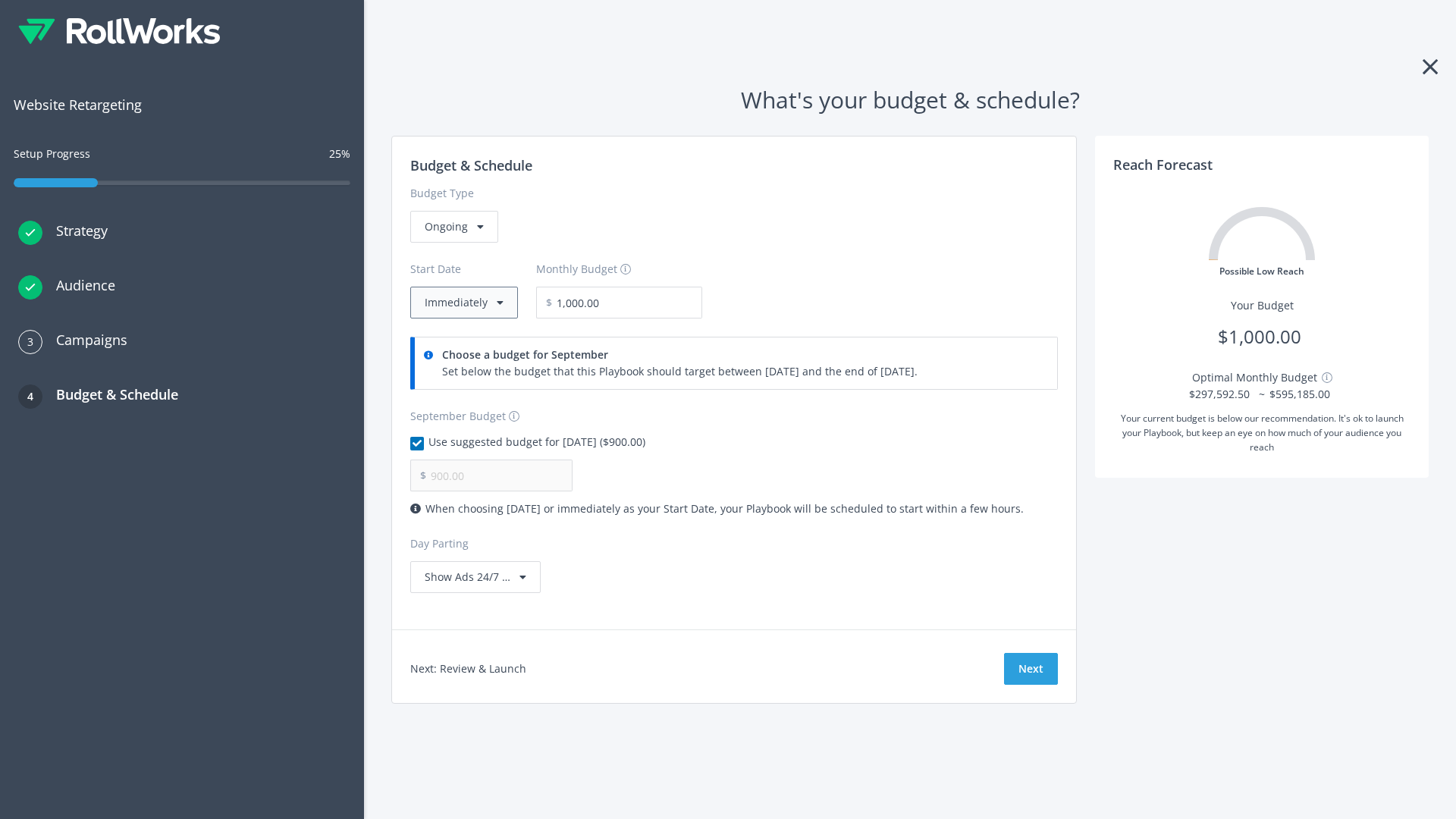
click at [462, 302] on button "Immediately" at bounding box center [464, 302] width 107 height 32
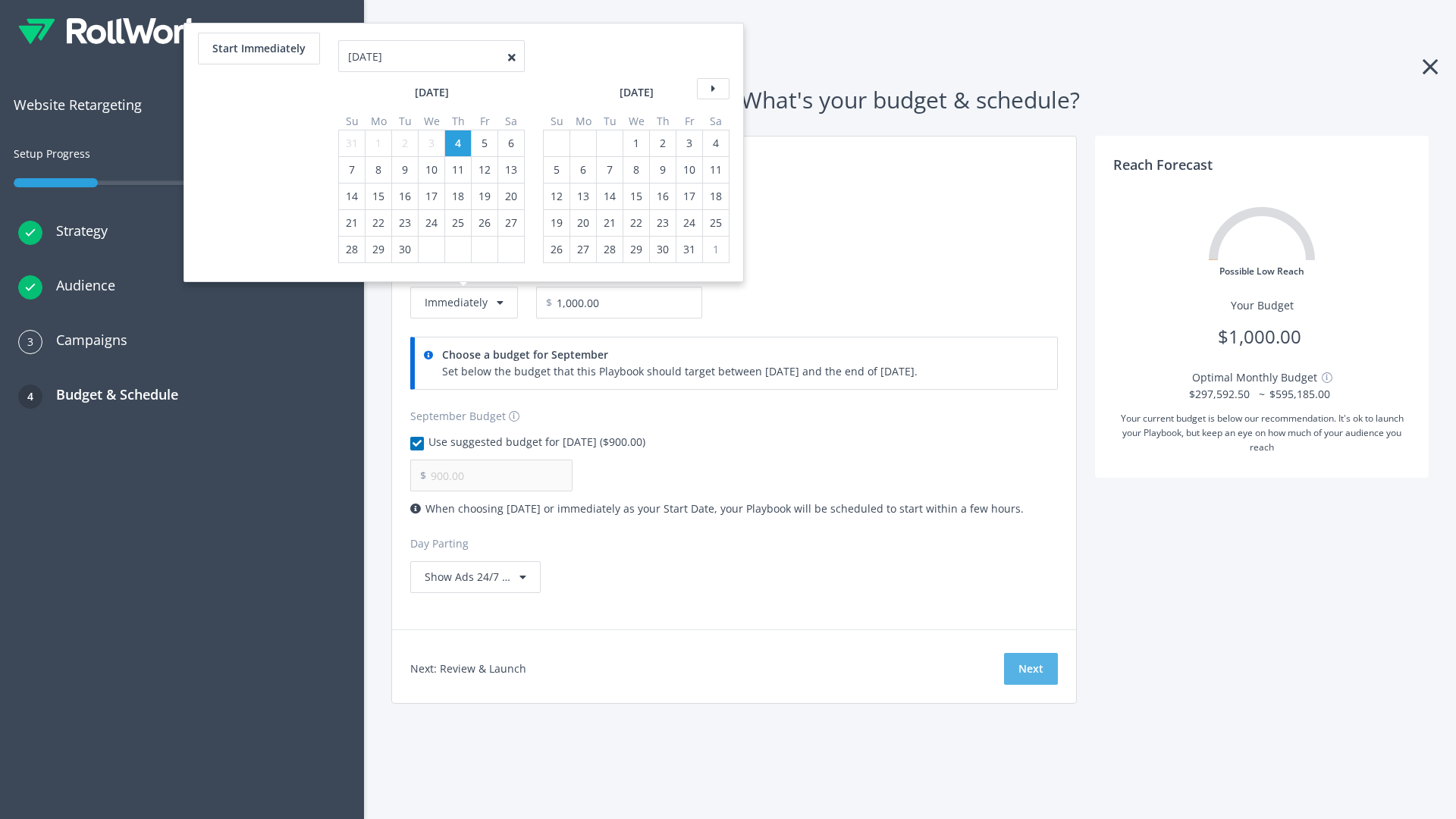
click at [1030, 669] on button "Next" at bounding box center [1030, 668] width 54 height 32
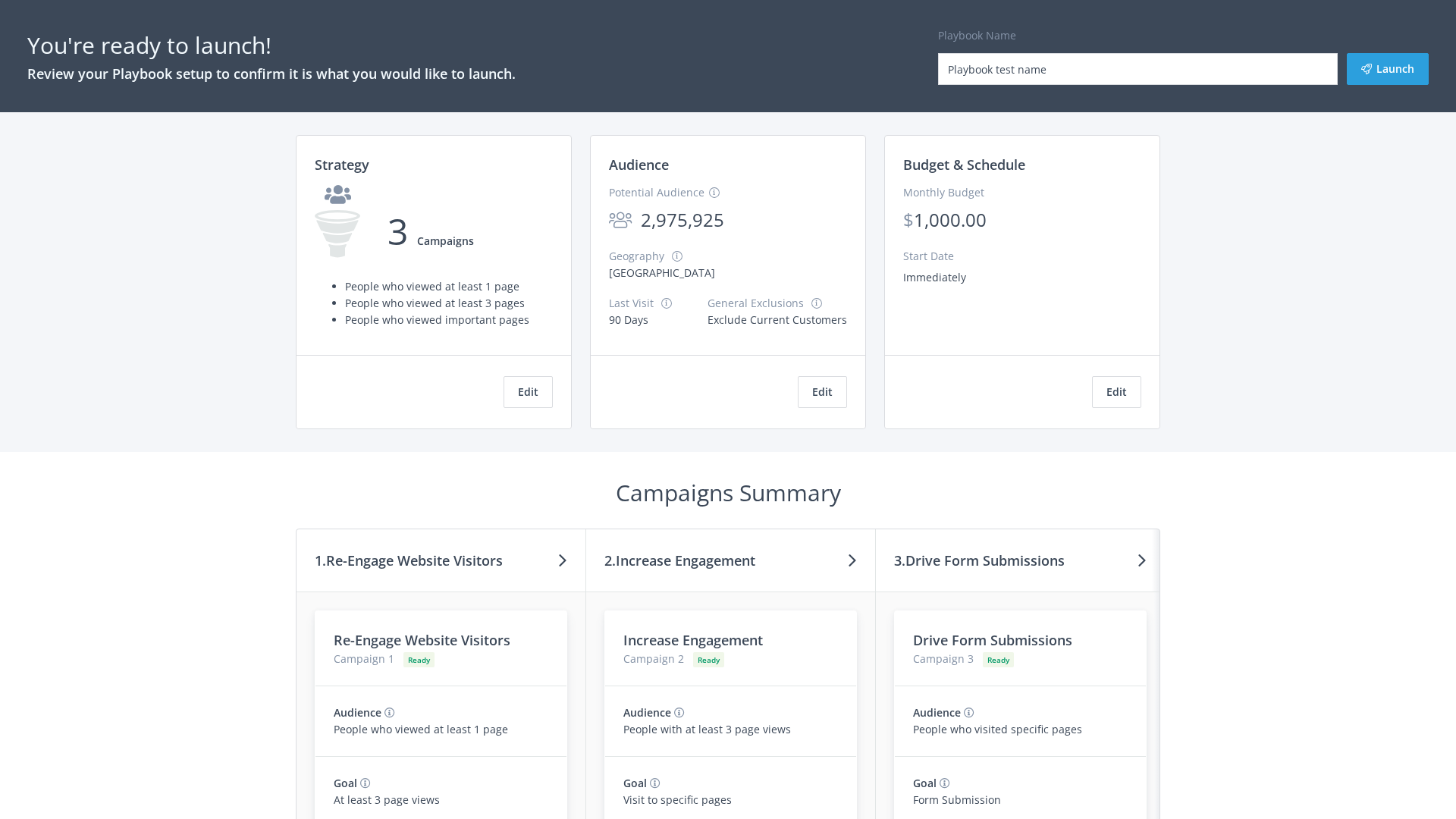
type input "Playbook test name"
click at [1388, 69] on button "Launch" at bounding box center [1388, 68] width 82 height 32
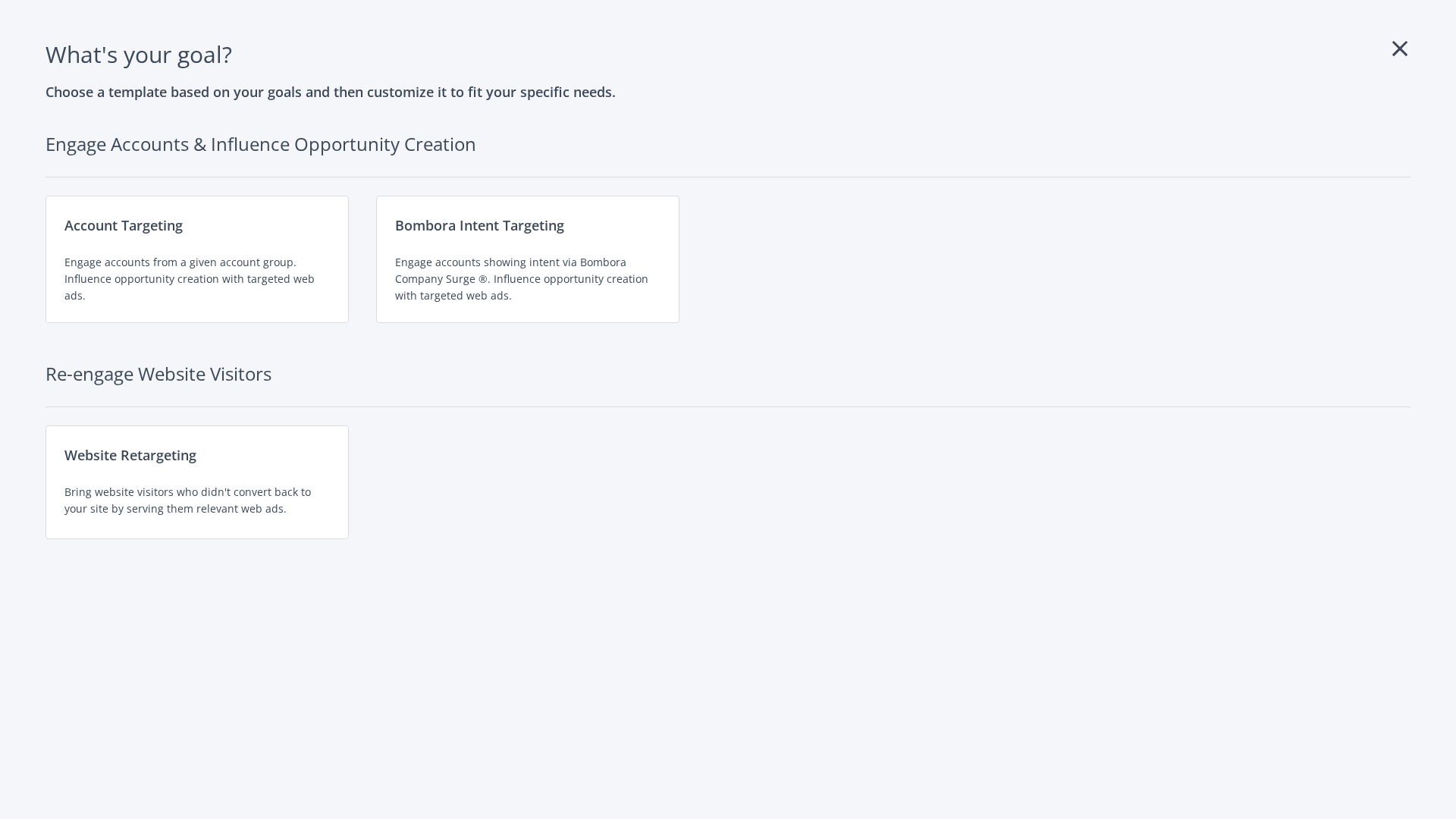
click at [198, 482] on div "Website Retargeting Bring website visitors who didn't convert back to your site…" at bounding box center [197, 483] width 303 height 114
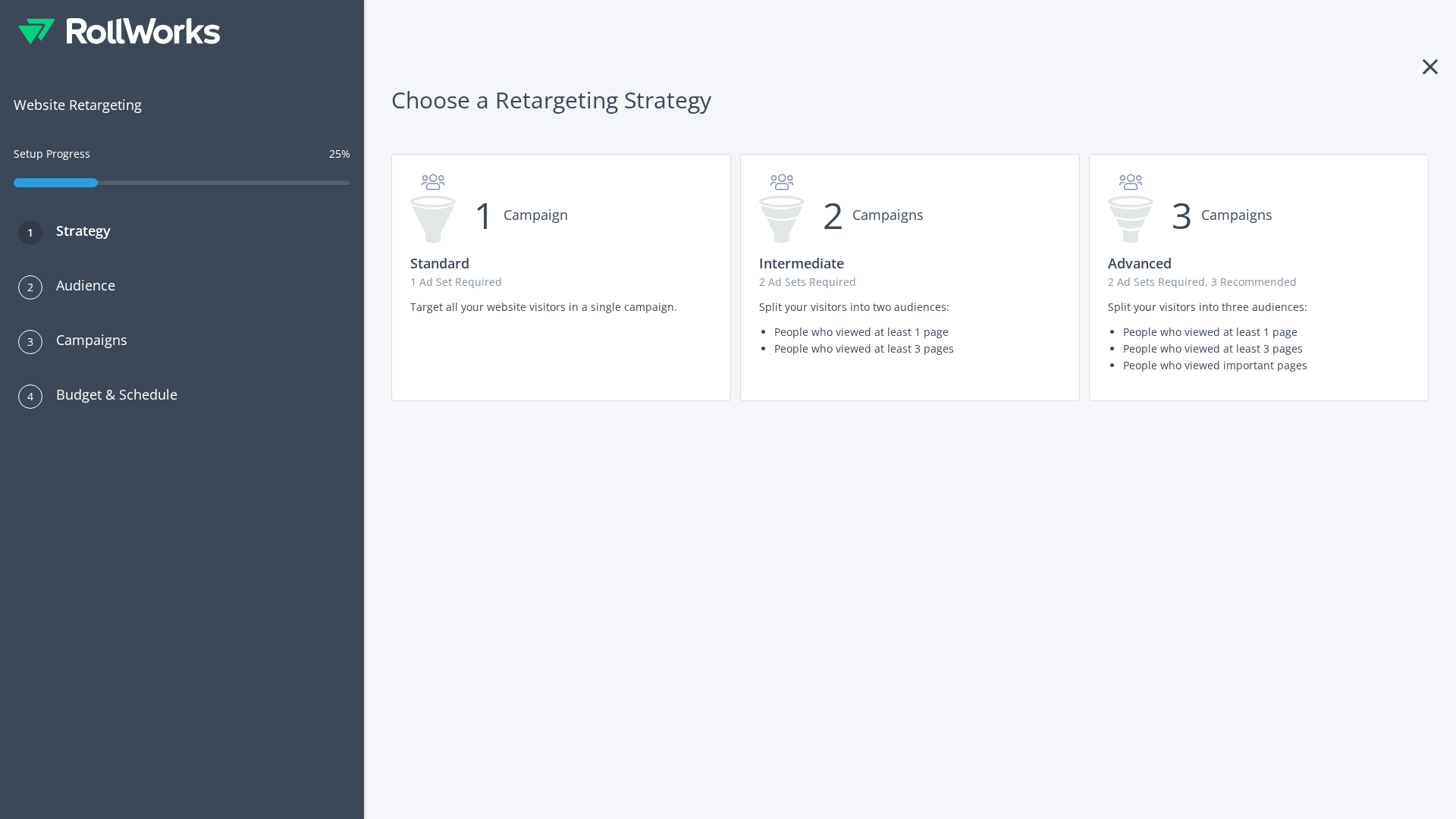
click at [910, 278] on p "2 Ad Sets Required" at bounding box center [910, 283] width 301 height 17
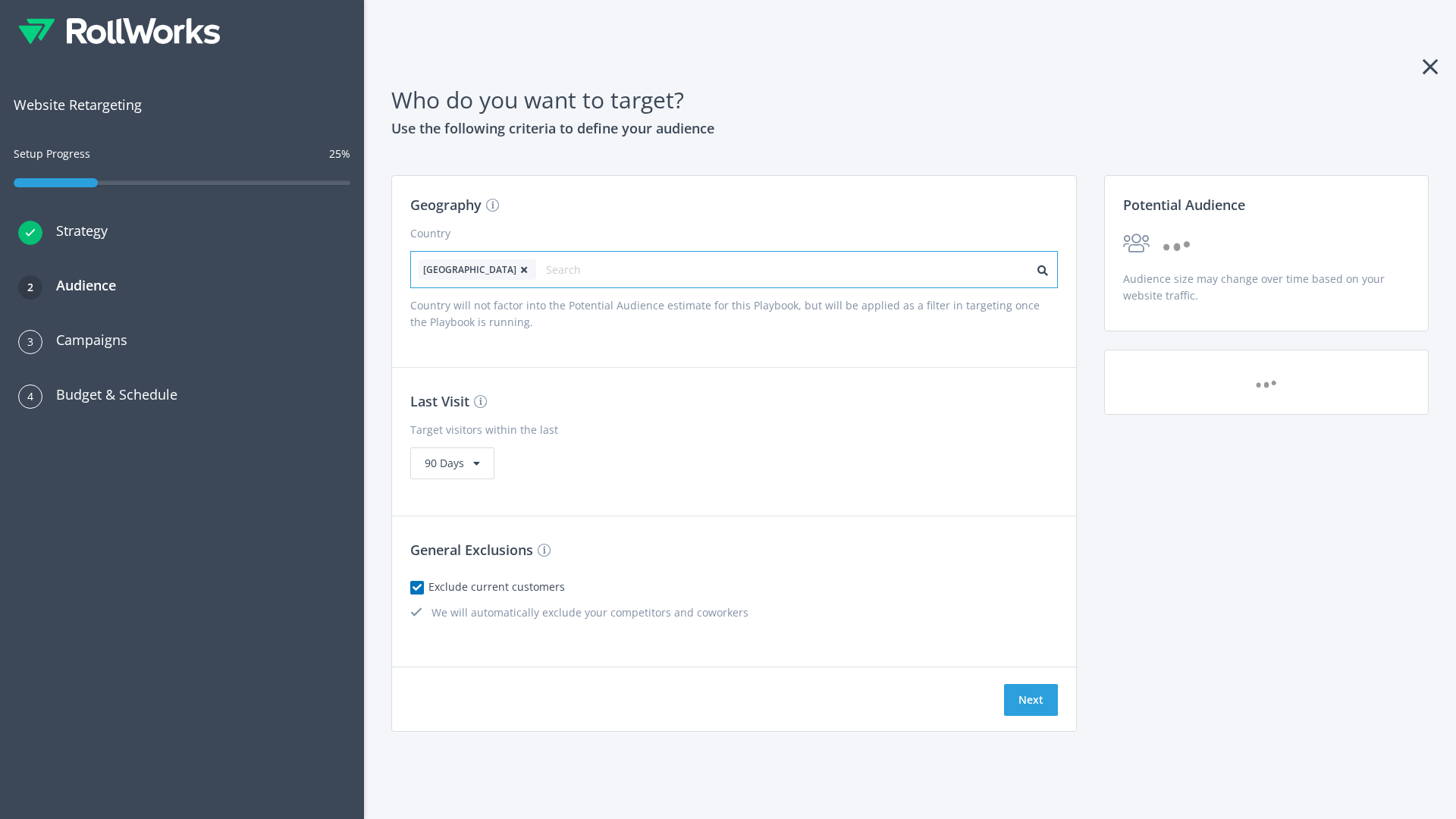
click at [571, 269] on input "text" at bounding box center [613, 270] width 135 height 21
type input "[GEOGRAPHIC_DATA]"
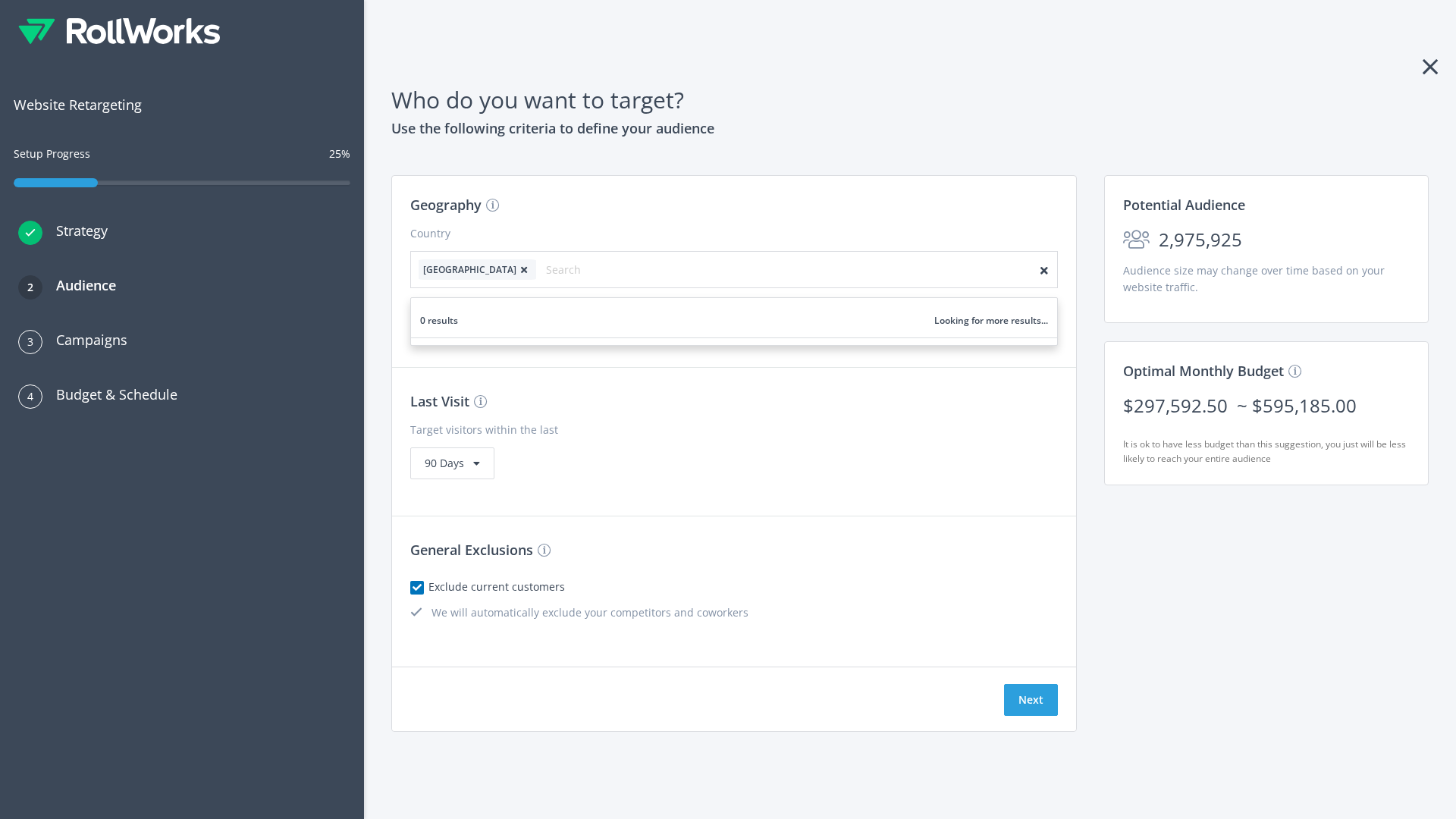
click at [517, 269] on icon at bounding box center [525, 270] width 15 height 9
click at [1030, 700] on button "Next" at bounding box center [1030, 699] width 54 height 32
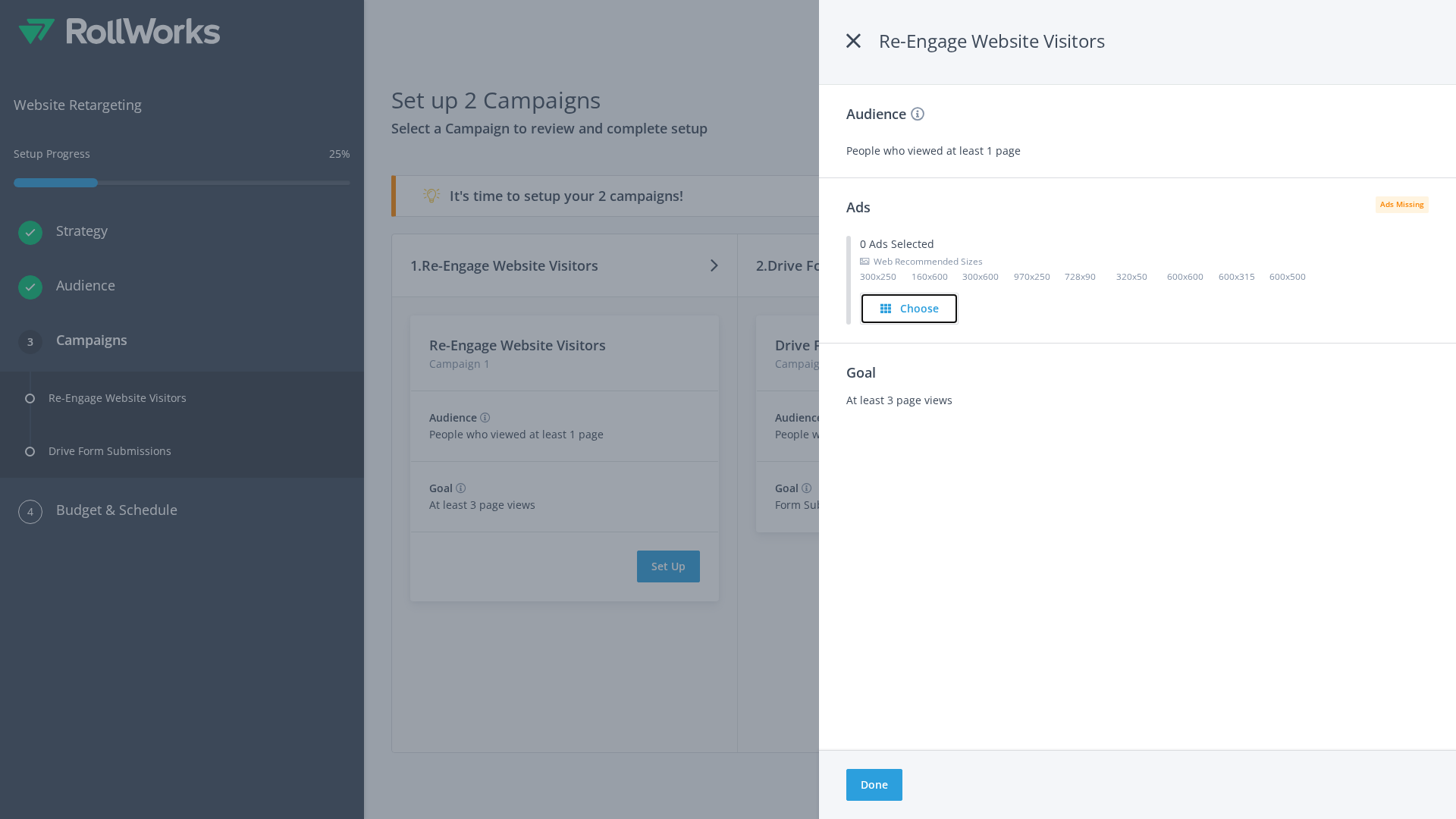
click at [910, 308] on h4 "Choose" at bounding box center [919, 309] width 38 height 17
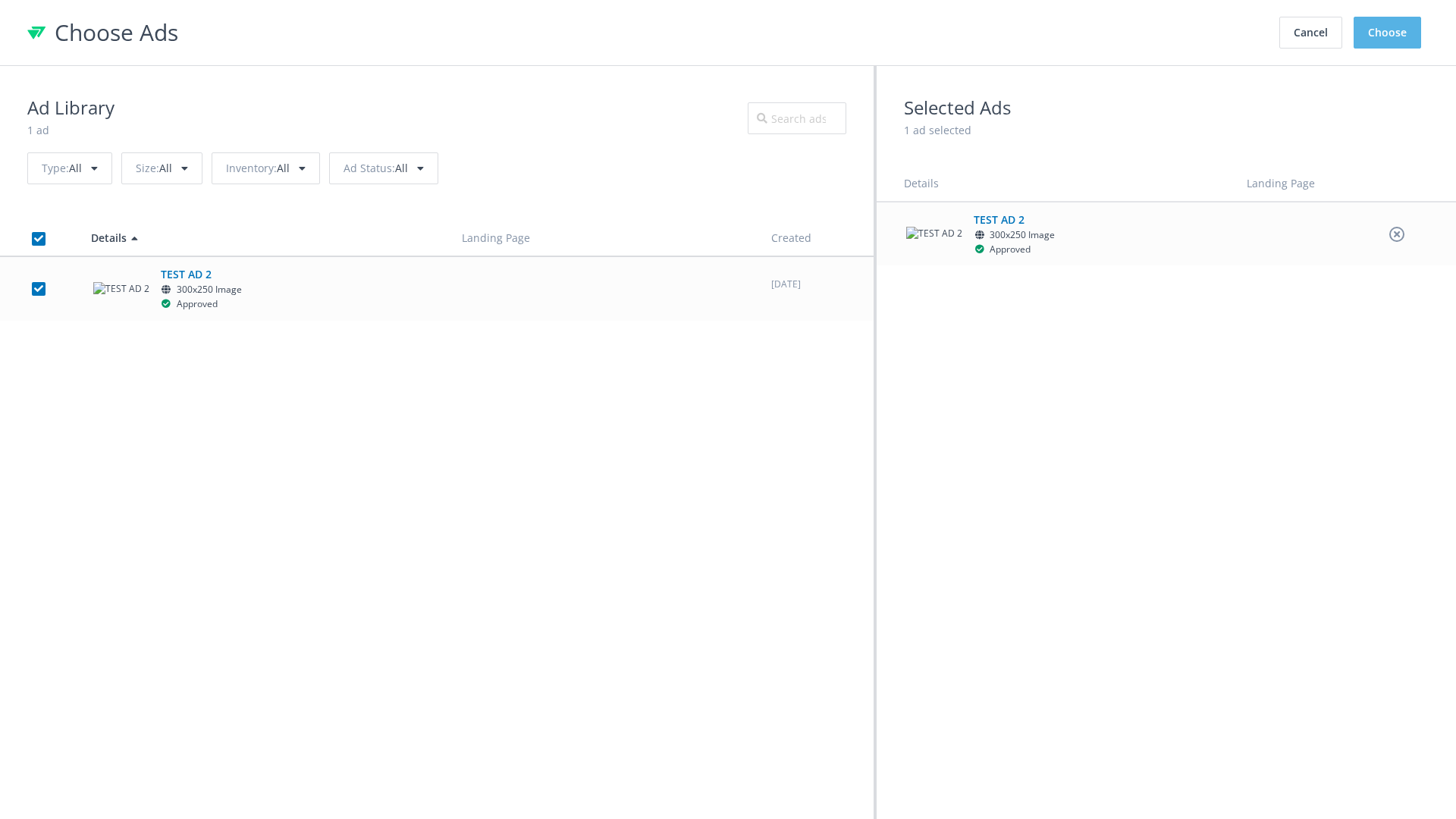
click at [1388, 32] on button "Choose" at bounding box center [1387, 32] width 67 height 32
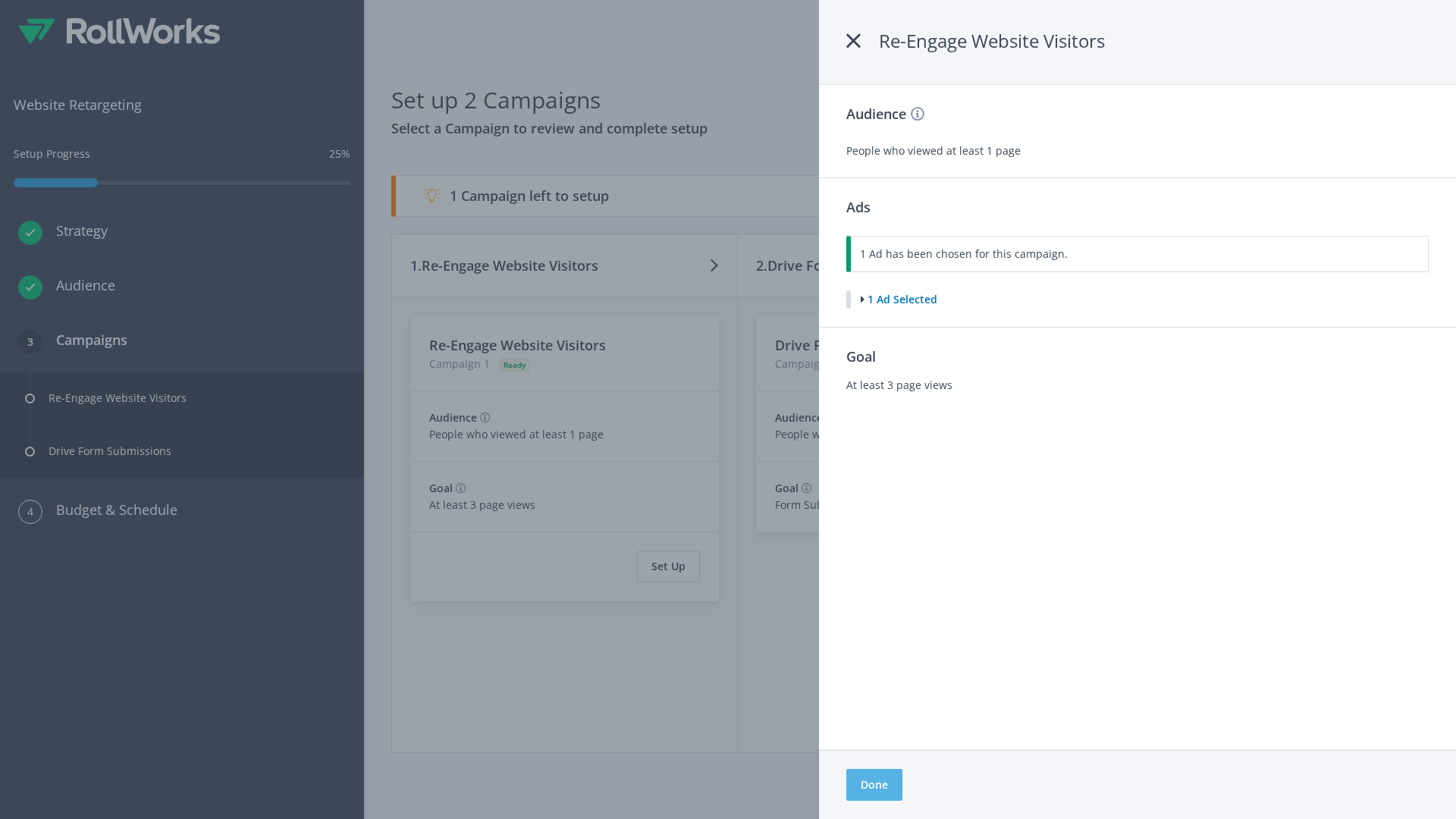
click at [874, 785] on button "Done" at bounding box center [874, 784] width 56 height 32
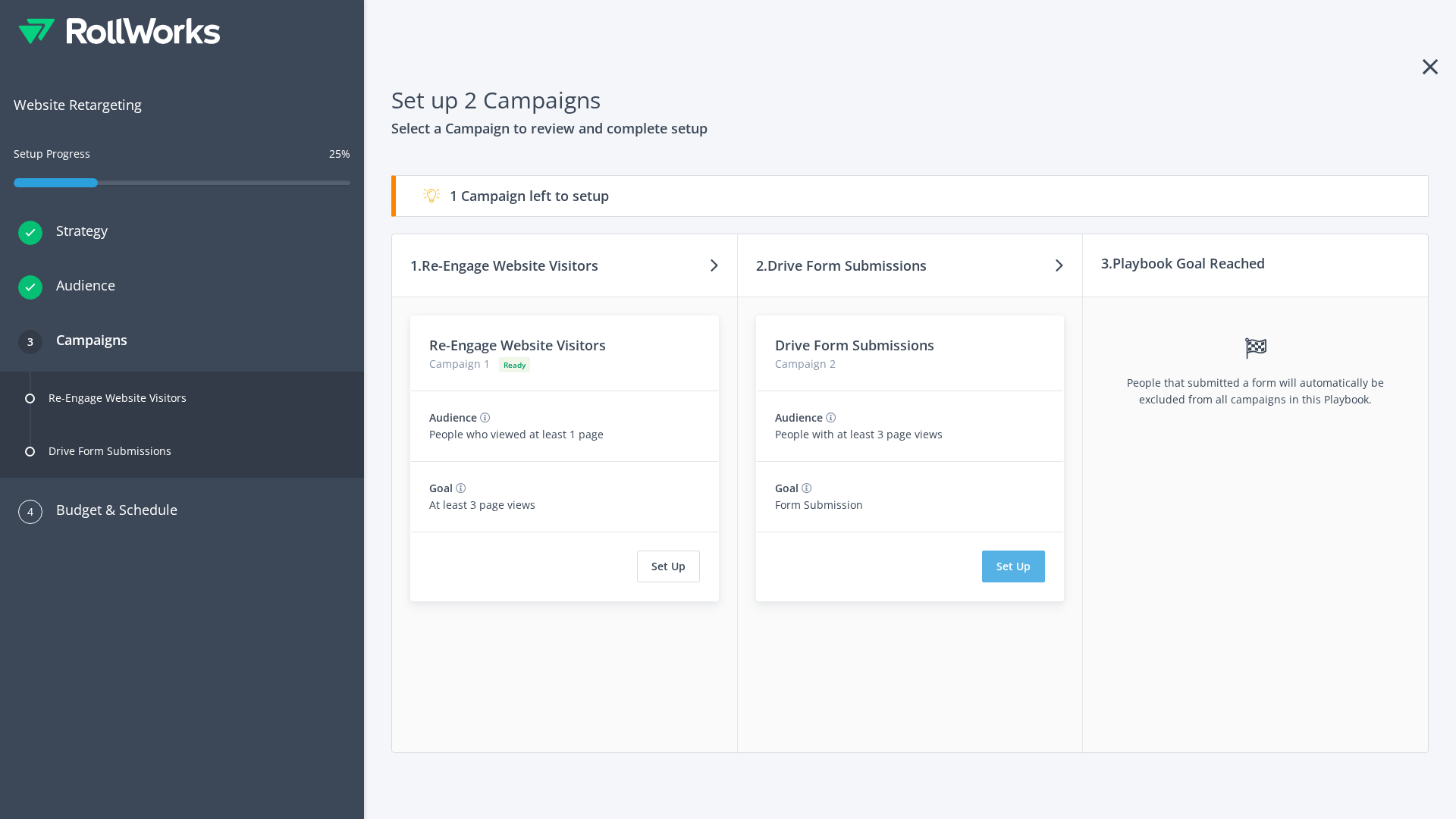
click at [1014, 566] on button "Set Up" at bounding box center [1013, 566] width 63 height 32
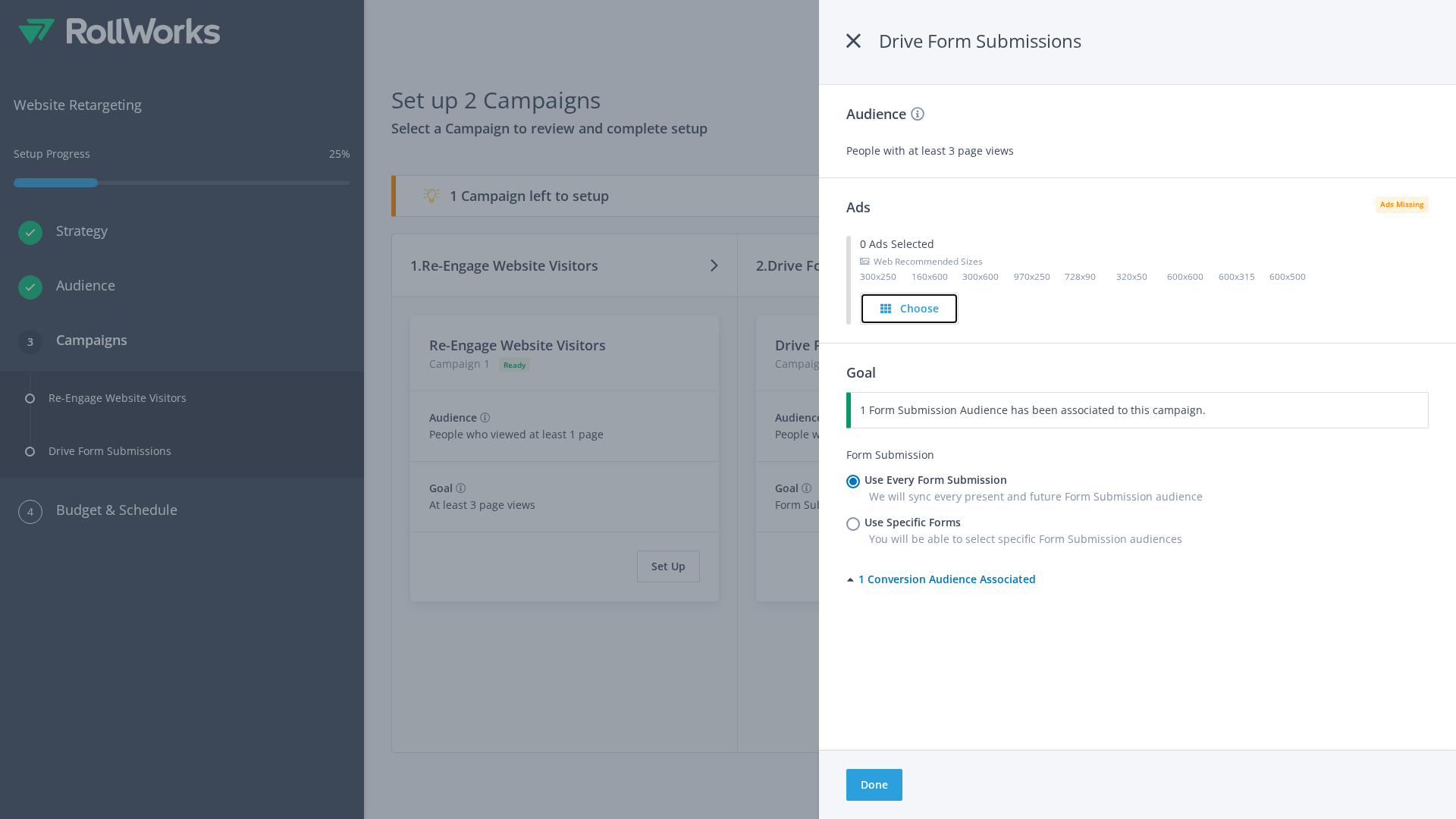
click at [910, 308] on h4 "Choose" at bounding box center [919, 309] width 38 height 17
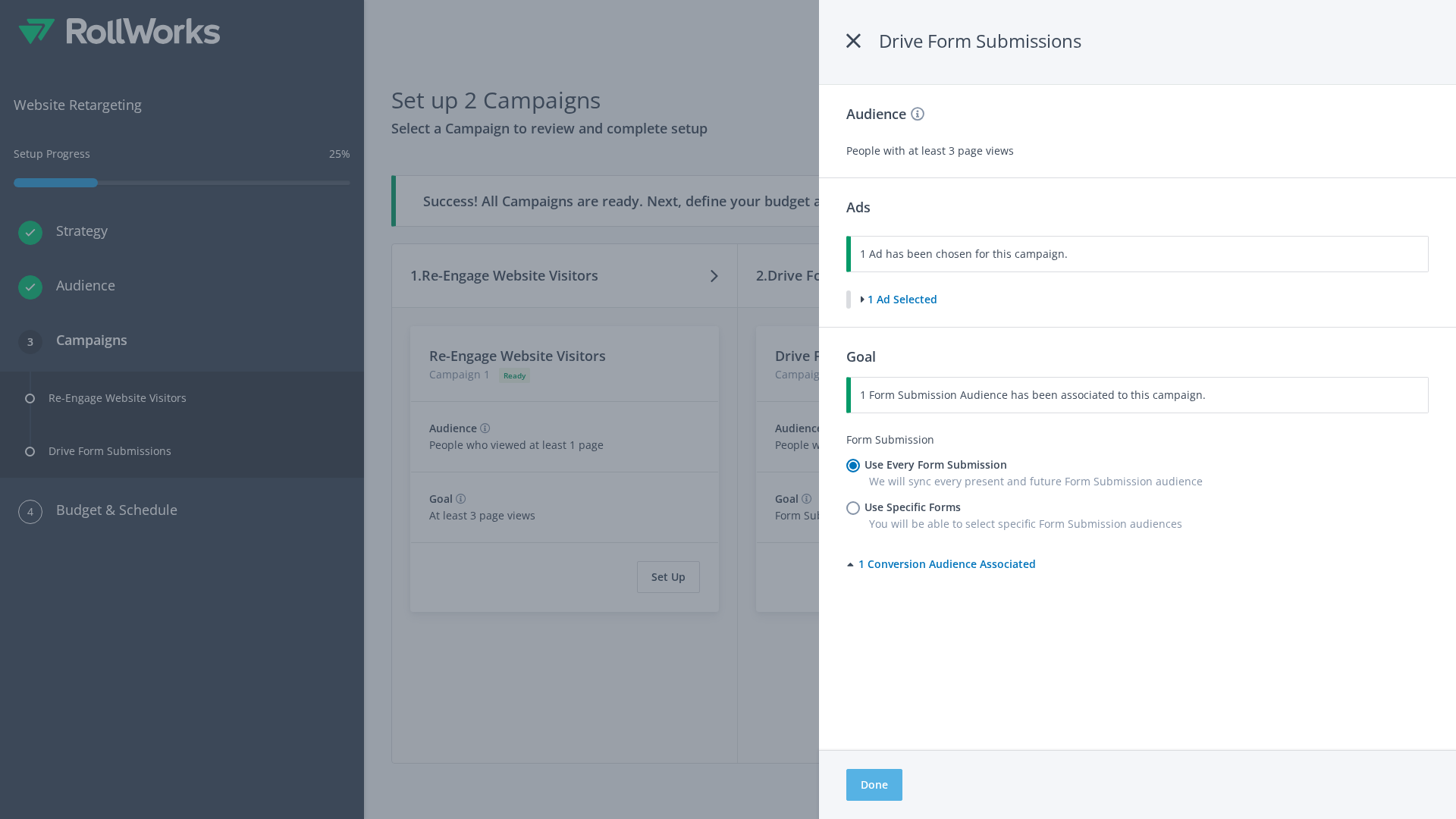
click at [874, 785] on button "Done" at bounding box center [874, 784] width 56 height 32
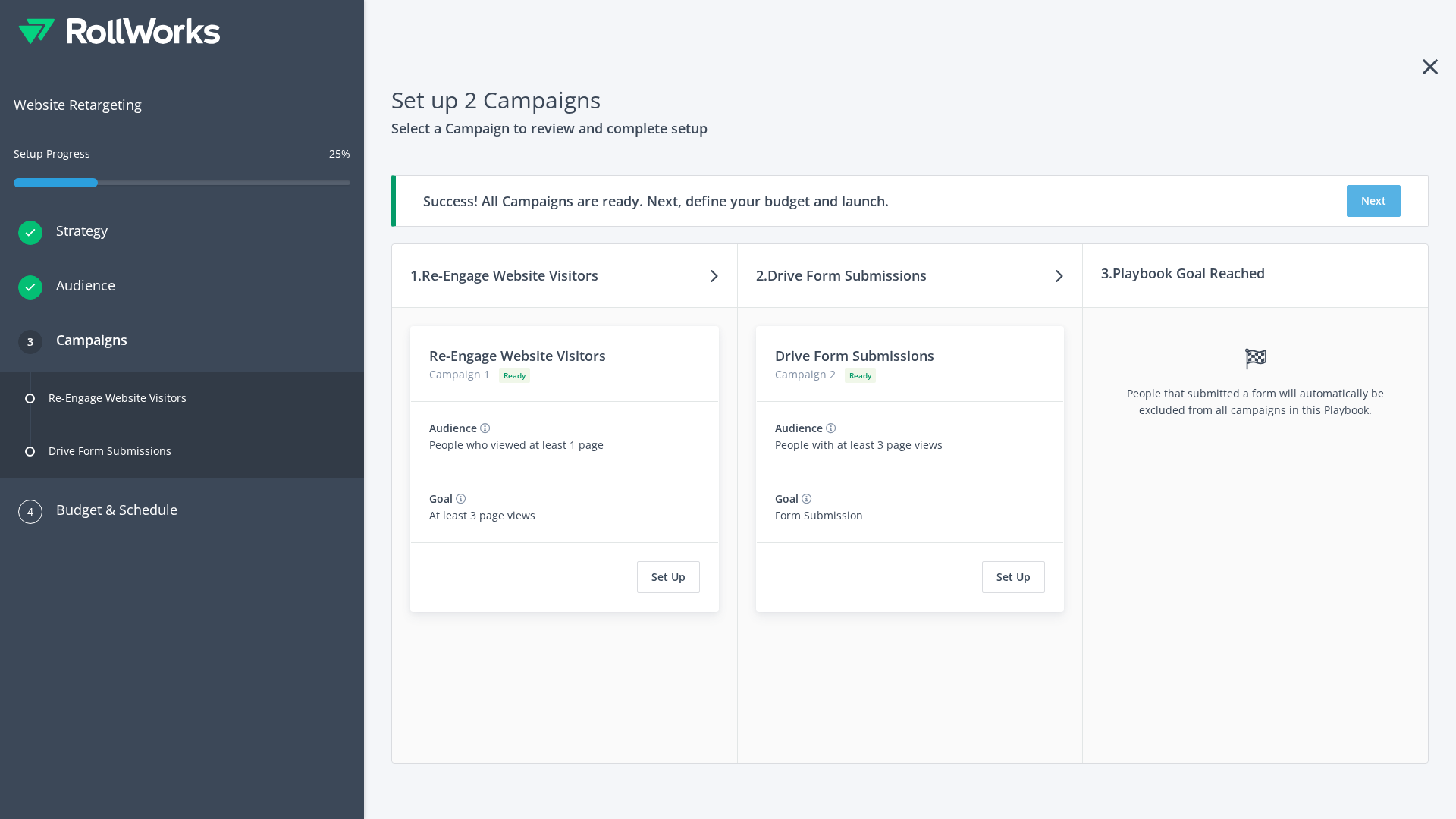
click at [1373, 201] on button "Next" at bounding box center [1373, 200] width 54 height 32
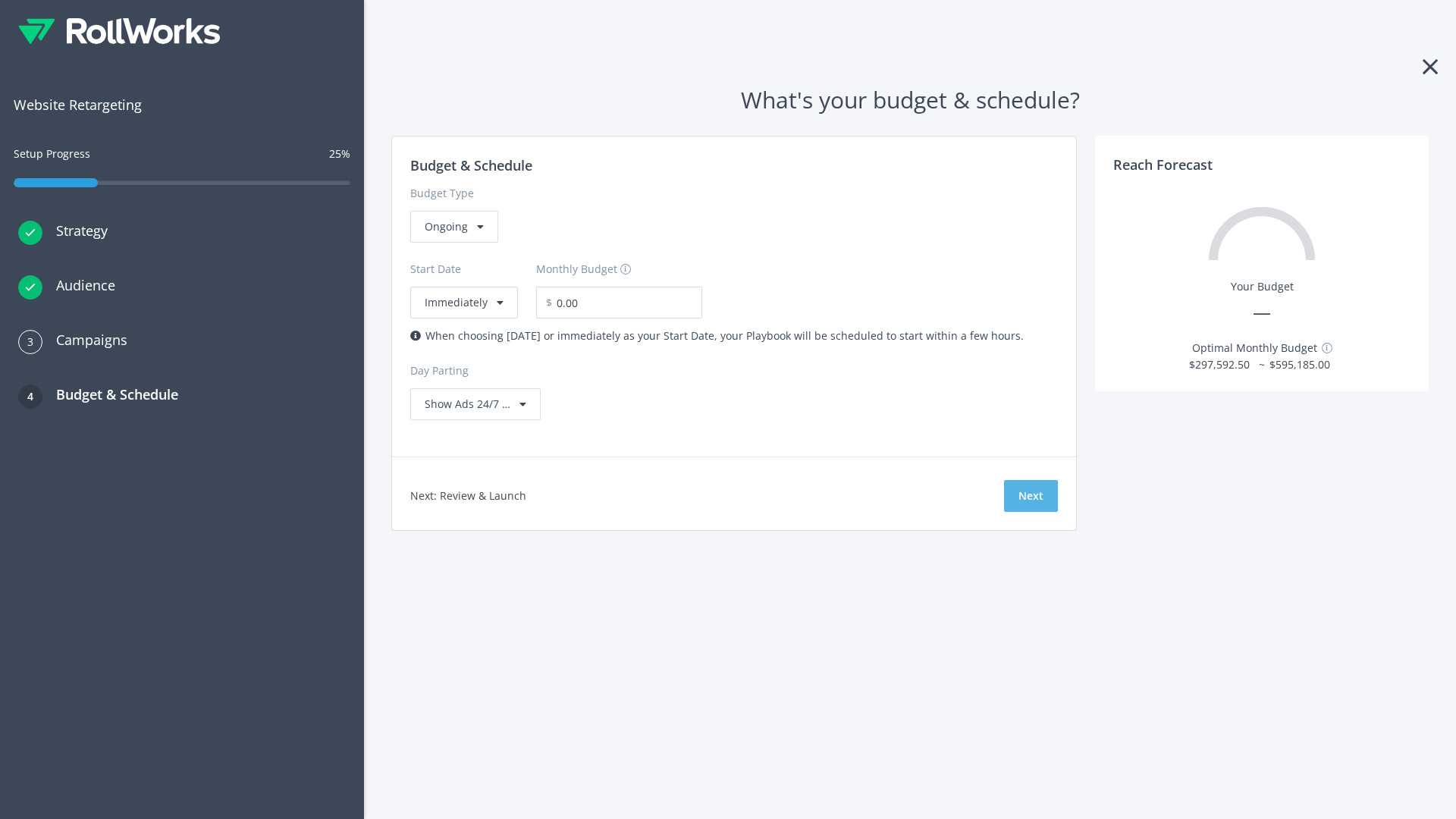
click at [1030, 495] on button "Next" at bounding box center [1030, 495] width 54 height 32
click at [453, 243] on div "Ongoing" at bounding box center [454, 226] width 88 height 32
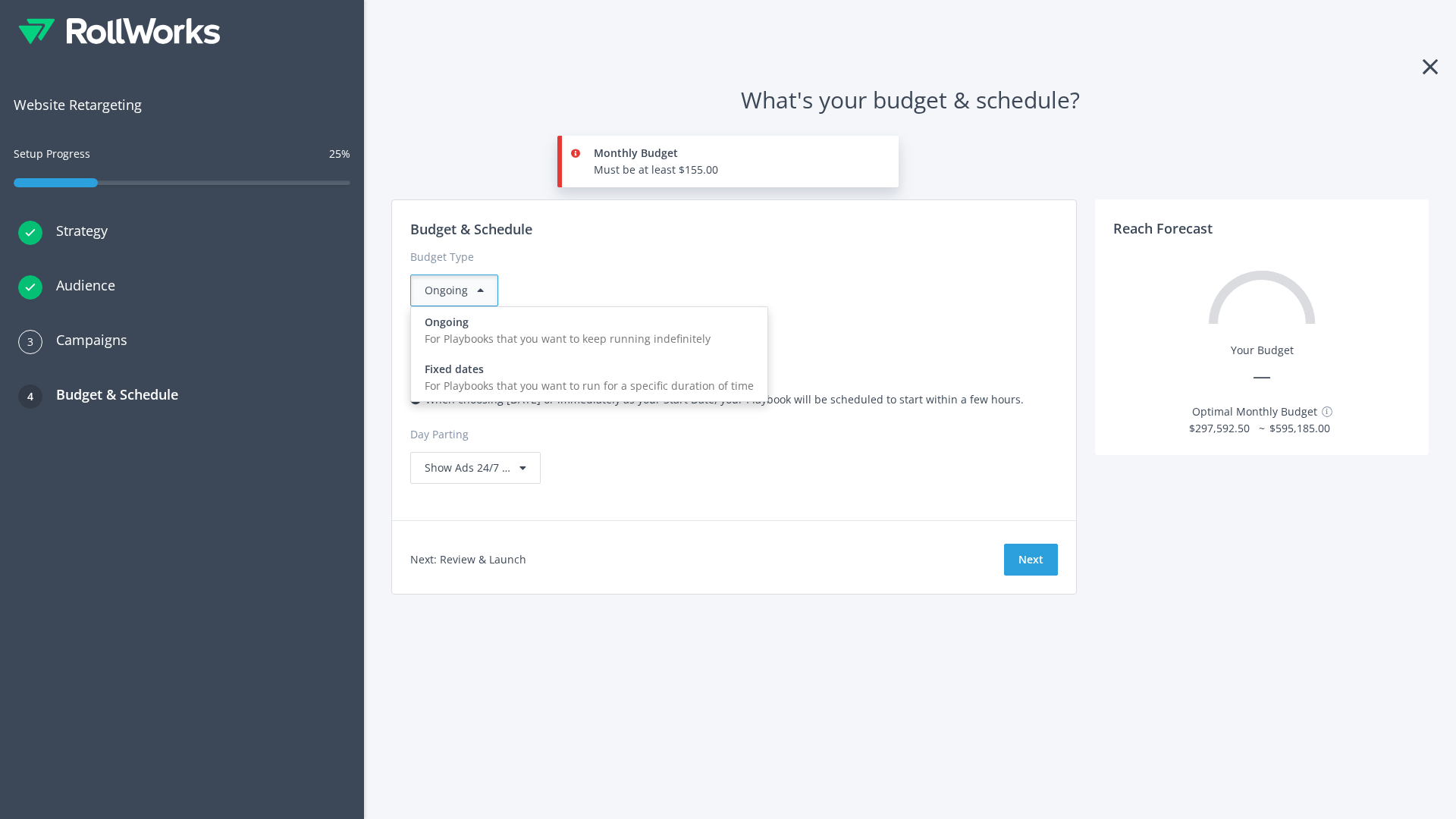
click at [585, 378] on div "For Playbooks that you want to run for a specific duration of time" at bounding box center [589, 387] width 330 height 17
click at [461, 290] on div "Ongoing" at bounding box center [454, 289] width 88 height 32
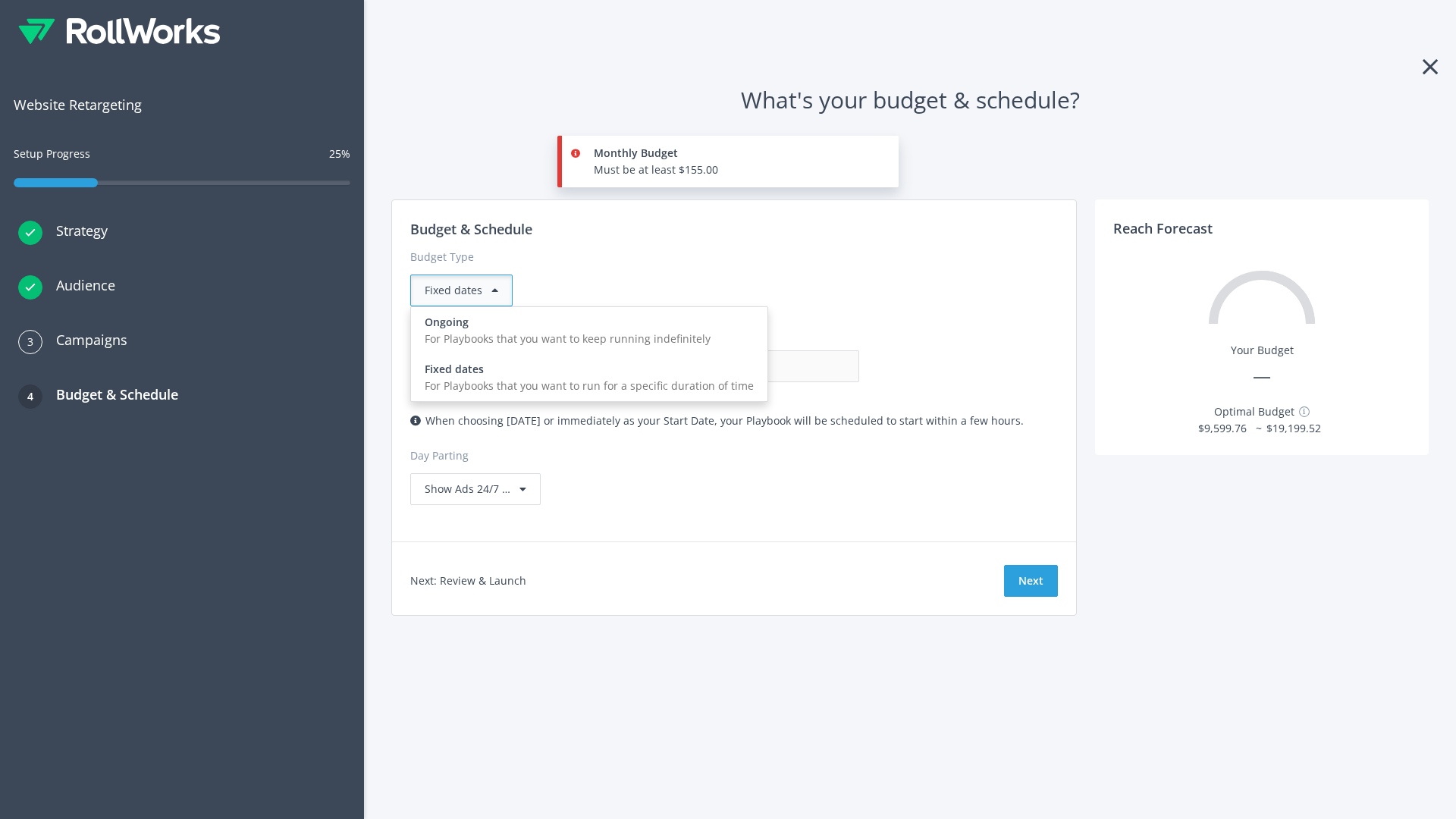
click at [585, 330] on div "For Playbooks that you want to keep running indefinitely" at bounding box center [589, 339] width 330 height 17
click at [709, 366] on input "0.00" at bounding box center [784, 365] width 150 height 32
click at [709, 366] on input "1.00" at bounding box center [784, 365] width 150 height 32
type input "1,000.00"
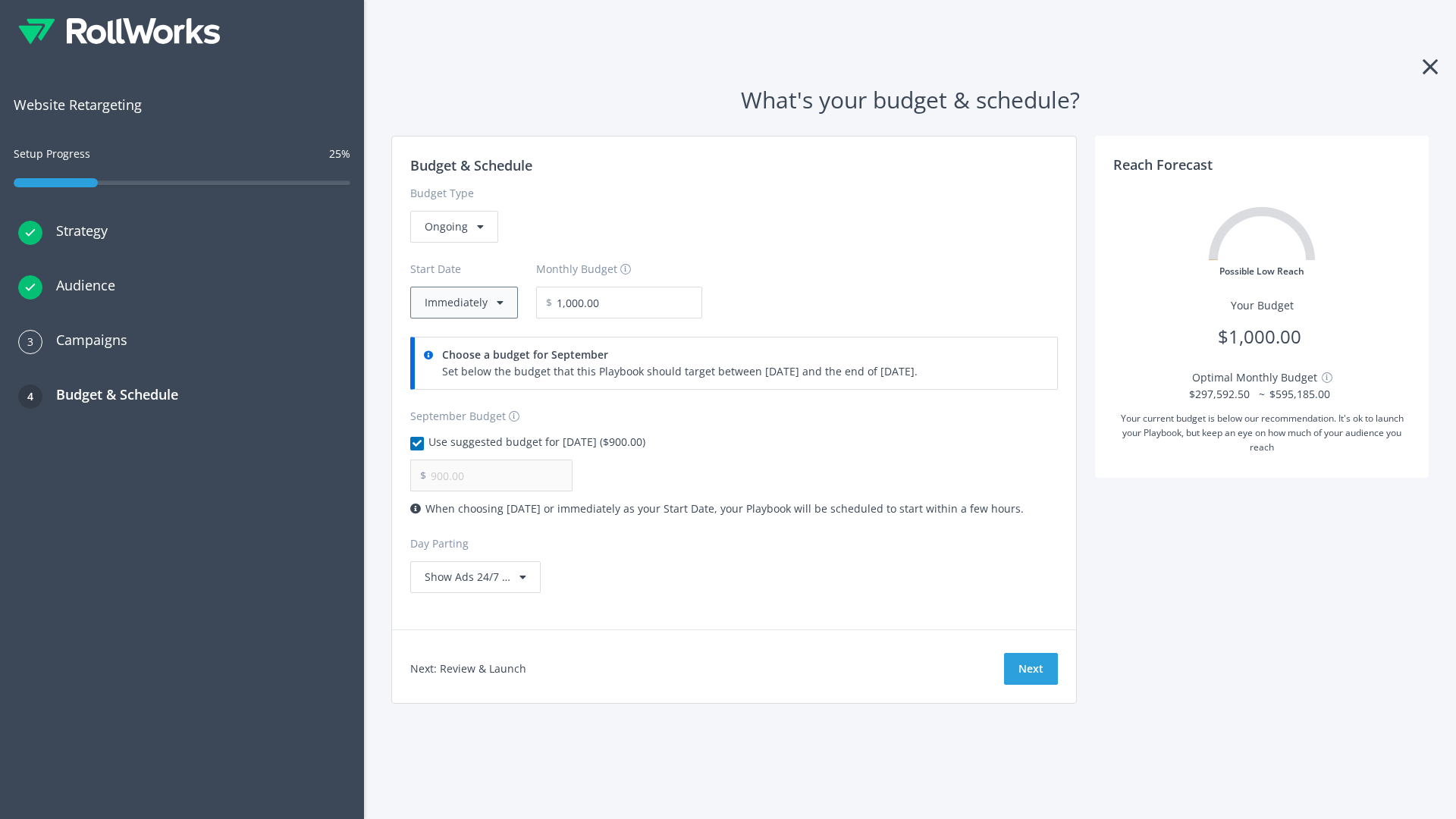
click at [462, 302] on button "Immediately" at bounding box center [464, 302] width 107 height 32
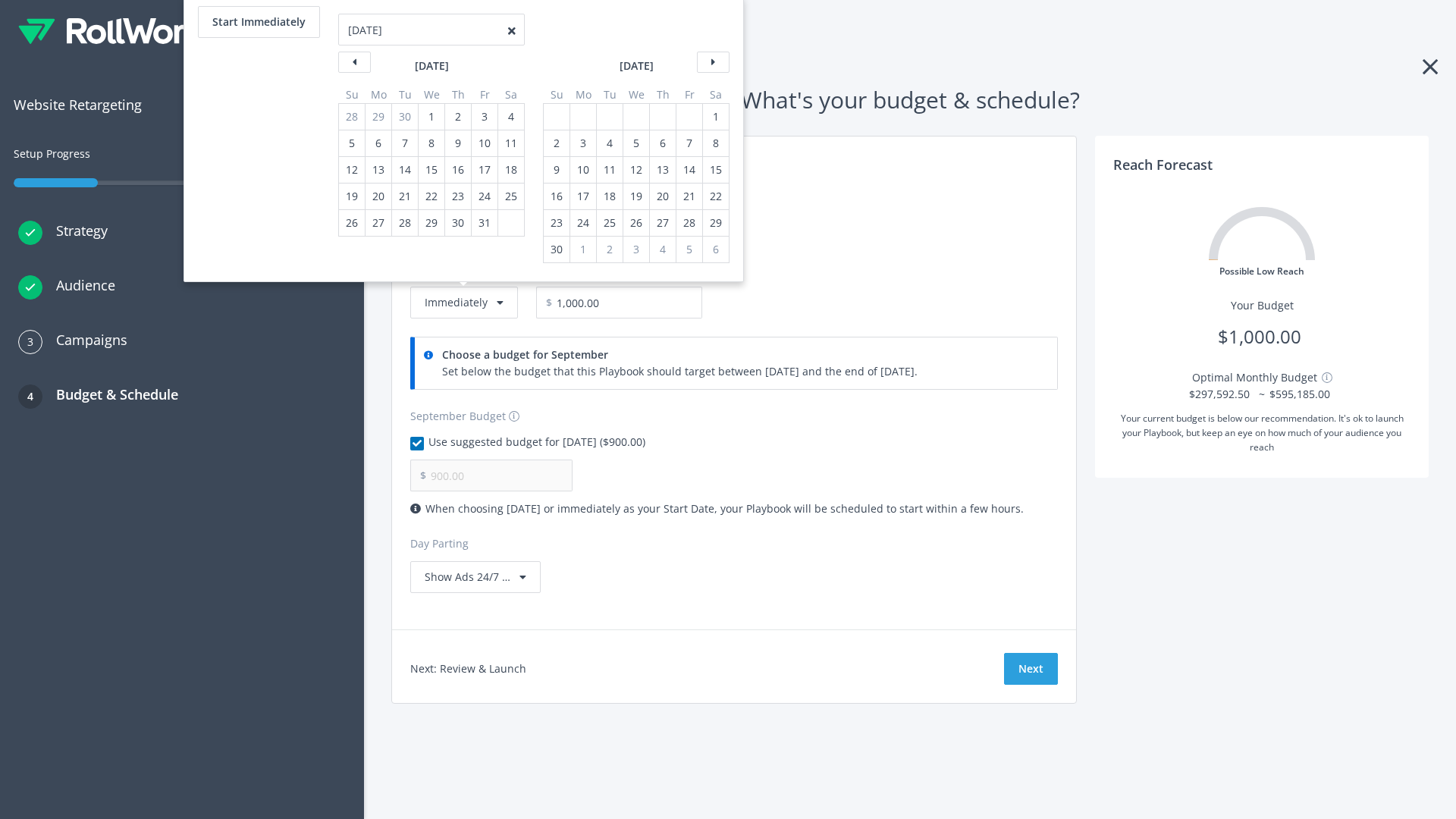
click at [555, 143] on div "2" at bounding box center [556, 143] width 20 height 26
type input "966.67"
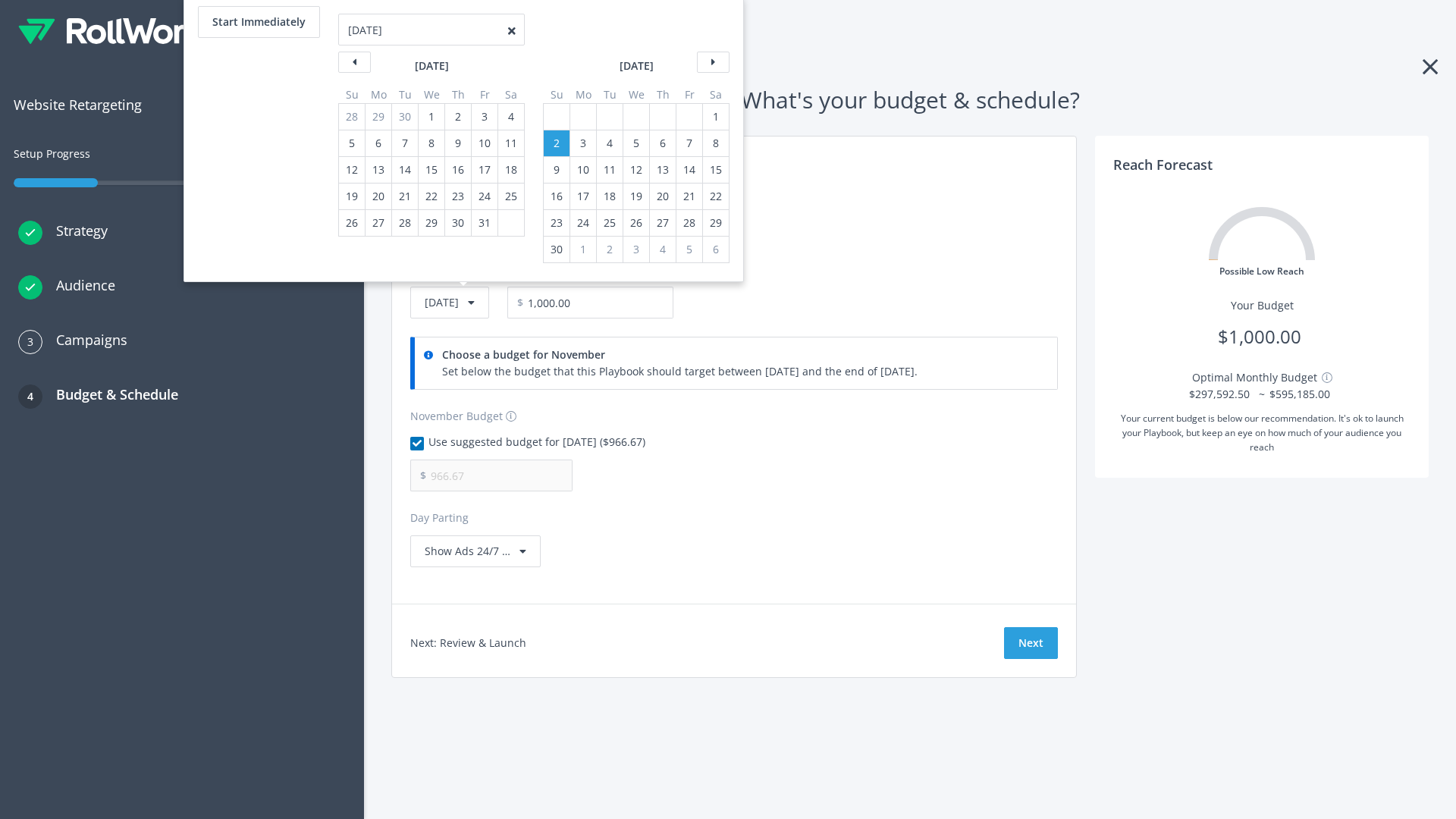
click at [714, 117] on div "1" at bounding box center [715, 117] width 20 height 26
click at [258, 22] on button "Start Immediately" at bounding box center [258, 21] width 122 height 32
type input "09/04/2025"
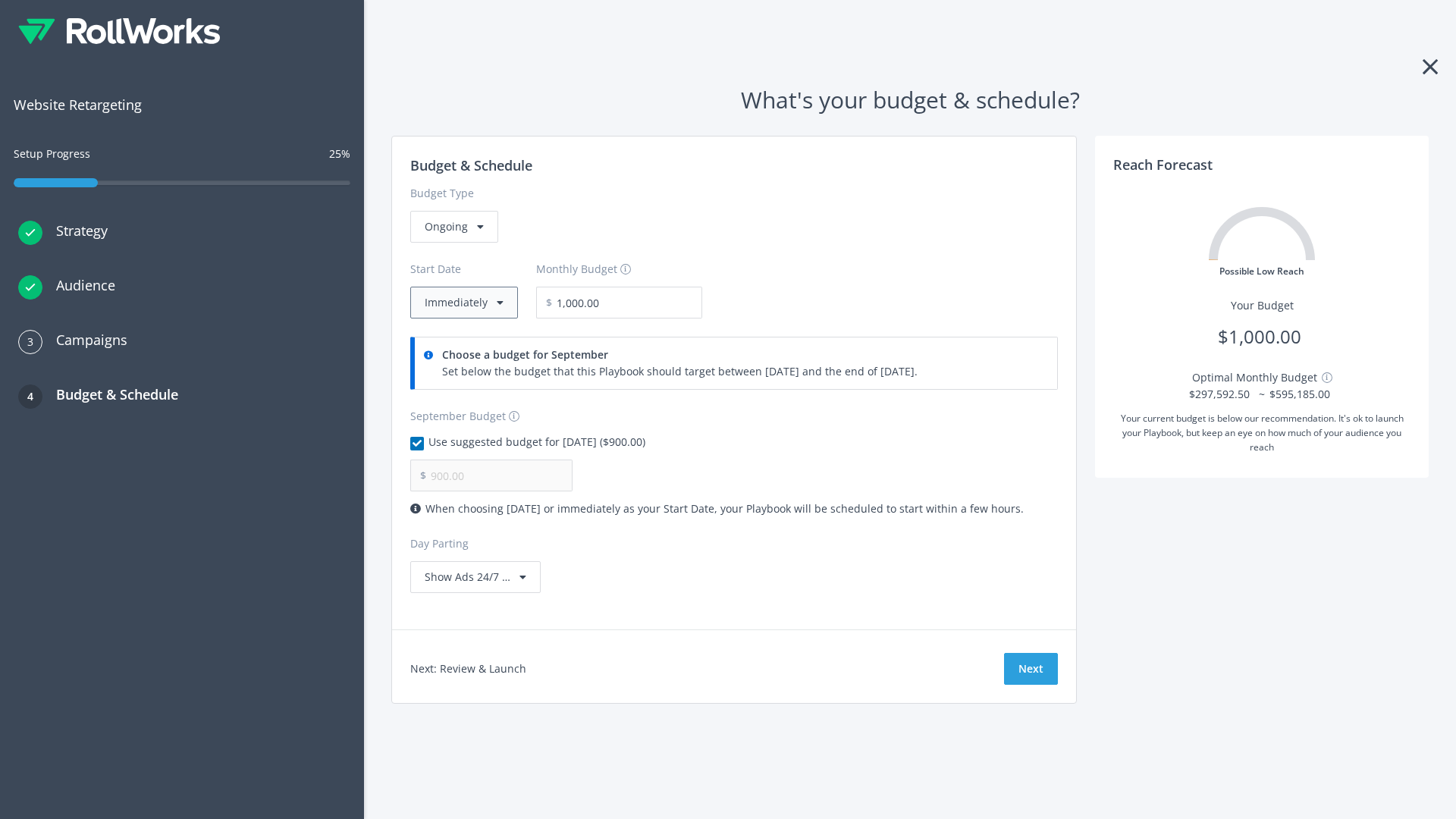
click at [462, 302] on button "Immediately" at bounding box center [464, 302] width 107 height 32
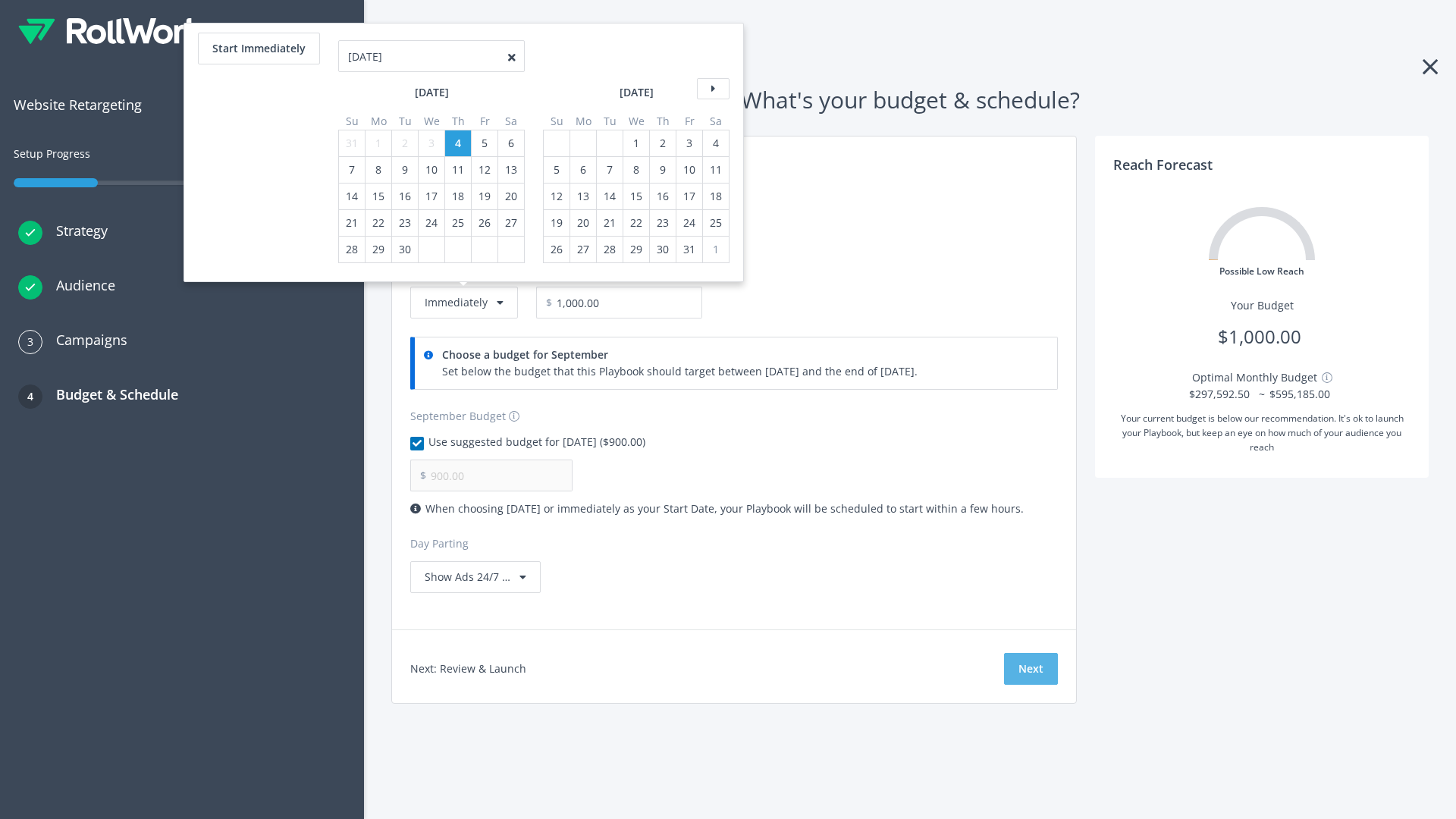
click at [1030, 669] on button "Next" at bounding box center [1030, 668] width 54 height 32
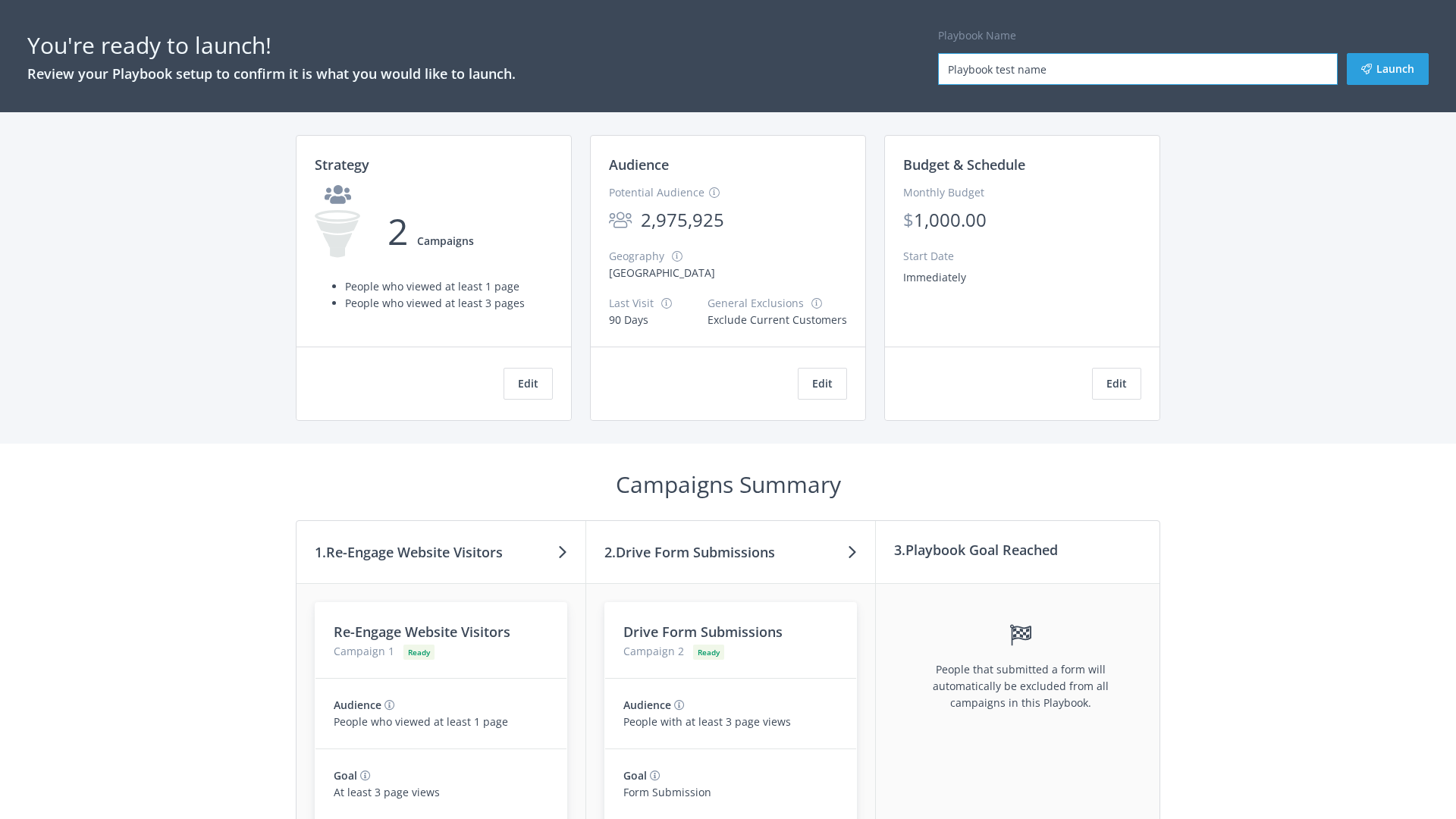
type input "Playbook test name"
click at [1388, 69] on button "Launch" at bounding box center [1388, 68] width 82 height 32
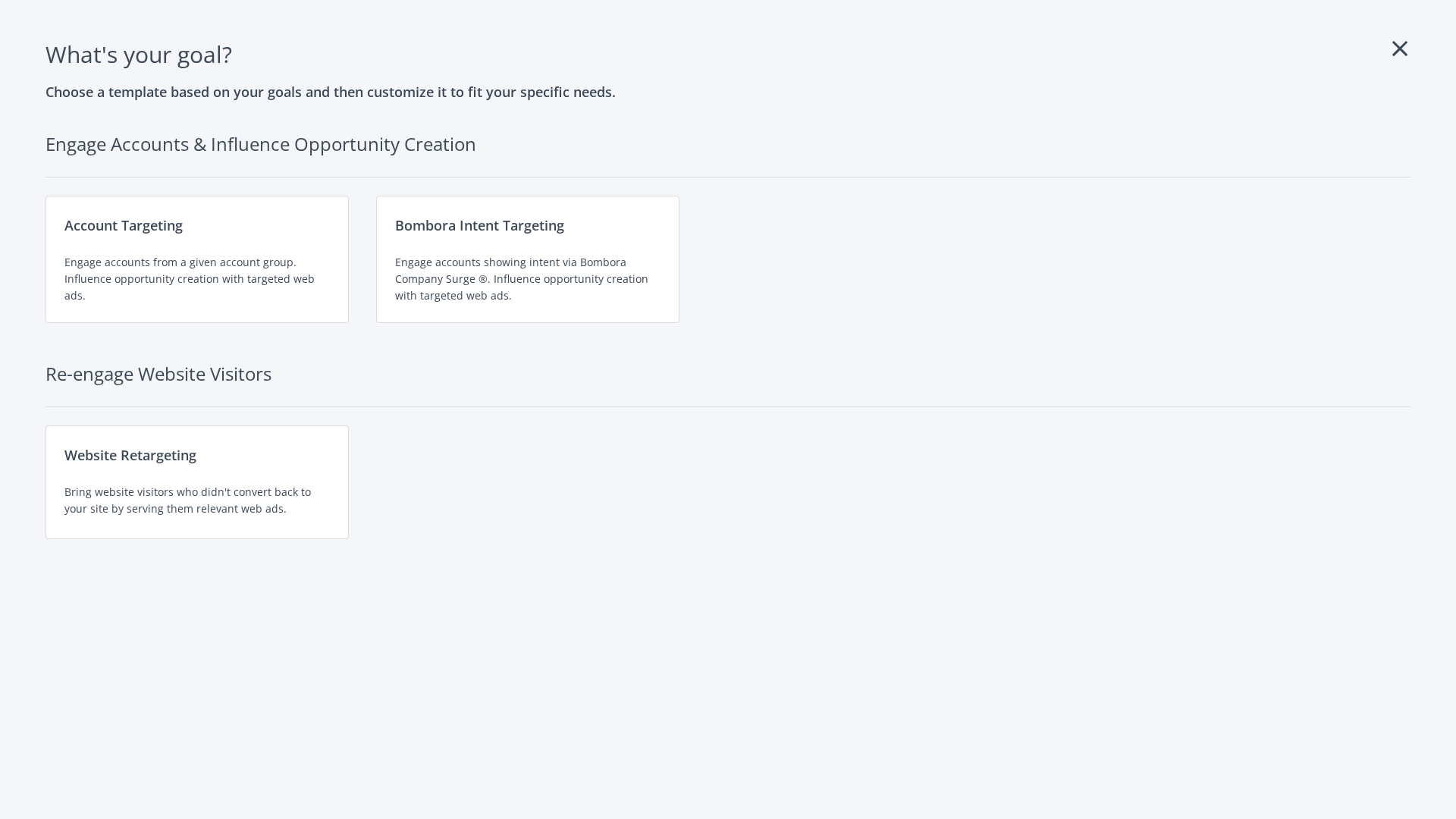
click at [198, 482] on div "Website Retargeting Bring website visitors who didn't convert back to your site…" at bounding box center [197, 483] width 303 height 114
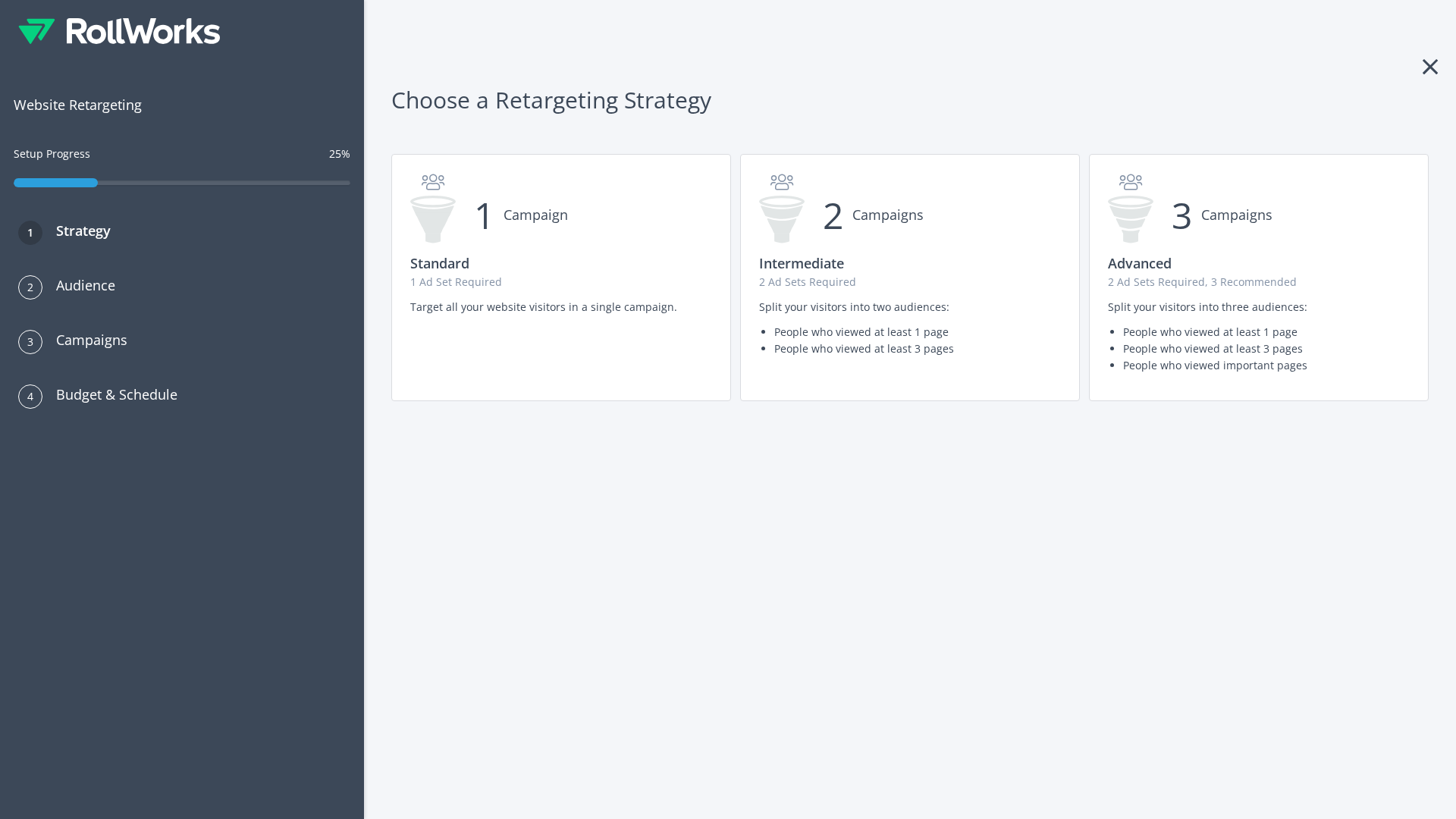
click at [561, 278] on p "1 Ad Set Required" at bounding box center [561, 283] width 301 height 17
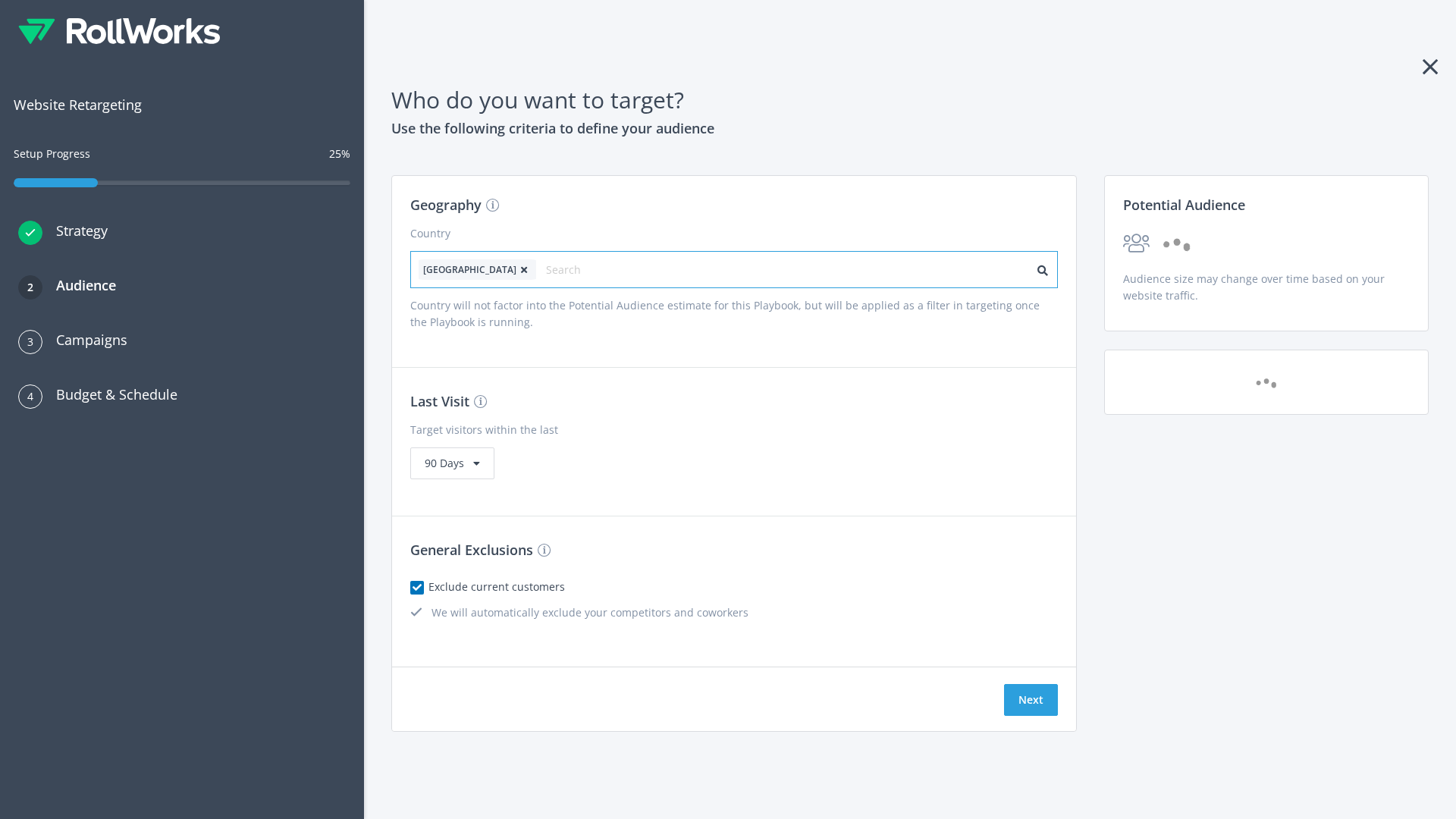
click at [571, 269] on input "text" at bounding box center [613, 270] width 135 height 21
type input "canada"
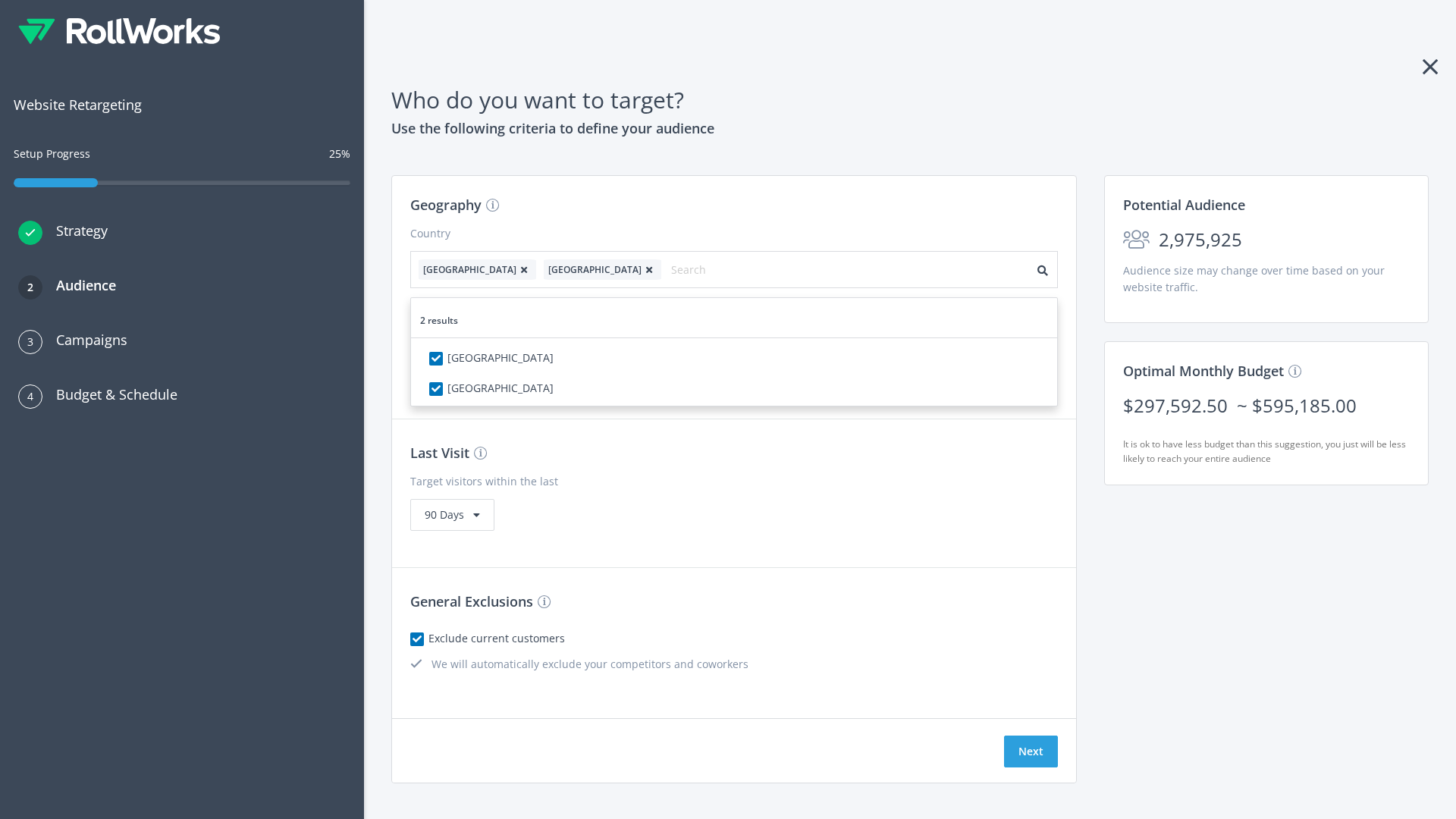
click at [517, 269] on icon at bounding box center [525, 270] width 15 height 9
click at [1030, 736] on button "Next" at bounding box center [1030, 751] width 54 height 32
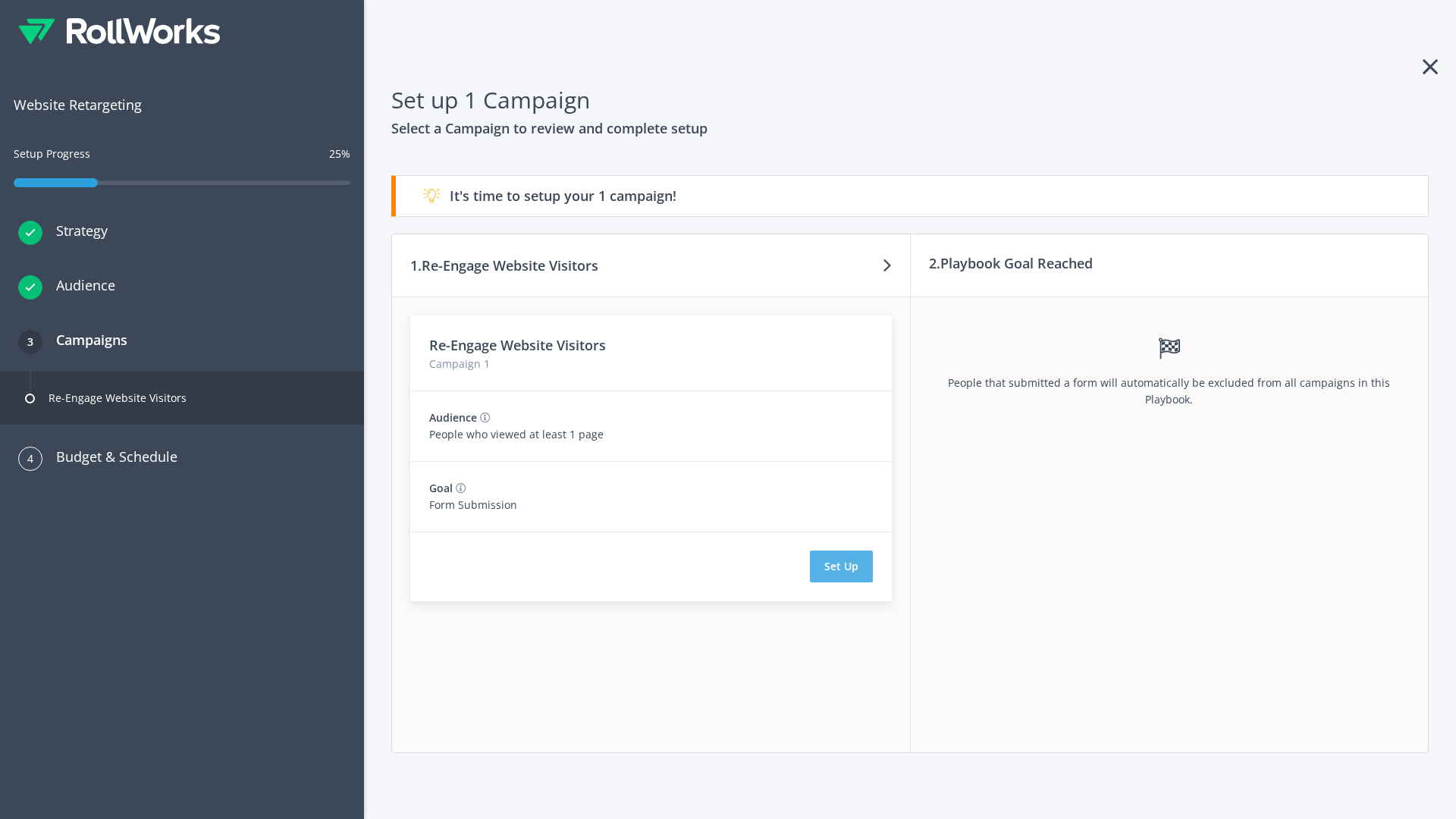
click at [841, 566] on button "Set Up" at bounding box center [841, 566] width 63 height 32
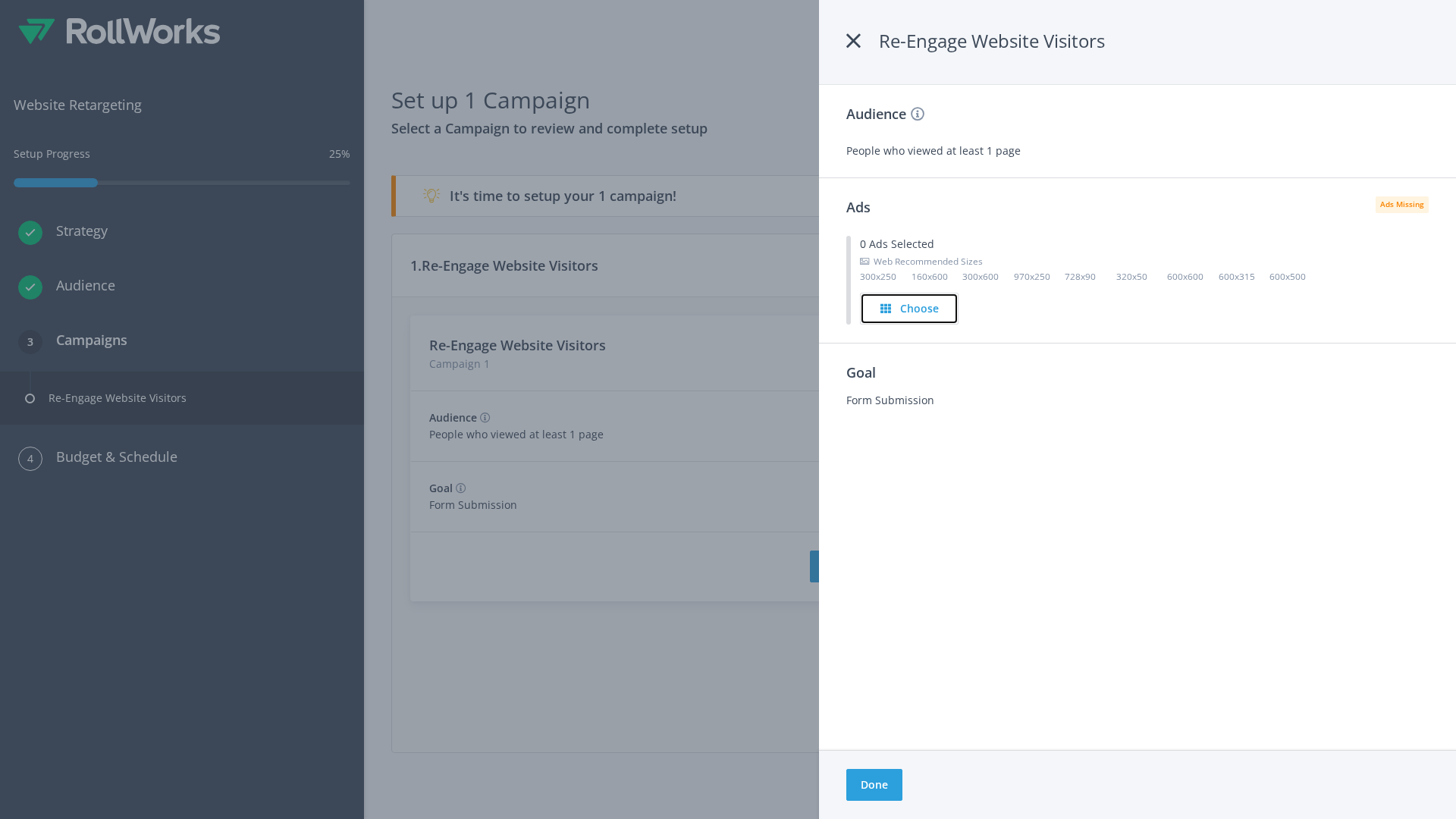
click at [910, 308] on h4 "Choose" at bounding box center [919, 309] width 38 height 17
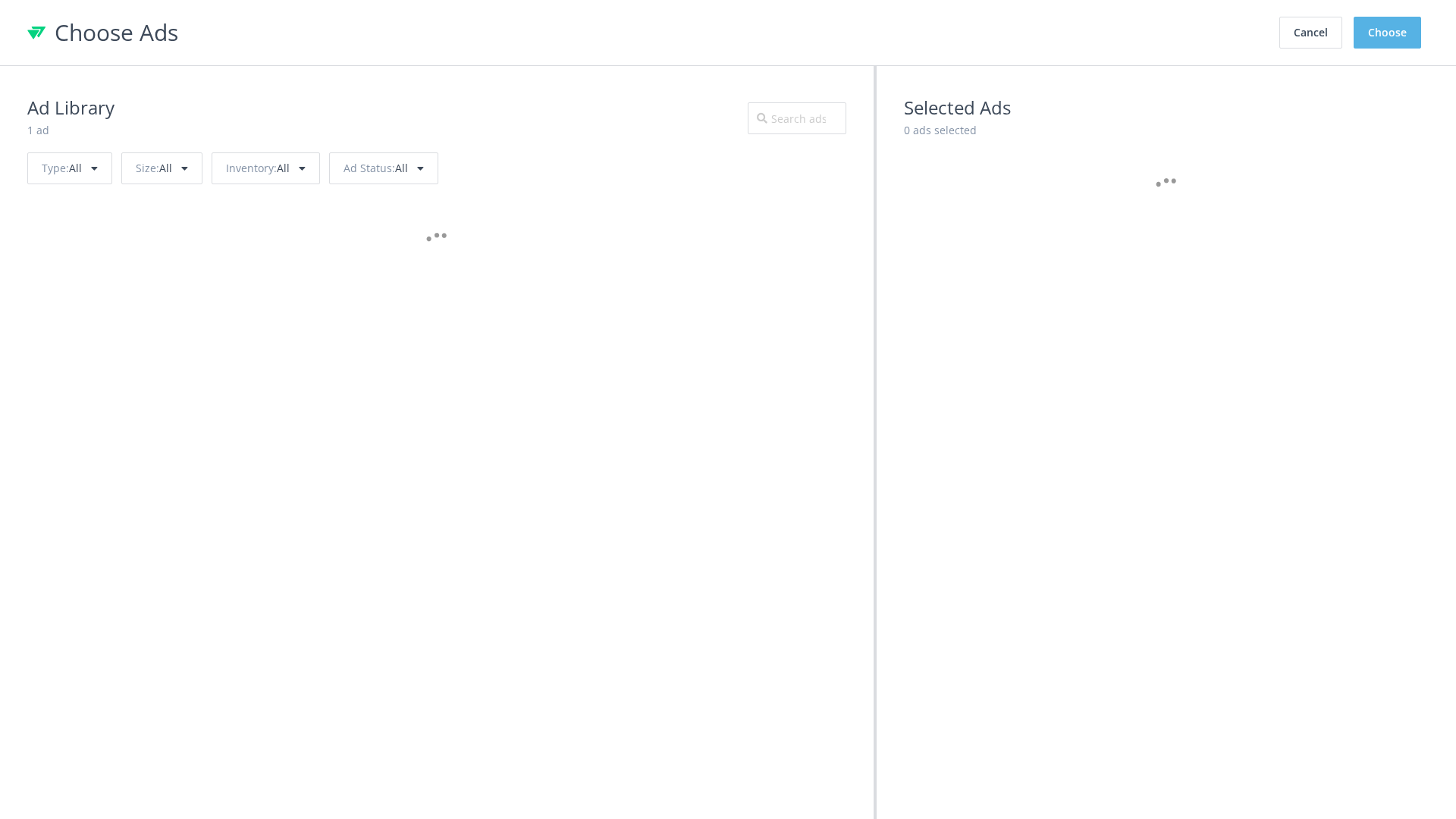
click at [1388, 32] on button "Choose" at bounding box center [1387, 32] width 67 height 32
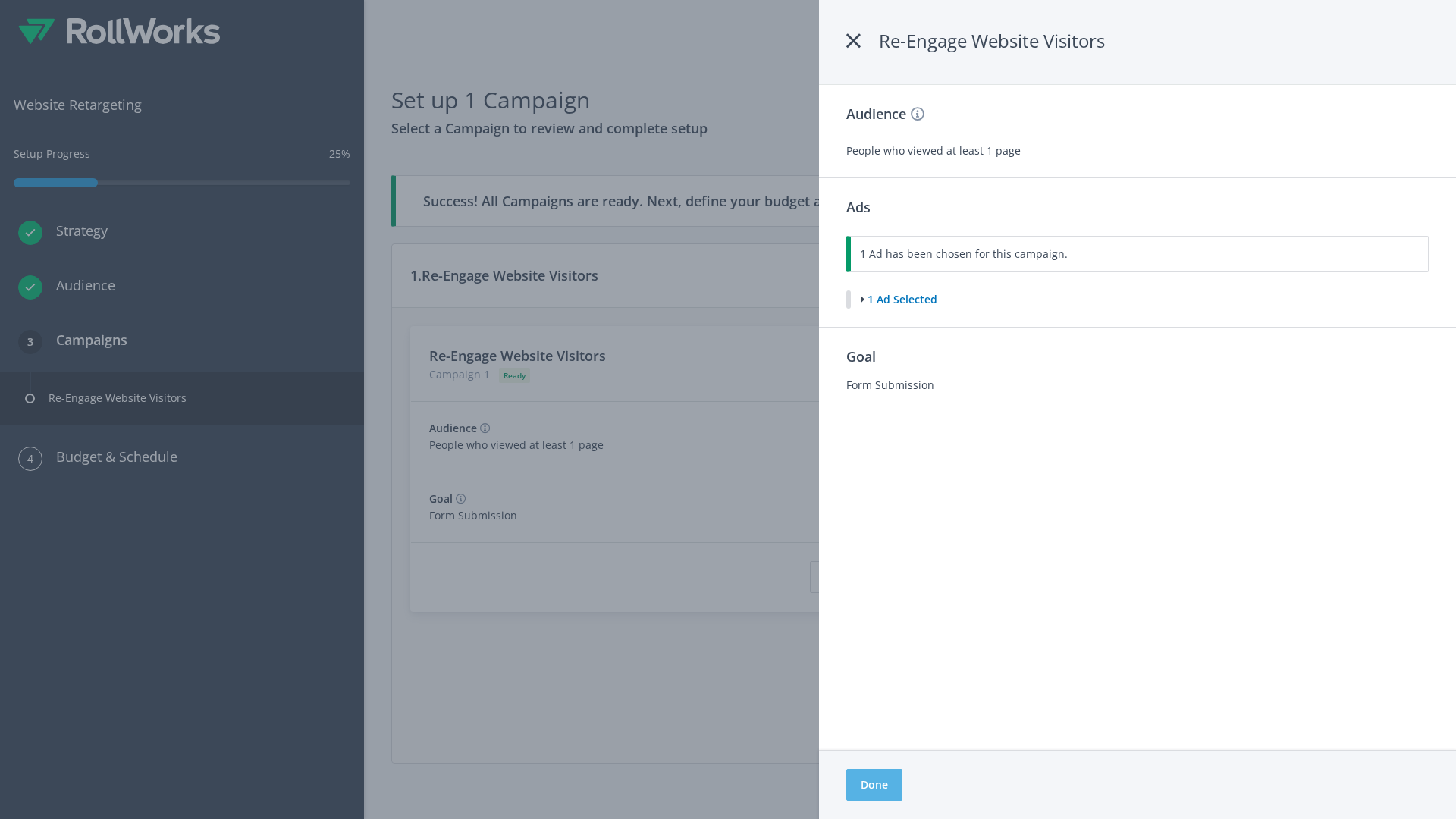
click at [874, 785] on button "Done" at bounding box center [874, 784] width 56 height 32
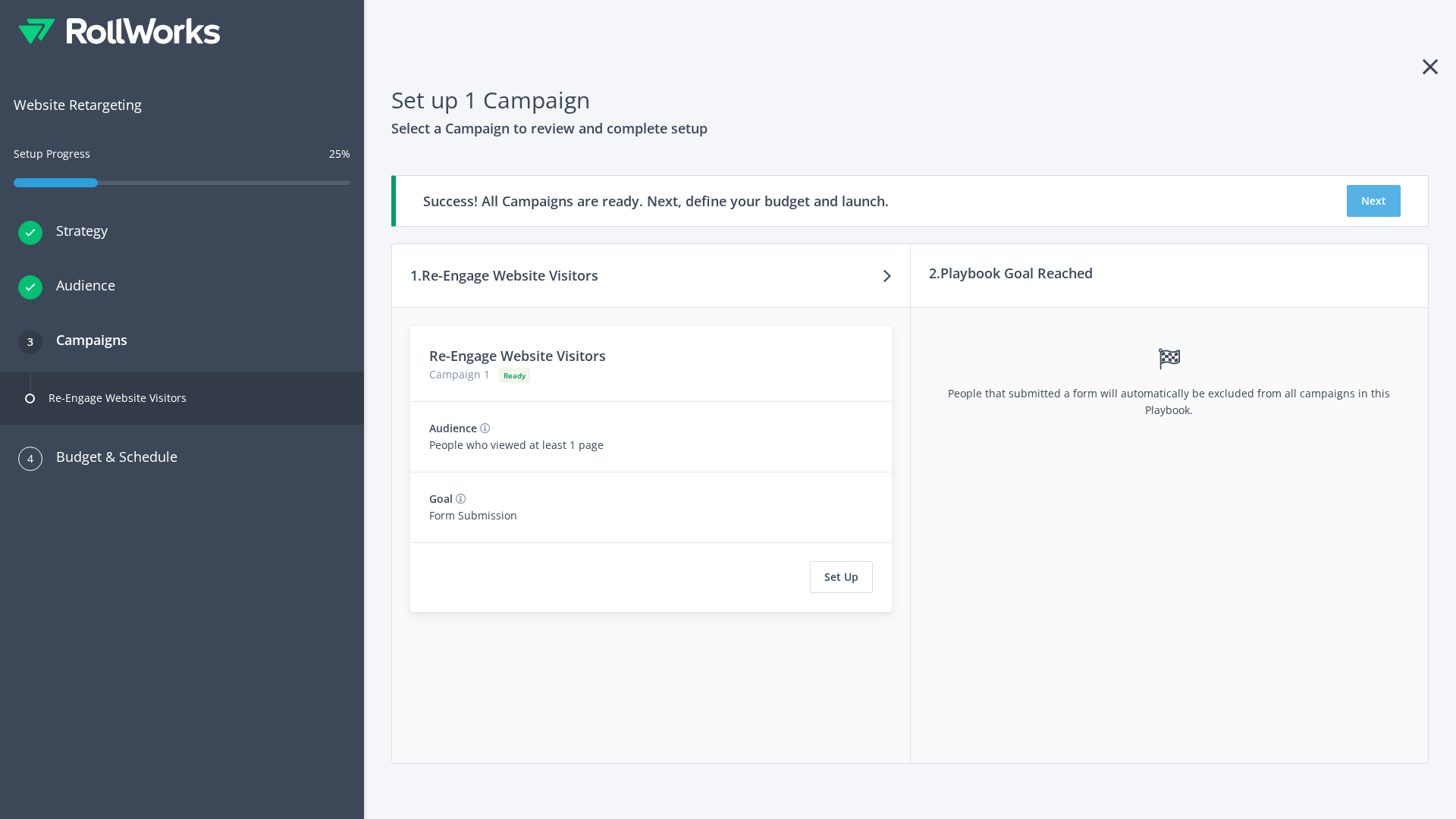
click at [1373, 201] on button "Next" at bounding box center [1373, 200] width 54 height 32
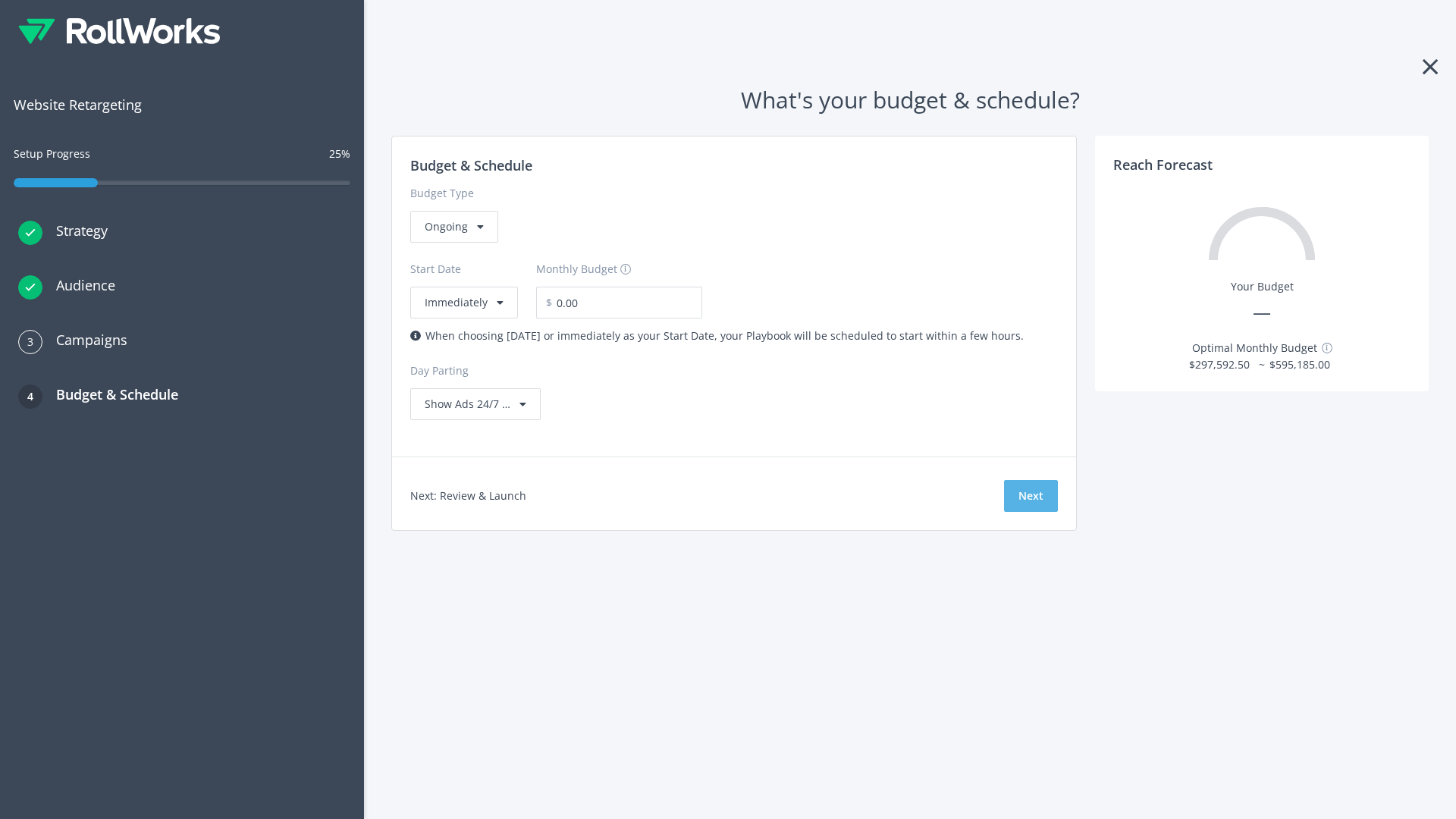
click at [1030, 495] on button "Next" at bounding box center [1030, 495] width 54 height 32
click at [453, 243] on div "Ongoing" at bounding box center [454, 226] width 88 height 32
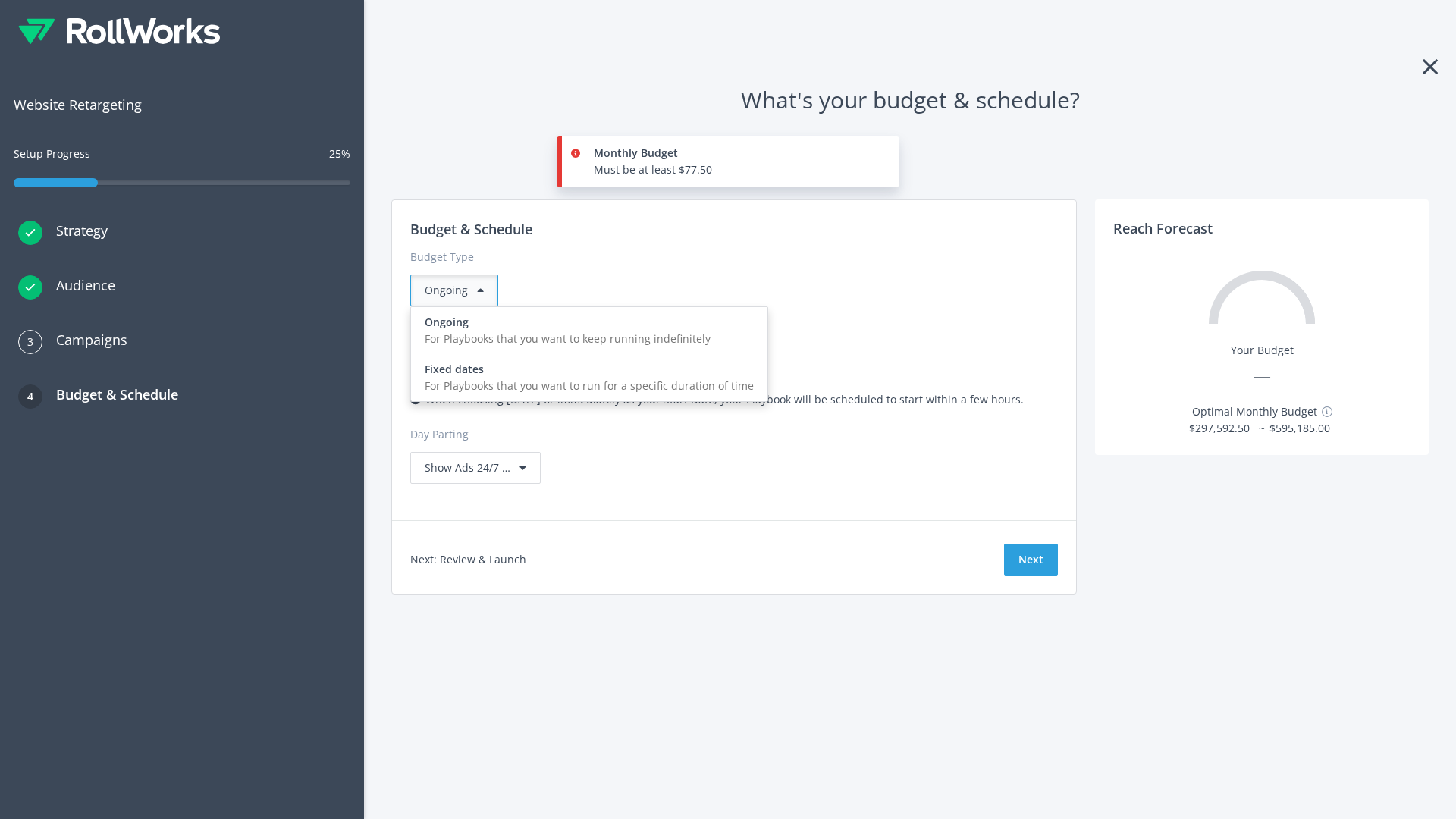
click at [585, 378] on div "For Playbooks that you want to run for a specific duration of time" at bounding box center [589, 387] width 330 height 17
click at [461, 290] on div "Ongoing" at bounding box center [454, 289] width 88 height 32
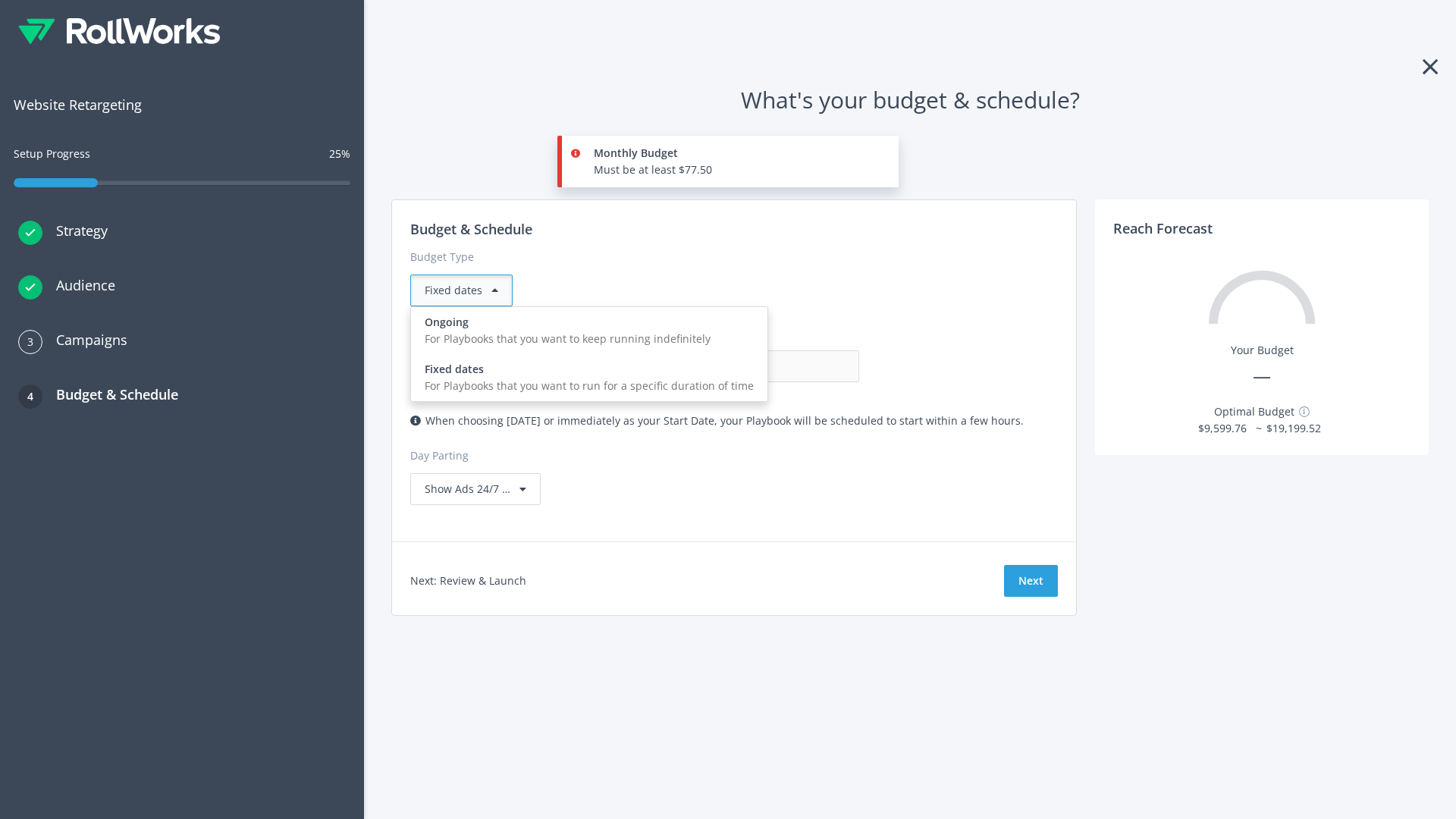
click at [585, 330] on div "For Playbooks that you want to keep running indefinitely" at bounding box center [589, 339] width 330 height 17
click at [709, 366] on input "0.00" at bounding box center [784, 365] width 150 height 32
click at [709, 366] on input "1.00" at bounding box center [784, 365] width 150 height 32
type input "1,000.00"
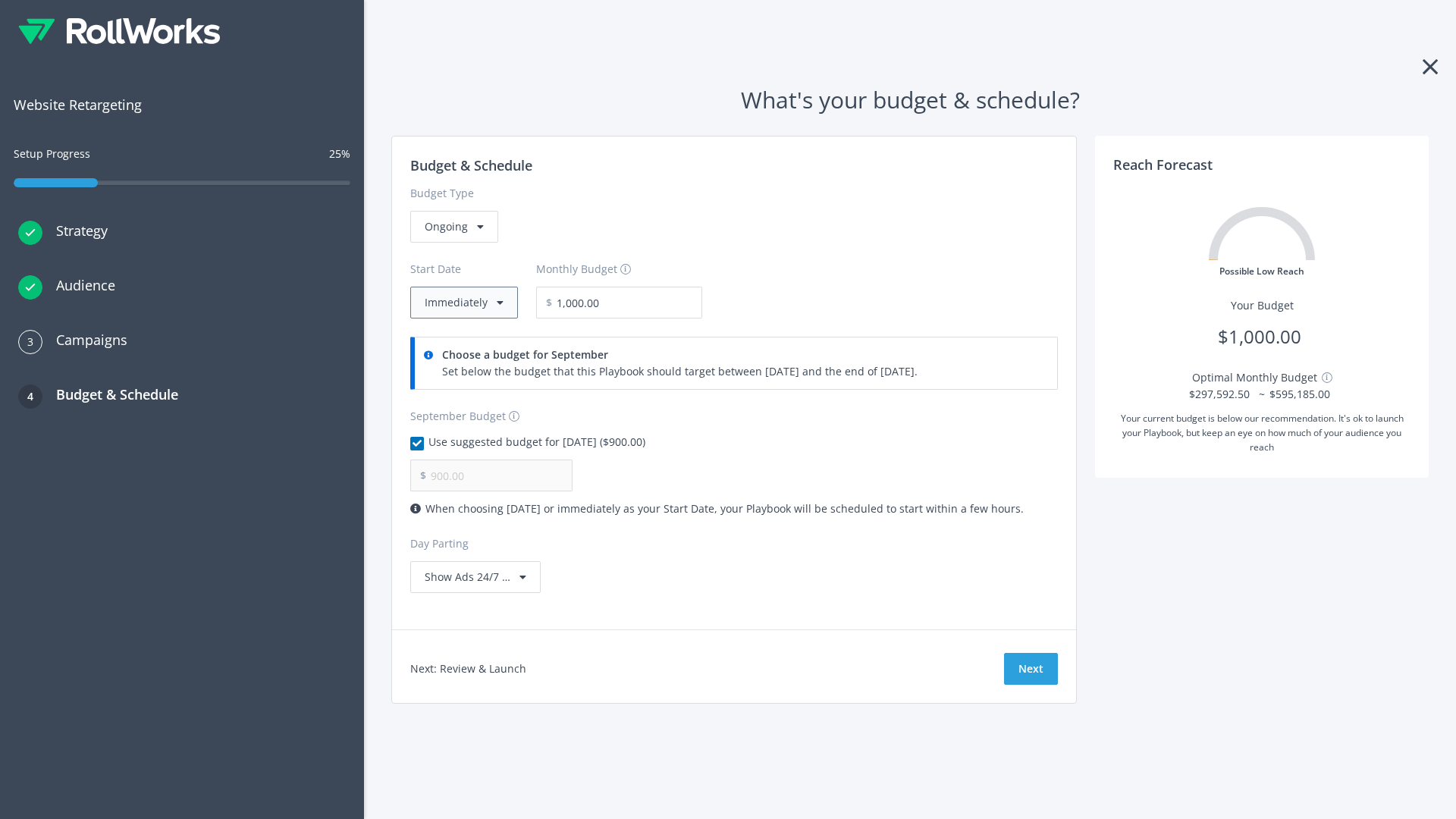
click at [462, 302] on button "Immediately" at bounding box center [464, 302] width 107 height 32
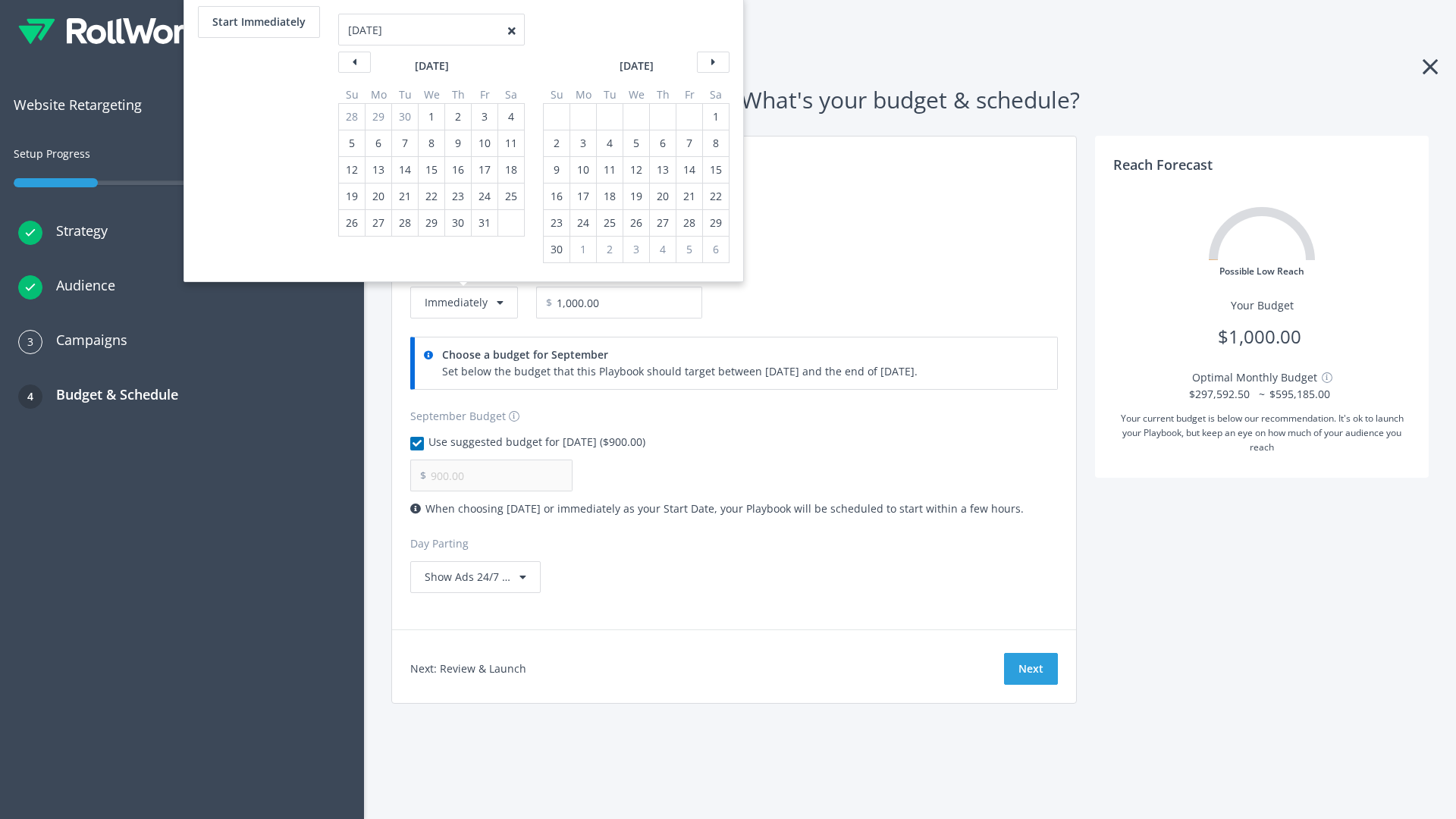
click at [555, 143] on div "2" at bounding box center [556, 143] width 20 height 26
type input "966.67"
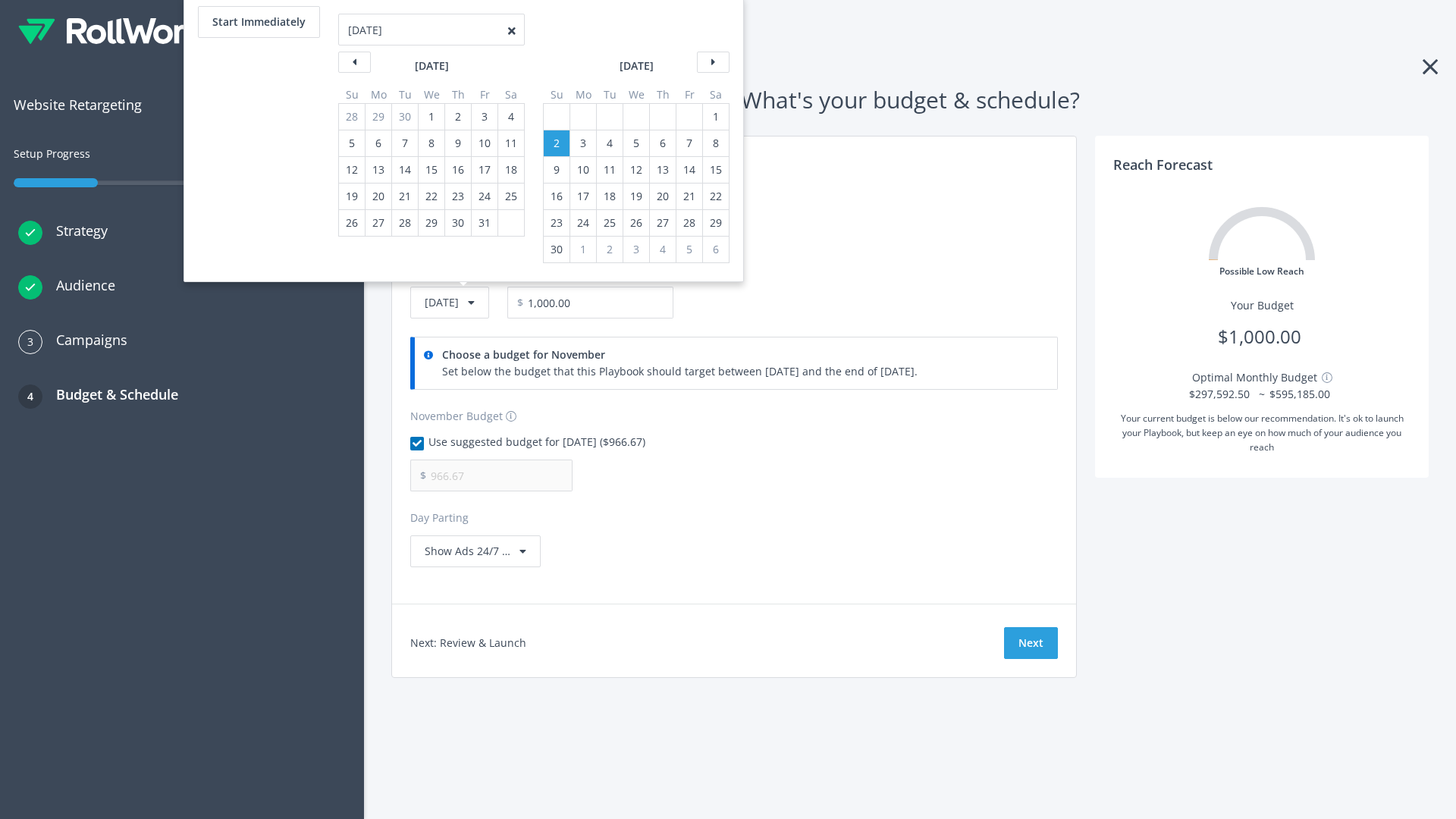
click at [714, 117] on div "1" at bounding box center [715, 117] width 20 height 26
click at [258, 22] on button "Start Immediately" at bounding box center [258, 21] width 122 height 32
type input "09/04/2025"
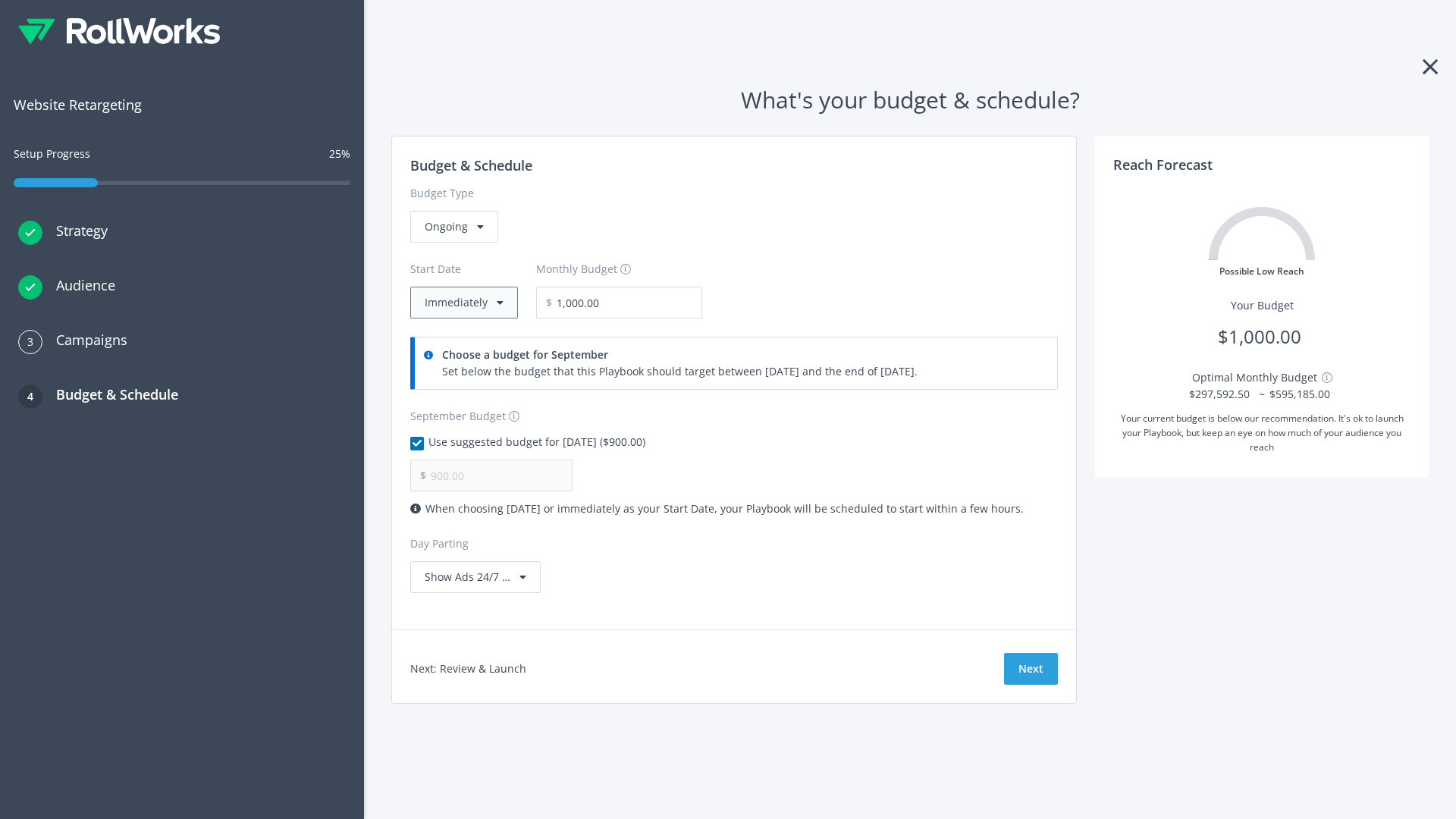
click at [462, 302] on button "Immediately" at bounding box center [464, 302] width 107 height 32
click at [1030, 669] on button "Next" at bounding box center [1030, 668] width 54 height 32
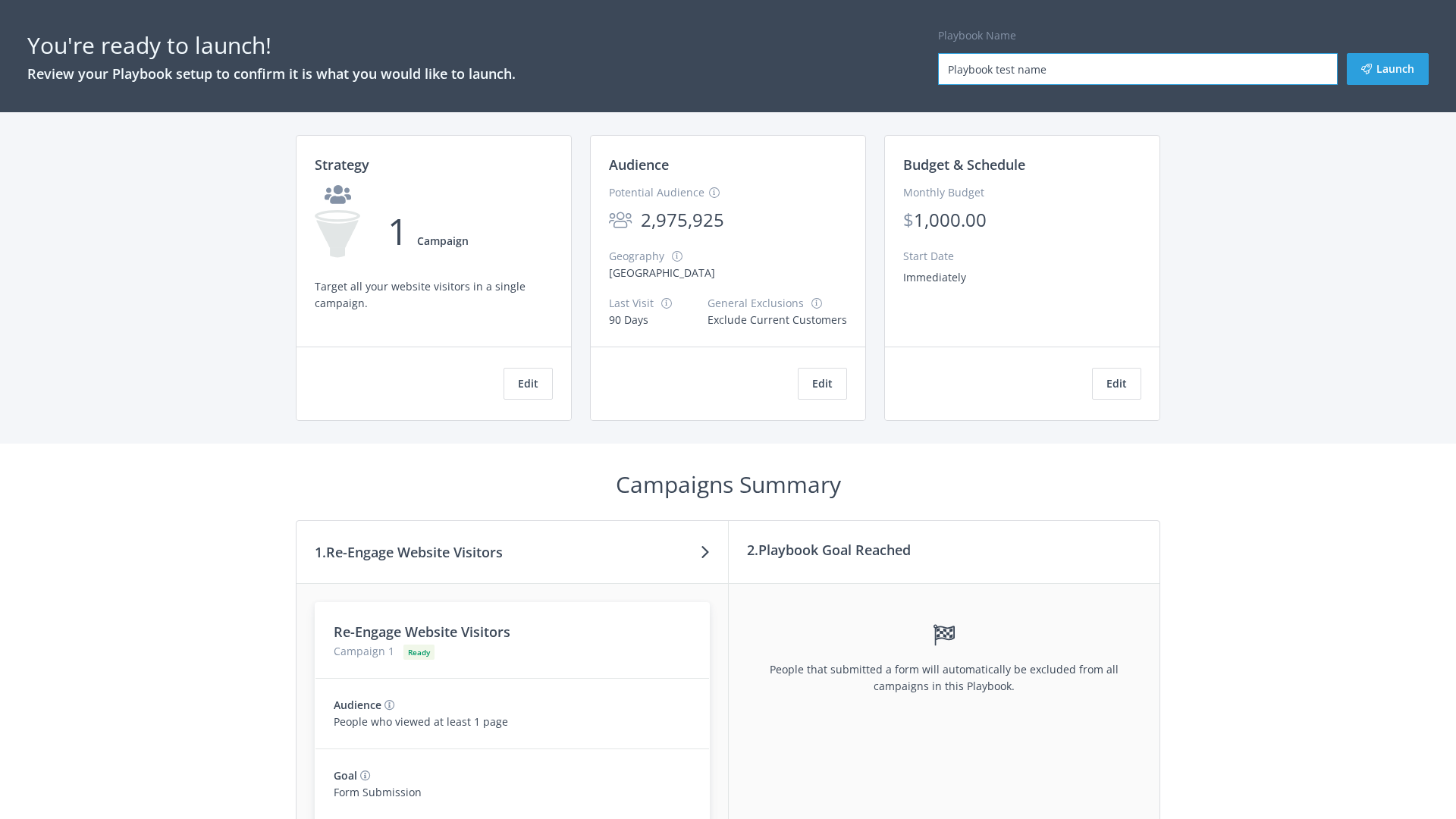
type input "Playbook test name"
click at [1388, 69] on button "Launch" at bounding box center [1388, 68] width 82 height 32
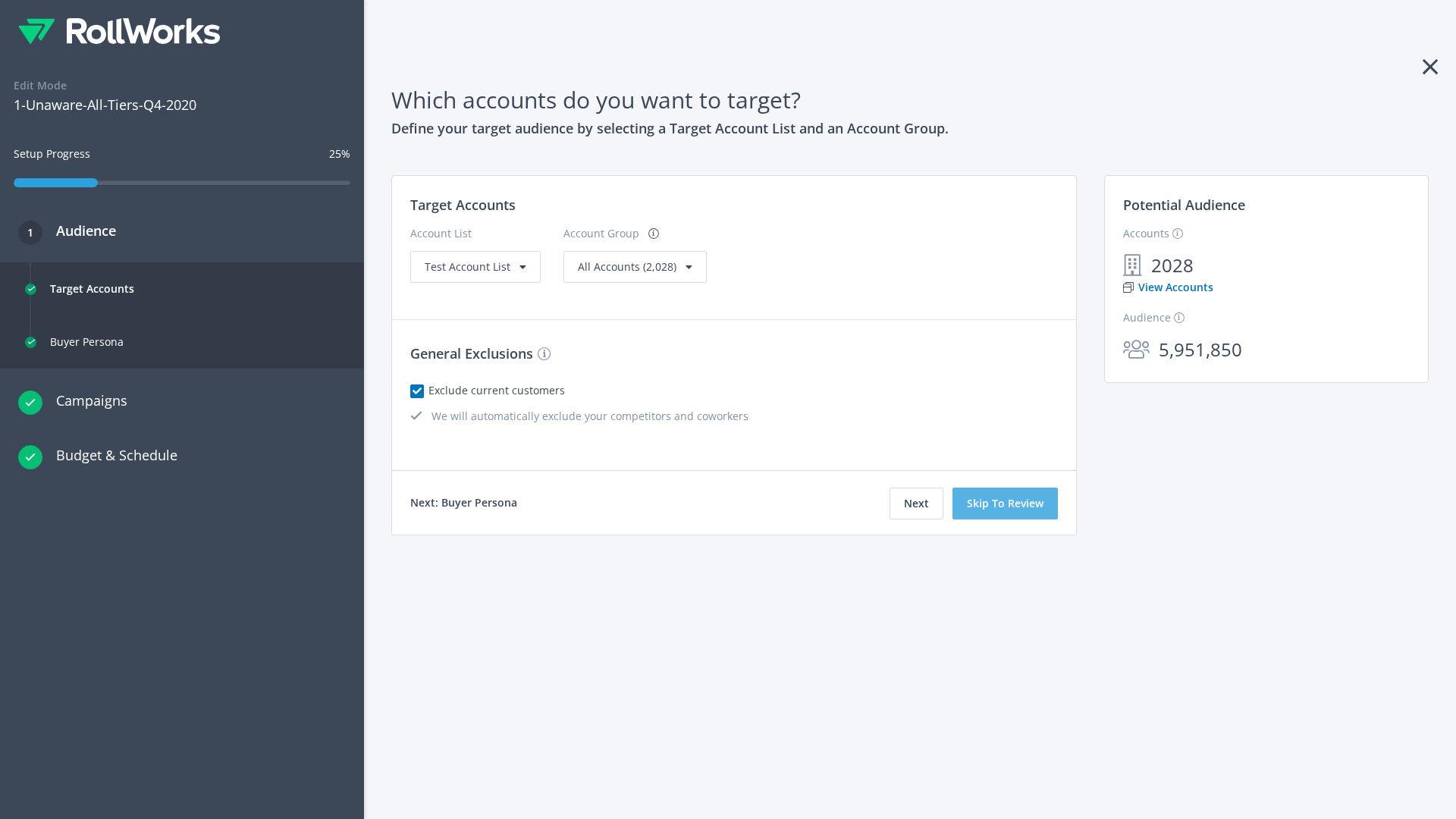
click at [1006, 503] on button "Skip To Review" at bounding box center [1006, 503] width 106 height 32
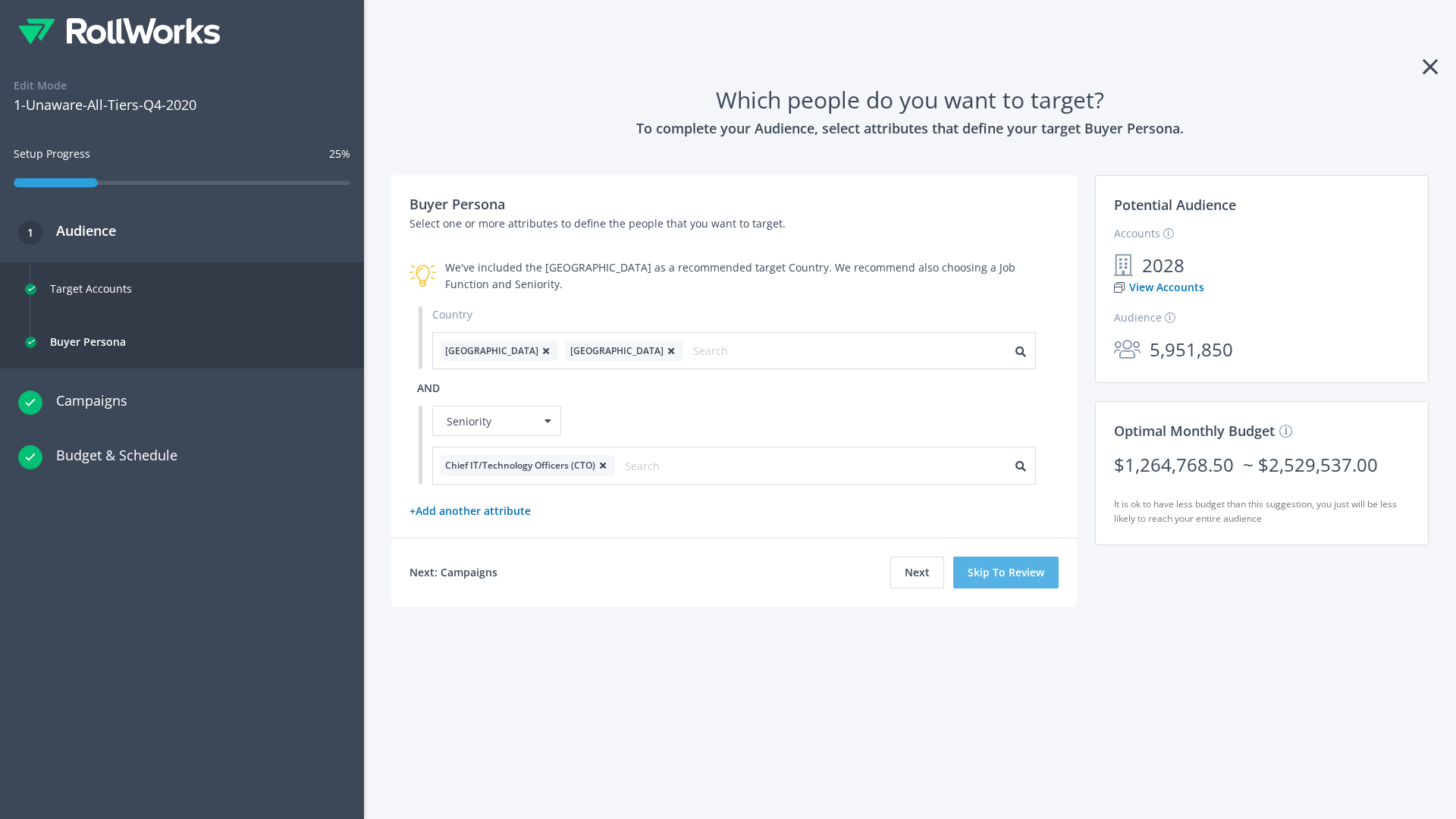
click at [1006, 572] on button "Skip To Review" at bounding box center [1006, 572] width 106 height 32
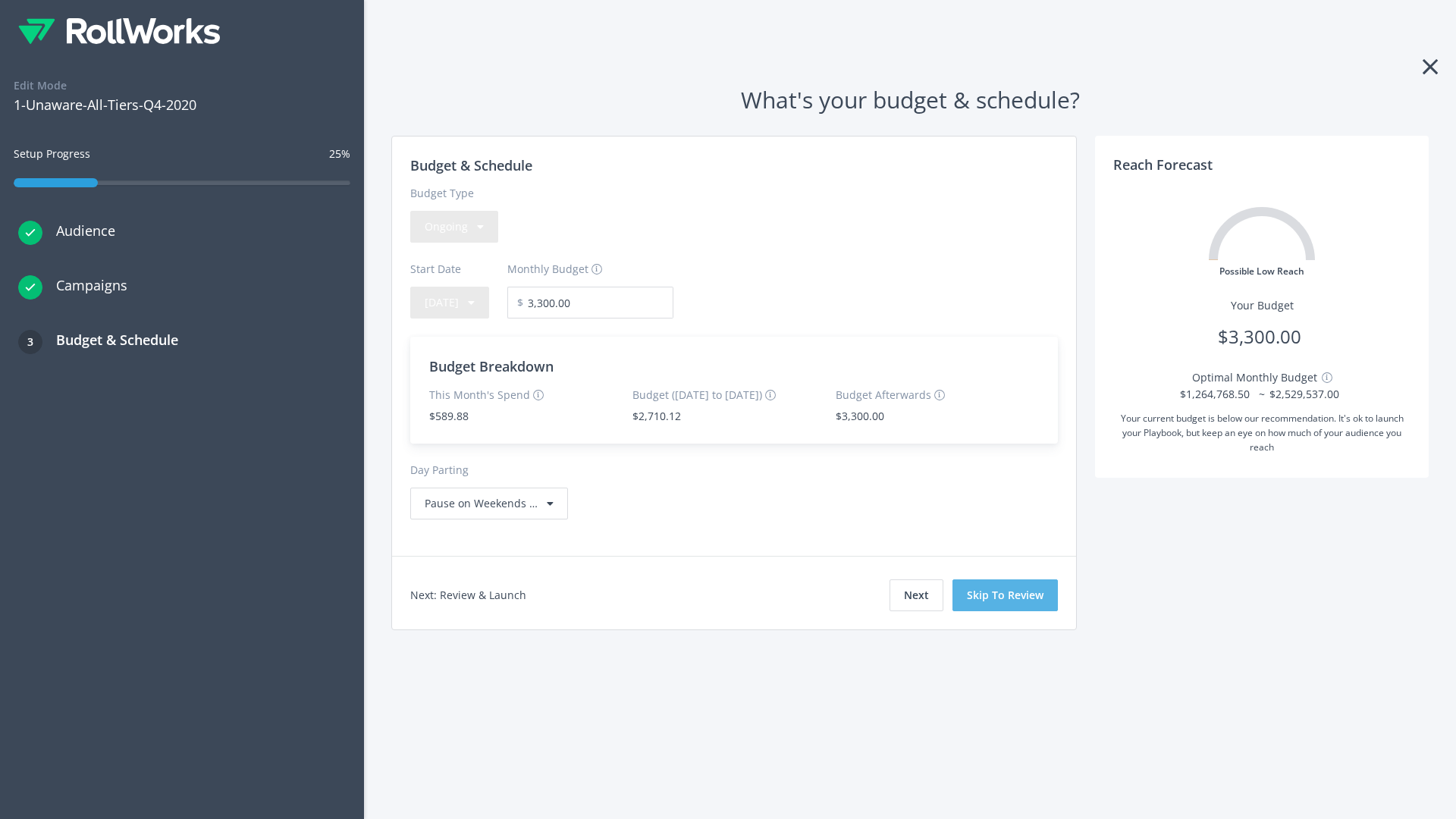
click at [1006, 594] on button "Skip To Review" at bounding box center [1006, 594] width 106 height 32
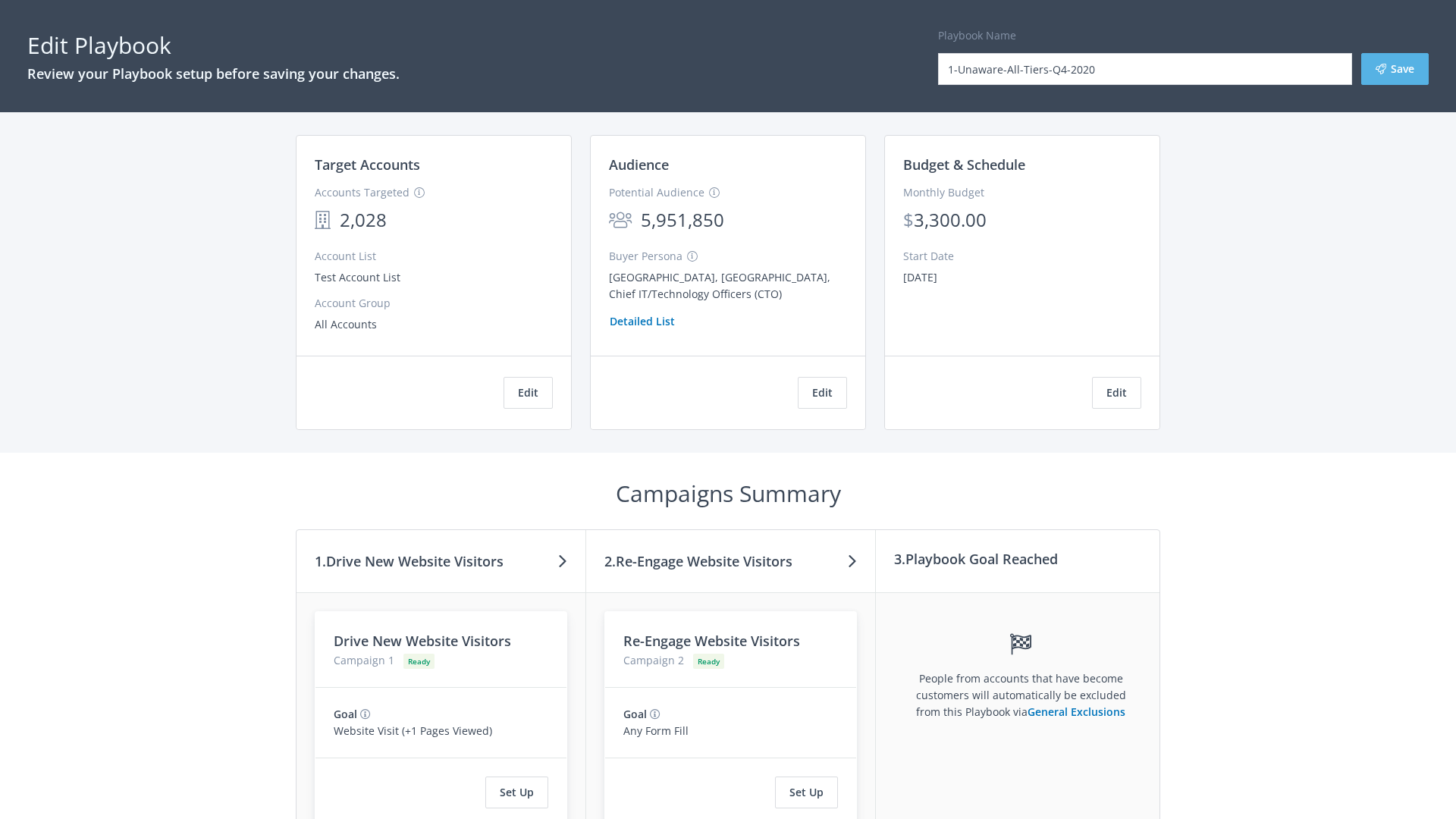
click at [1395, 69] on button "Save" at bounding box center [1395, 68] width 67 height 32
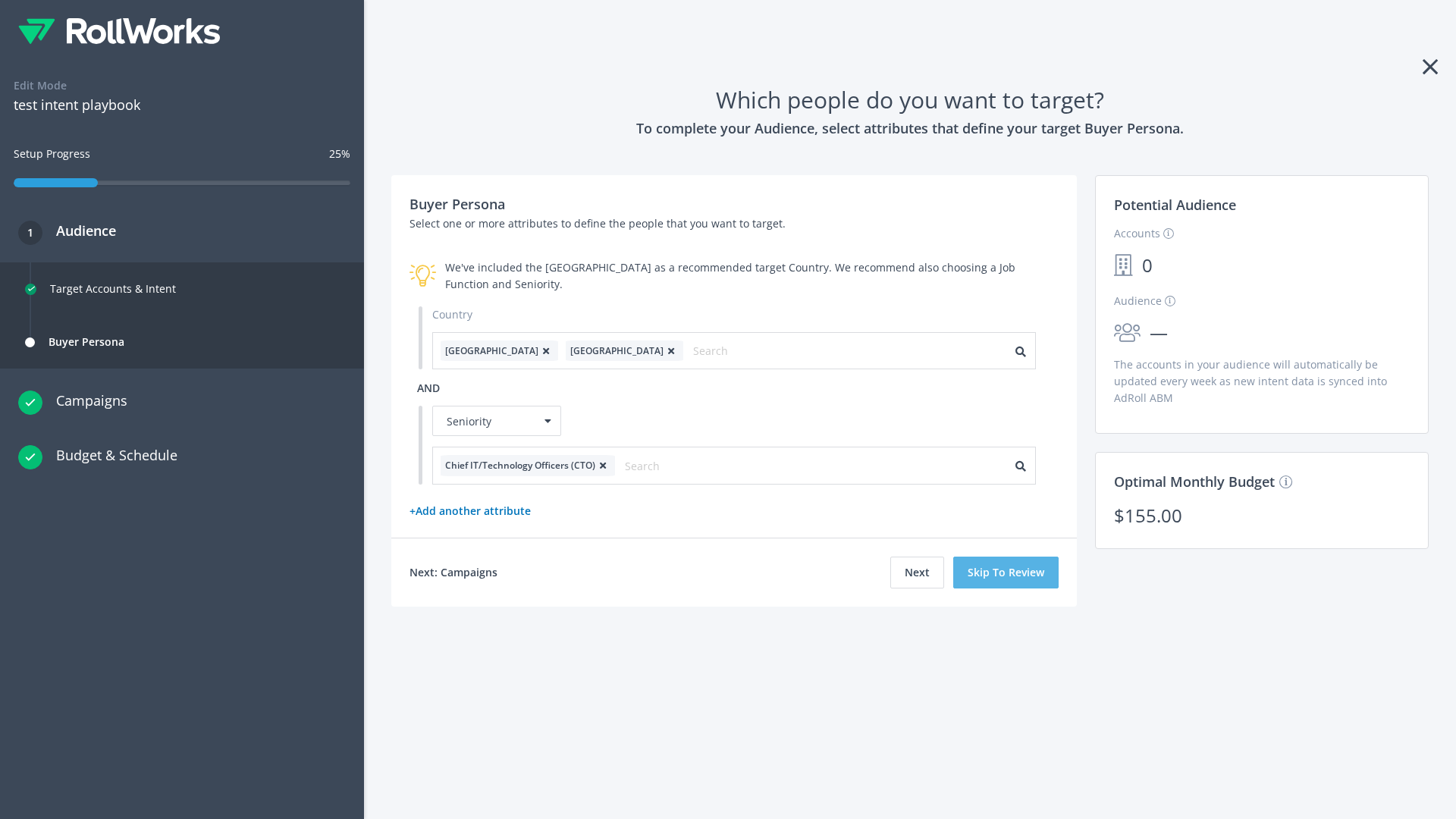
click at [1006, 572] on button "Skip To Review" at bounding box center [1006, 572] width 106 height 32
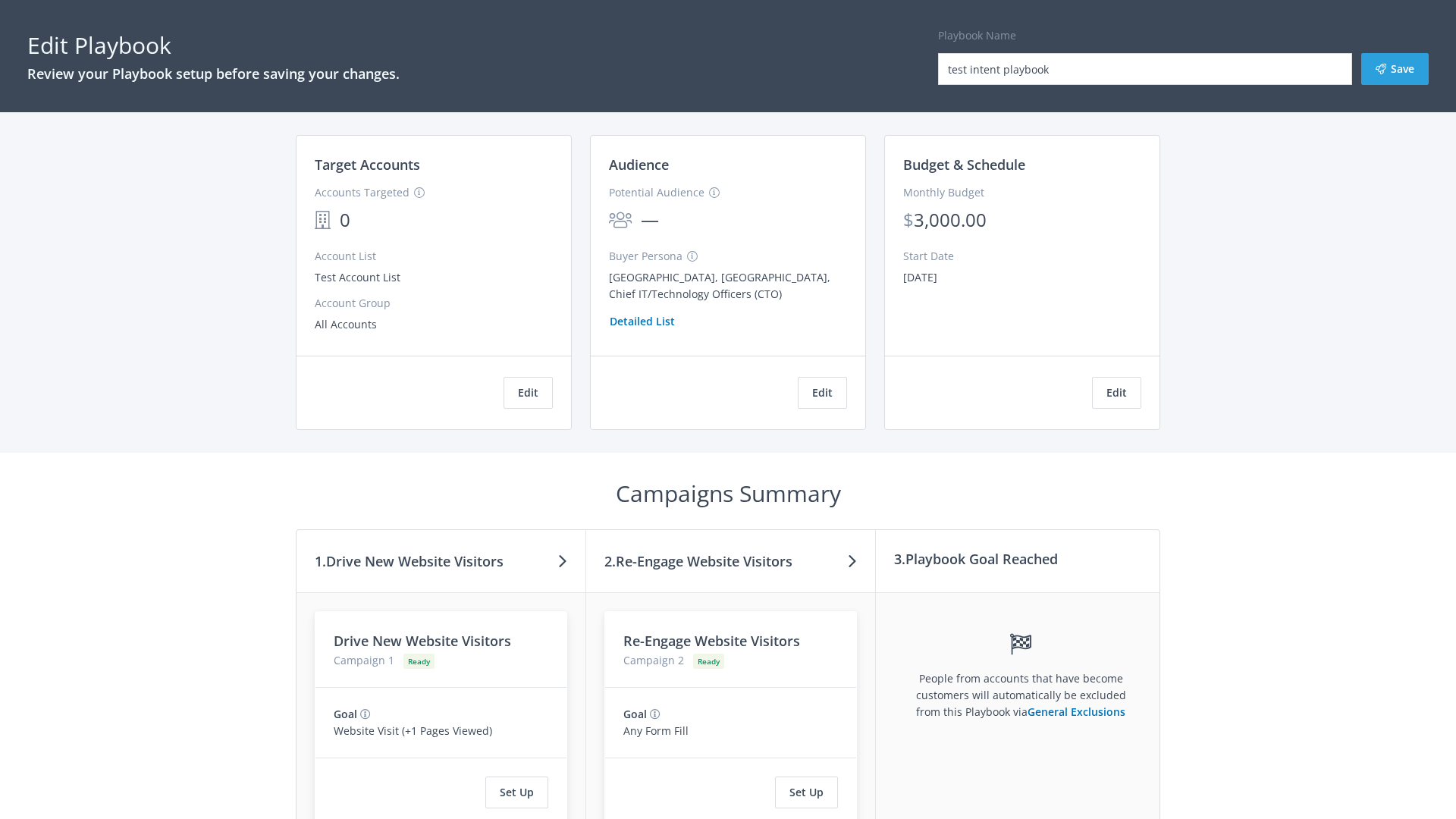
scroll to position [257, 0]
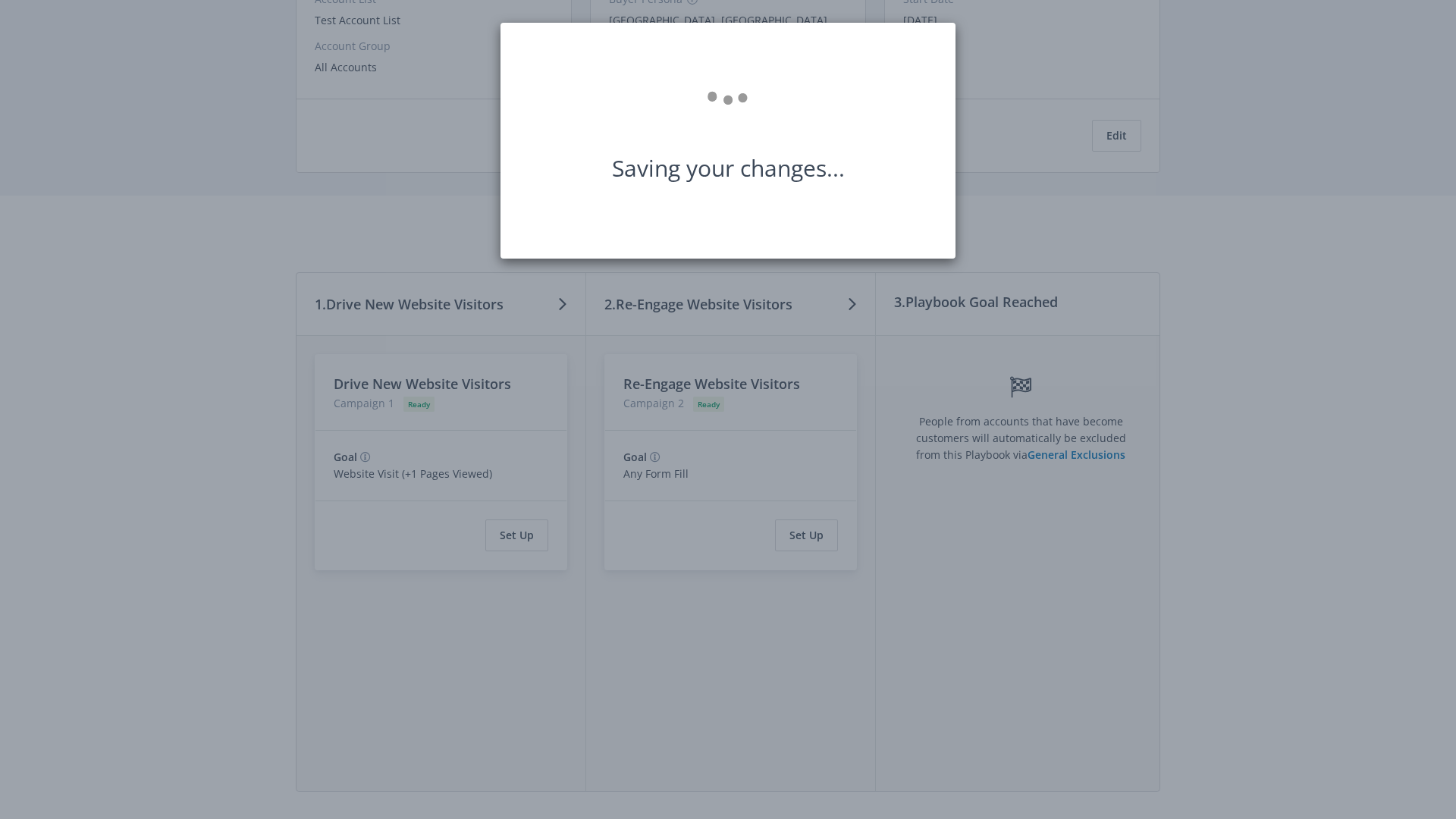
scroll to position [0, 0]
